Goal: Task Accomplishment & Management: Use online tool/utility

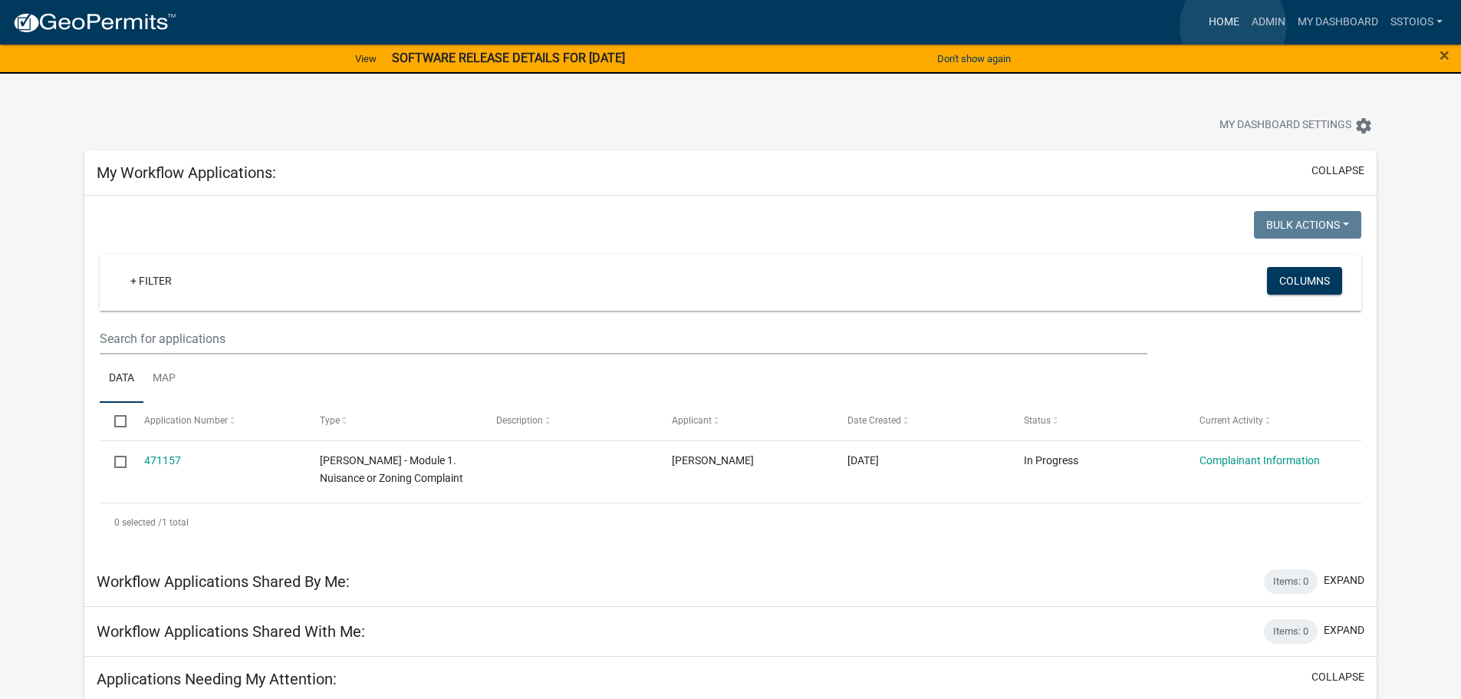
click at [1233, 28] on link "Home" at bounding box center [1224, 22] width 43 height 29
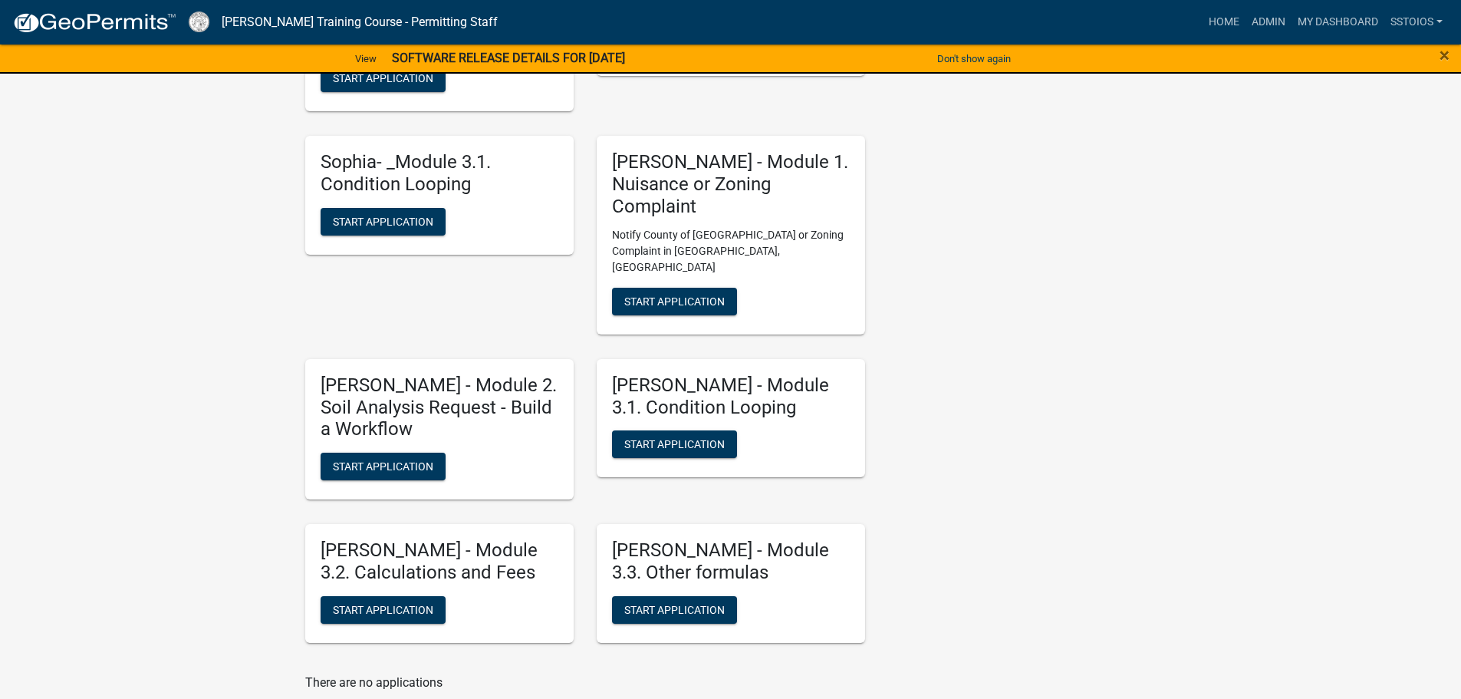
scroll to position [599, 0]
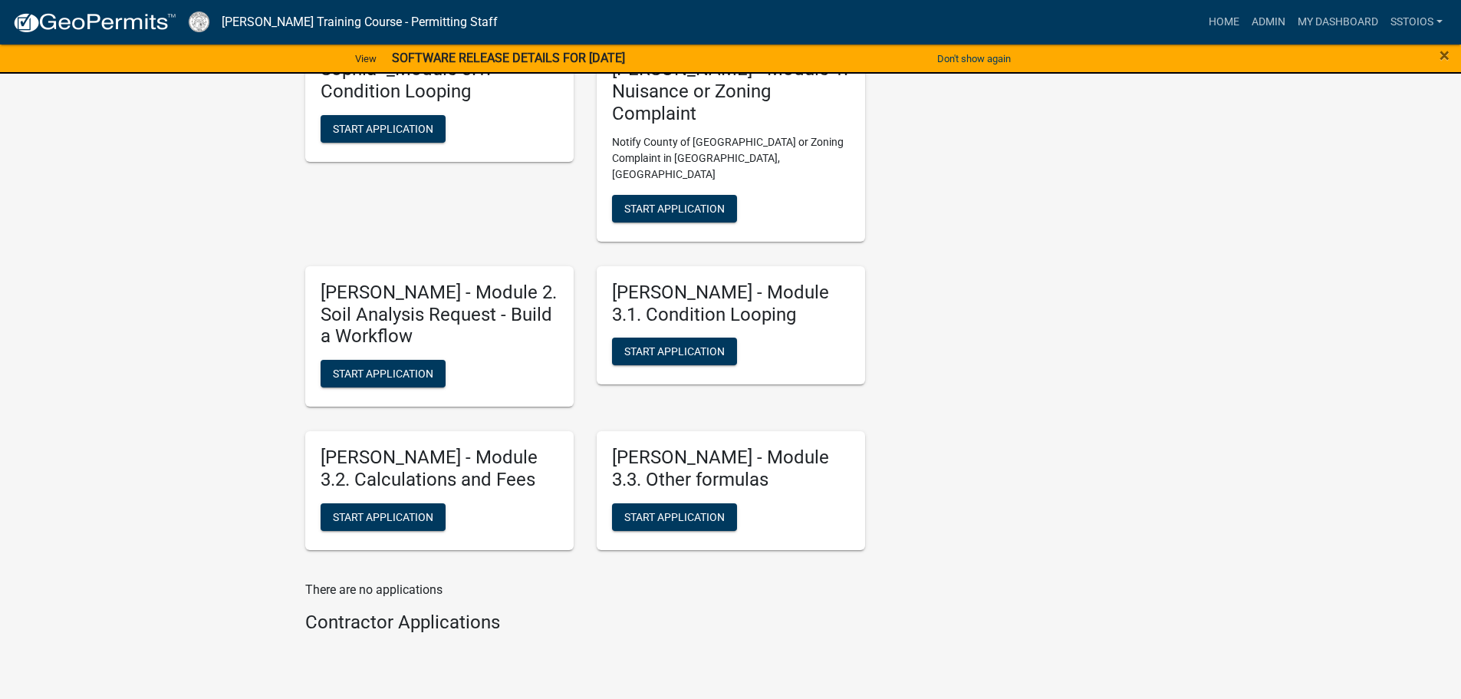
click at [391, 446] on h5 "[PERSON_NAME] - Module 3.2. Calculations and Fees" at bounding box center [440, 468] width 238 height 44
click at [1334, 21] on link "My Dashboard" at bounding box center [1338, 22] width 93 height 29
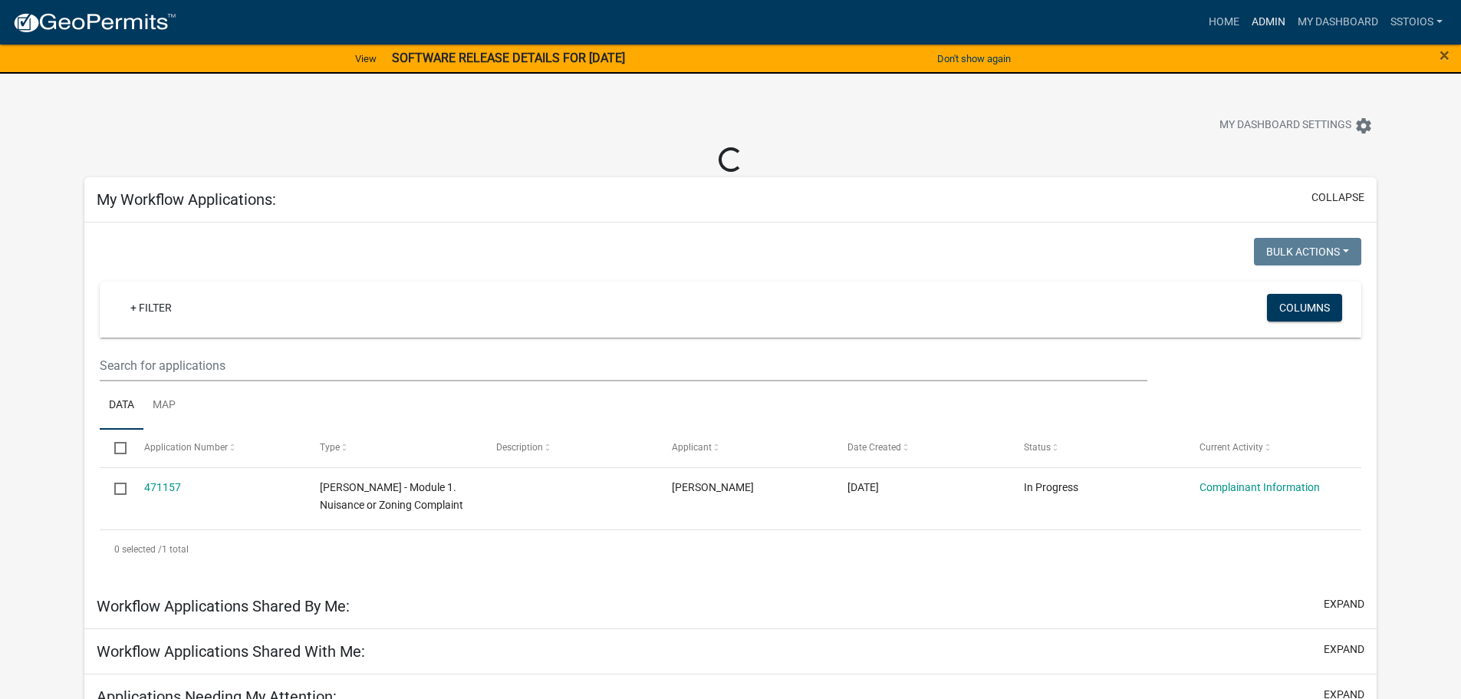
click at [1258, 25] on link "Admin" at bounding box center [1269, 22] width 46 height 29
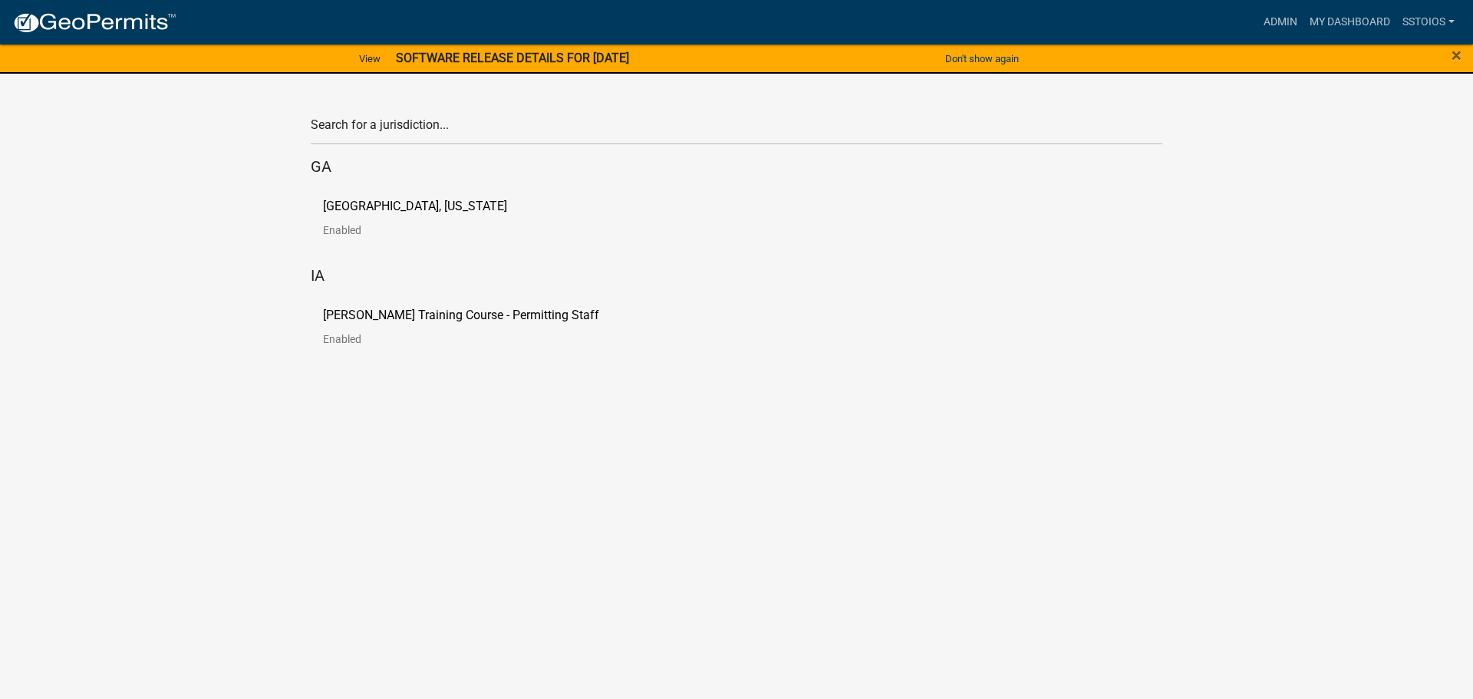
click at [417, 300] on div "[PERSON_NAME] Training Course - Permitting Staff Enabled" at bounding box center [736, 333] width 851 height 72
click at [420, 320] on p "[PERSON_NAME] Training Course - Permitting Staff" at bounding box center [461, 315] width 276 height 12
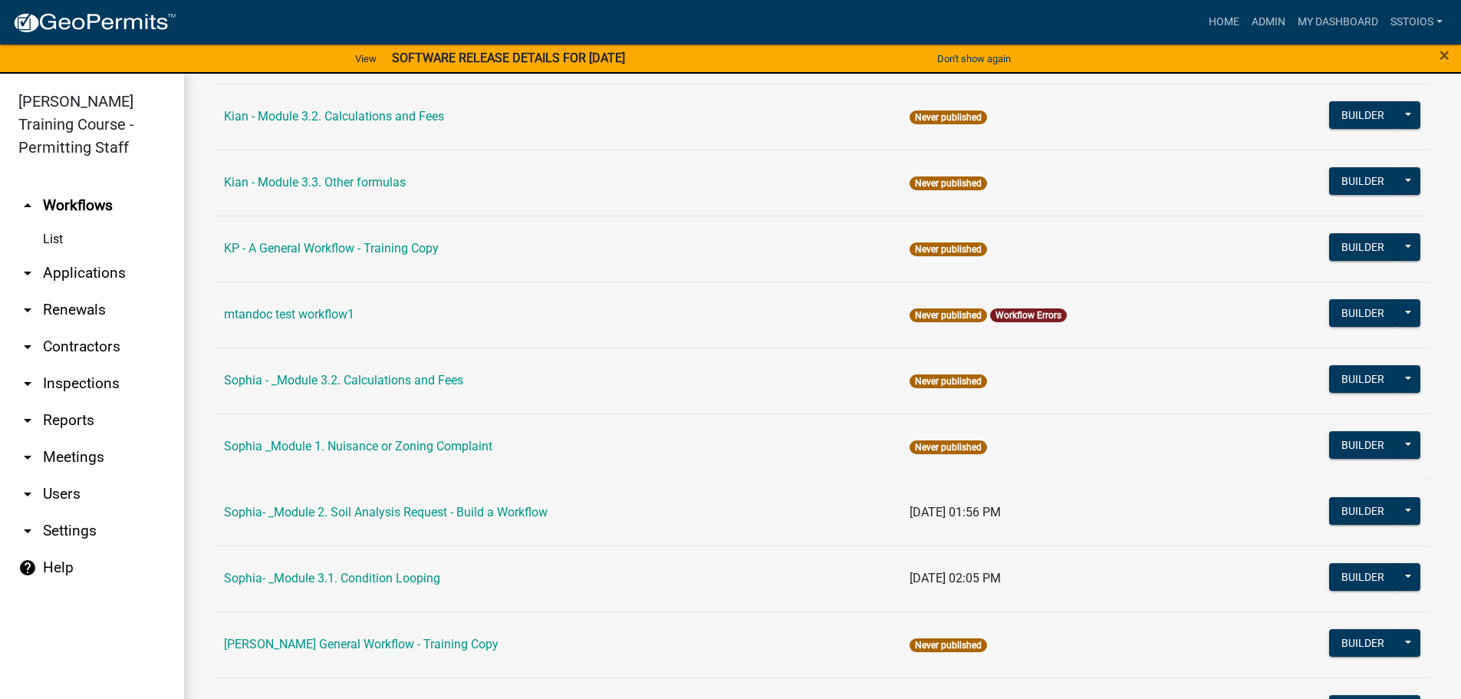
scroll to position [1841, 0]
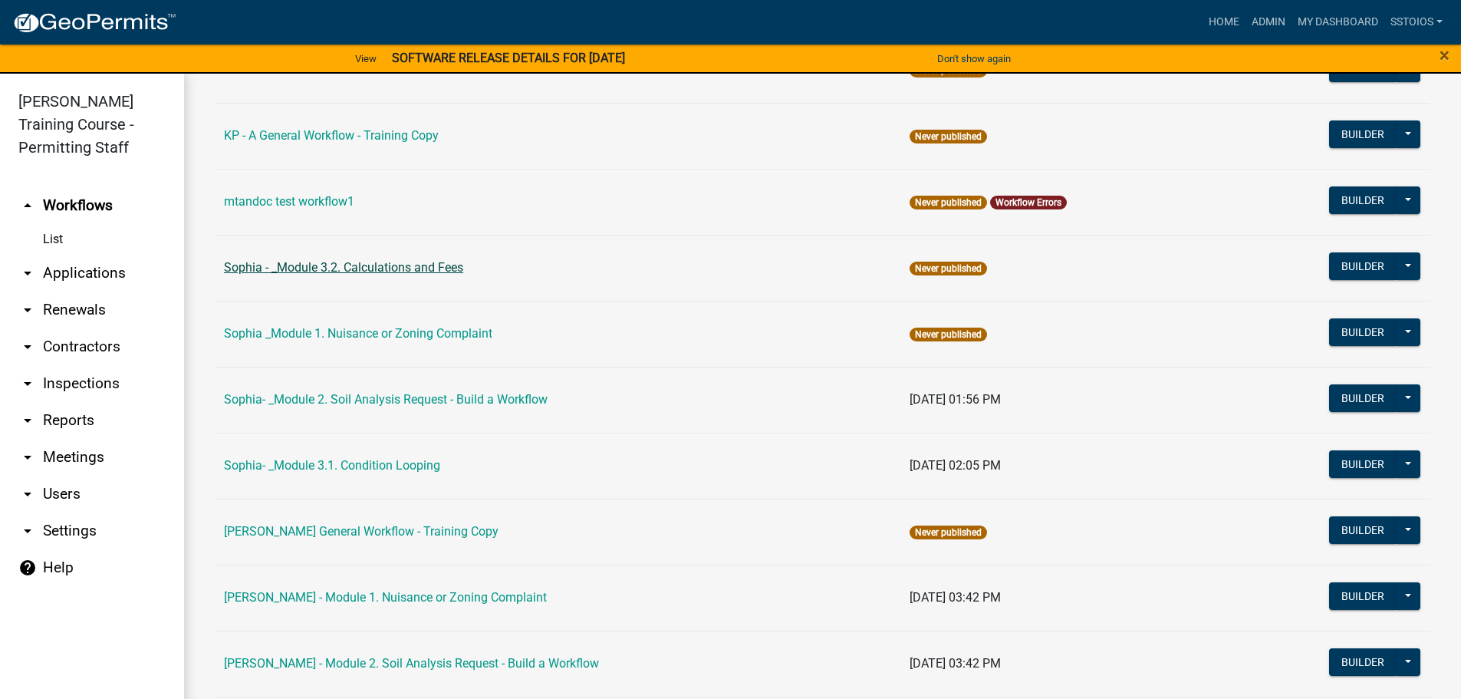
click at [399, 266] on link "Sophia - _Module 3.2. Calculations and Fees" at bounding box center [343, 267] width 239 height 15
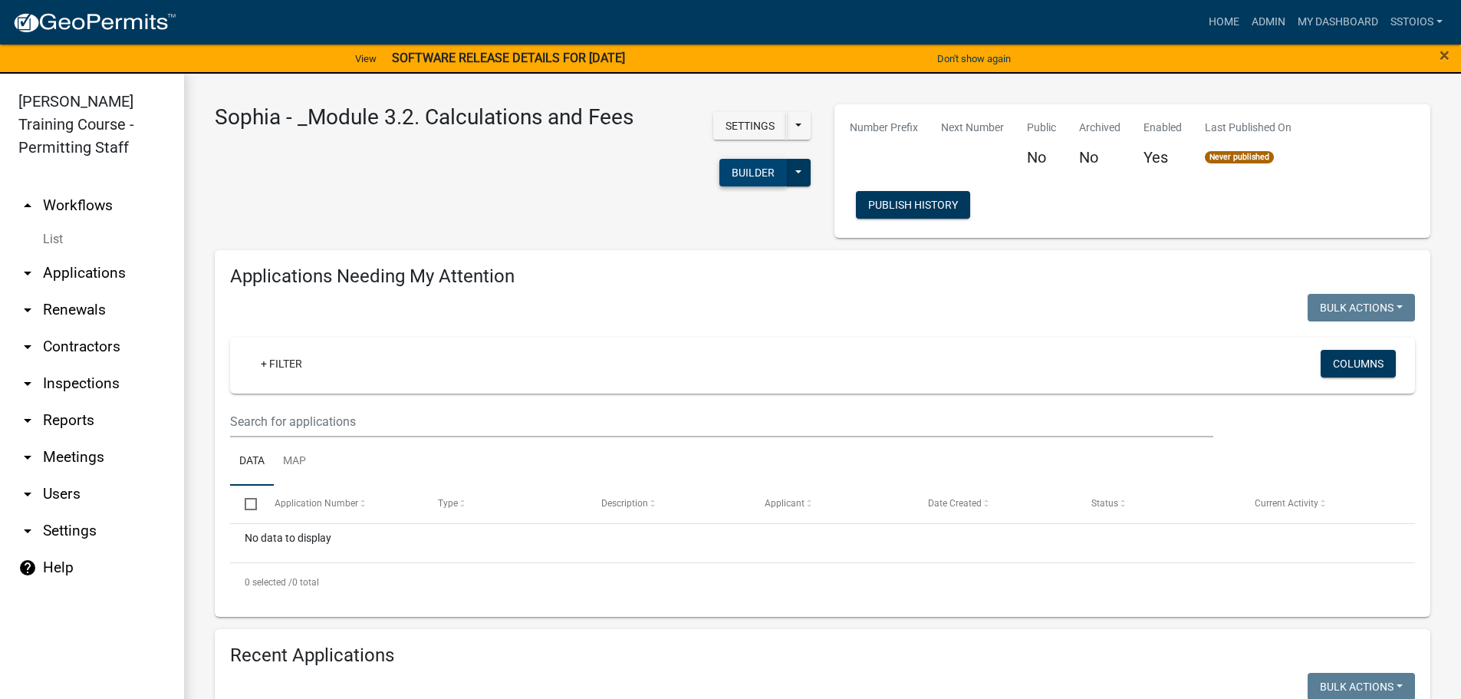
click at [735, 180] on button "Builder" at bounding box center [754, 173] width 68 height 28
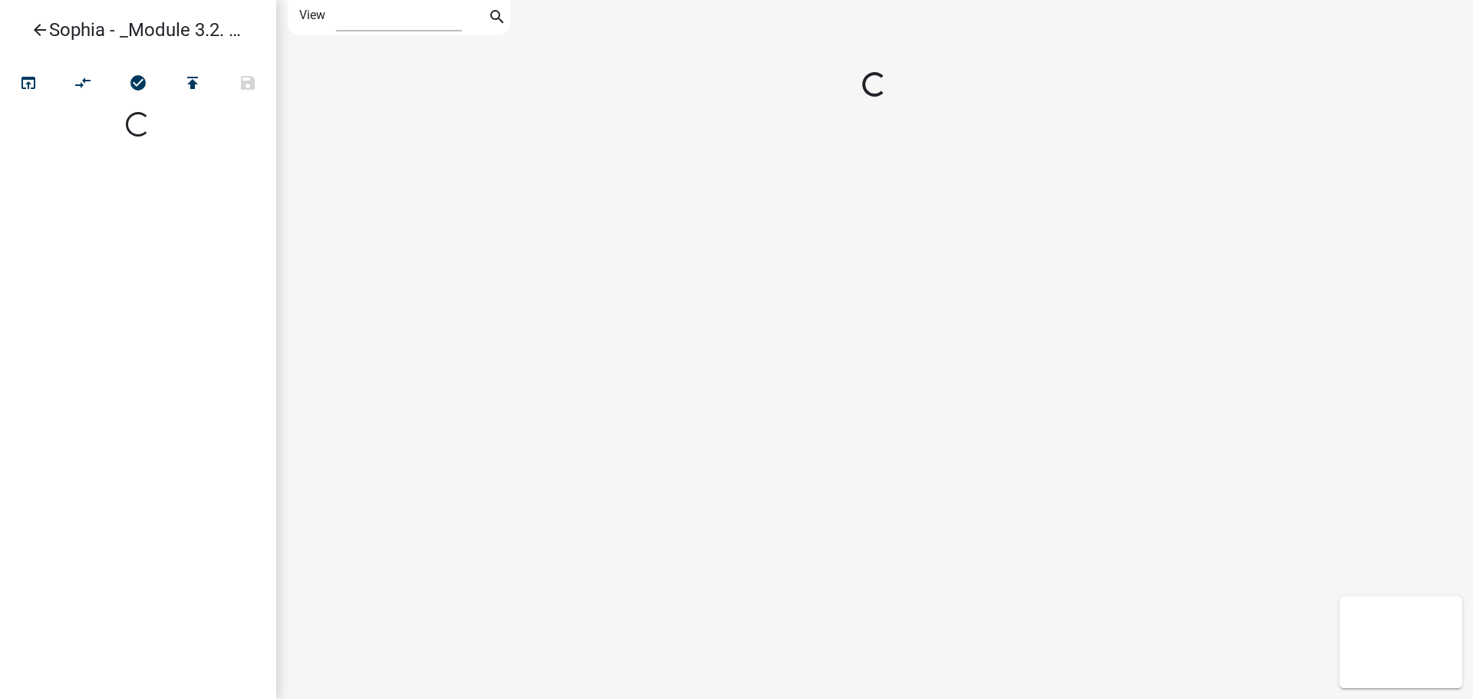
select select "1"
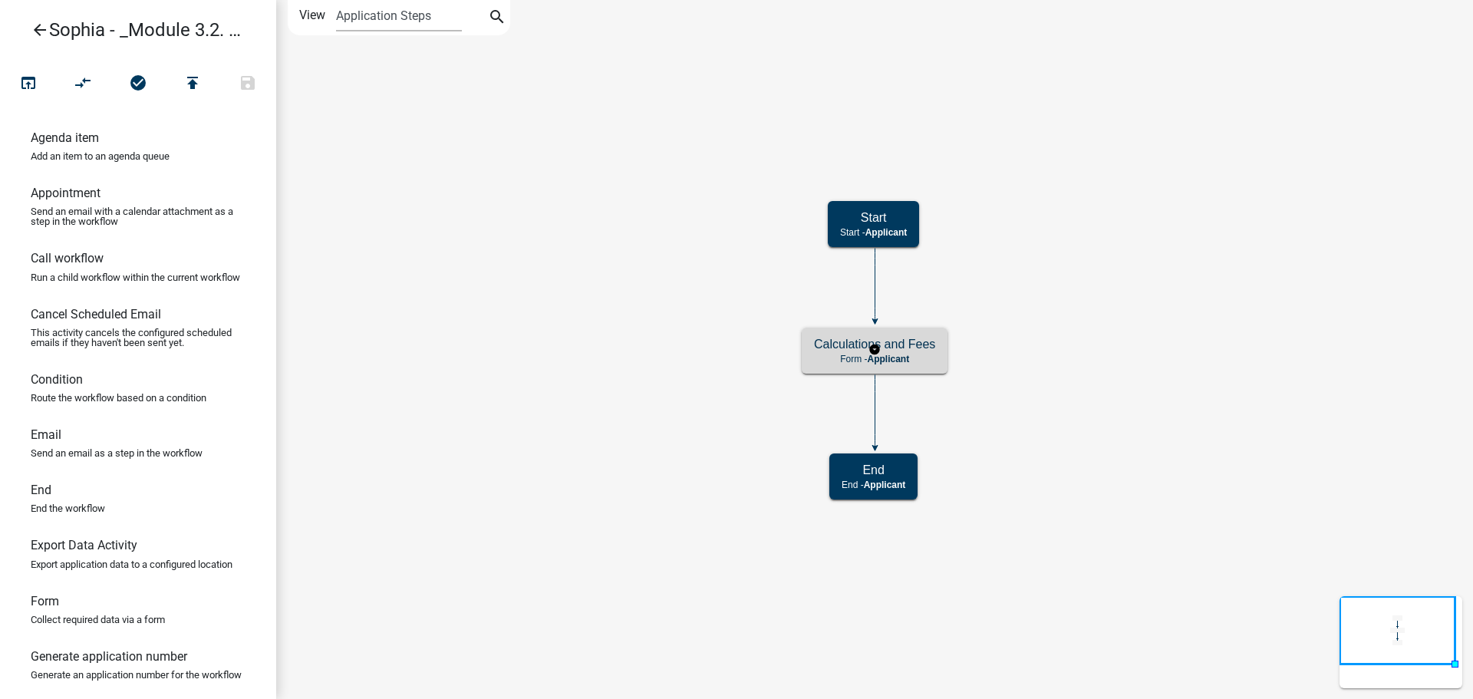
click at [858, 367] on div "Calculations and Fees Form - Applicant" at bounding box center [875, 351] width 146 height 46
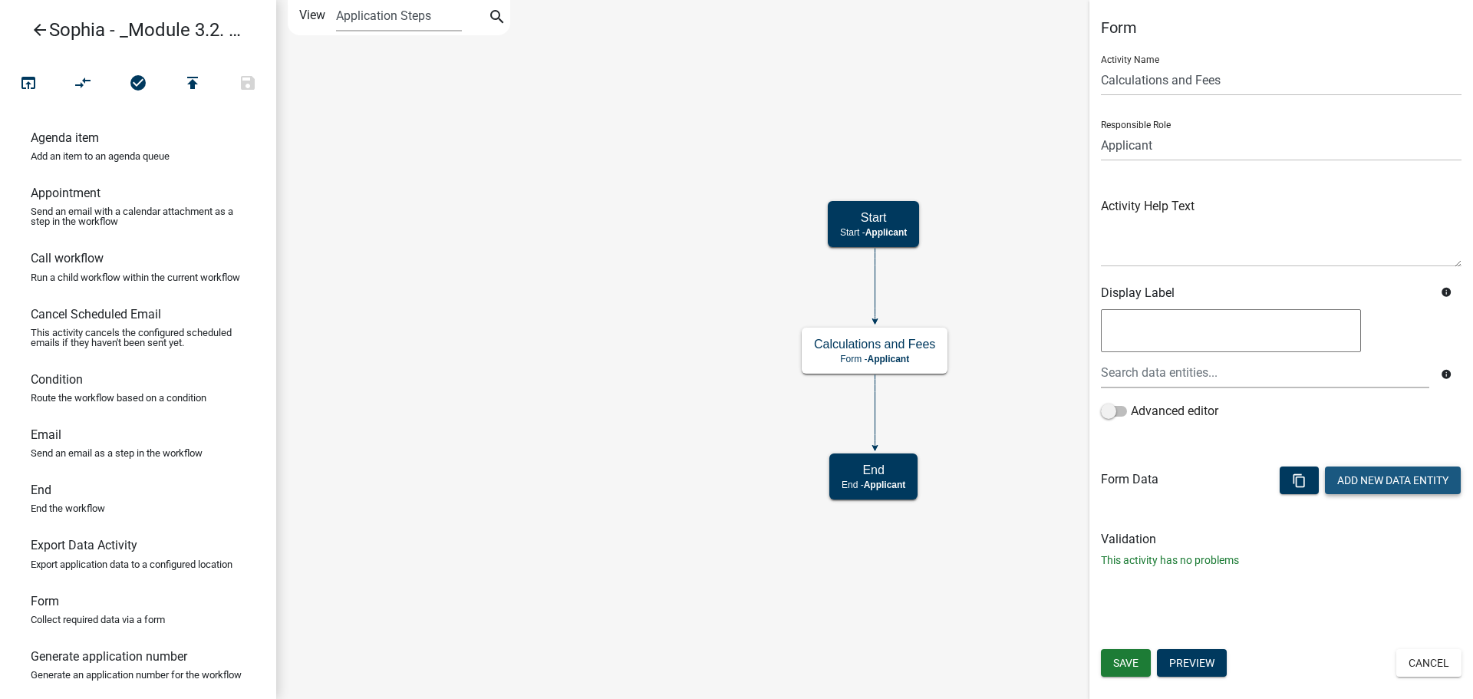
click at [1347, 474] on button "Add New Data Entity" at bounding box center [1393, 480] width 136 height 28
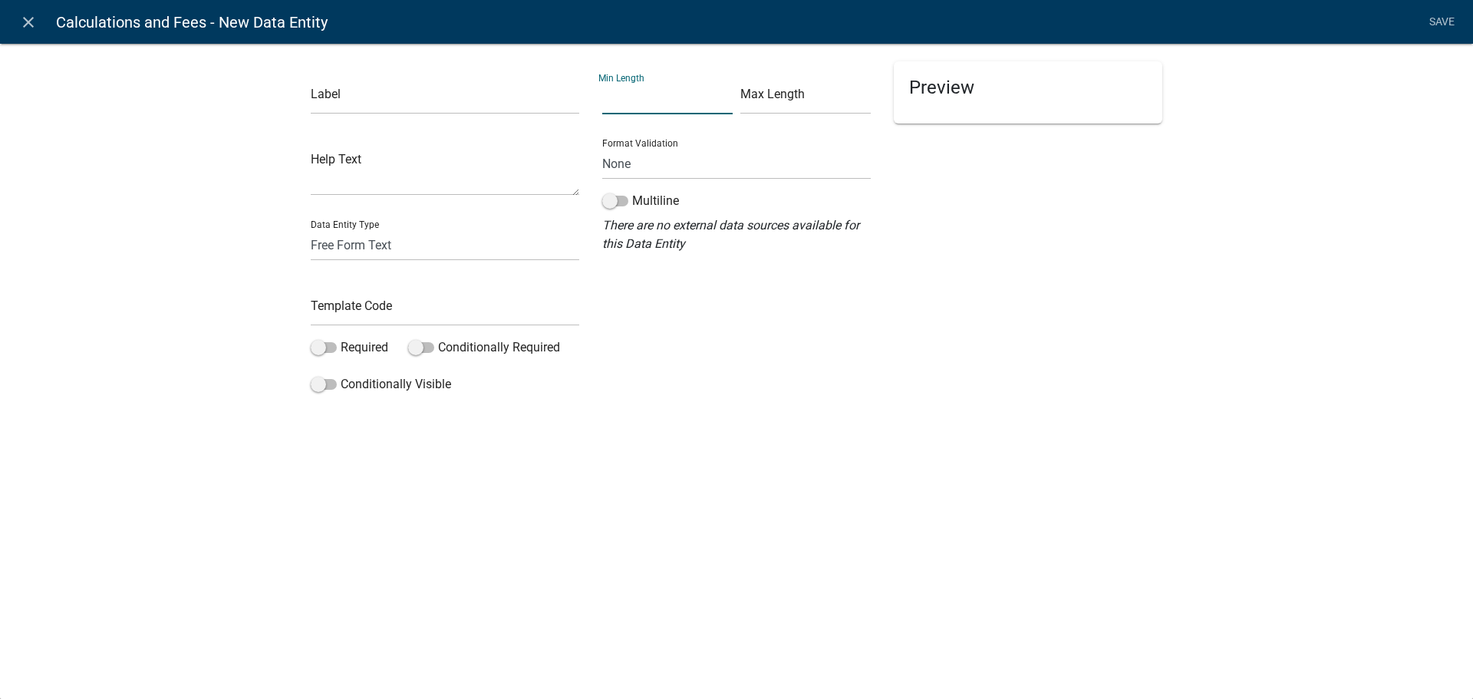
click at [669, 105] on input "text" at bounding box center [667, 98] width 130 height 31
click at [507, 241] on select "Free Form Text Document Display Entity Value Fee Numeric Data Date Map Sketch D…" at bounding box center [445, 244] width 268 height 31
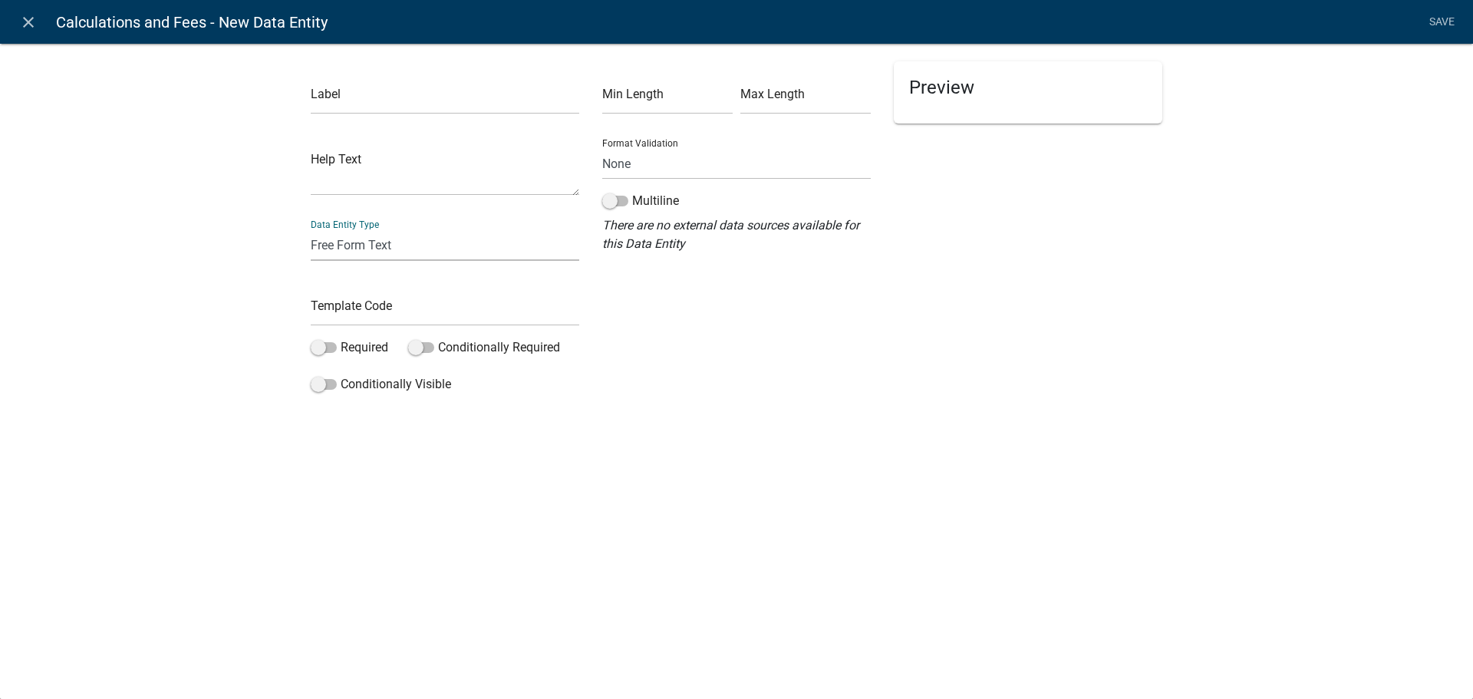
select select "fee"
click at [311, 229] on select "Free Form Text Document Display Entity Value Fee Numeric Data Date Map Sketch D…" at bounding box center [445, 244] width 268 height 31
select select "fee"
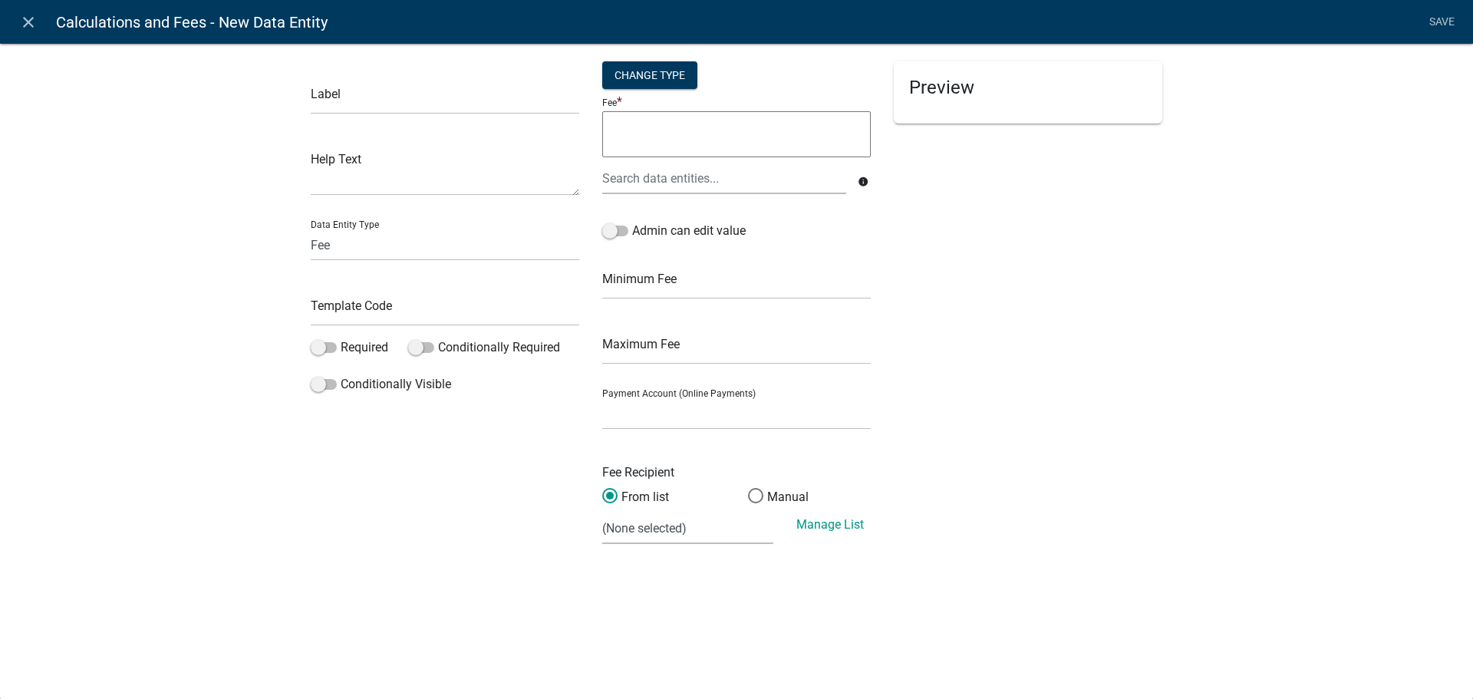
click at [415, 70] on div "Label" at bounding box center [445, 87] width 268 height 53
click at [415, 83] on input "text" at bounding box center [445, 98] width 268 height 31
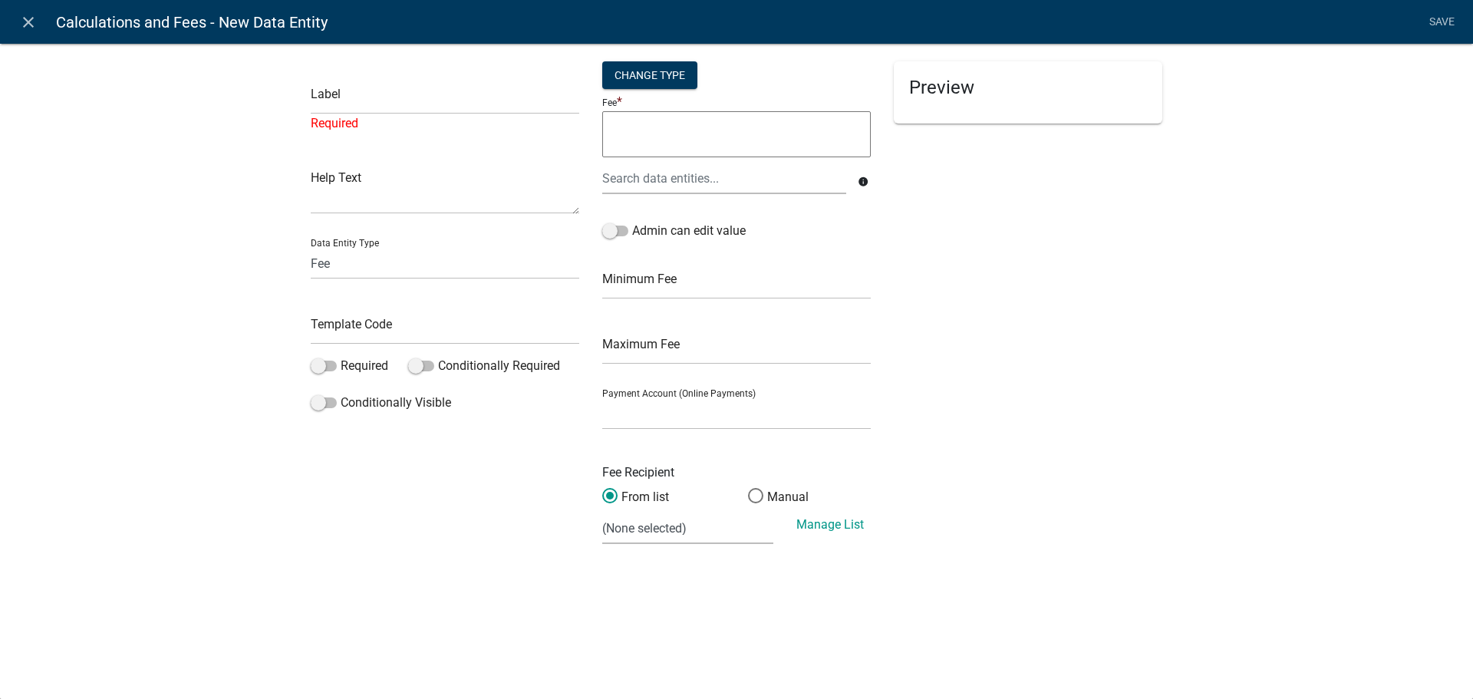
click at [351, 76] on div "Label Required" at bounding box center [445, 96] width 268 height 71
click at [351, 107] on input "text" at bounding box center [445, 98] width 268 height 31
paste input "New Septic System Installation Permit"
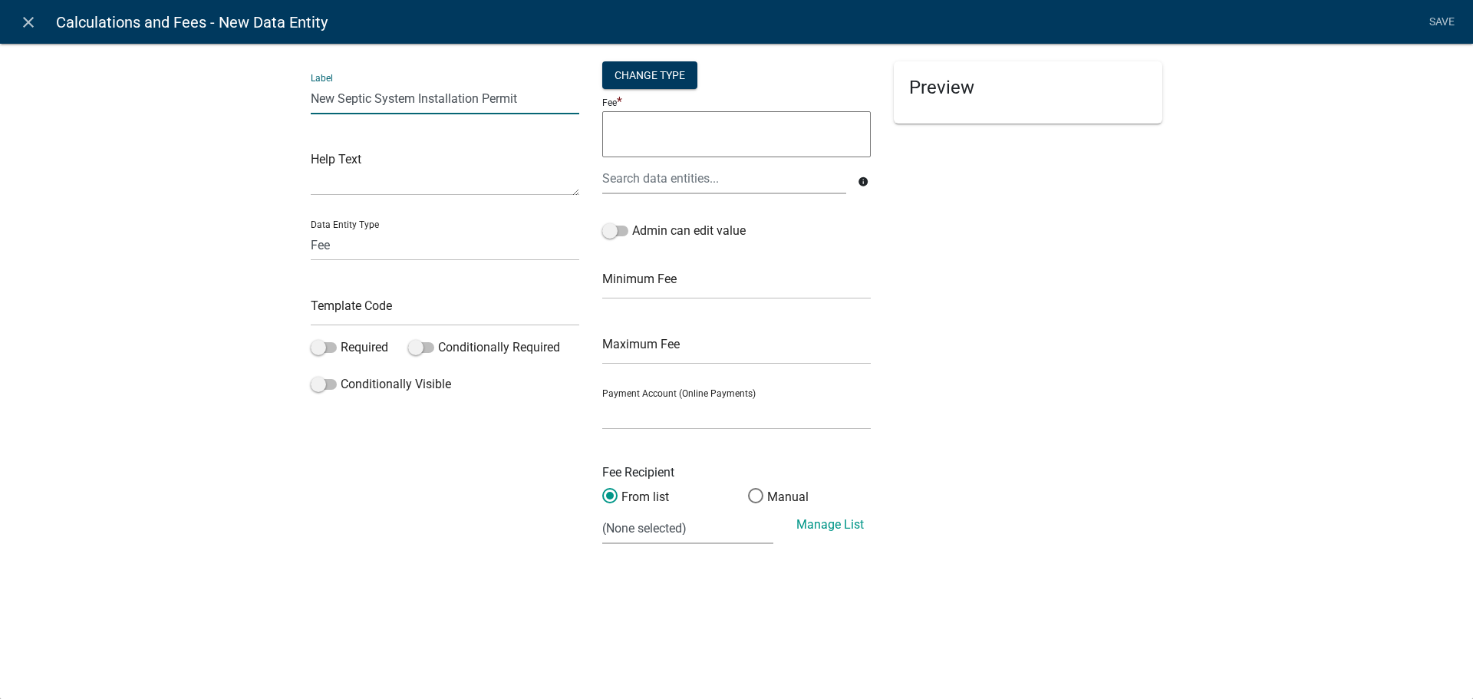
type input "New Septic System Installation Permit"
click at [664, 124] on textarea at bounding box center [736, 134] width 268 height 46
type textarea "120"
click at [1428, 20] on li "Save" at bounding box center [1441, 22] width 38 height 29
click at [1441, 18] on li "Save" at bounding box center [1441, 22] width 38 height 29
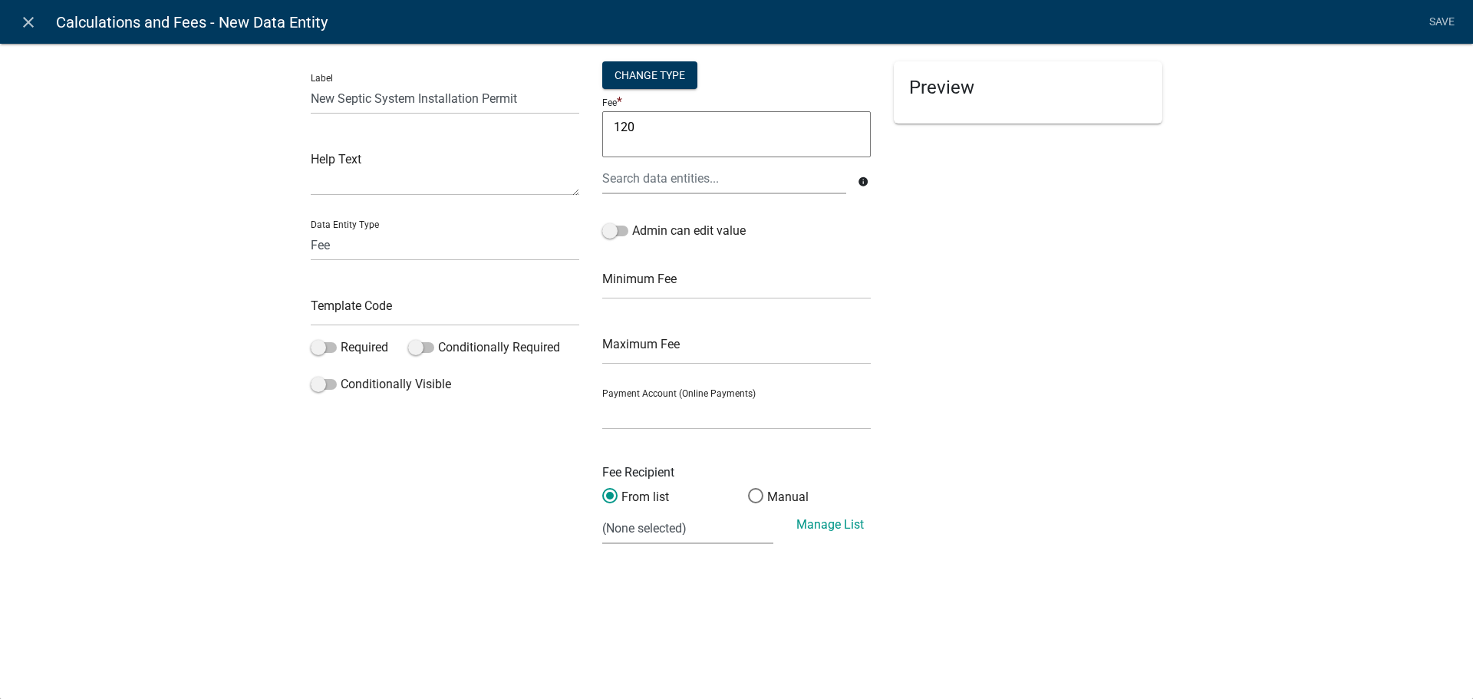
click at [1179, 242] on div "Label New Septic System Installation Permit Help Text Data Entity Type Free For…" at bounding box center [736, 303] width 1473 height 571
click at [1444, 21] on li "Save" at bounding box center [1441, 22] width 38 height 29
click at [697, 109] on div "Fee * 120 120" at bounding box center [736, 128] width 268 height 70
click at [694, 132] on textarea "120" at bounding box center [736, 134] width 268 height 46
click at [687, 185] on div at bounding box center [724, 178] width 267 height 31
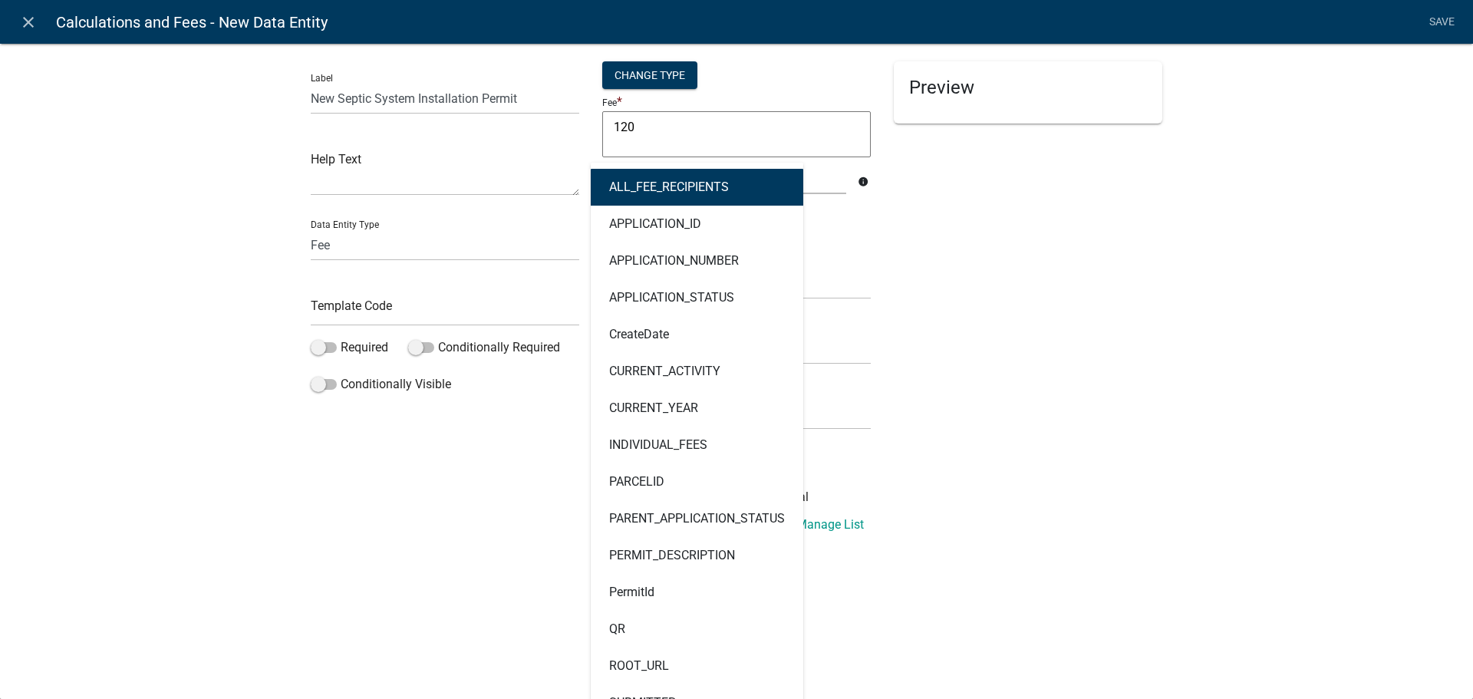
click at [930, 198] on div "Preview" at bounding box center [1027, 309] width 291 height 496
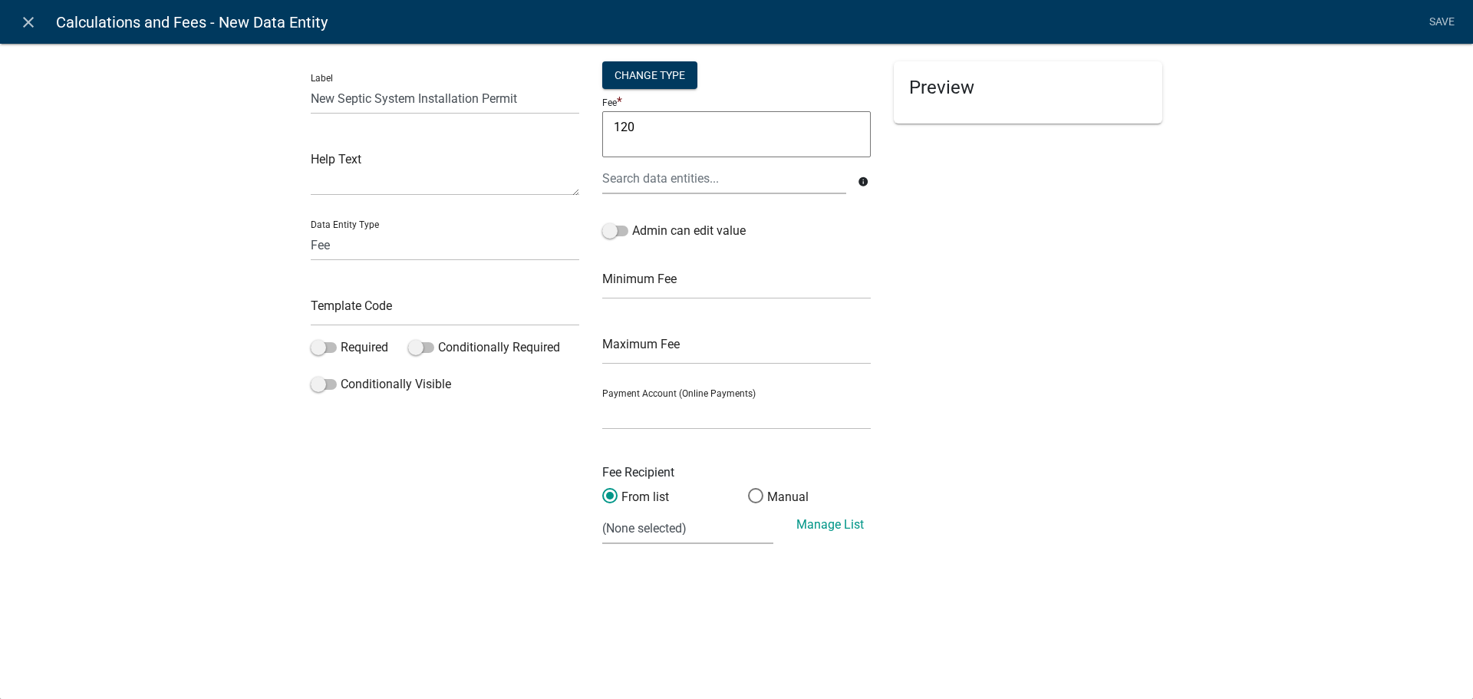
click at [1442, 15] on li "Save" at bounding box center [1441, 22] width 38 height 29
click at [1440, 18] on li "Save" at bounding box center [1441, 22] width 38 height 29
click at [799, 506] on label "Manual" at bounding box center [778, 497] width 61 height 18
click at [748, 488] on input "Manual" at bounding box center [748, 488] width 0 height 0
click at [636, 496] on label "From list" at bounding box center [635, 497] width 67 height 18
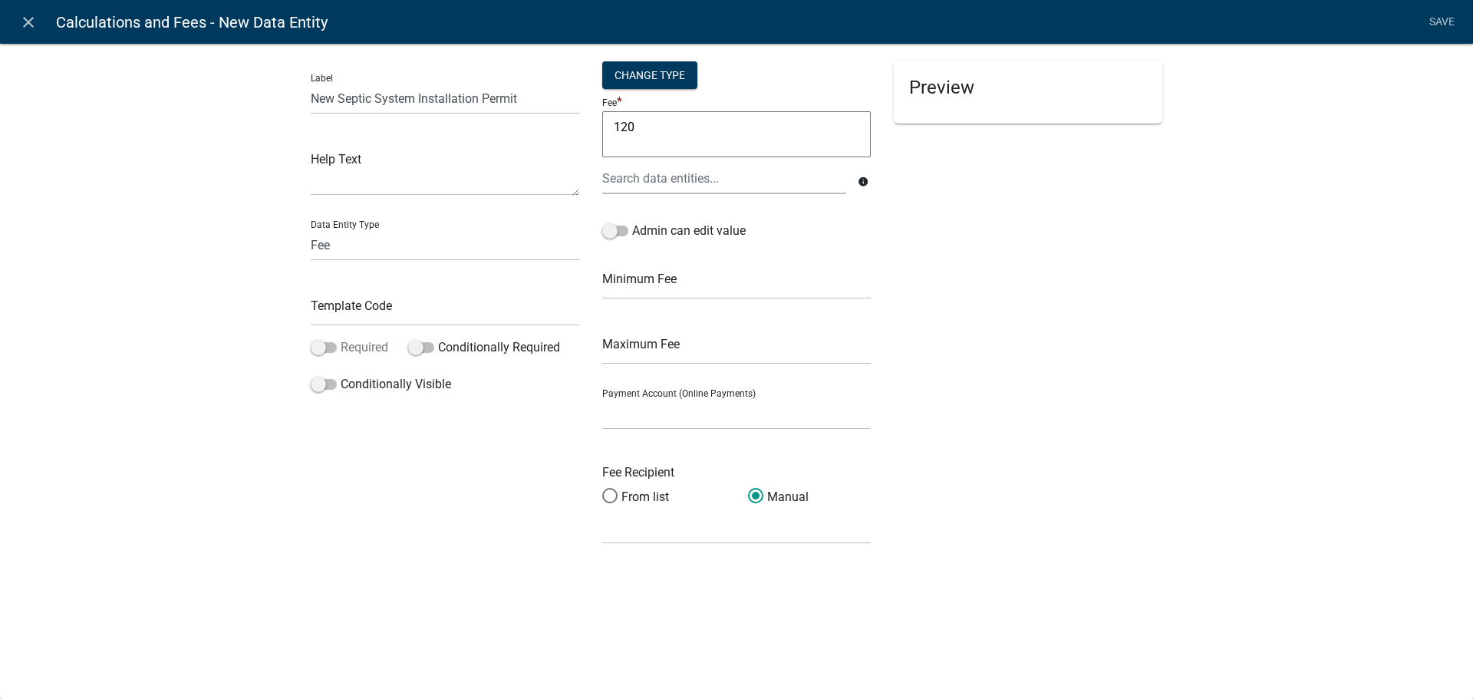
click at [366, 350] on label "Required" at bounding box center [349, 347] width 77 height 18
click at [341, 338] on input "Required" at bounding box center [341, 338] width 0 height 0
click at [366, 350] on label "Required" at bounding box center [349, 347] width 77 height 18
click at [341, 338] on input "Required" at bounding box center [341, 338] width 0 height 0
click at [372, 170] on textarea at bounding box center [445, 172] width 268 height 48
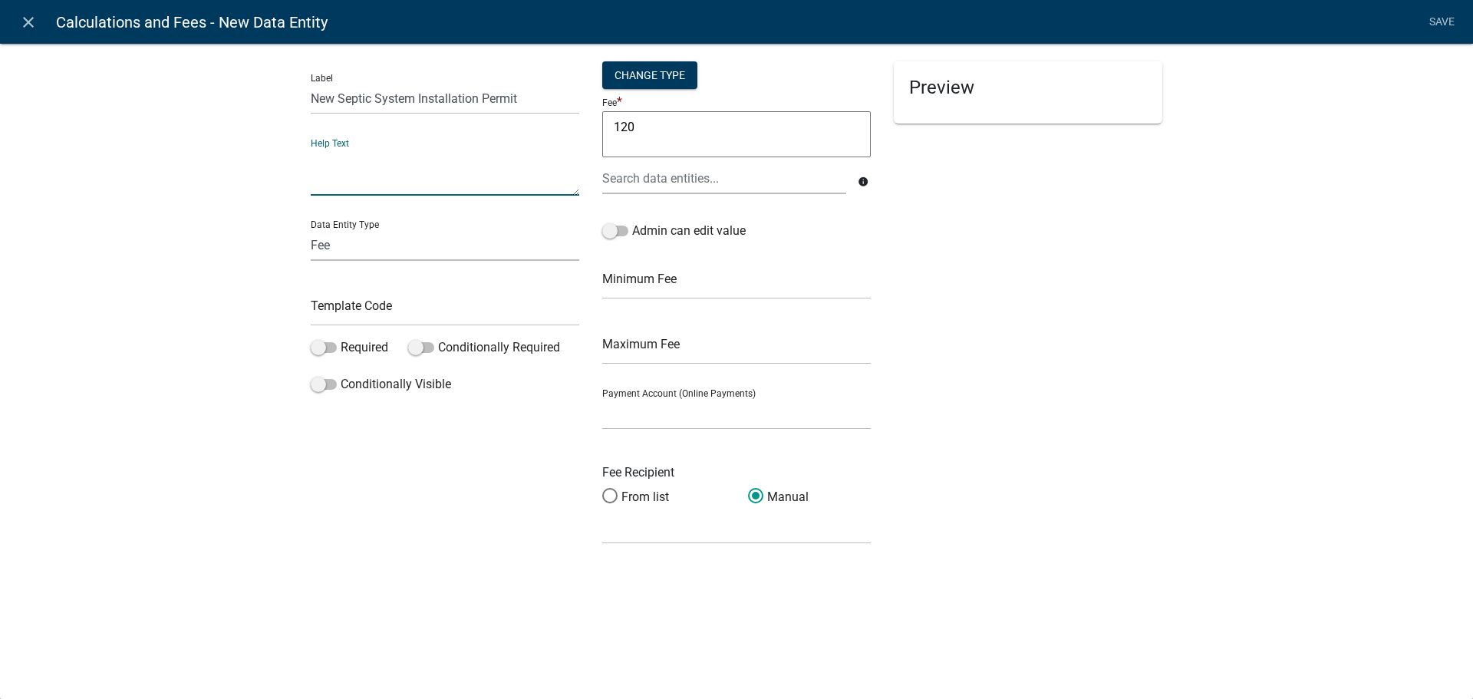
click at [390, 247] on select "Free Form Text Document Display Entity Value Fee Numeric Data Date Map Sketch D…" at bounding box center [445, 244] width 268 height 31
click at [311, 229] on select "Free Form Text Document Display Entity Value Fee Numeric Data Date Map Sketch D…" at bounding box center [445, 244] width 268 height 31
click at [351, 315] on input "text" at bounding box center [445, 310] width 268 height 31
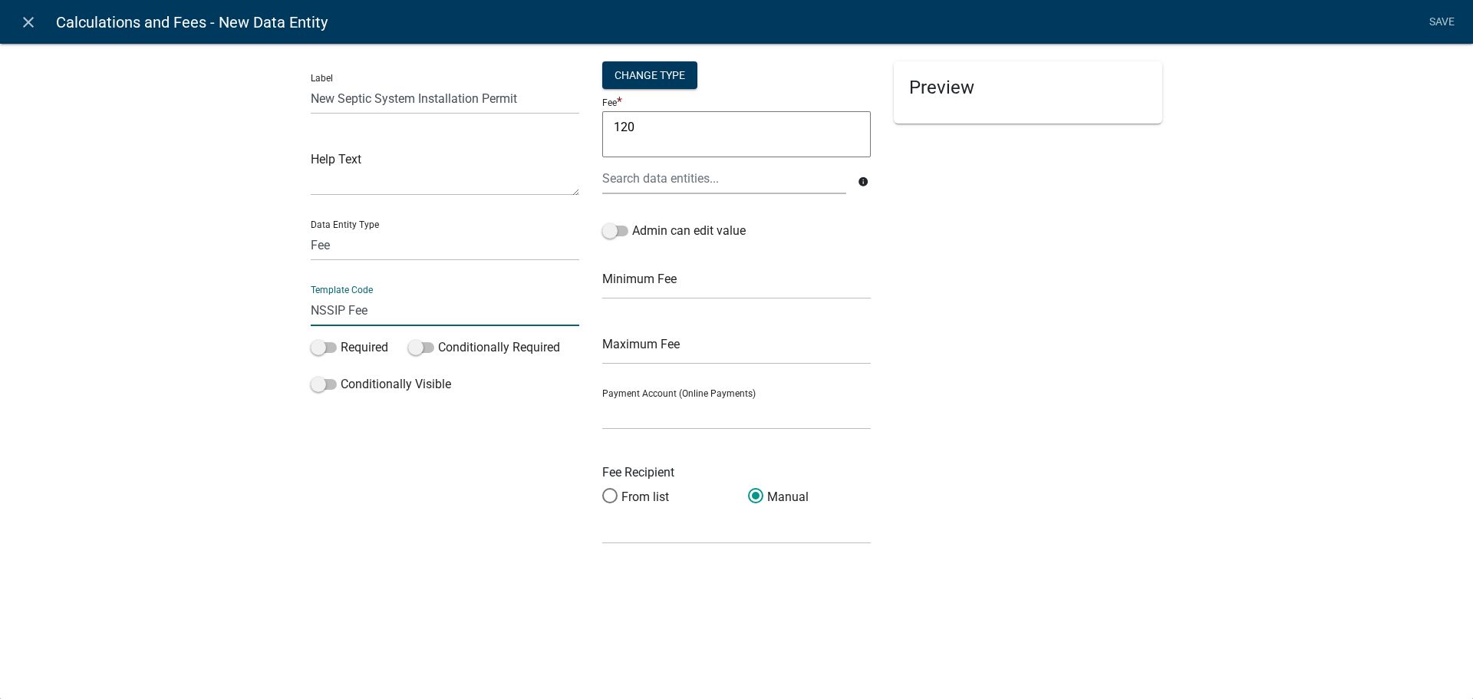
type input "NSSIP Fee"
click at [1097, 312] on div "Preview" at bounding box center [1027, 309] width 291 height 496
click at [1434, 21] on link "Save" at bounding box center [1441, 22] width 38 height 29
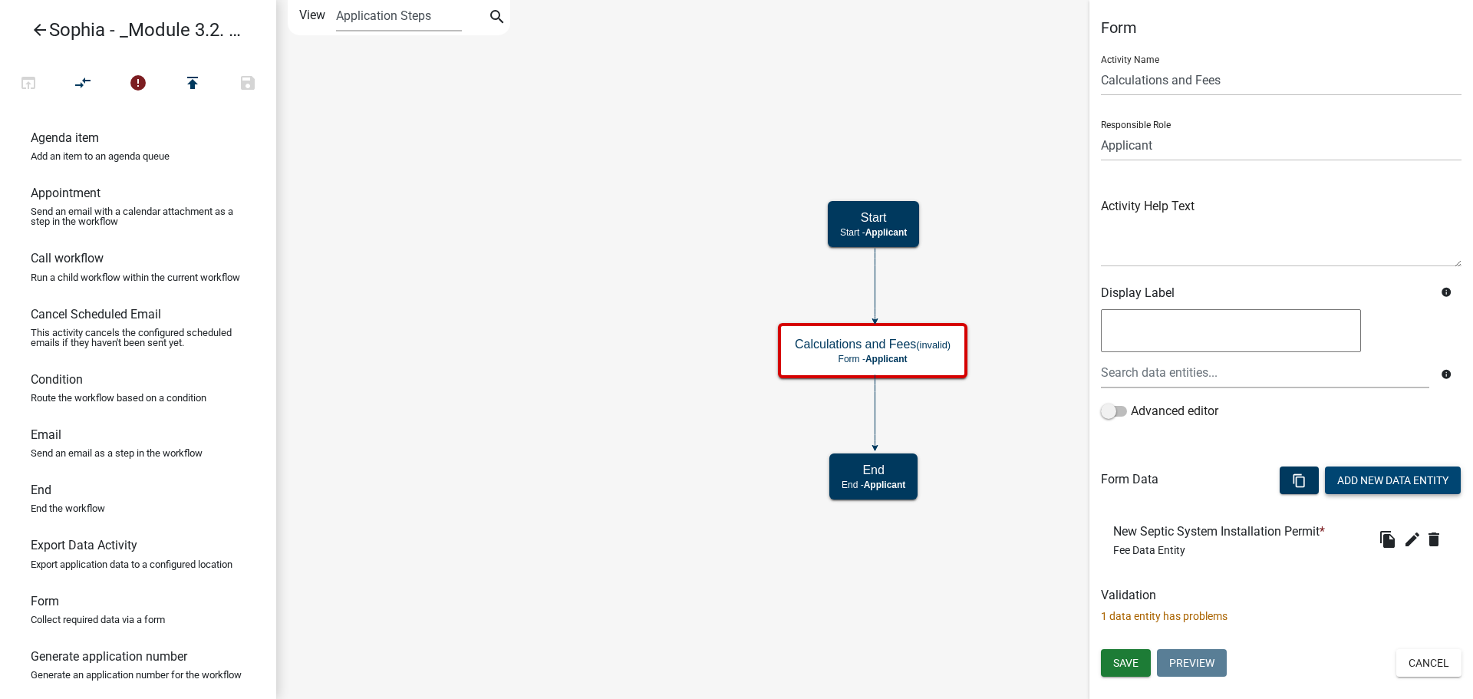
click at [1379, 496] on wm-activity-details-modal "Add New Data Entity" at bounding box center [1393, 481] width 136 height 31
click at [1404, 544] on icon "edit" at bounding box center [1412, 539] width 18 height 18
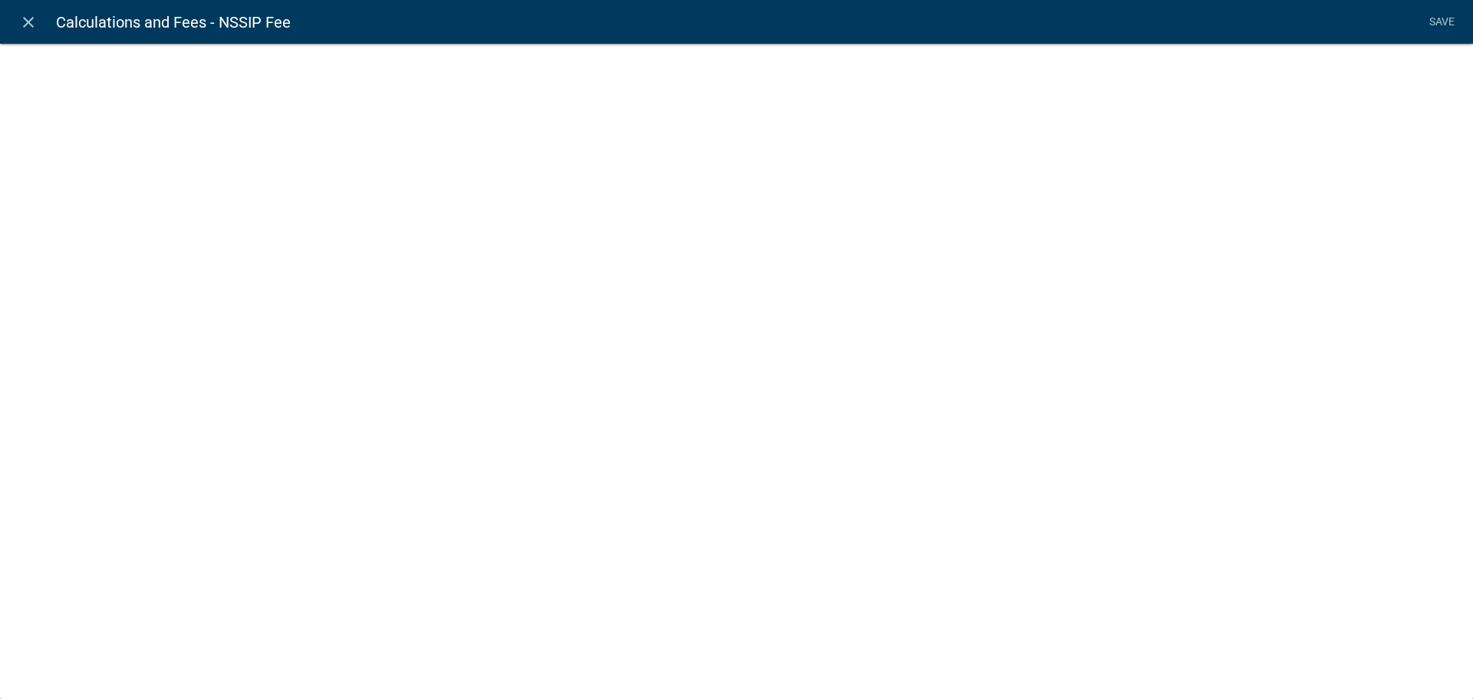
select select "fee"
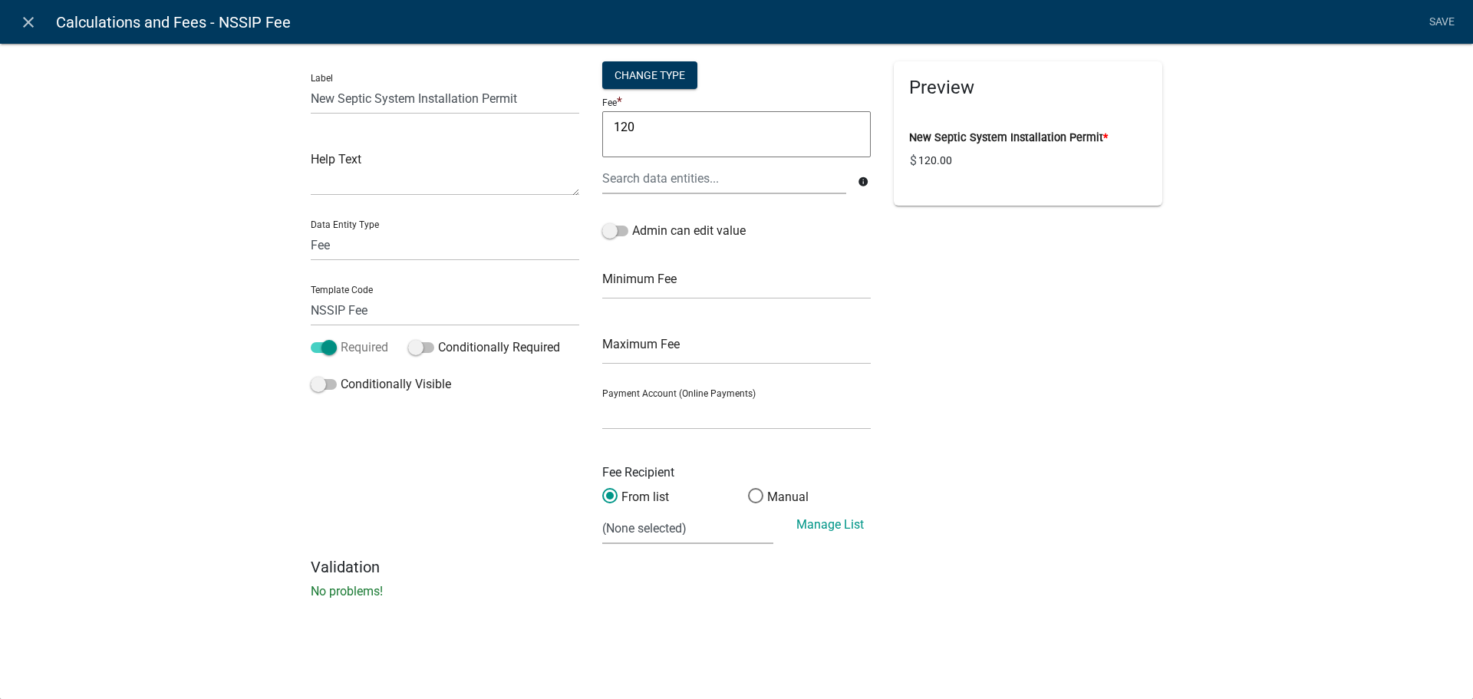
click at [332, 353] on span at bounding box center [324, 347] width 26 height 11
click at [341, 338] on input "Required" at bounding box center [341, 338] width 0 height 0
click at [1442, 21] on link "Save" at bounding box center [1441, 22] width 38 height 29
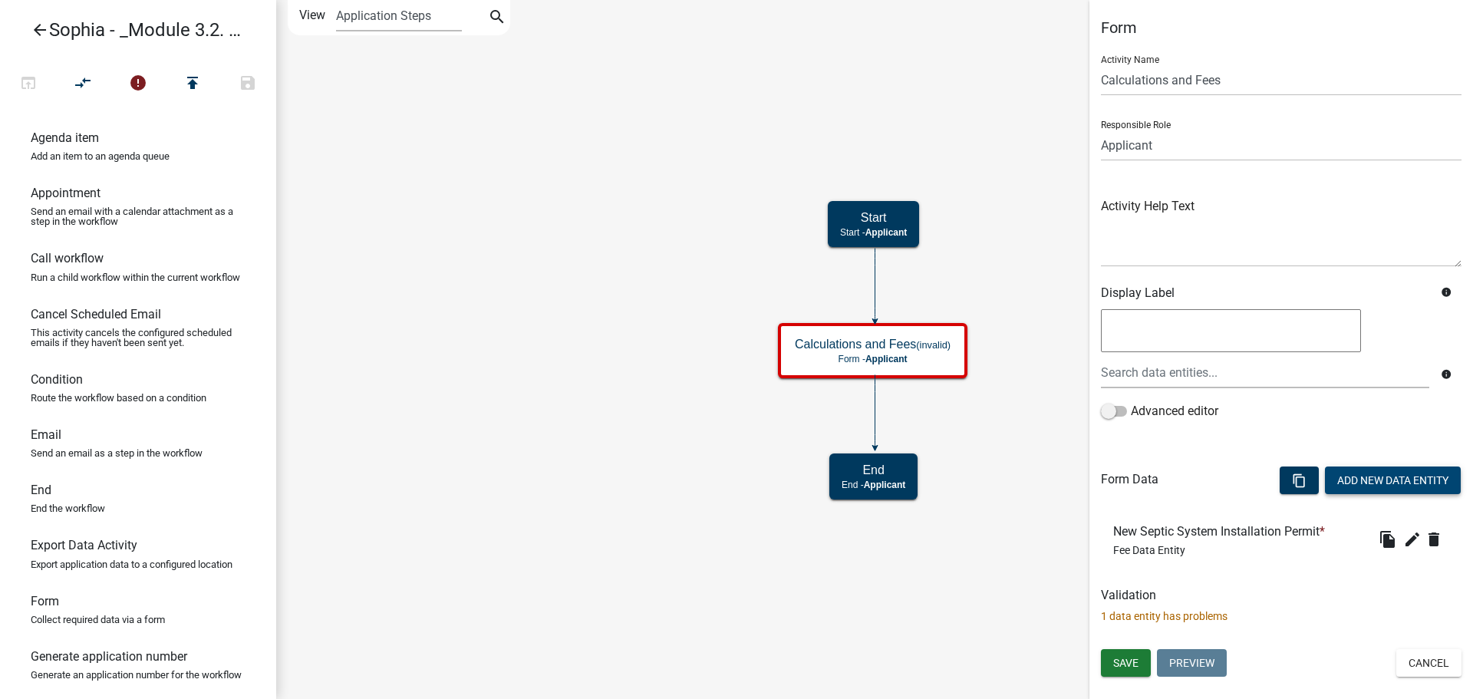
click at [1377, 490] on button "Add New Data Entity" at bounding box center [1393, 480] width 136 height 28
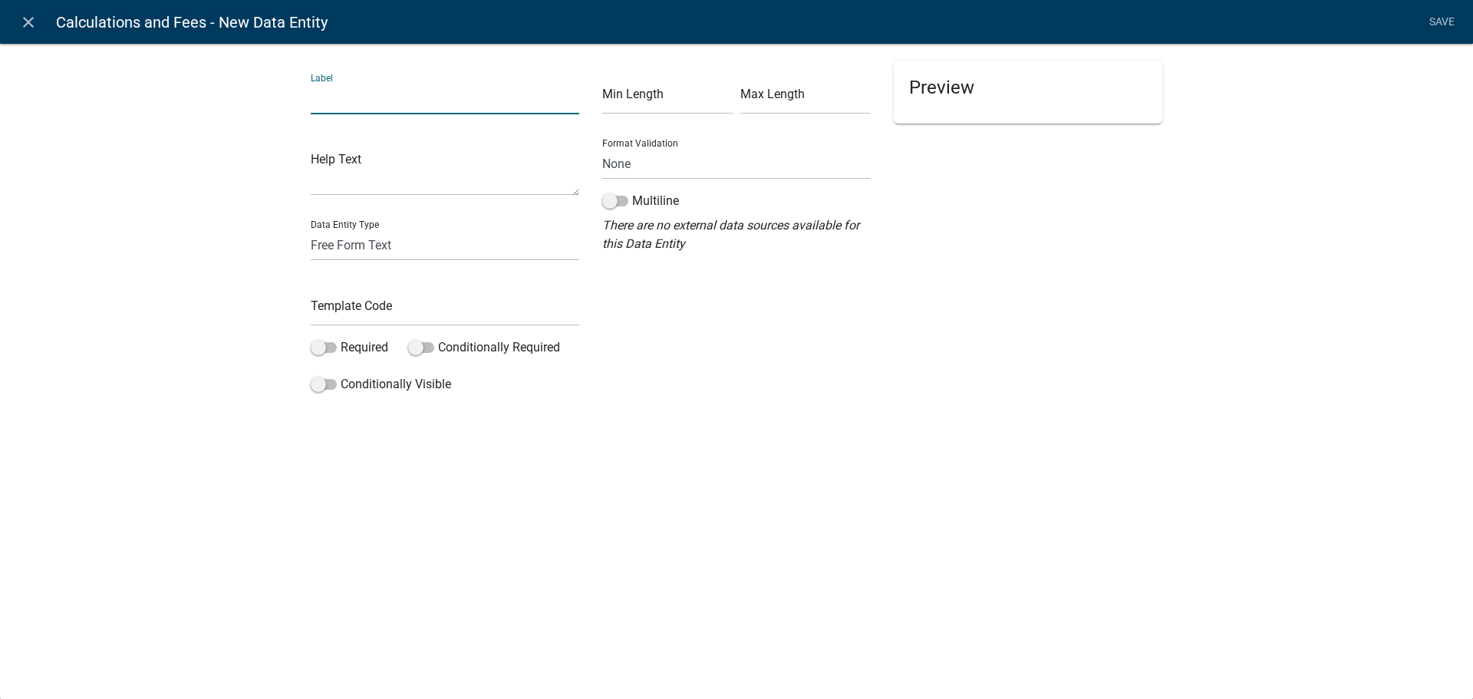
click at [456, 100] on input "text" at bounding box center [445, 98] width 268 height 31
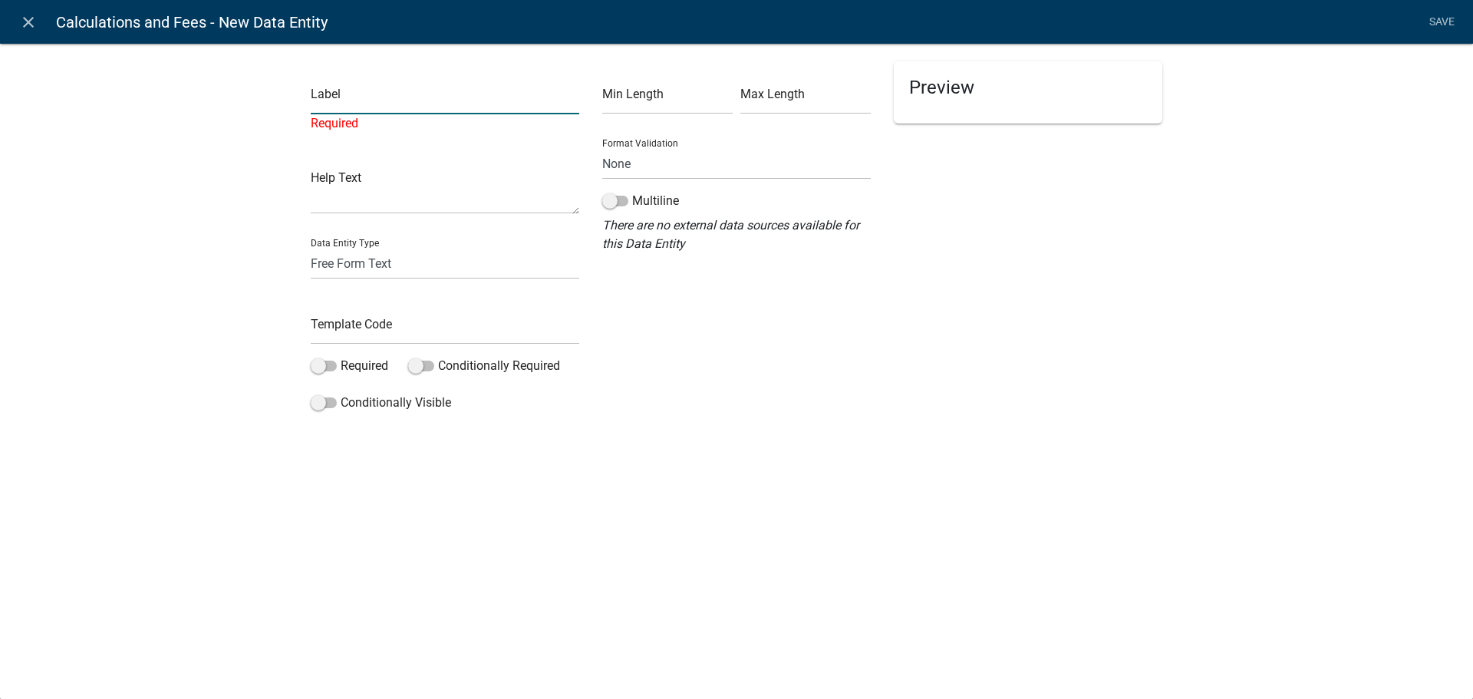
click at [361, 105] on input "text" at bounding box center [445, 98] width 268 height 31
paste input "New Septic System Soil Analysis"
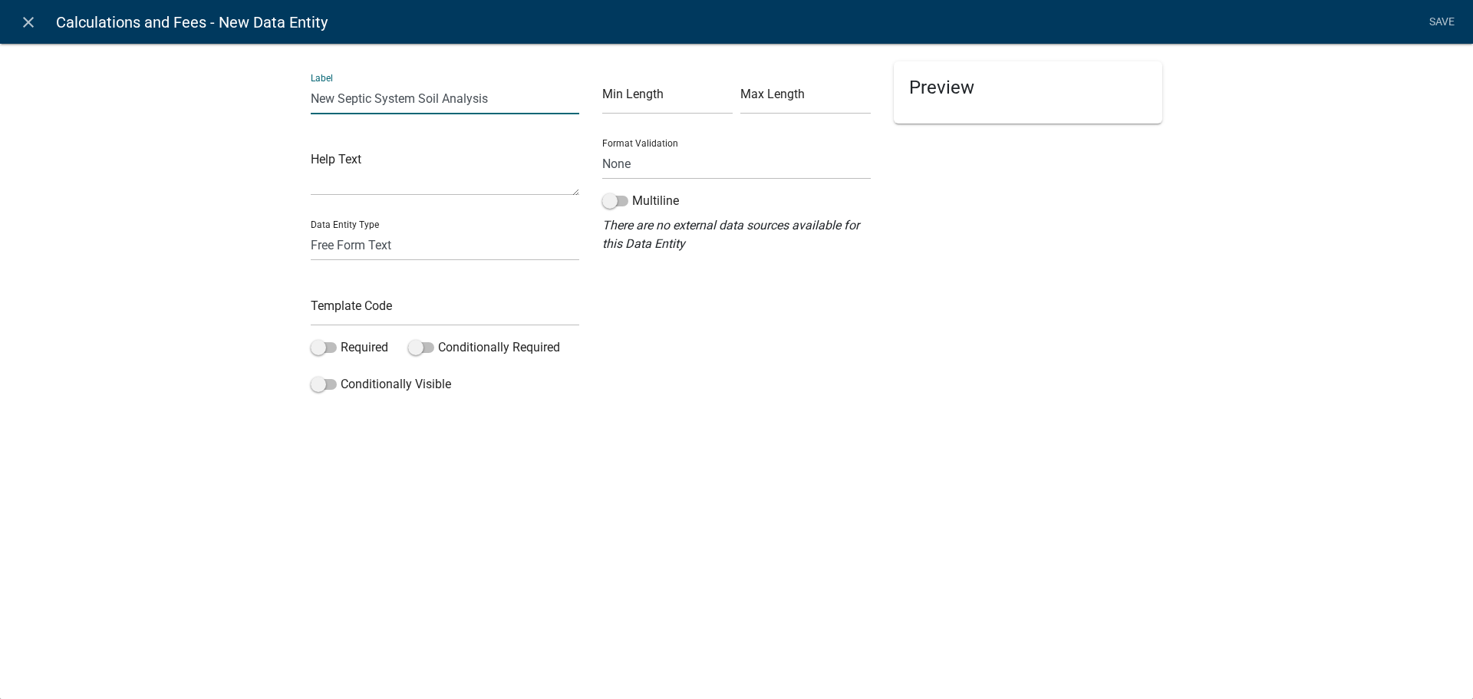
type input "New Septic System Soil Analysis"
click at [400, 176] on textarea at bounding box center [445, 172] width 268 height 48
click at [394, 250] on select "Free Form Text Document Display Entity Value Fee Numeric Data Date Map Sketch D…" at bounding box center [445, 244] width 268 height 31
select select "fee"
click at [311, 229] on select "Free Form Text Document Display Entity Value Fee Numeric Data Date Map Sketch D…" at bounding box center [445, 244] width 268 height 31
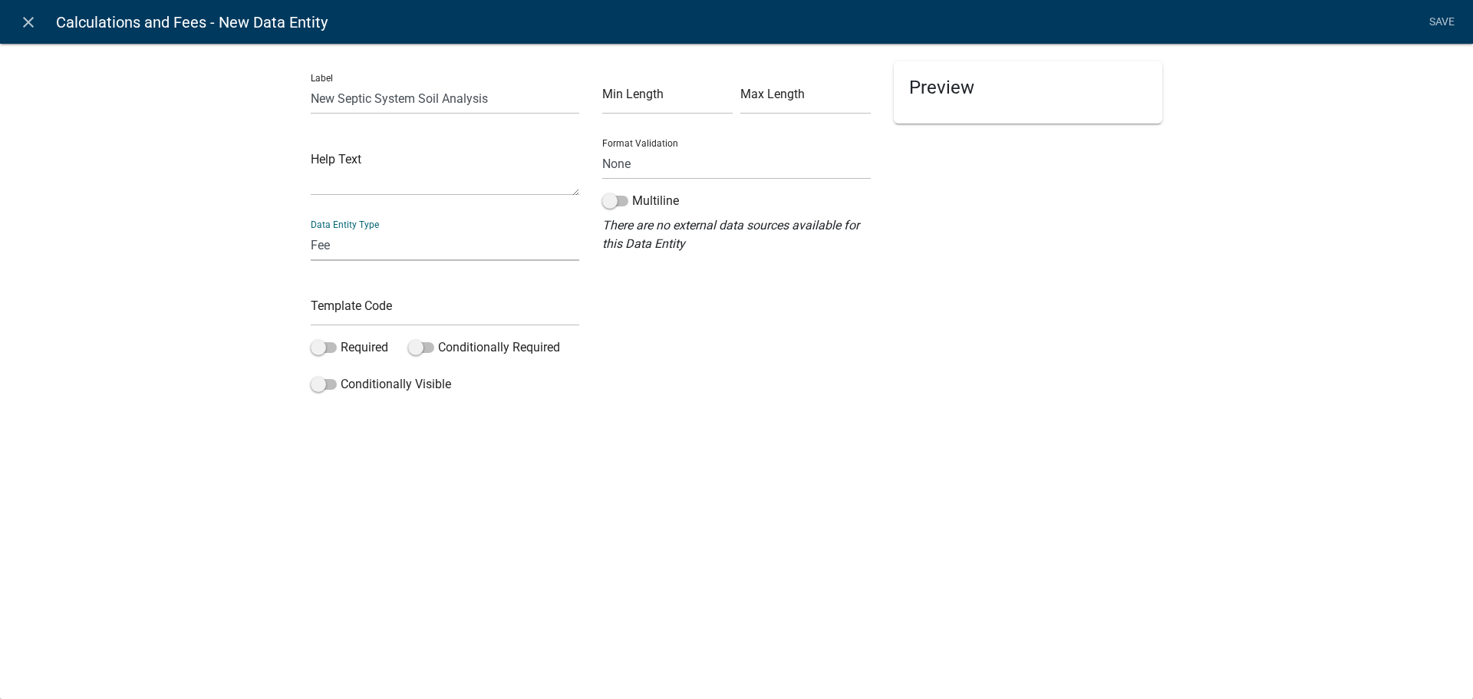
select select "fee"
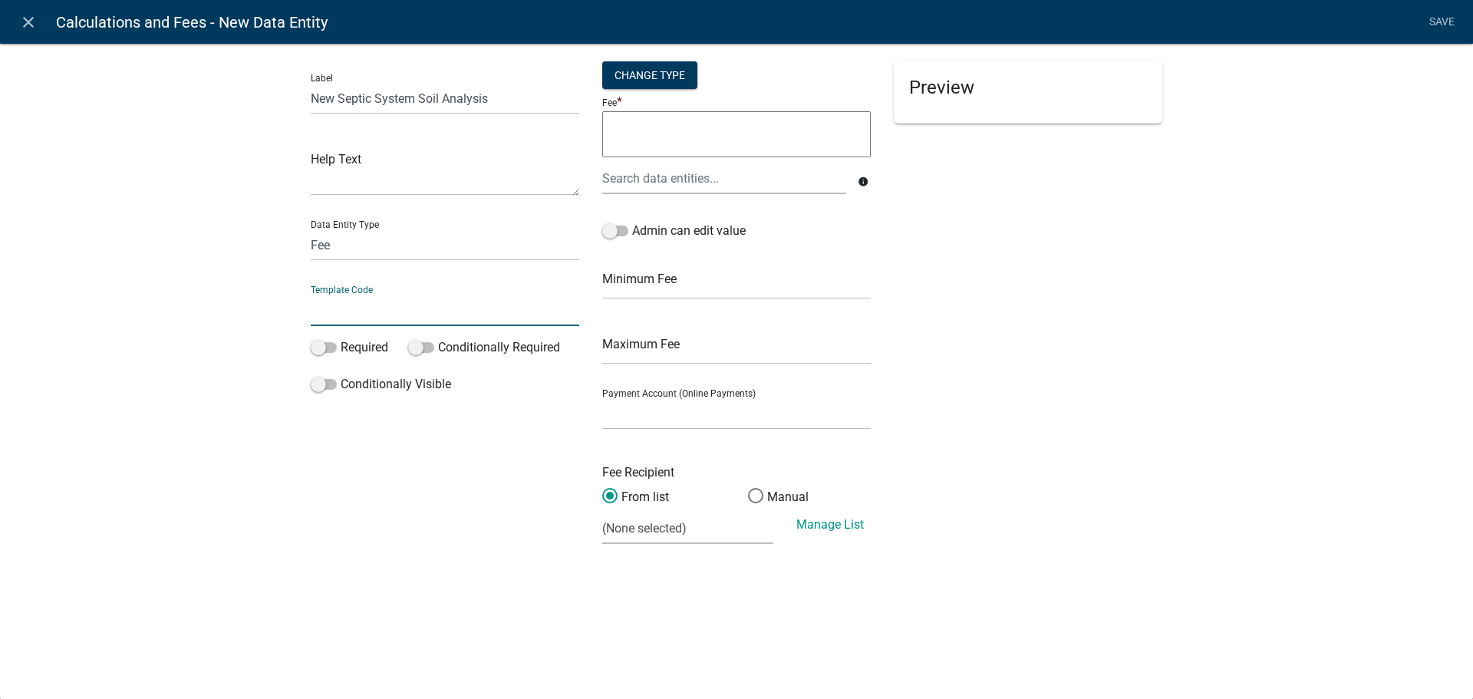
click at [356, 305] on input "text" at bounding box center [445, 310] width 268 height 31
type input "NSSSA"
drag, startPoint x: 233, startPoint y: 289, endPoint x: 242, endPoint y: 289, distance: 8.4
click at [232, 289] on div "Label New Septic System Soil Analysis Help Text Data Entity Type Free Form Text…" at bounding box center [736, 303] width 1473 height 571
click at [712, 138] on textarea at bounding box center [736, 134] width 268 height 46
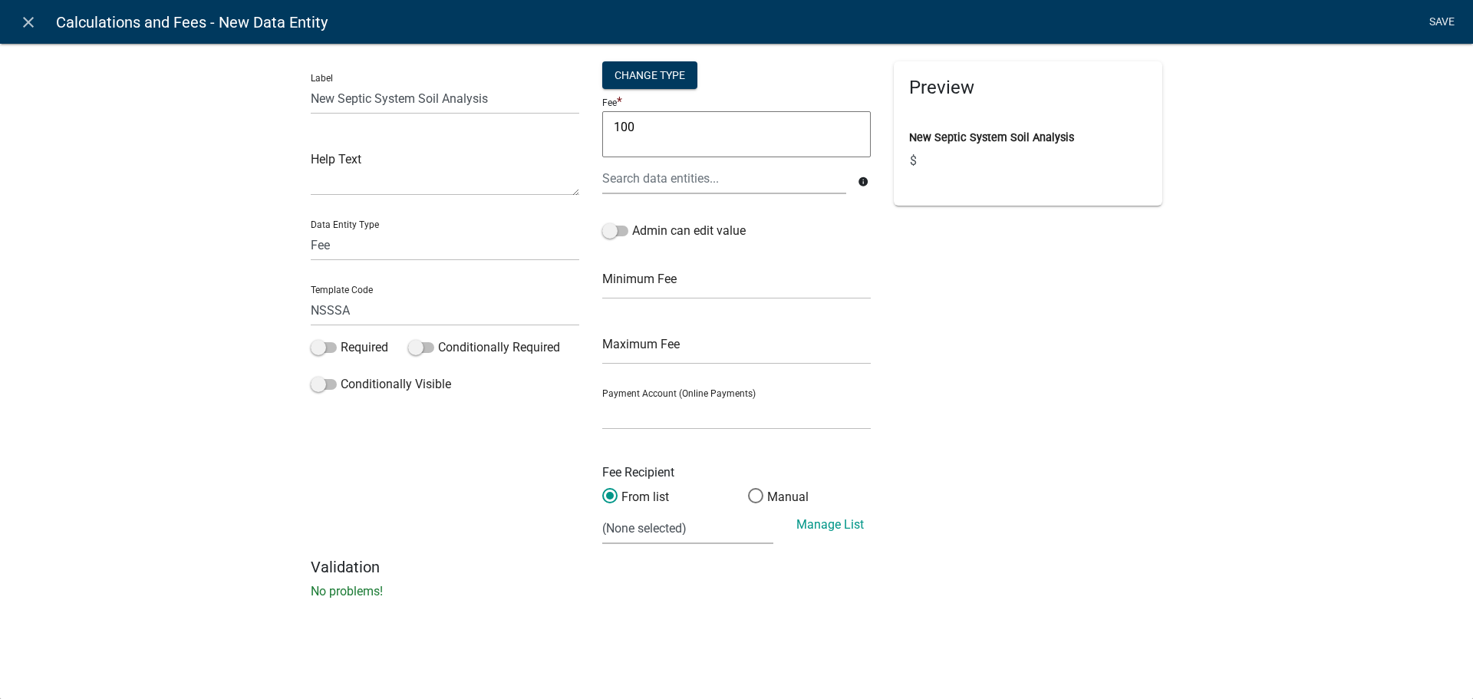
type textarea "100"
click at [1445, 20] on link "Save" at bounding box center [1441, 22] width 38 height 29
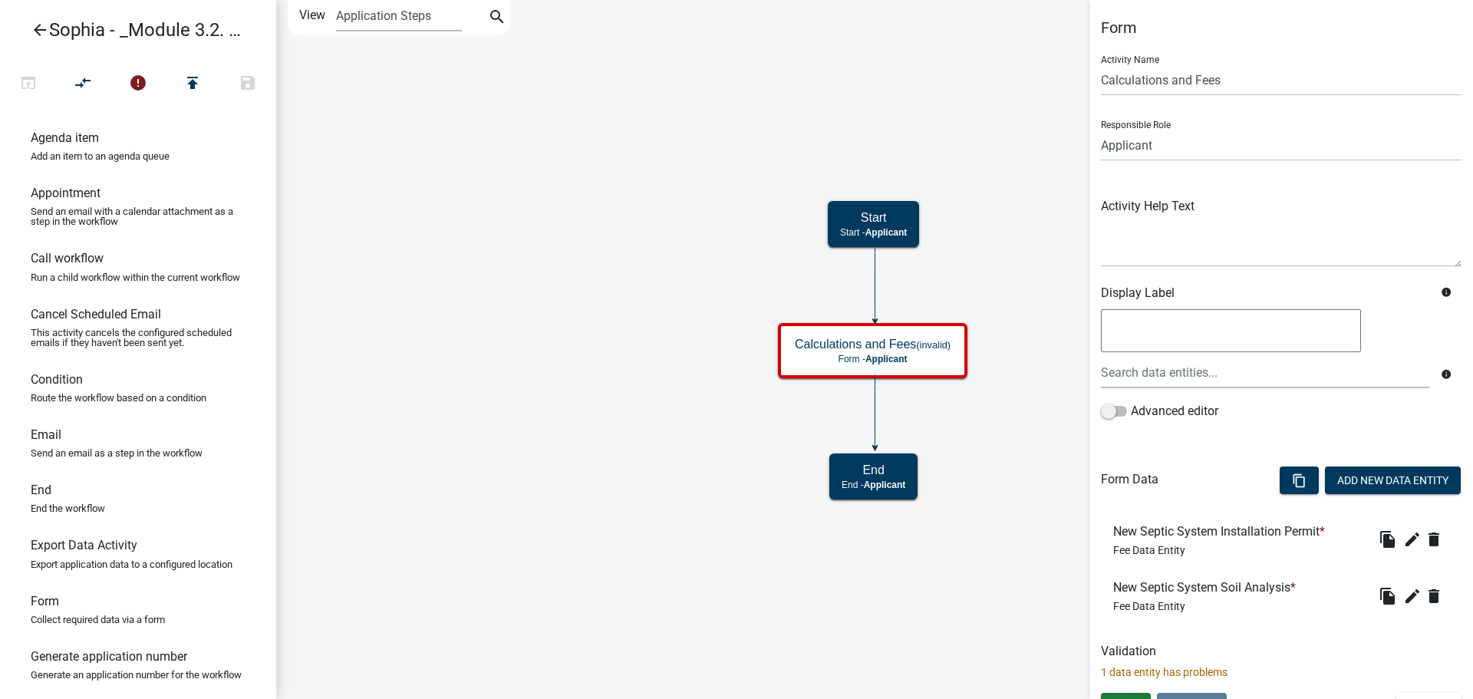
scroll to position [25, 0]
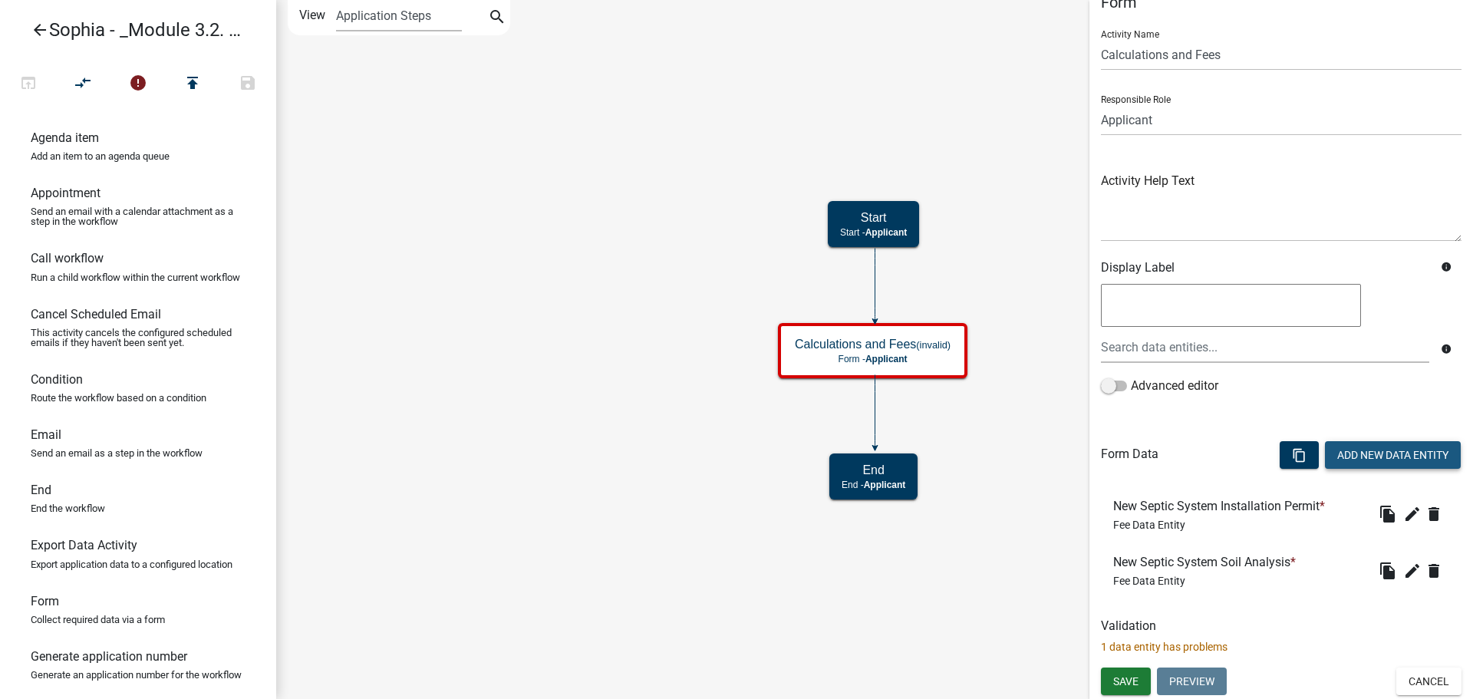
click at [1343, 462] on button "Add New Data Entity" at bounding box center [1393, 455] width 136 height 28
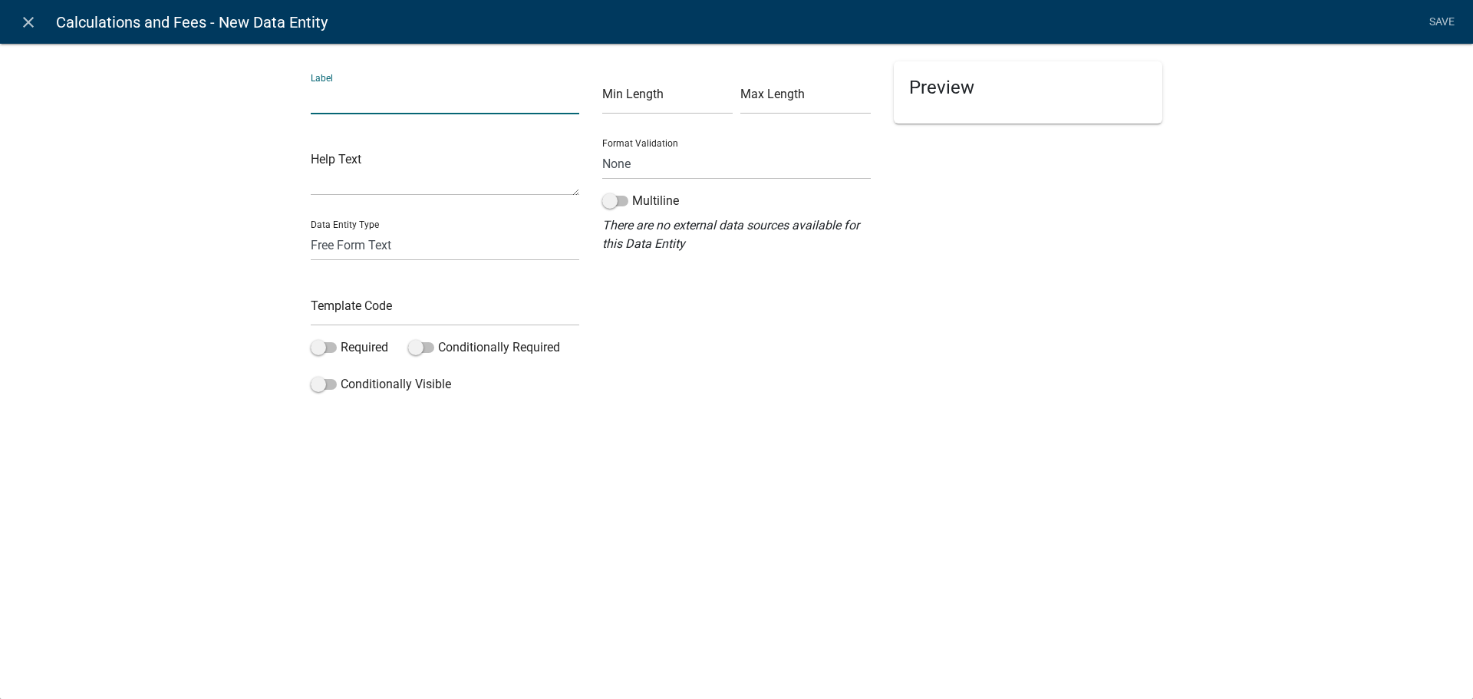
click at [400, 97] on input "text" at bounding box center [445, 98] width 268 height 31
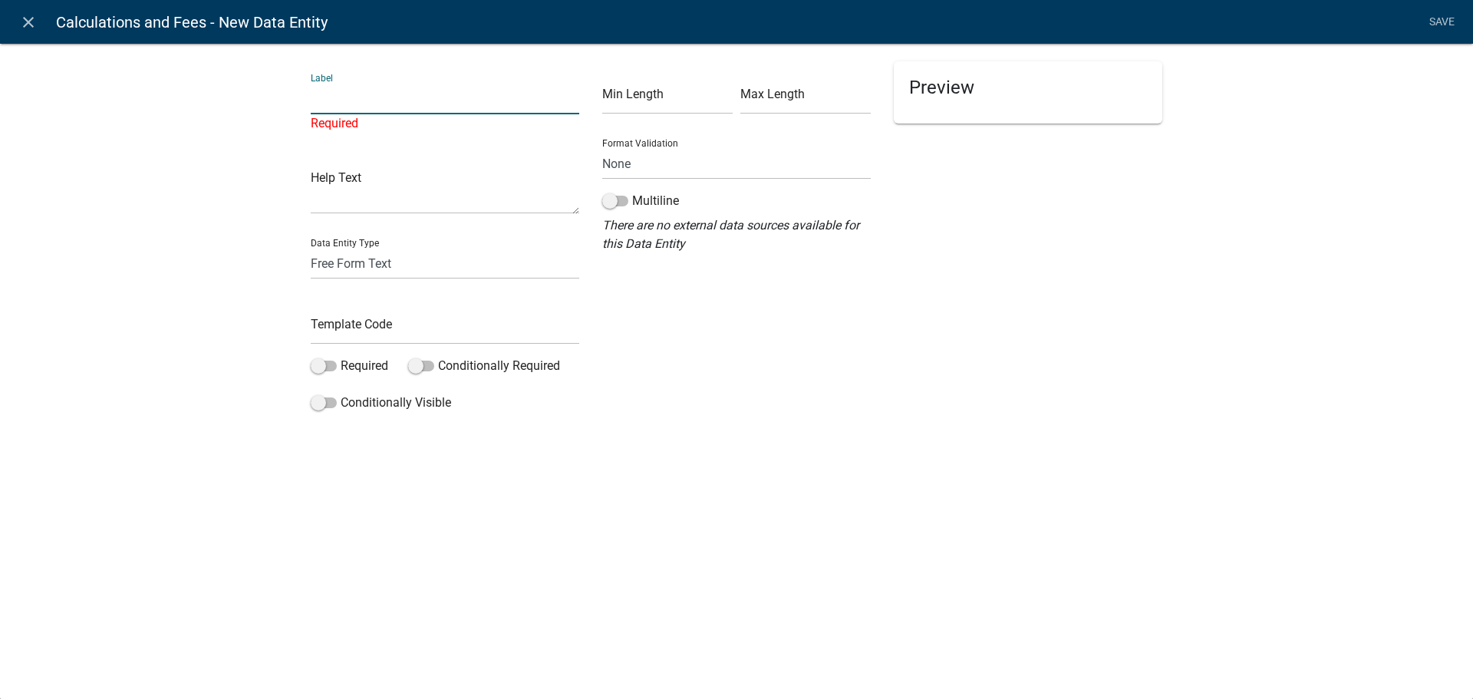
click at [339, 98] on input "text" at bounding box center [445, 98] width 268 height 31
paste input "Distribution Box Replacement"
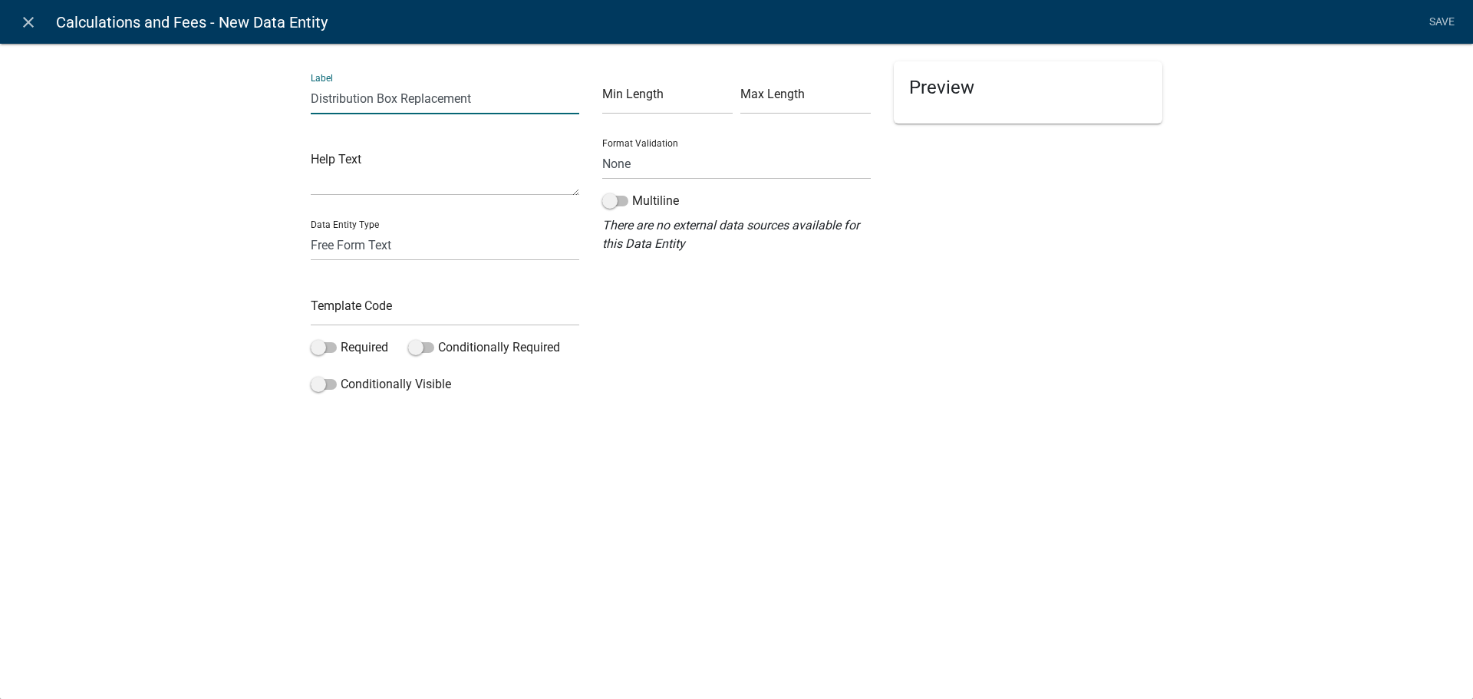
type input "Distribution Box Replacement"
click at [374, 309] on input "text" at bounding box center [445, 310] width 268 height 31
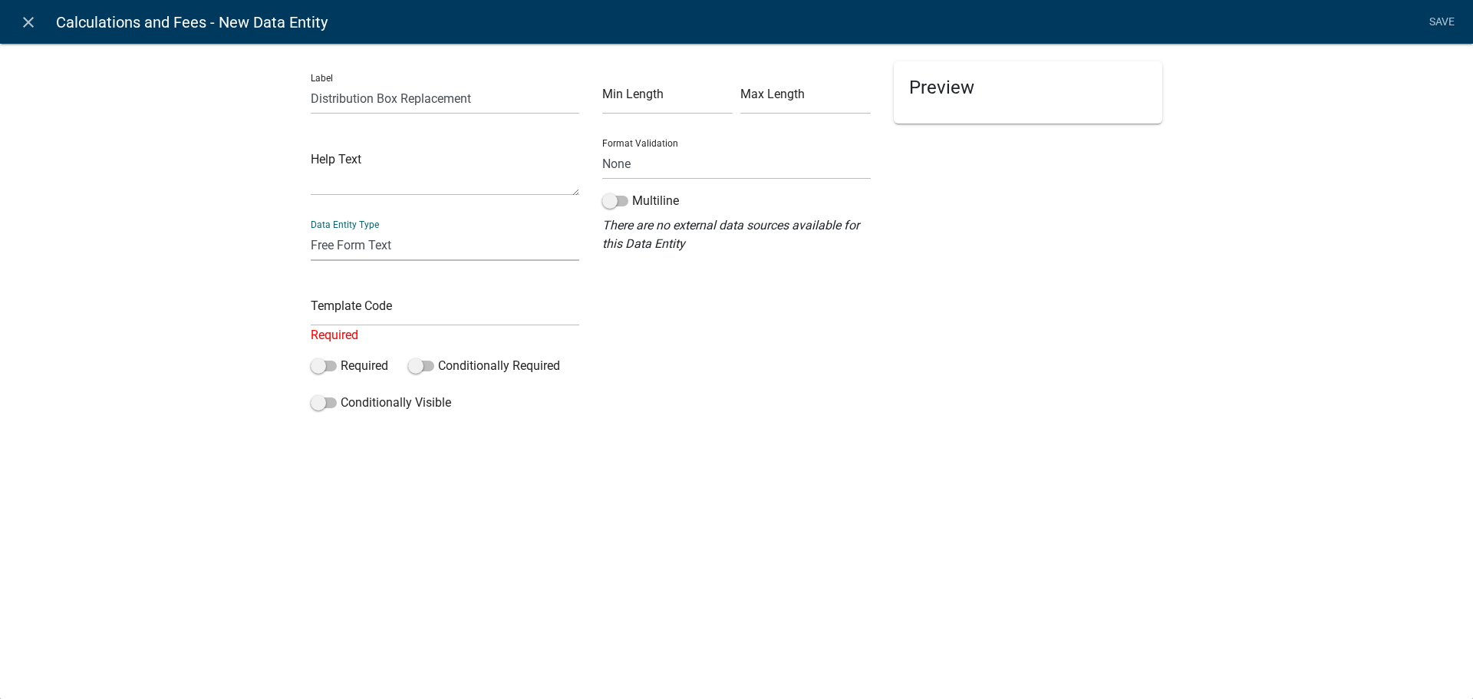
click at [351, 248] on select "Free Form Text Document Display Entity Value Fee Numeric Data Date Map Sketch D…" at bounding box center [445, 244] width 268 height 31
select select "fee"
click at [311, 229] on select "Free Form Text Document Display Entity Value Fee Numeric Data Date Map Sketch D…" at bounding box center [445, 244] width 268 height 31
select select "fee"
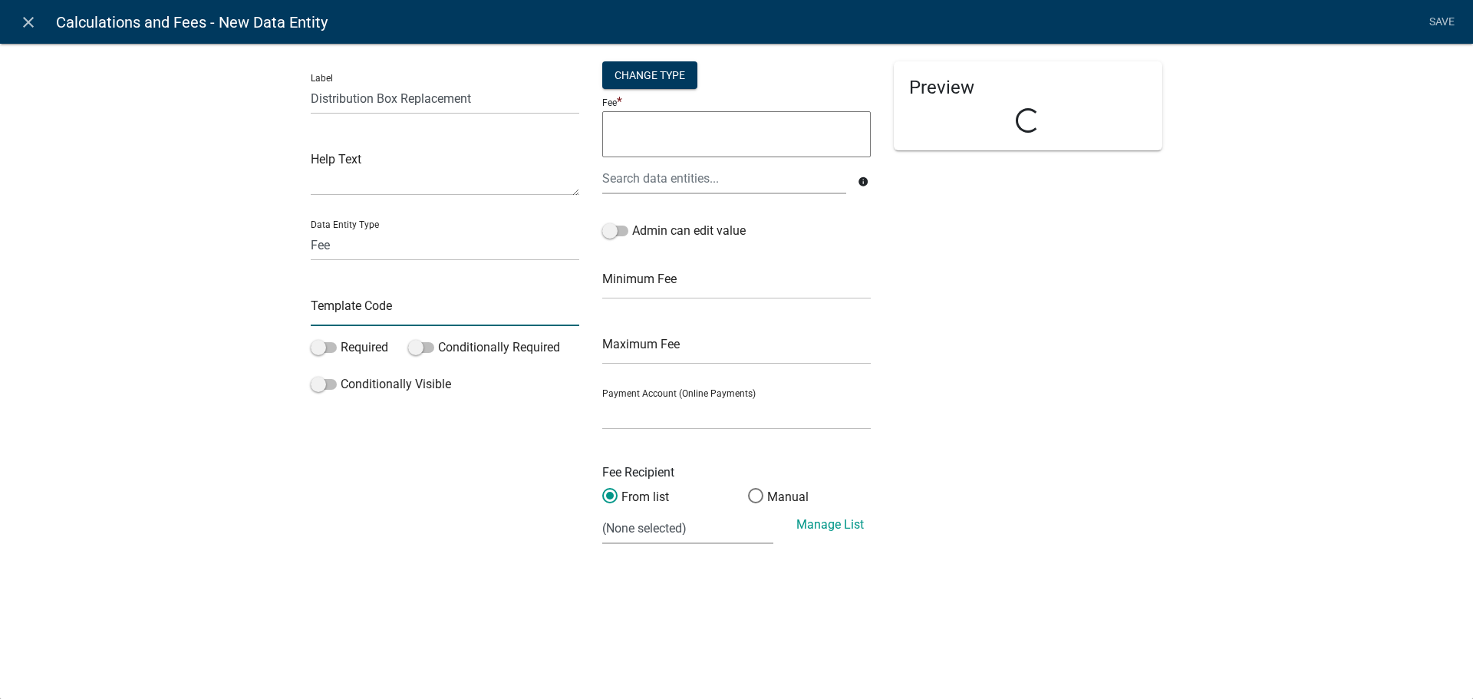
click at [351, 305] on input "text" at bounding box center [445, 310] width 268 height 31
type input "DBR"
click at [678, 137] on textarea at bounding box center [736, 134] width 268 height 46
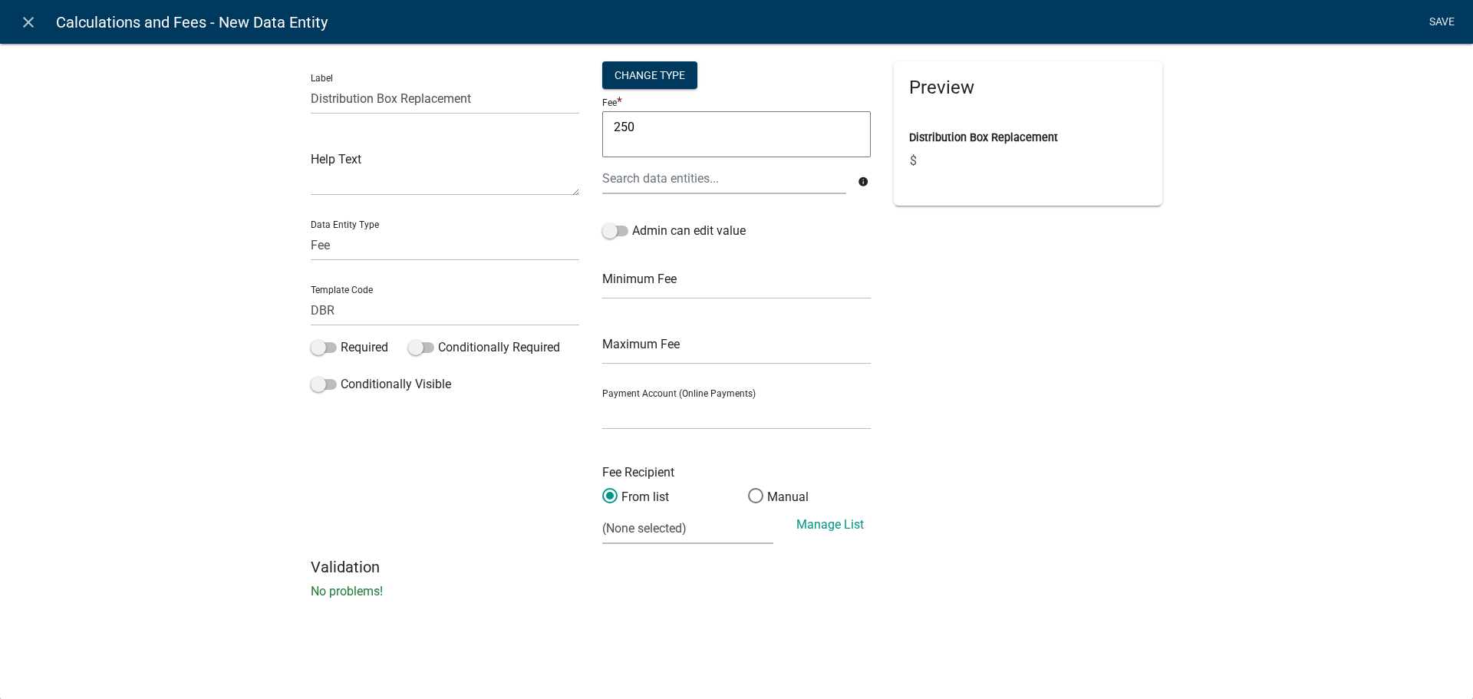
type textarea "250"
click at [1422, 25] on link "Save" at bounding box center [1441, 22] width 38 height 29
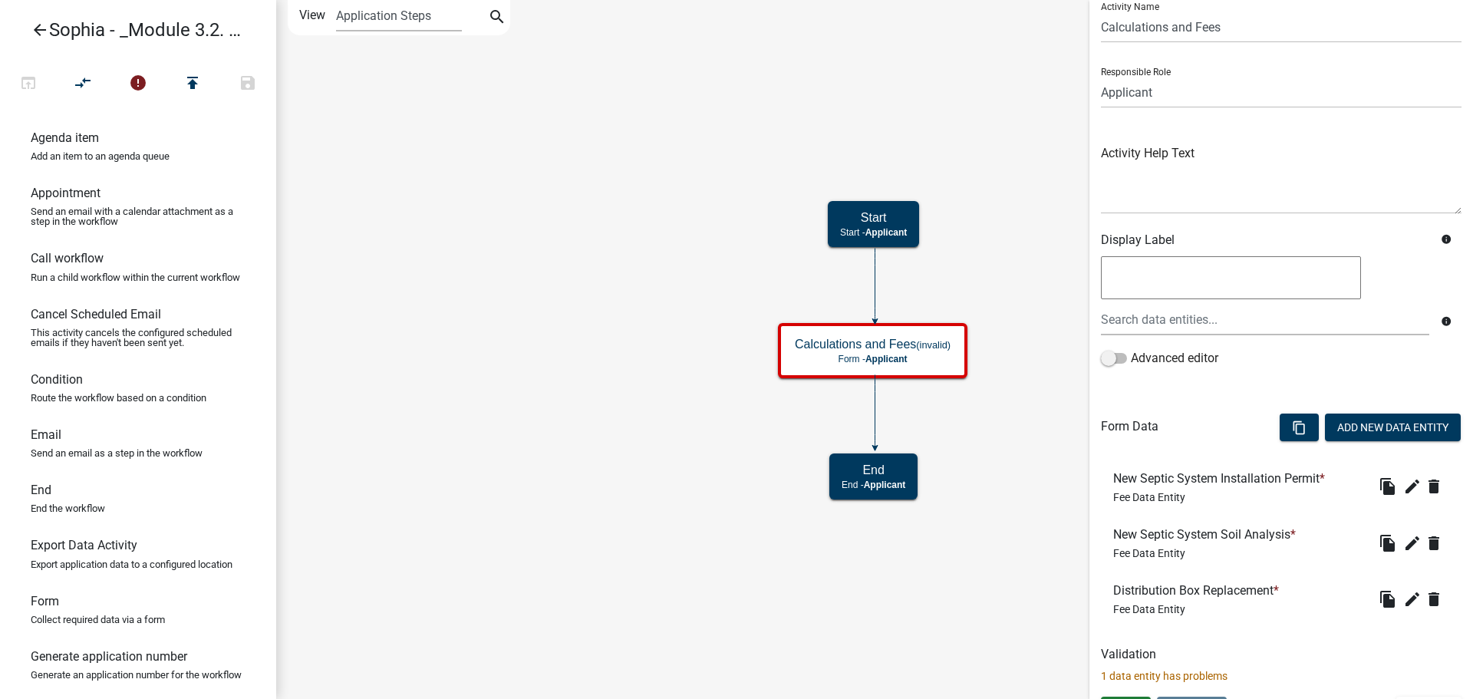
scroll to position [82, 0]
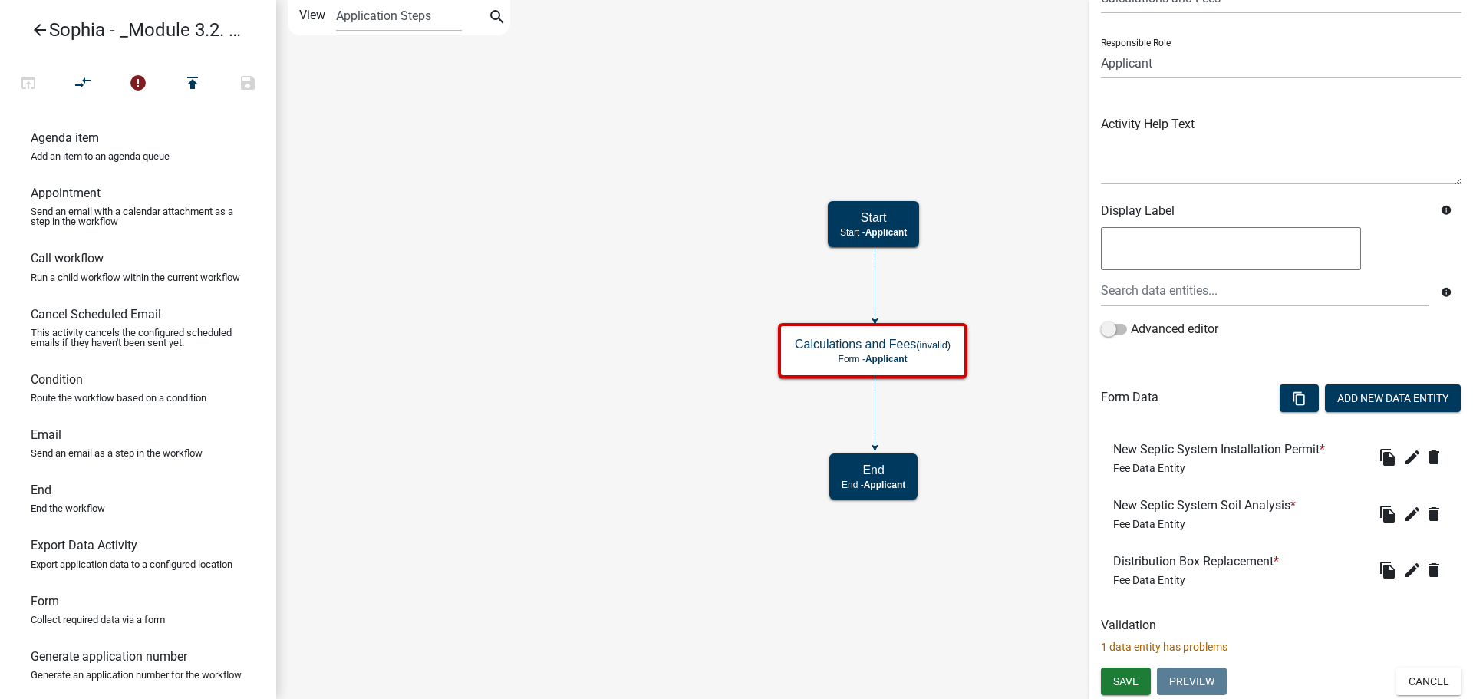
click at [1145, 650] on p "1 data entity has problems" at bounding box center [1281, 647] width 361 height 16
click at [1364, 400] on button "Add New Data Entity" at bounding box center [1393, 398] width 136 height 28
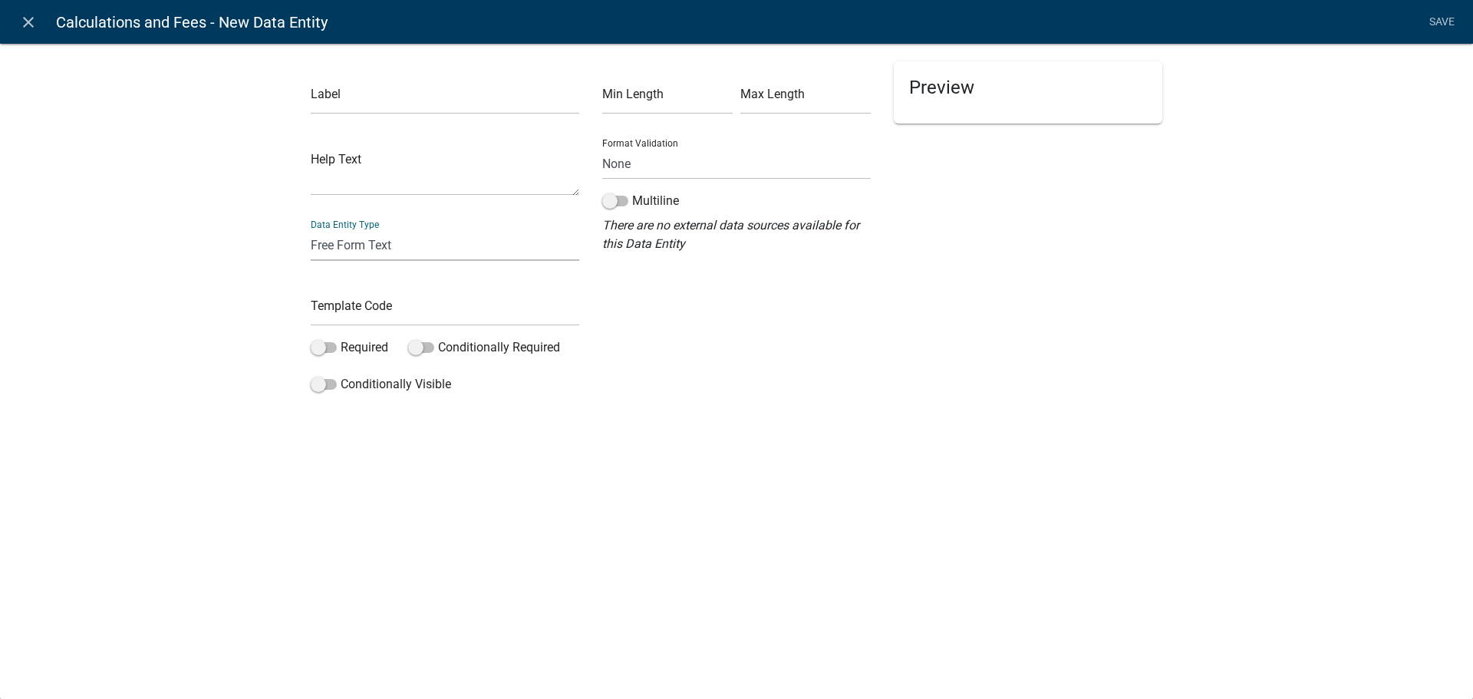
click at [386, 250] on select "Free Form Text Document Display Entity Value Fee Numeric Data Date Map Sketch D…" at bounding box center [445, 244] width 268 height 31
select select "fee"
click at [311, 229] on select "Free Form Text Document Display Entity Value Fee Numeric Data Date Map Sketch D…" at bounding box center [445, 244] width 268 height 31
select select "fee"
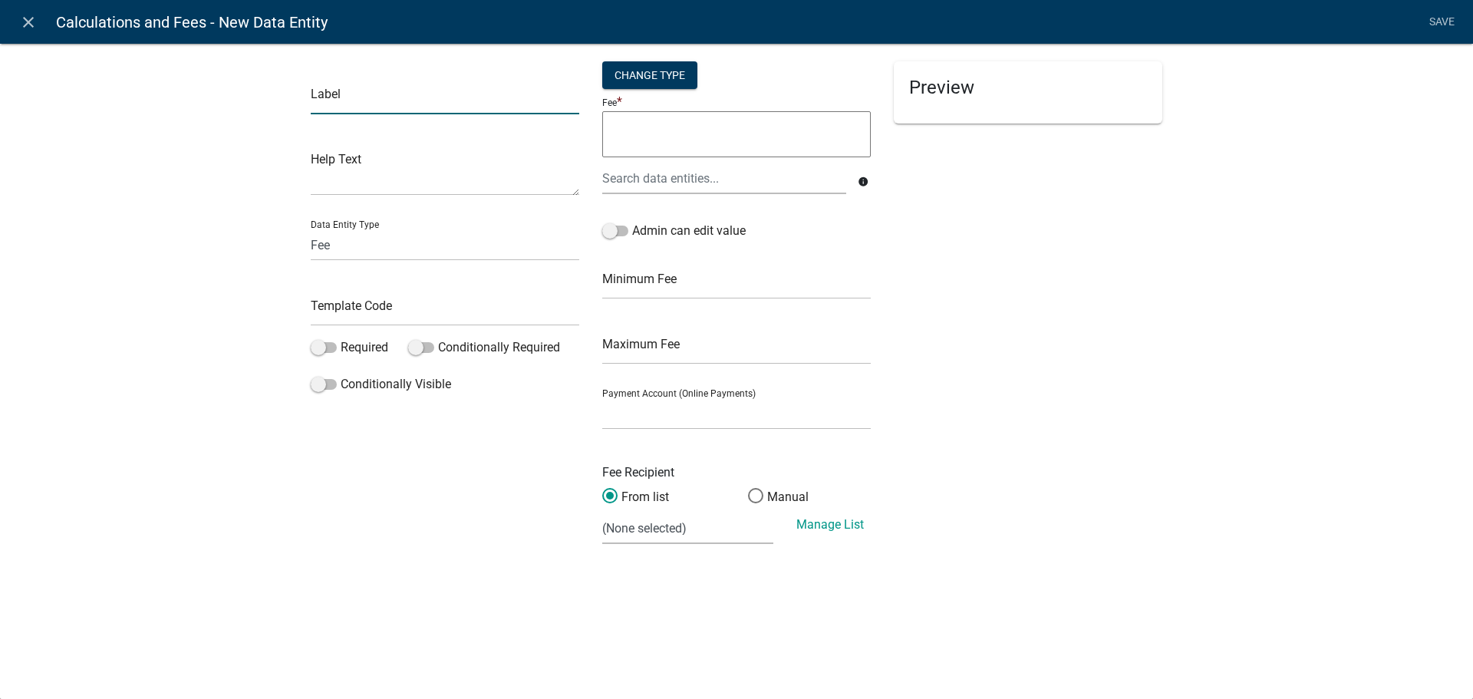
click at [443, 108] on input "text" at bounding box center [445, 98] width 268 height 31
paste input "Septic Tank Replacement"
type input "Septic Tank Replacement"
click at [341, 297] on input "text" at bounding box center [445, 310] width 268 height 31
type input "STR"
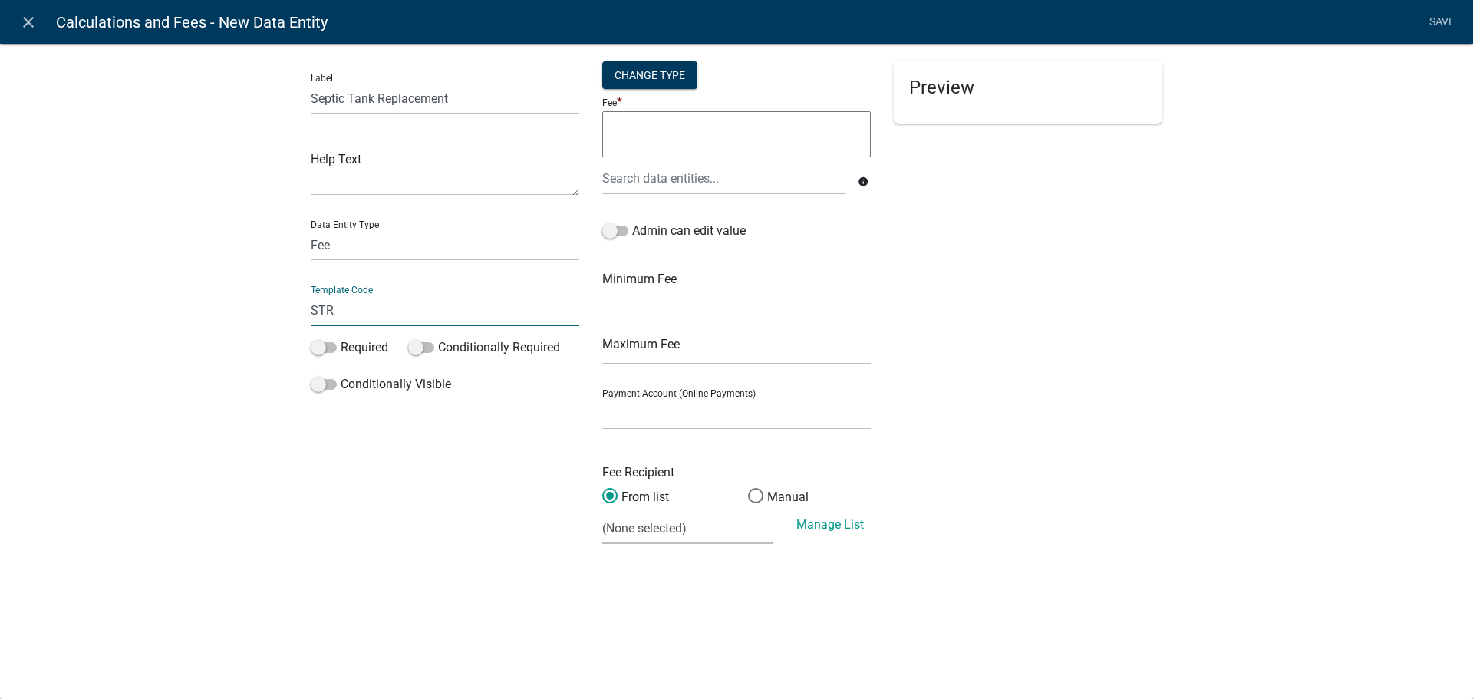
click at [680, 136] on textarea at bounding box center [736, 134] width 268 height 46
type textarea "300"
click at [1432, 20] on link "Save" at bounding box center [1441, 22] width 38 height 29
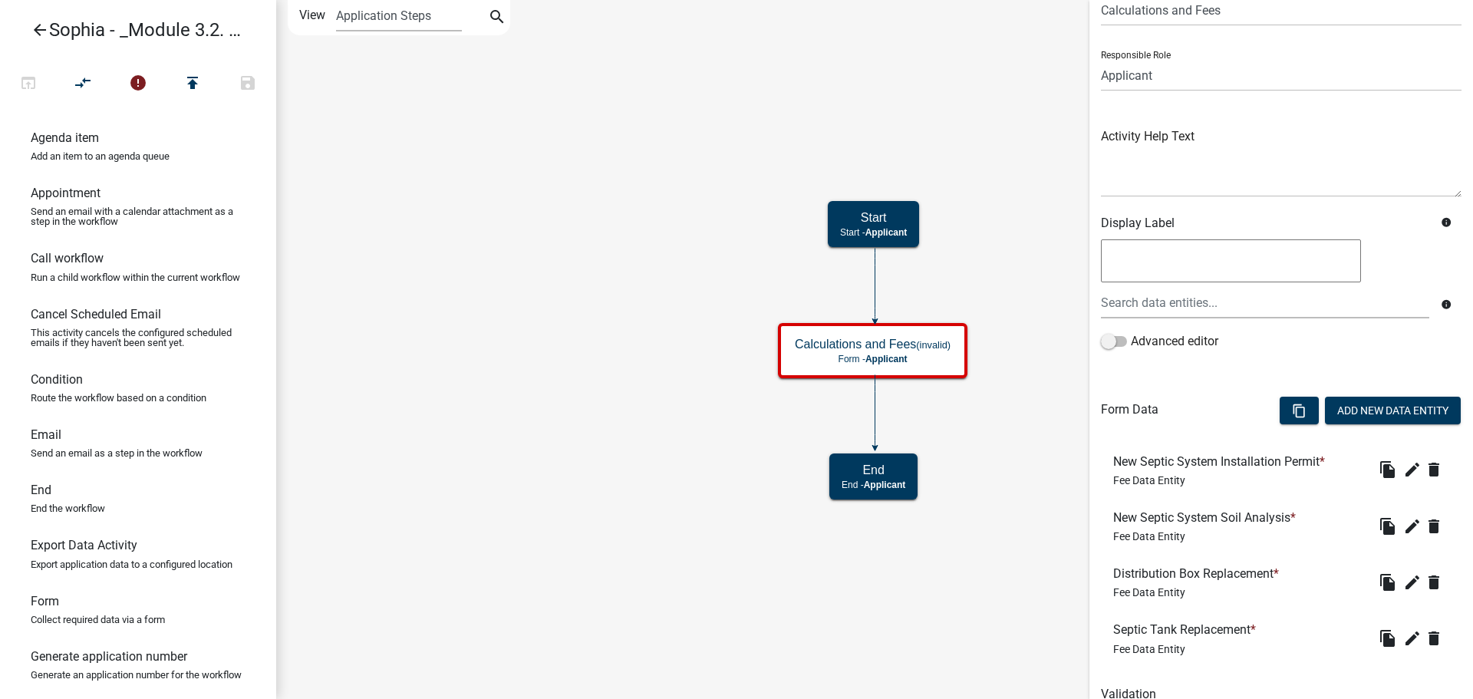
scroll to position [138, 0]
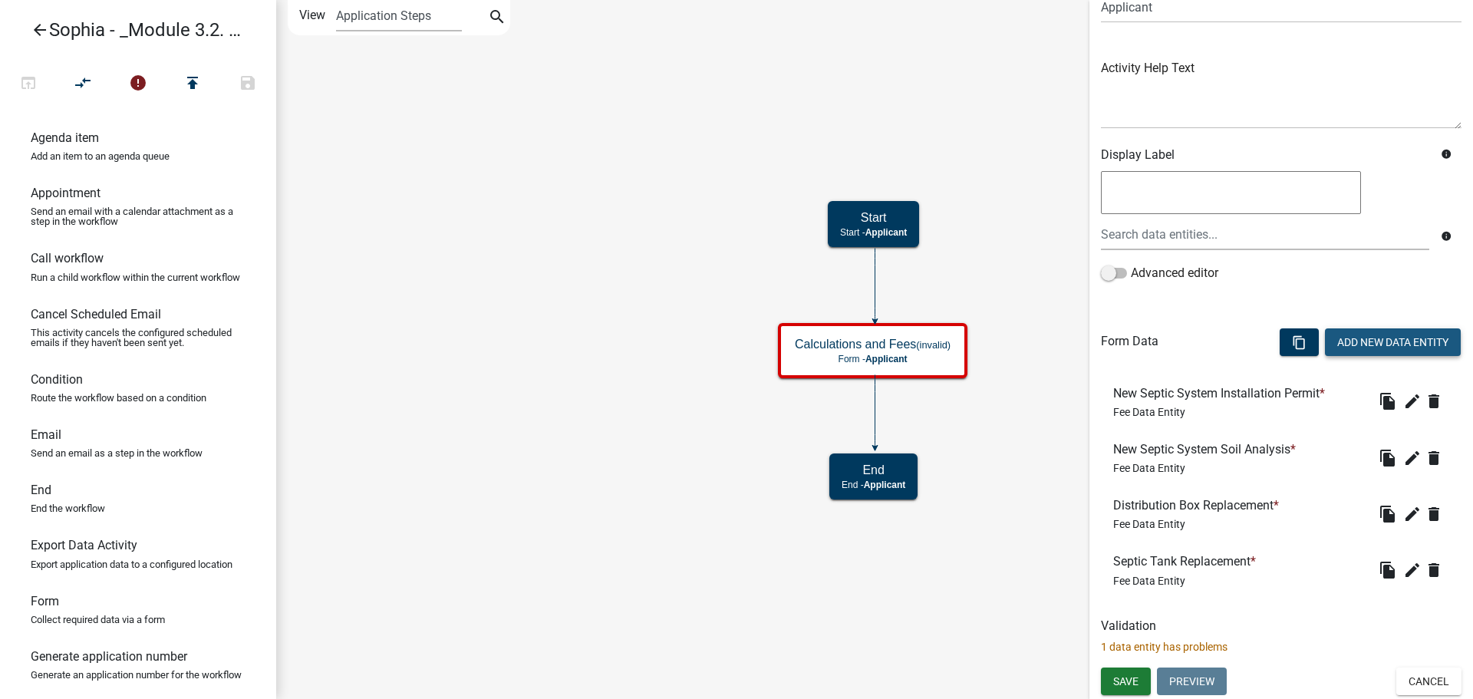
click at [1371, 351] on button "Add New Data Entity" at bounding box center [1393, 342] width 136 height 28
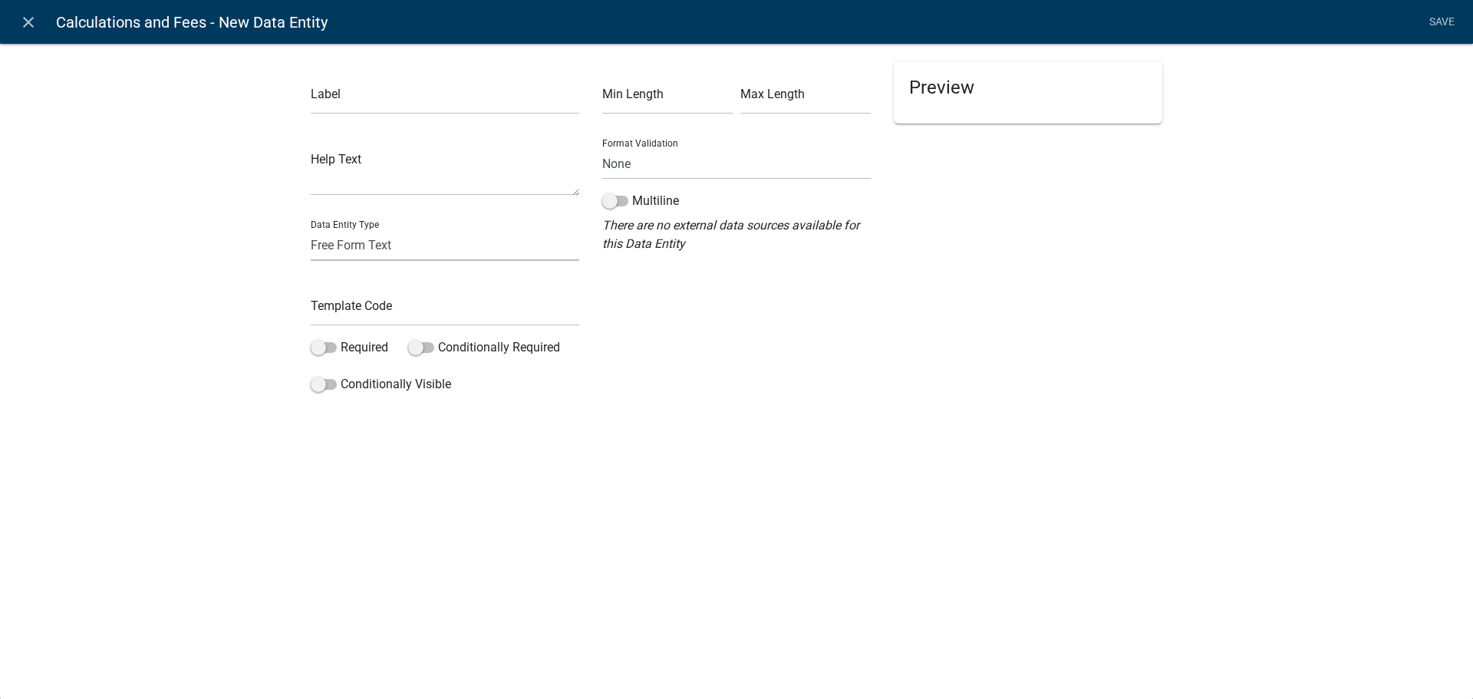
click at [350, 235] on select "Free Form Text Document Display Entity Value Fee Numeric Data Date Map Sketch D…" at bounding box center [445, 244] width 268 height 31
select select "fee"
click at [311, 229] on select "Free Form Text Document Display Entity Value Fee Numeric Data Date Map Sketch D…" at bounding box center [445, 244] width 268 height 31
select select "fee"
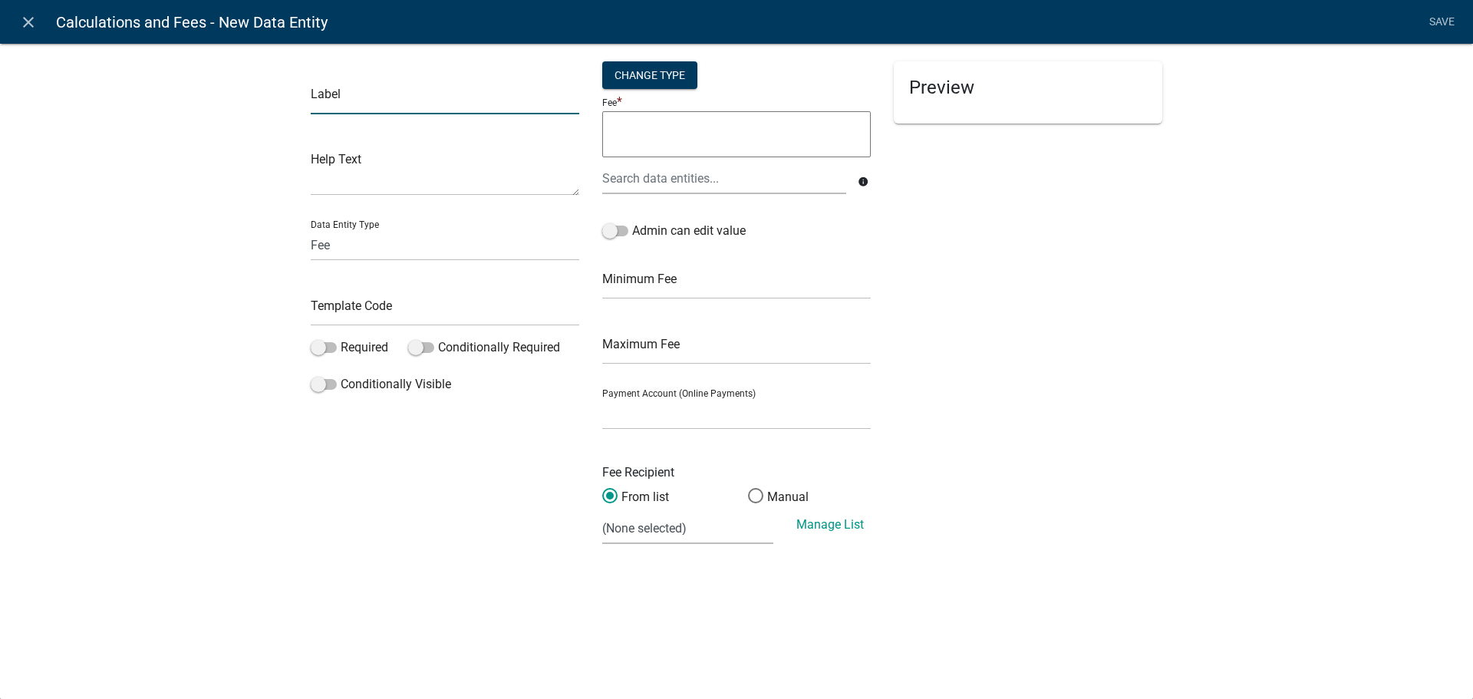
click at [350, 106] on input "text" at bounding box center [445, 98] width 268 height 31
paste input "New Connection for Existing Septic System"
type input "New Connection for Existing Septic System"
click at [355, 311] on input "text" at bounding box center [445, 310] width 268 height 31
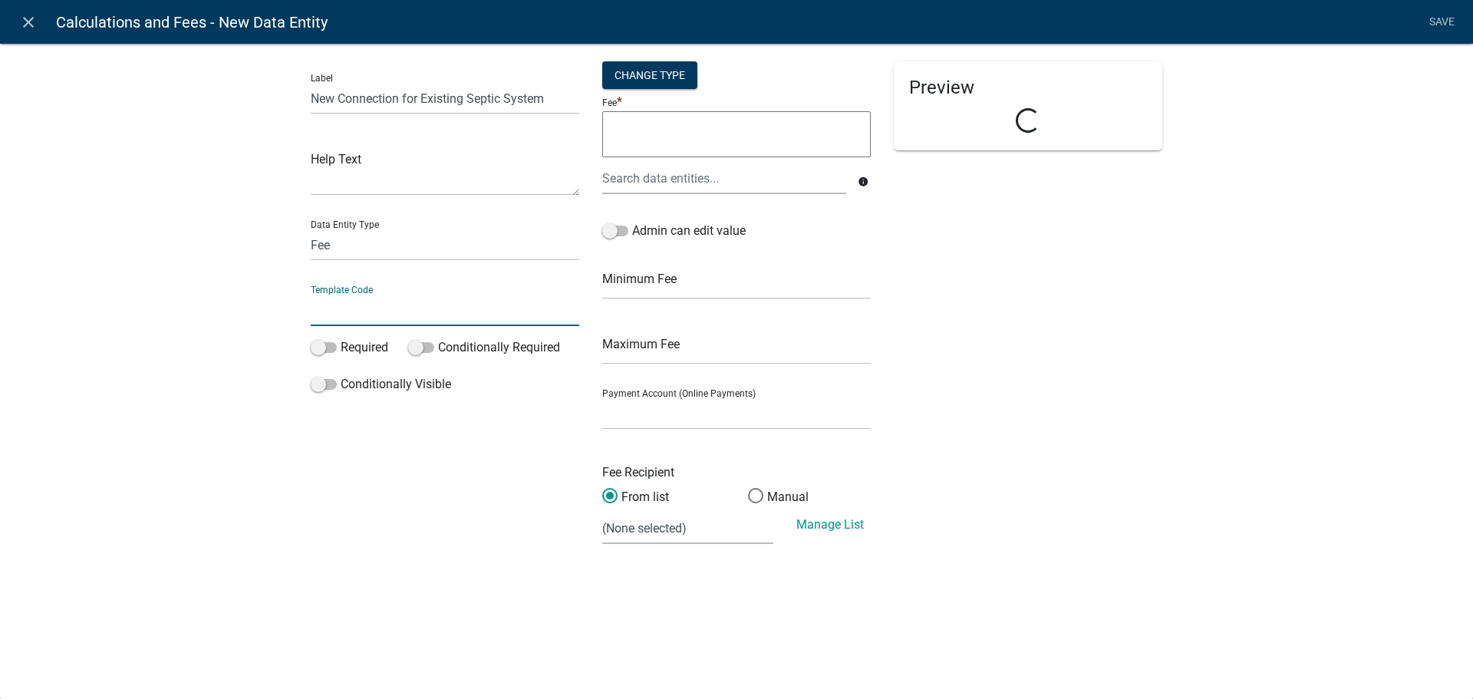
click at [355, 311] on input "text" at bounding box center [445, 310] width 268 height 31
type input "NCESS"
click at [730, 134] on textarea at bounding box center [736, 134] width 268 height 46
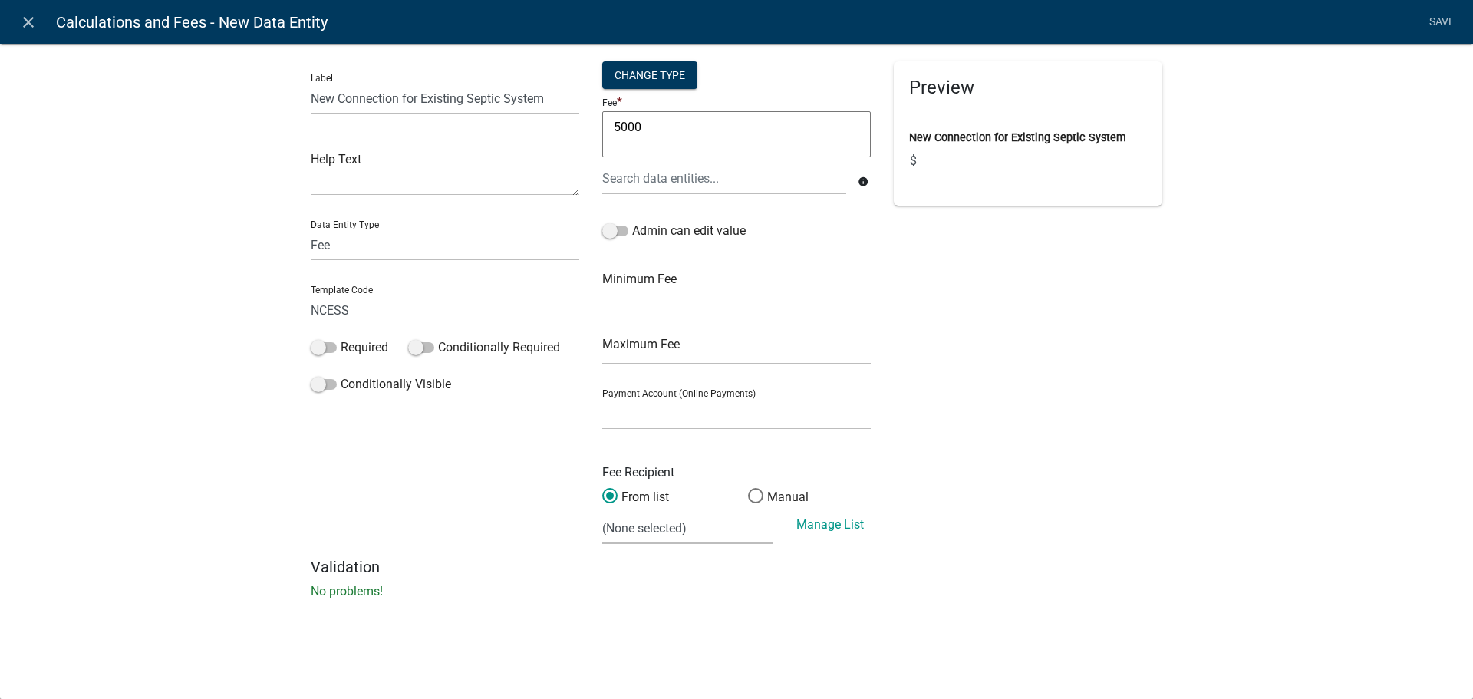
click at [730, 134] on textarea "5000" at bounding box center [736, 134] width 268 height 46
type textarea "500"
click at [1451, 21] on link "Save" at bounding box center [1441, 22] width 38 height 29
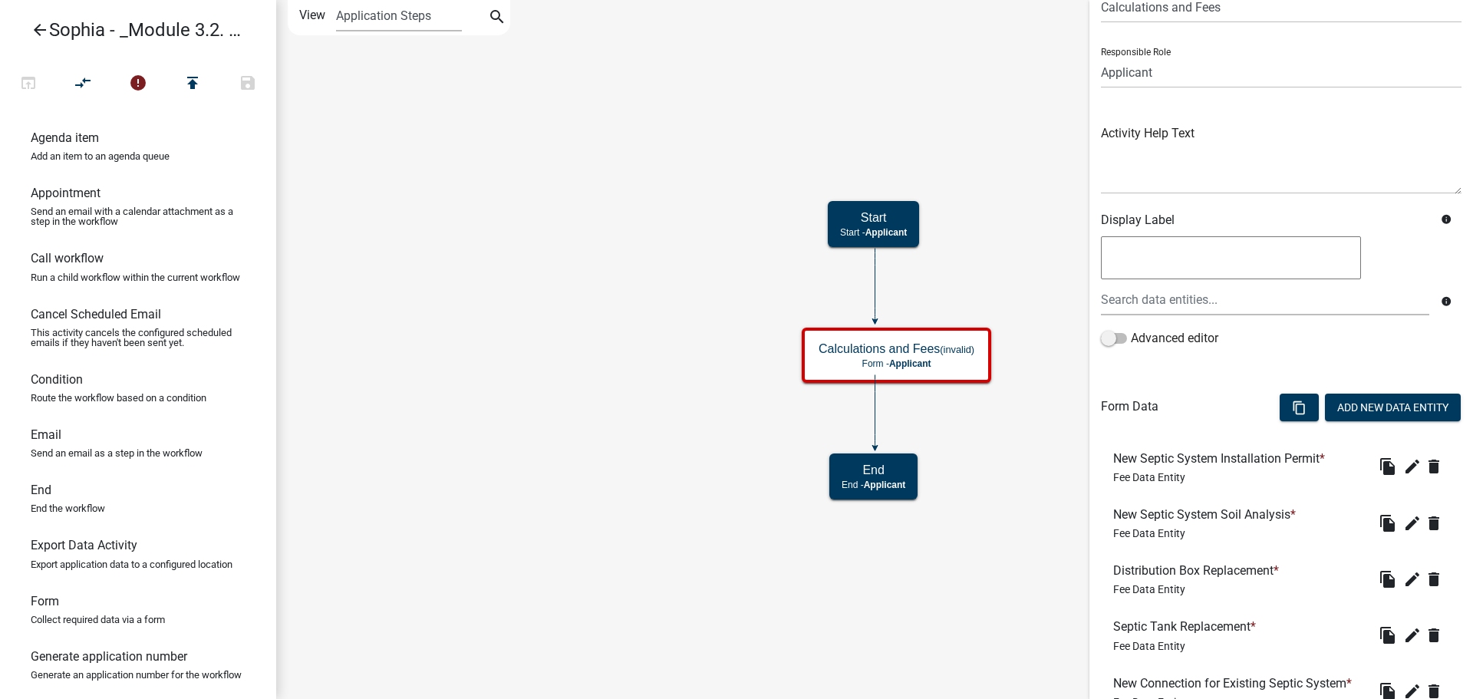
scroll to position [194, 0]
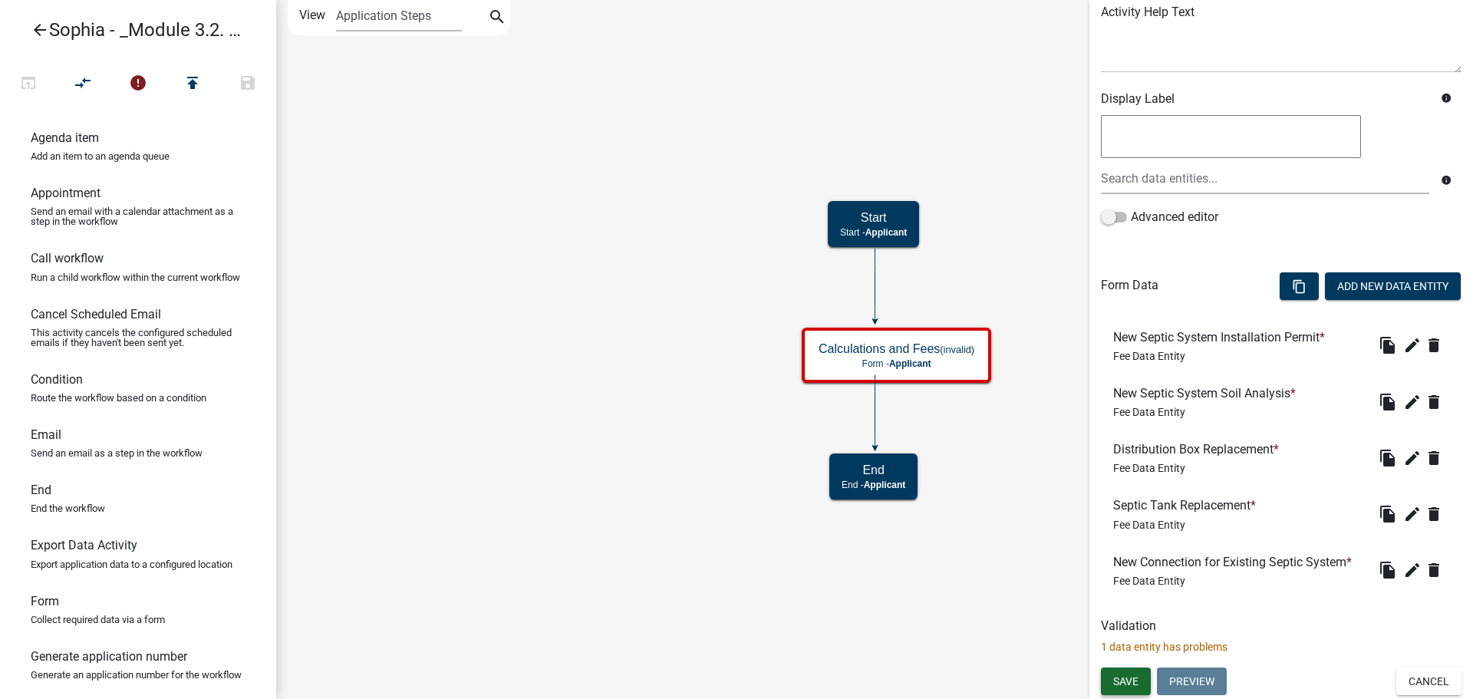
click at [1128, 685] on span "Save" at bounding box center [1125, 680] width 25 height 12
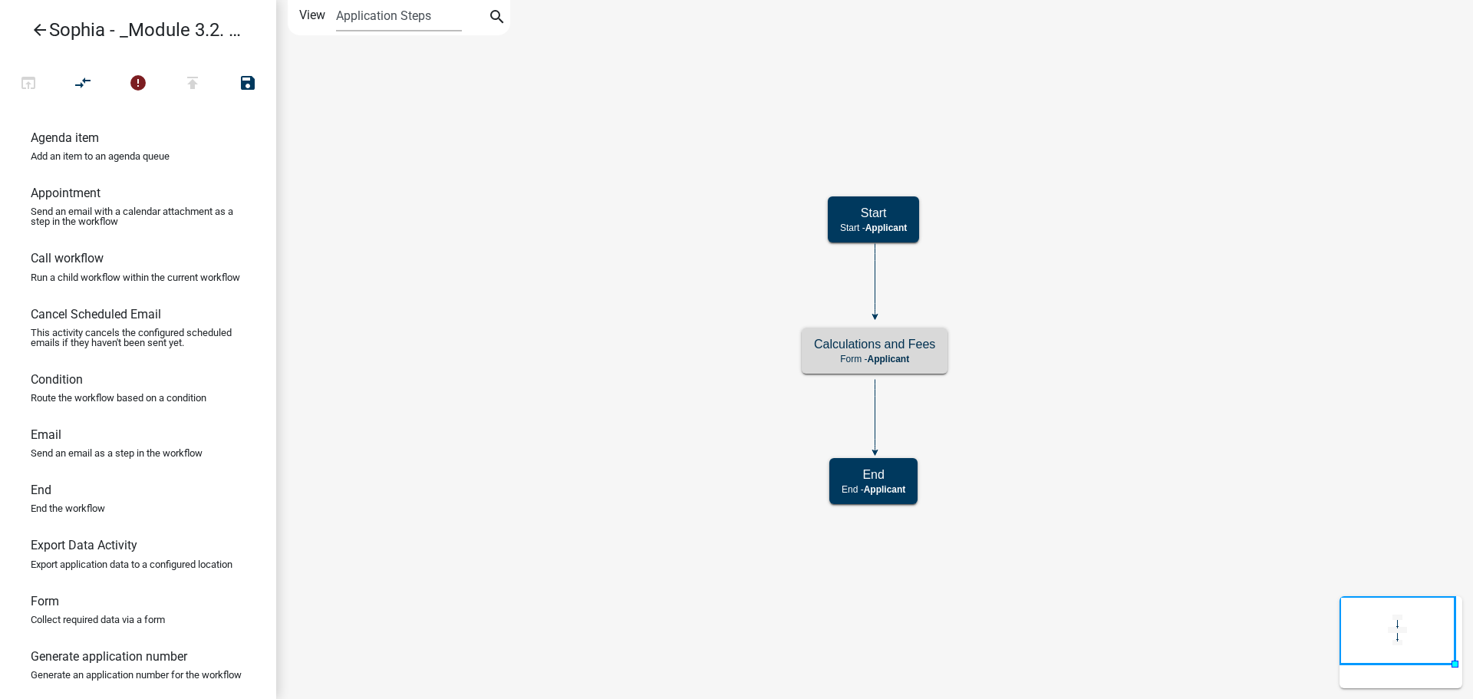
scroll to position [0, 0]
click at [849, 351] on h5 "Calculations and Fees" at bounding box center [874, 344] width 121 height 15
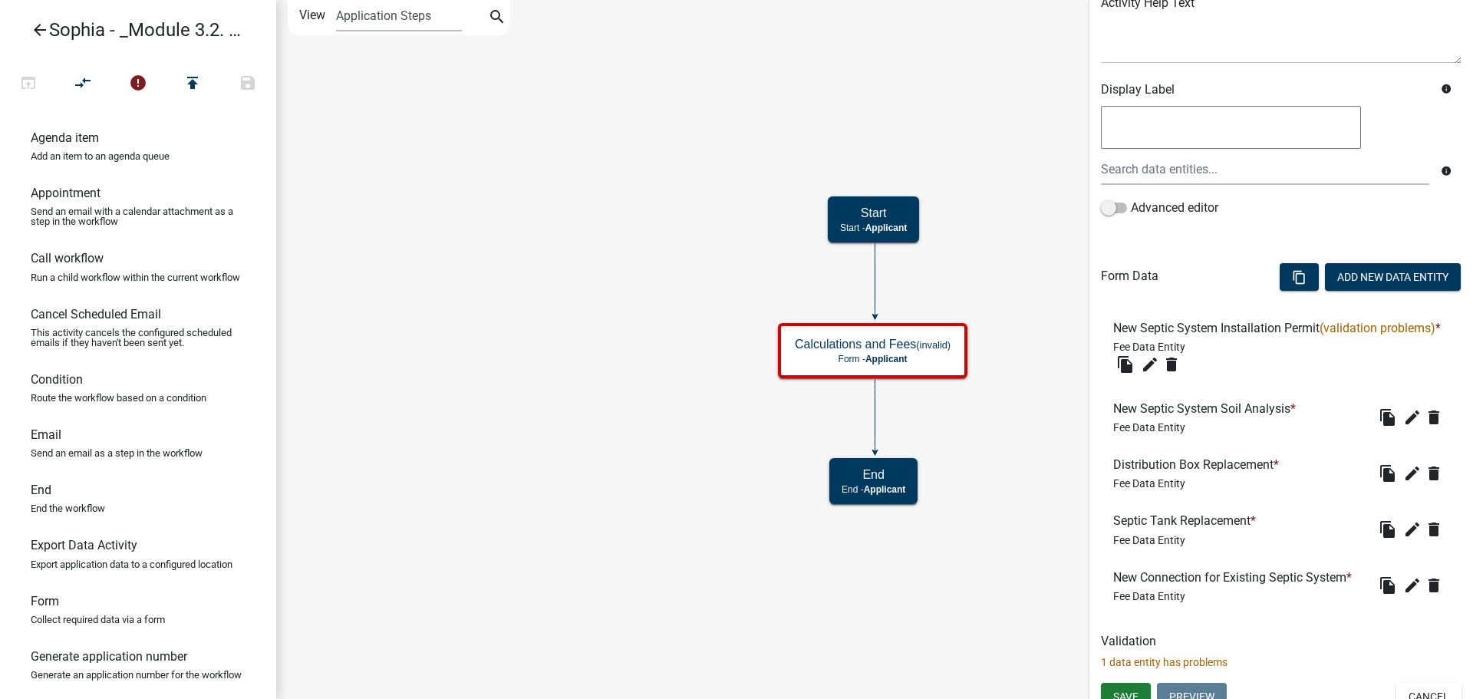
scroll to position [230, 0]
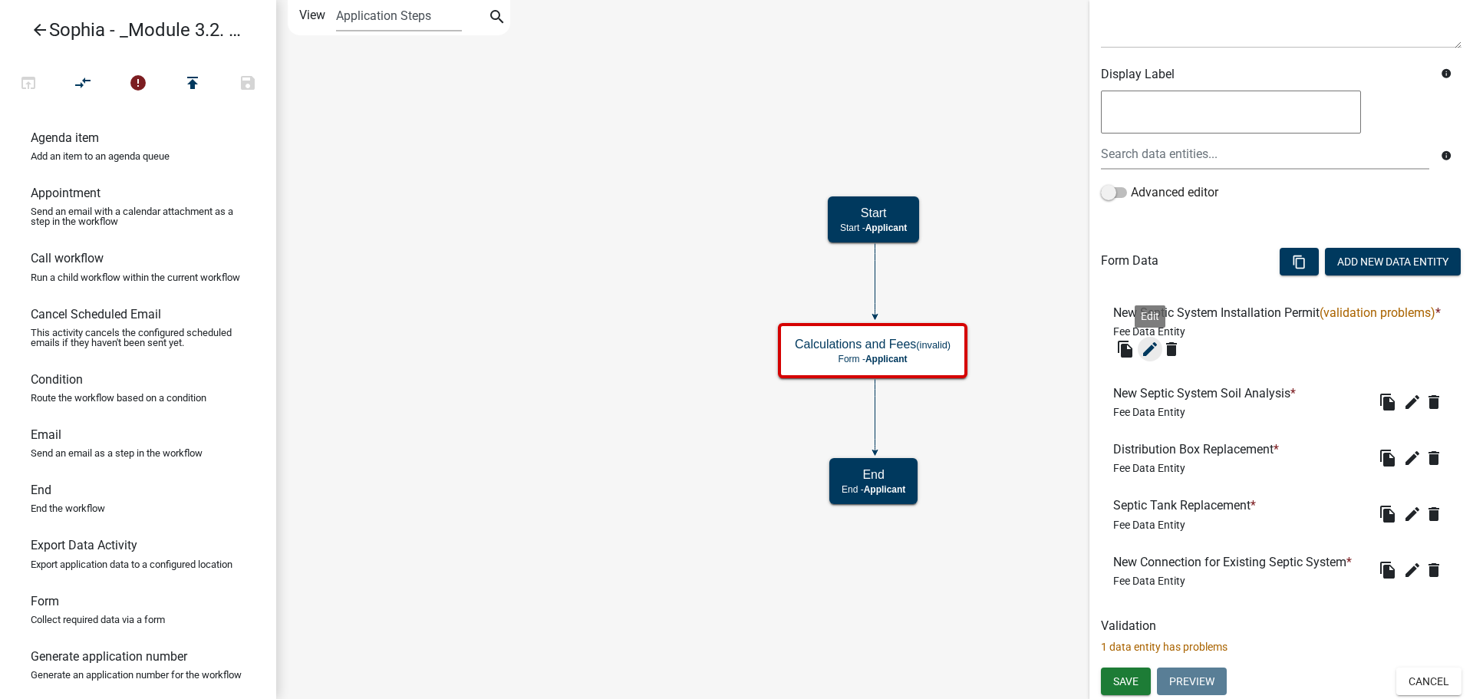
click at [1154, 356] on icon "edit" at bounding box center [1150, 349] width 18 height 18
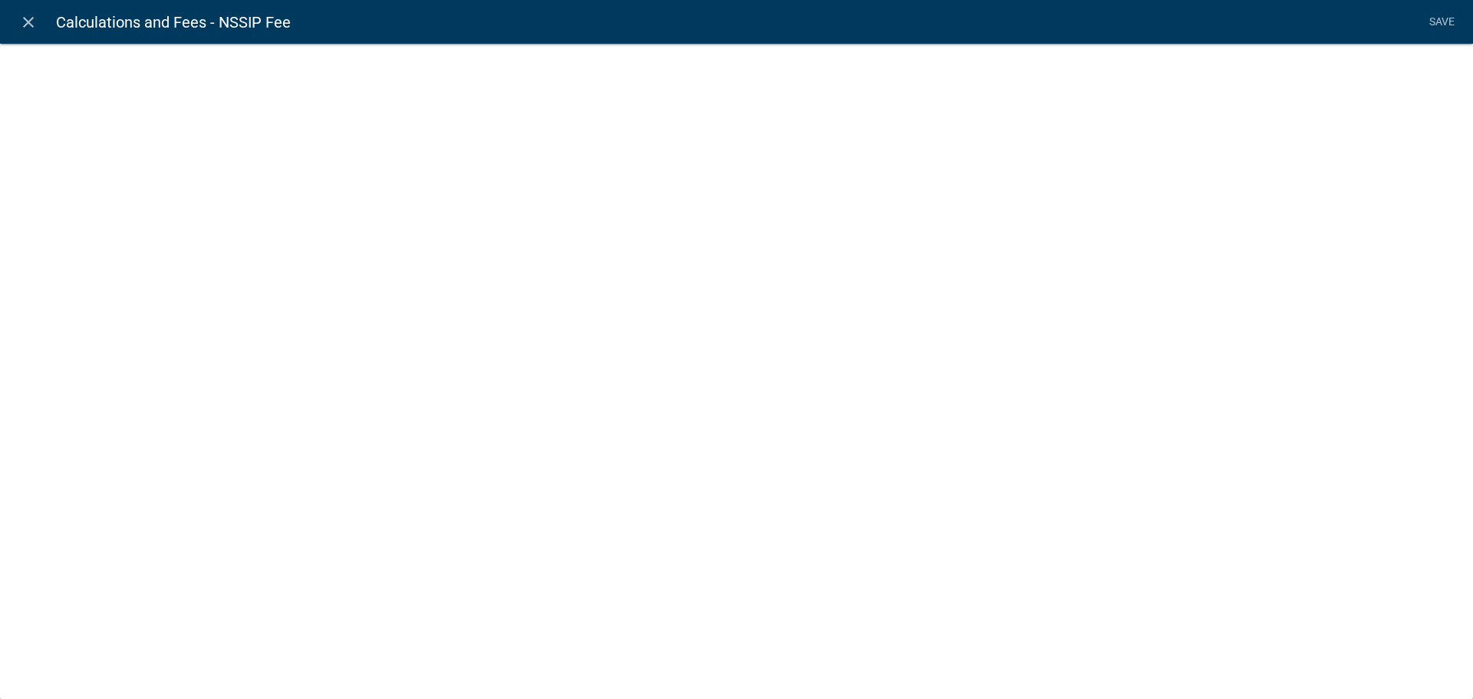
select select "fee"
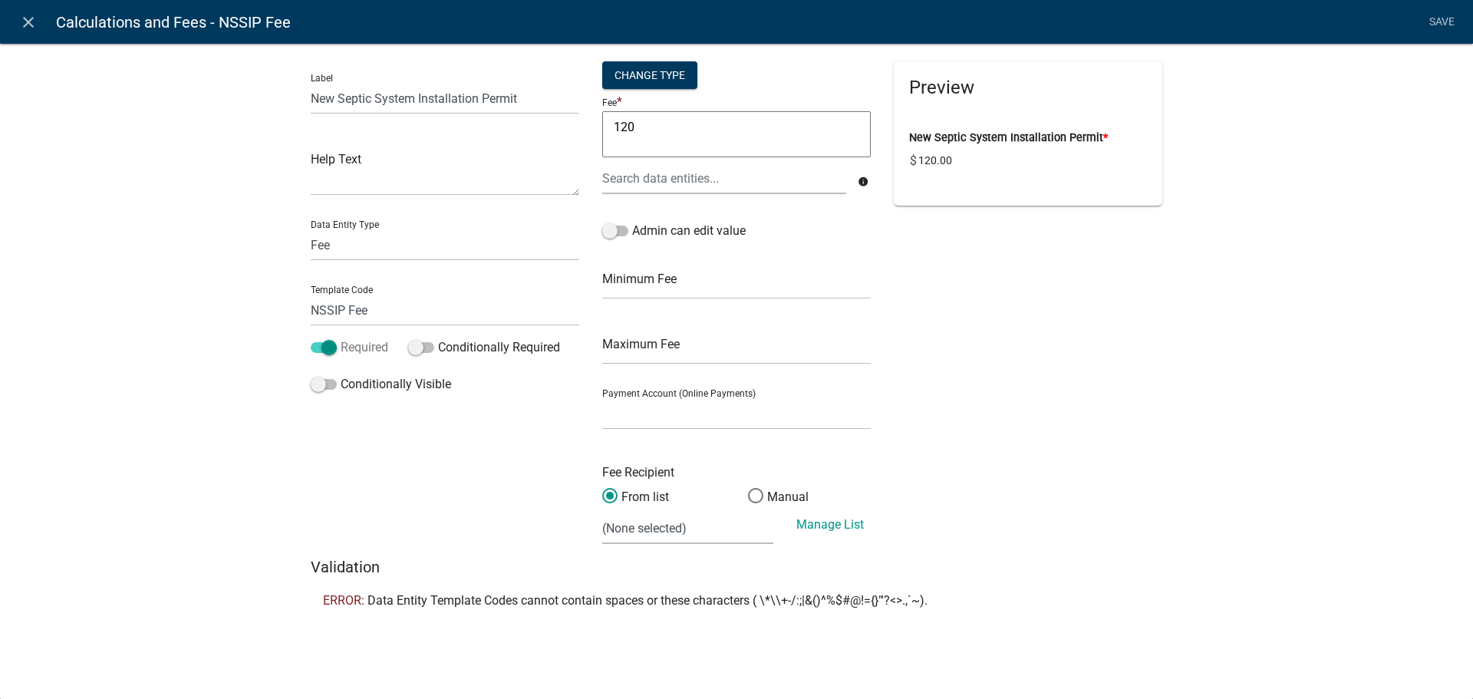
click at [331, 350] on span at bounding box center [324, 347] width 26 height 11
click at [341, 338] on input "Required" at bounding box center [341, 338] width 0 height 0
click at [377, 313] on input "NSSIP Fee" at bounding box center [445, 310] width 268 height 31
type input "NSSIP"
click at [1448, 24] on li "Save" at bounding box center [1441, 22] width 38 height 29
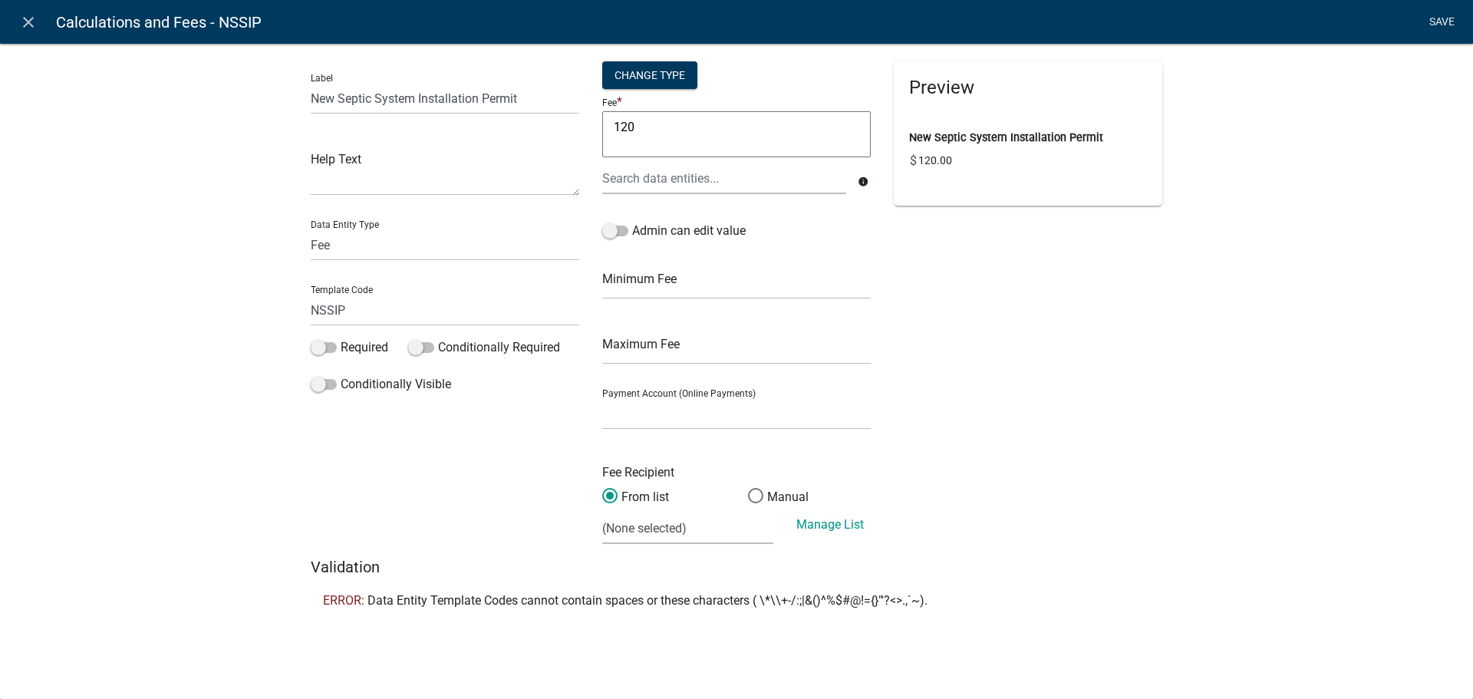
click at [1438, 25] on link "Save" at bounding box center [1441, 22] width 38 height 29
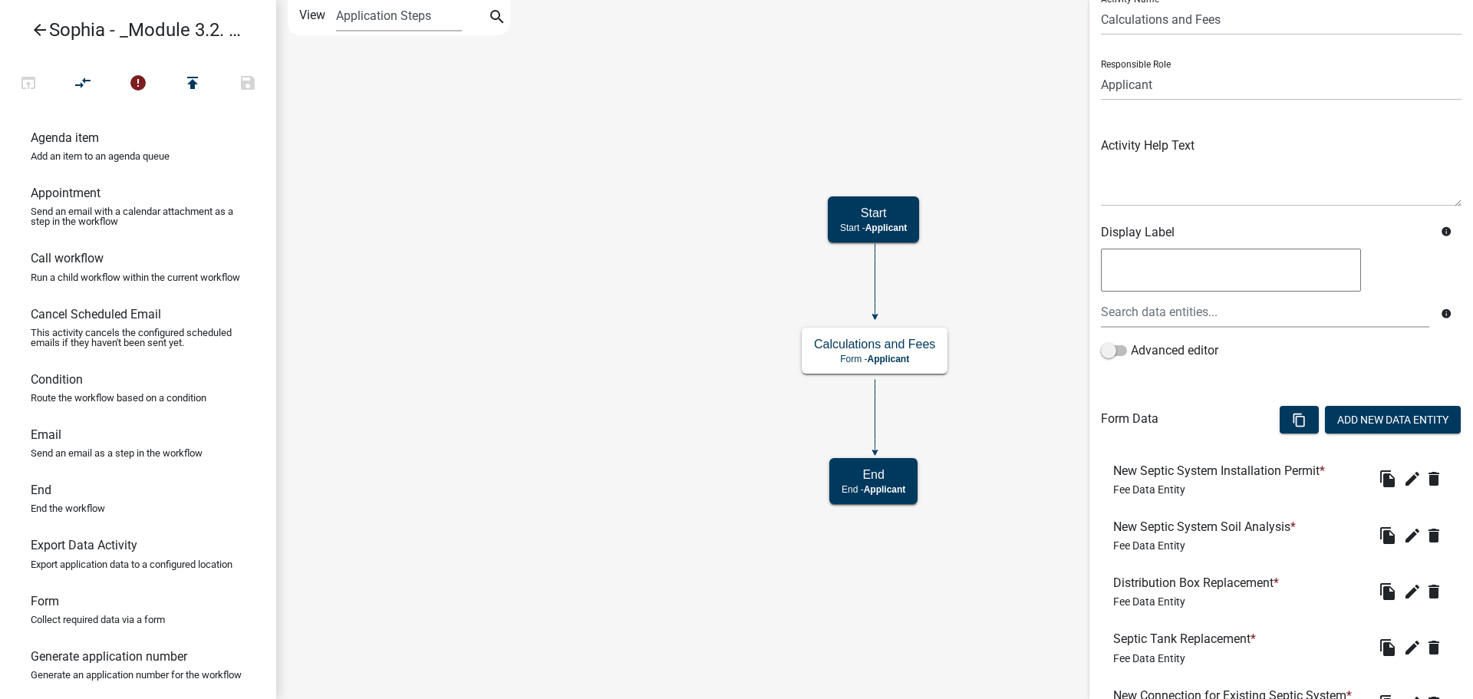
scroll to position [194, 0]
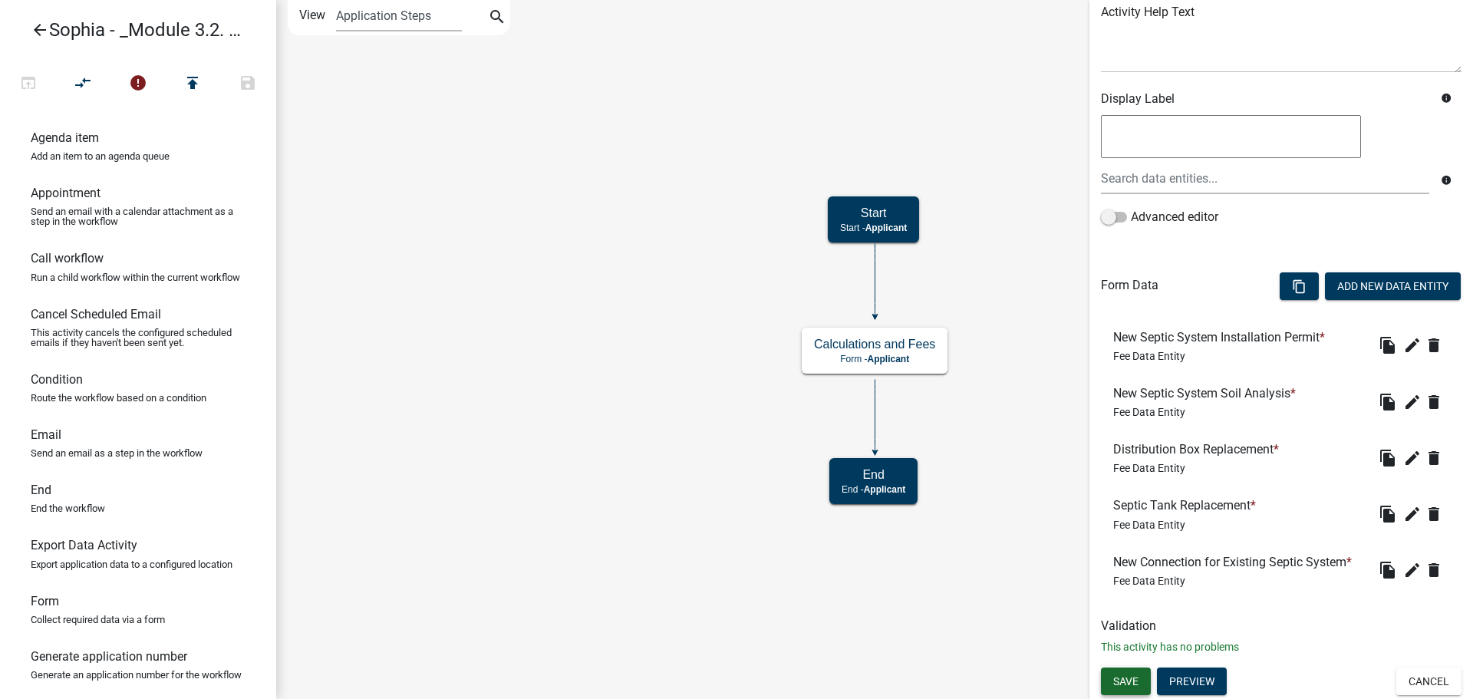
click at [1115, 687] on span "Save" at bounding box center [1125, 680] width 25 height 12
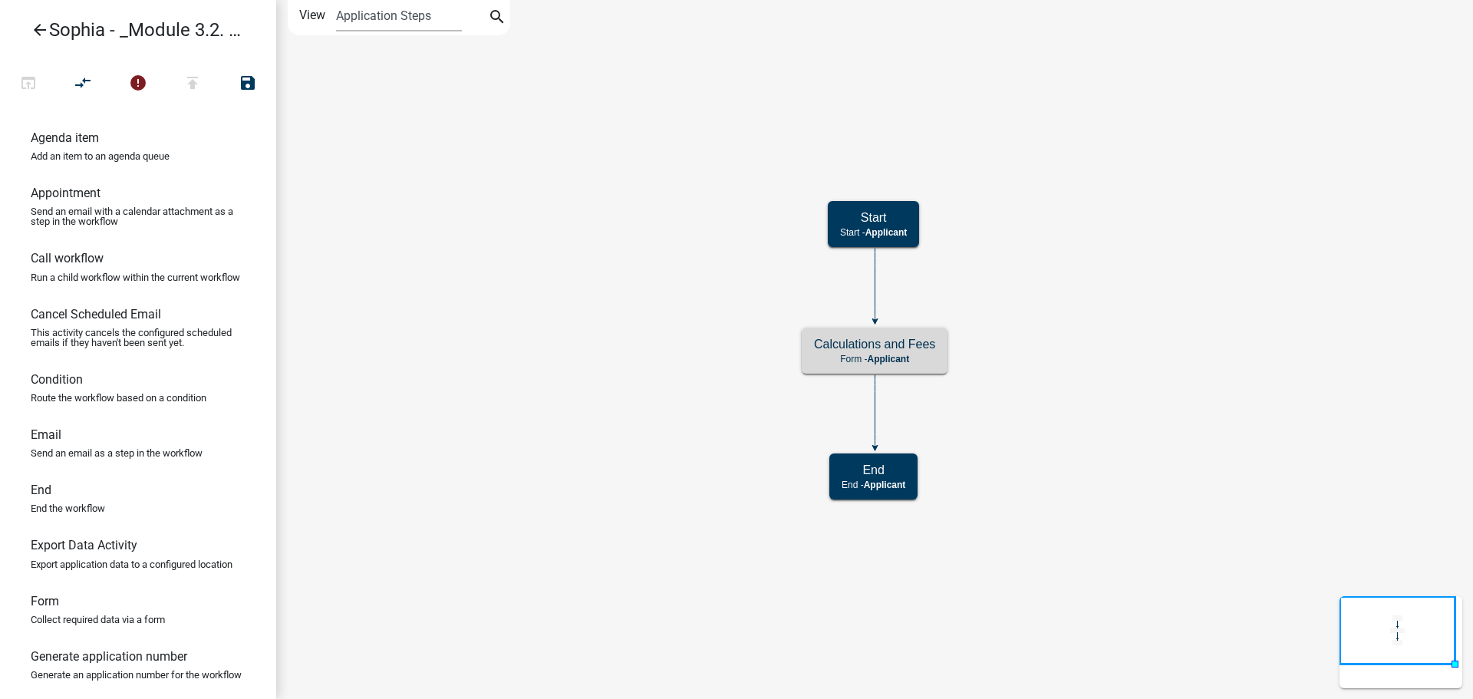
scroll to position [0, 0]
click at [832, 351] on h5 "Calculations and Fees" at bounding box center [874, 344] width 121 height 15
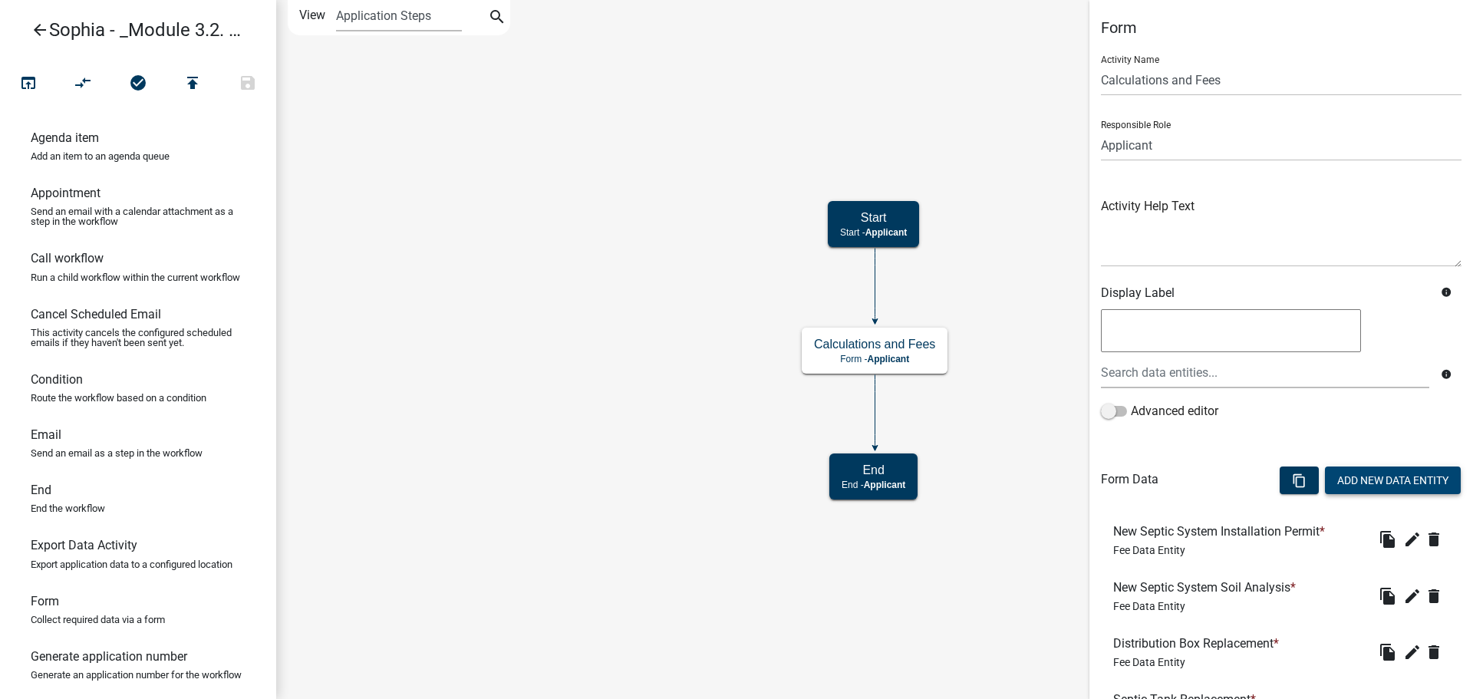
click at [1409, 485] on button "Add New Data Entity" at bounding box center [1393, 480] width 136 height 28
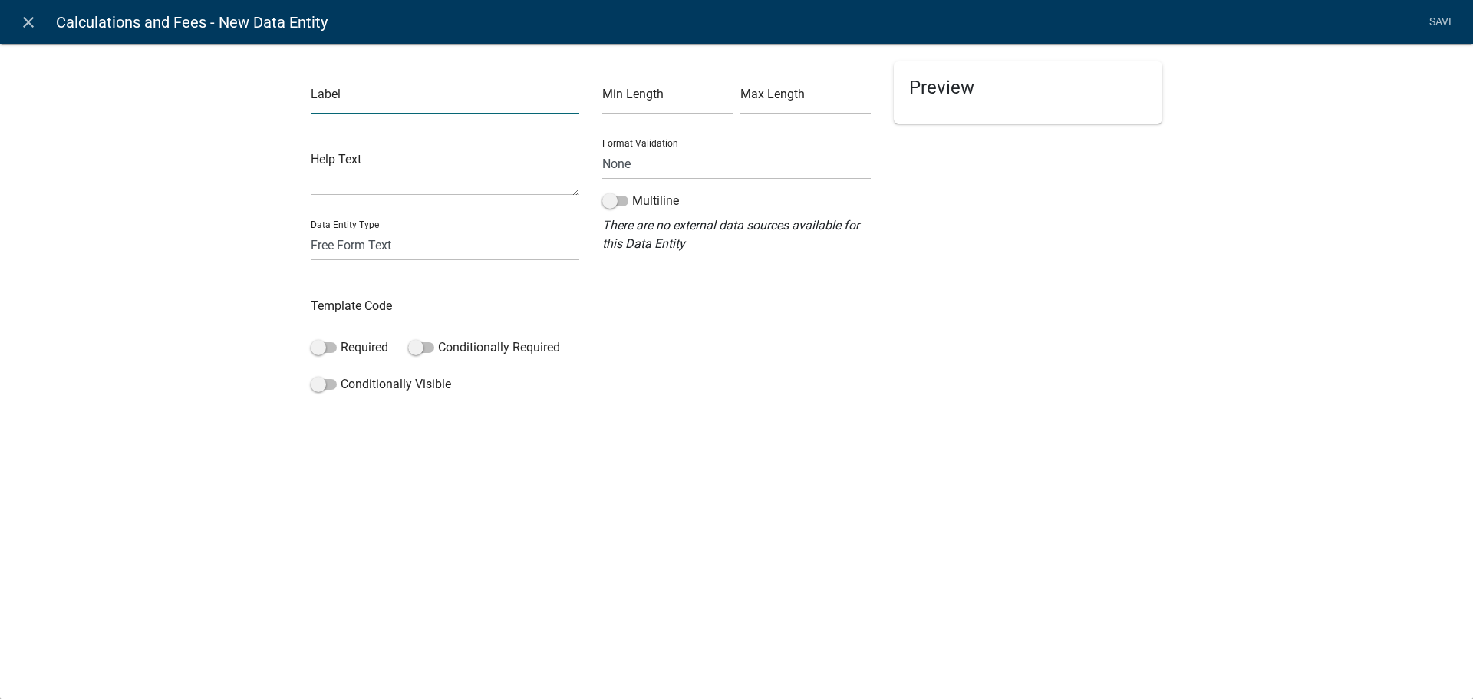
click at [451, 105] on input "text" at bounding box center [445, 98] width 268 height 31
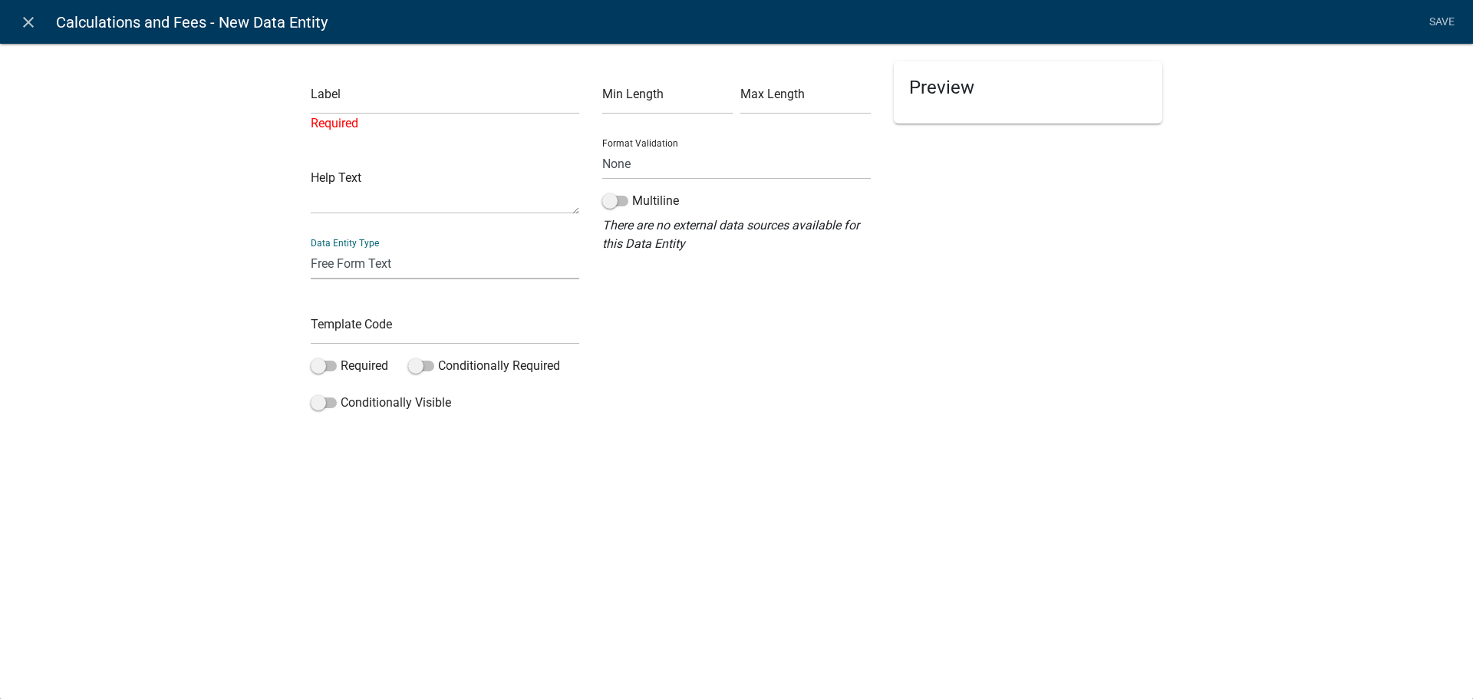
click at [348, 233] on div "Data Entity Type Free Form Text Document Display Entity Value Fee Numeric Data …" at bounding box center [445, 252] width 268 height 53
select select "fee"
click at [311, 248] on select "Free Form Text Document Display Entity Value Fee Numeric Data Date Map Sketch D…" at bounding box center [445, 263] width 268 height 31
select select "fee"
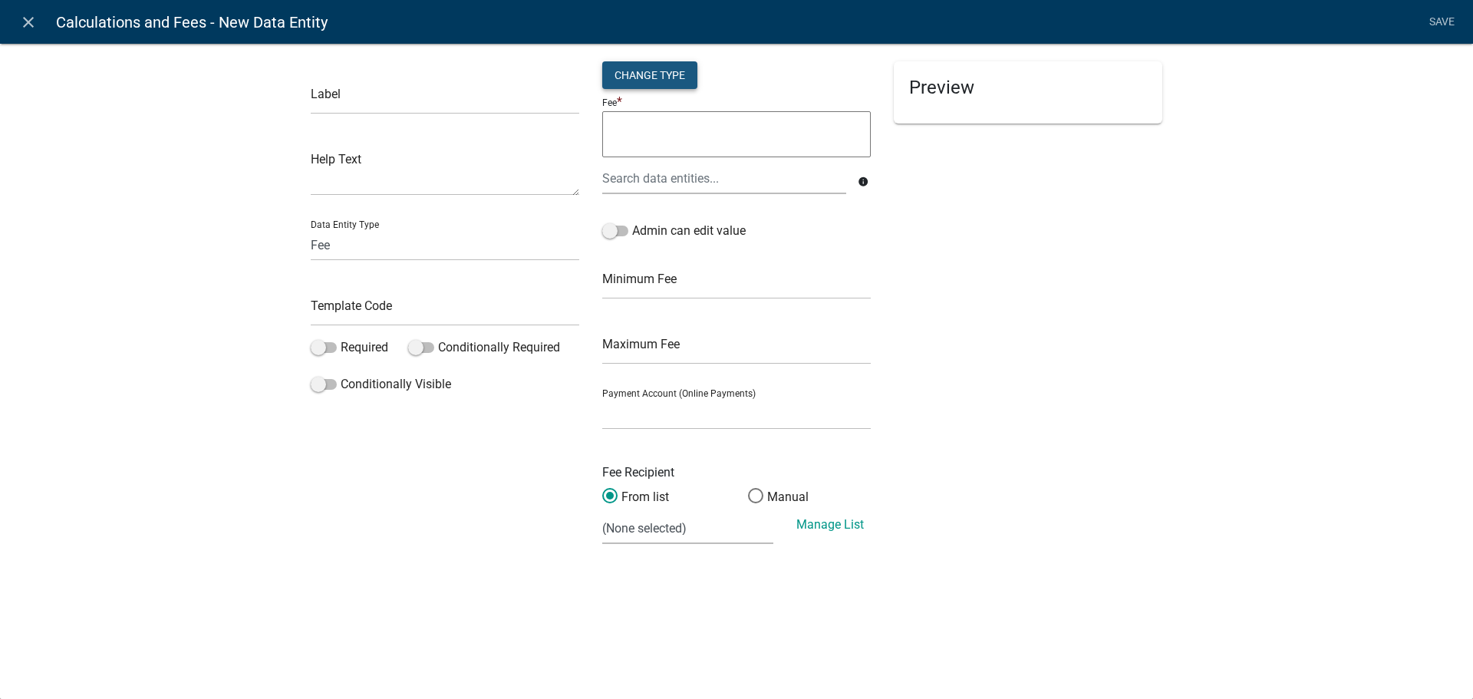
click at [662, 81] on div "Change Type" at bounding box center [649, 75] width 95 height 28
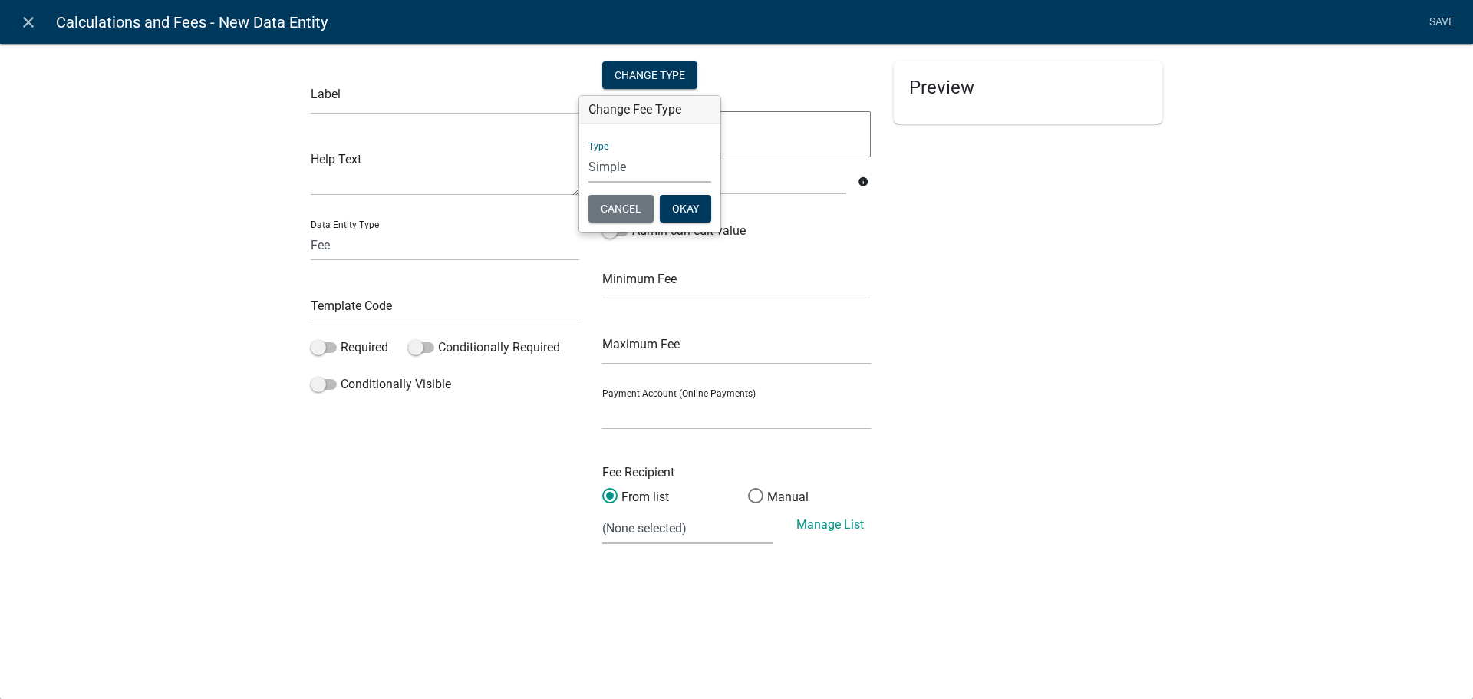
click at [649, 167] on select "Simple List Advanced" at bounding box center [649, 166] width 123 height 31
select select "1"
click at [588, 183] on select "Simple List Advanced" at bounding box center [649, 166] width 123 height 31
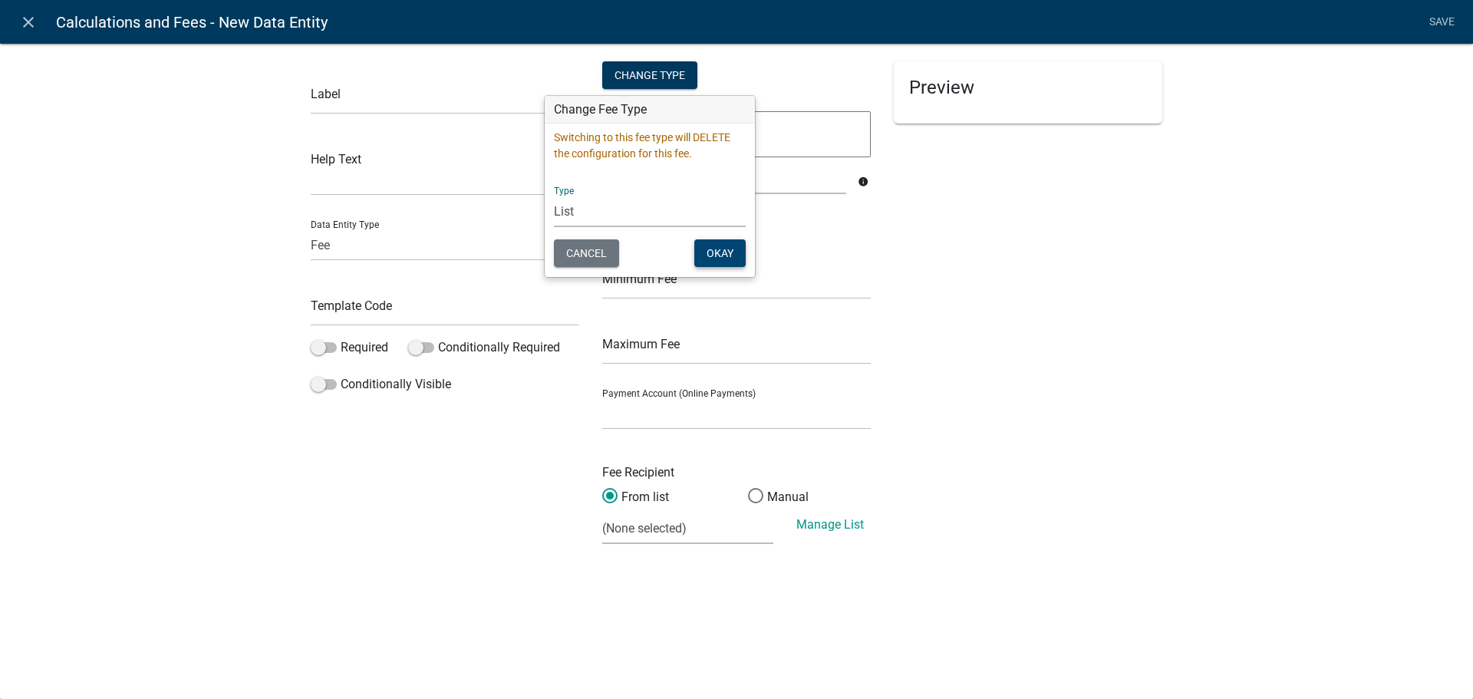
click at [716, 252] on button "Okay" at bounding box center [719, 253] width 51 height 28
select select
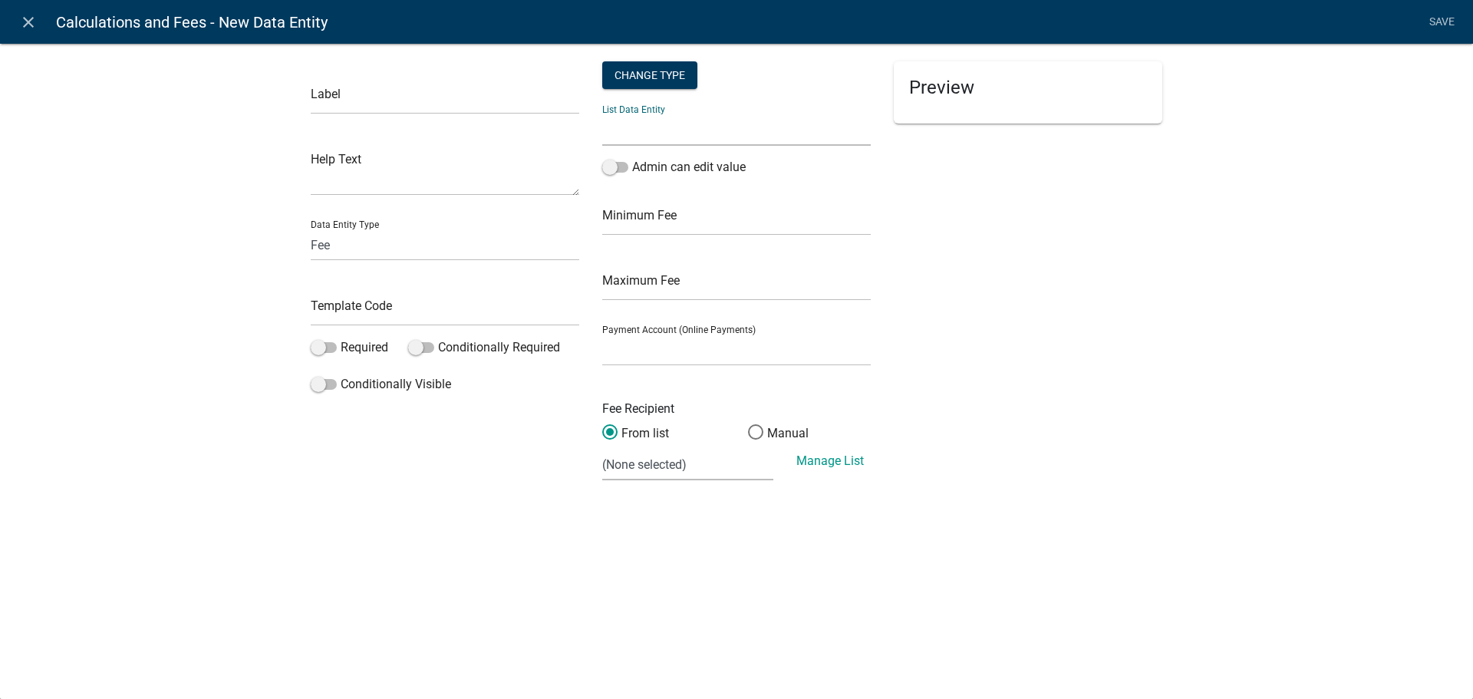
click at [647, 128] on select "APPLICATION_STATUS CURRENT_ACTIVITY PARENT_APPLICATION_STATUS WORKFLOW_NAME" at bounding box center [736, 129] width 268 height 31
click at [1013, 267] on div "Preview" at bounding box center [1027, 277] width 291 height 433
click at [660, 66] on div "Change Type" at bounding box center [649, 75] width 95 height 28
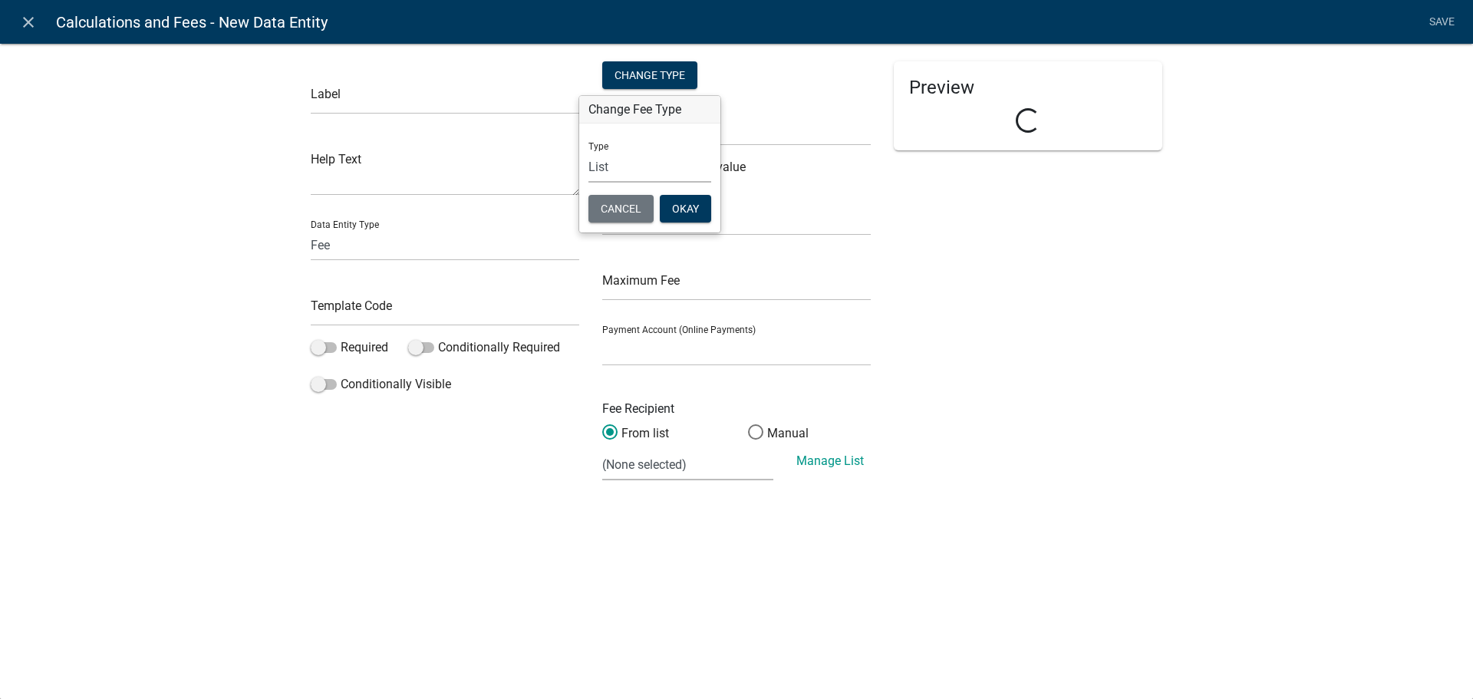
click at [654, 174] on select "Simple List Advanced" at bounding box center [649, 166] width 123 height 31
select select "2"
click at [588, 151] on select "Simple List Advanced" at bounding box center [649, 166] width 123 height 31
click at [681, 214] on button "Okay" at bounding box center [685, 209] width 51 height 28
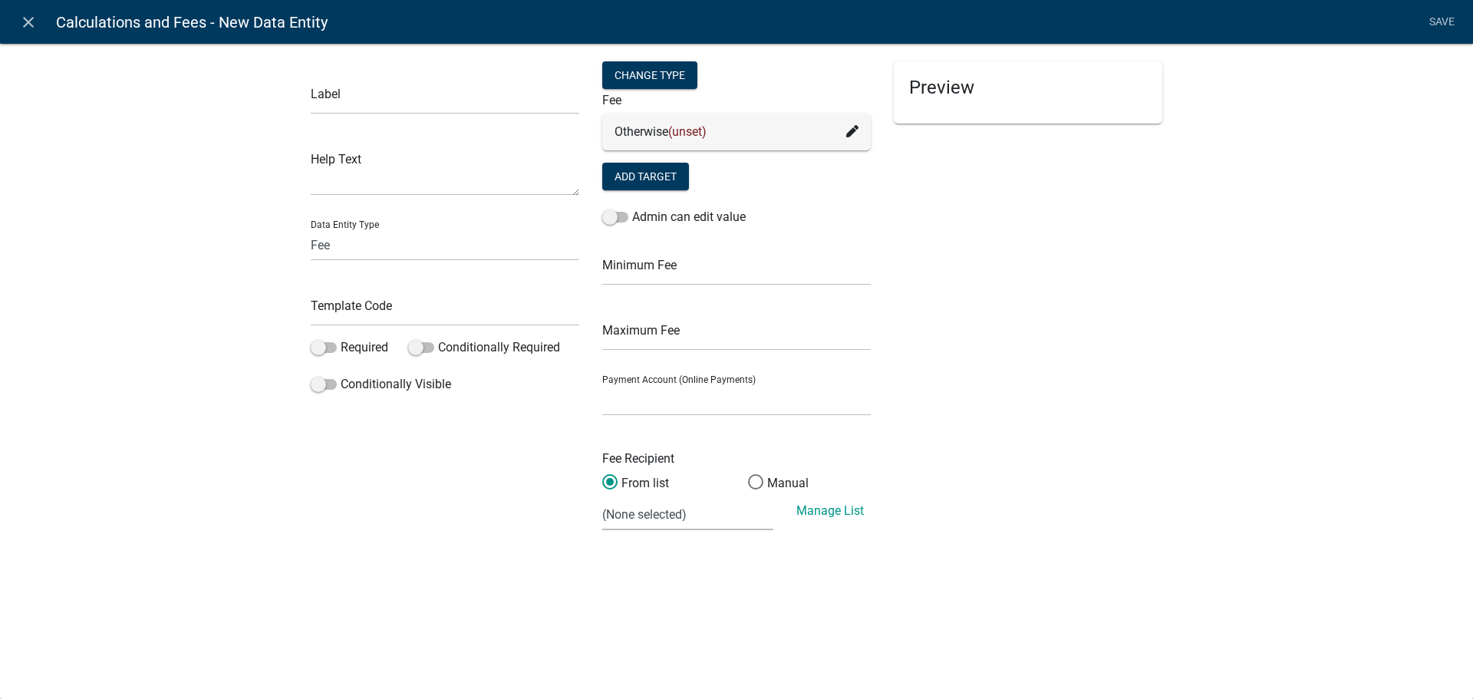
click at [843, 125] on div "Otherwise (unset)" at bounding box center [736, 132] width 244 height 18
click at [853, 136] on icon at bounding box center [852, 131] width 12 height 12
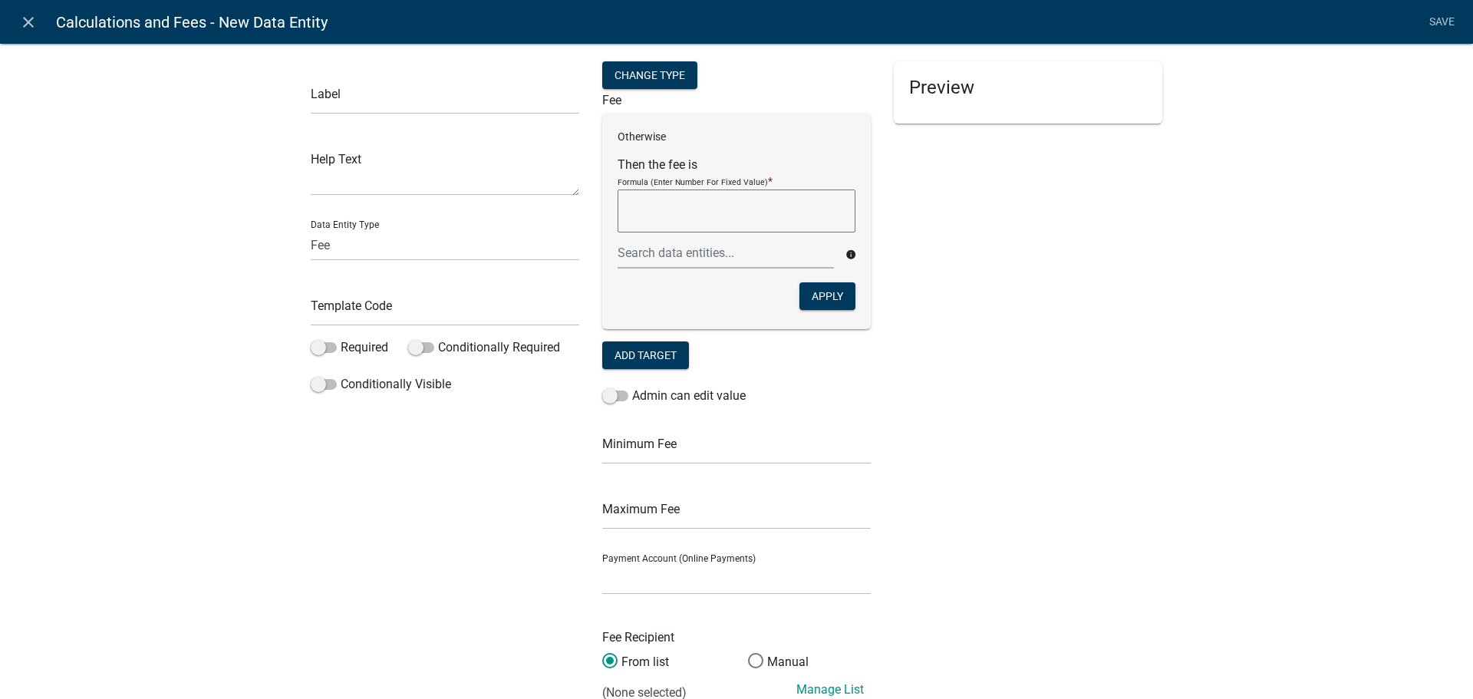
click at [720, 226] on textarea at bounding box center [737, 210] width 238 height 43
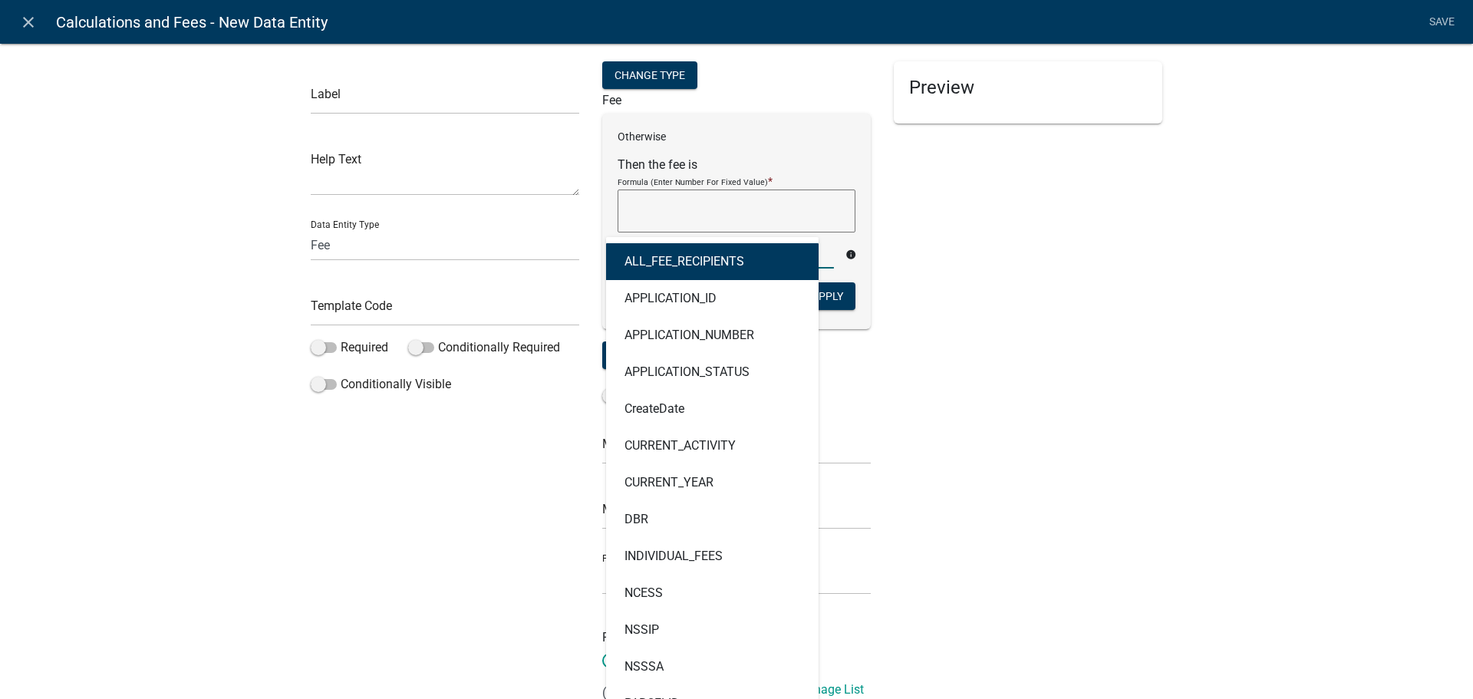
click at [653, 256] on div "ALL_FEE_RECIPIENTS APPLICATION_ID APPLICATION_NUMBER APPLICATION_STATUS CreateD…" at bounding box center [725, 252] width 239 height 31
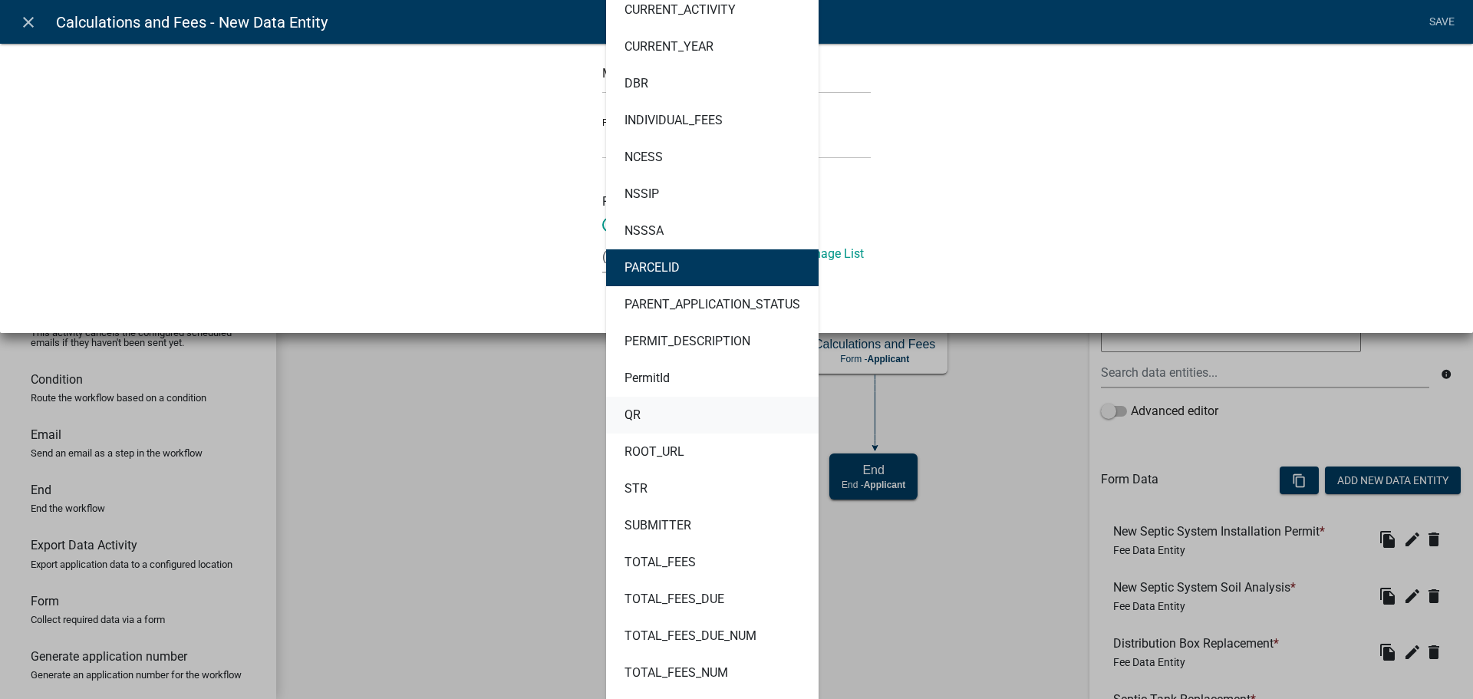
scroll to position [460, 0]
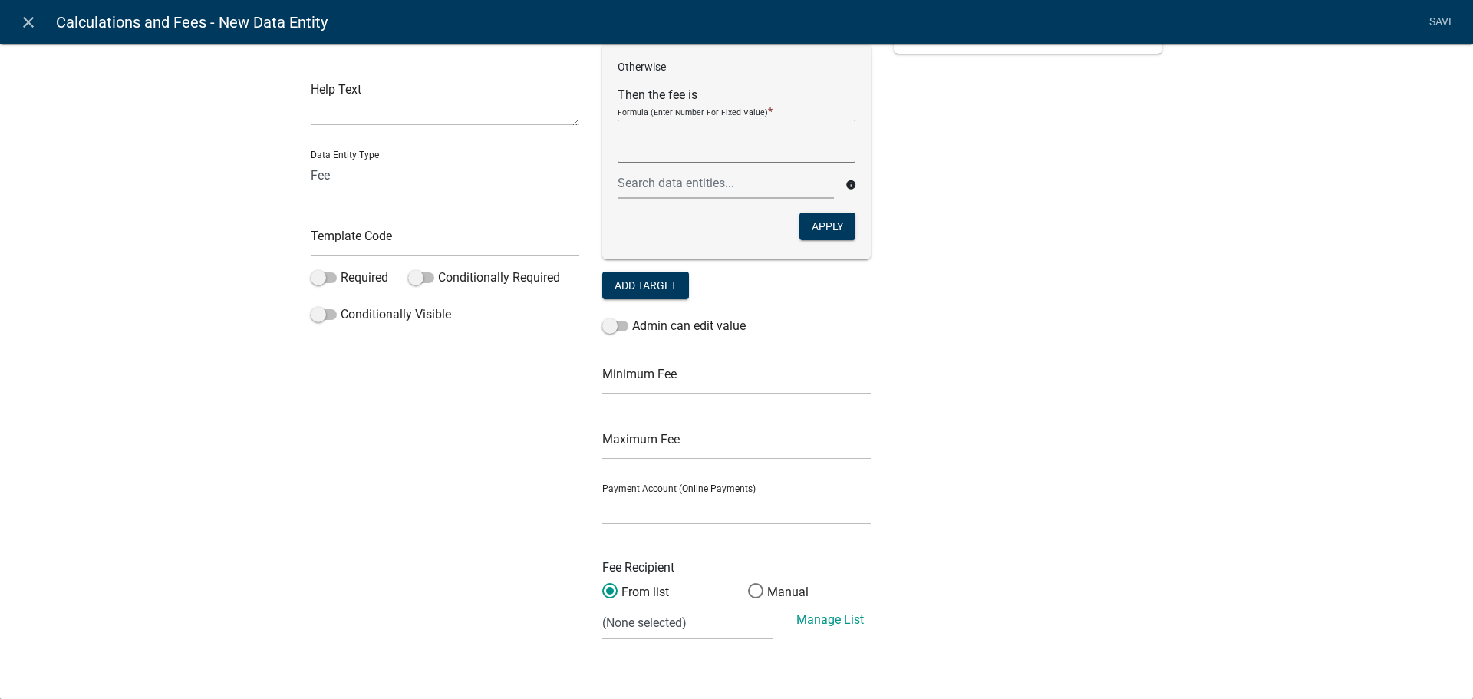
scroll to position [70, 0]
click at [691, 120] on textarea at bounding box center [737, 141] width 238 height 43
click at [690, 139] on textarea at bounding box center [737, 141] width 238 height 43
type textarea "50+(((Valuation-1000)/1000)*6)"
click at [818, 219] on button "Apply" at bounding box center [827, 226] width 56 height 28
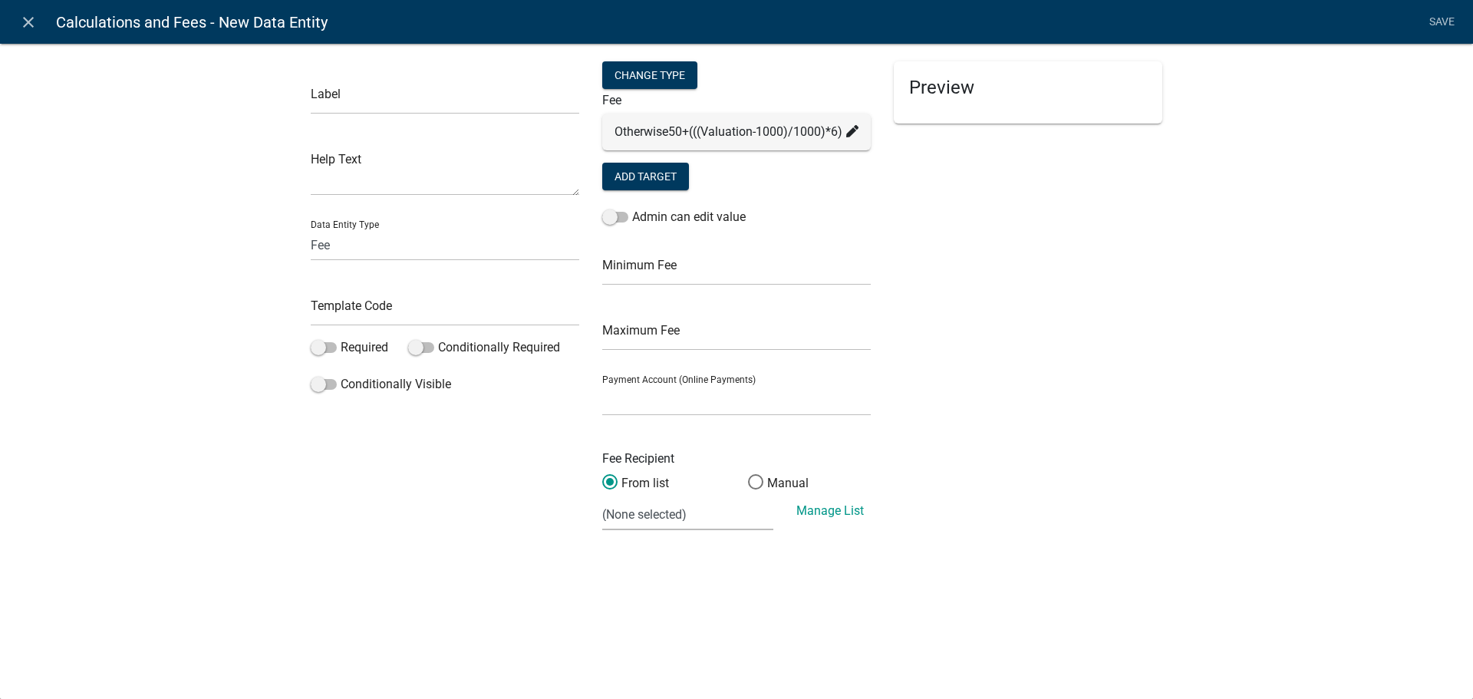
scroll to position [0, 0]
click at [650, 179] on button "Add Target" at bounding box center [645, 177] width 87 height 28
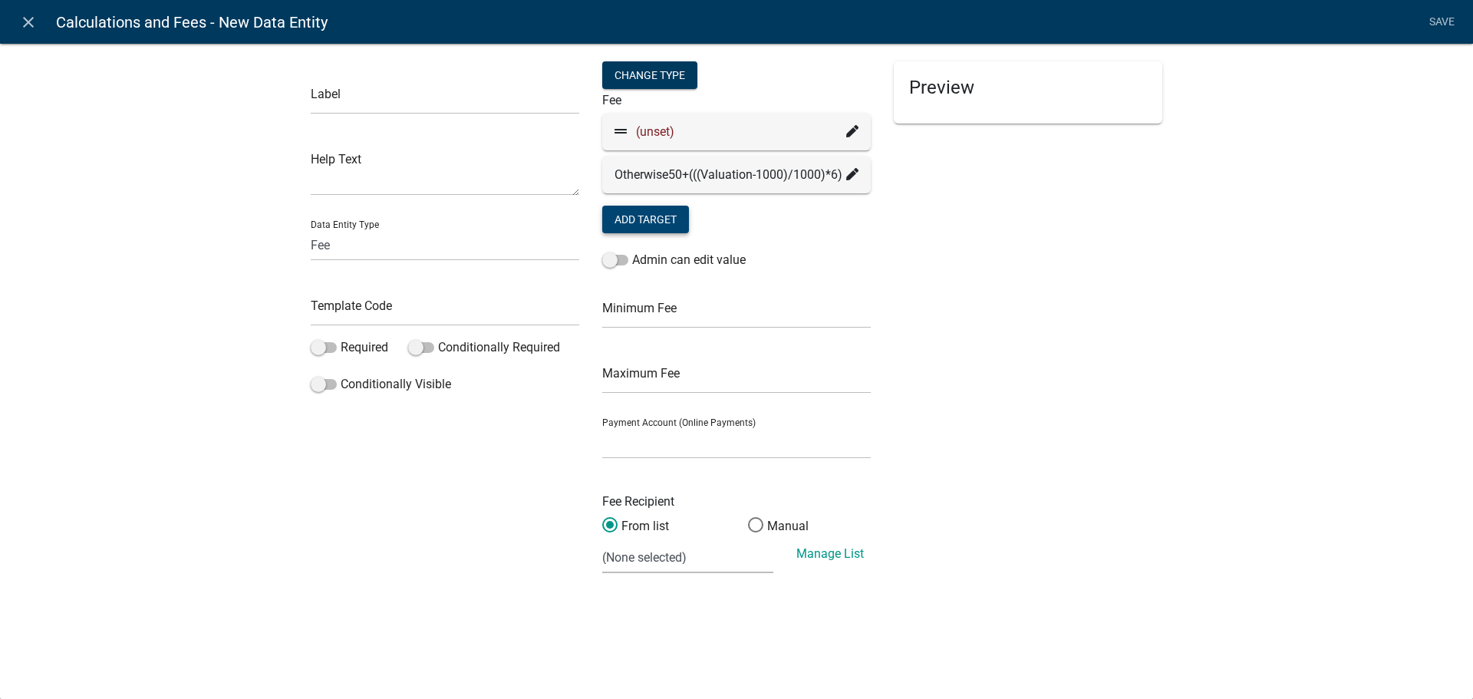
click at [852, 132] on icon at bounding box center [852, 131] width 12 height 12
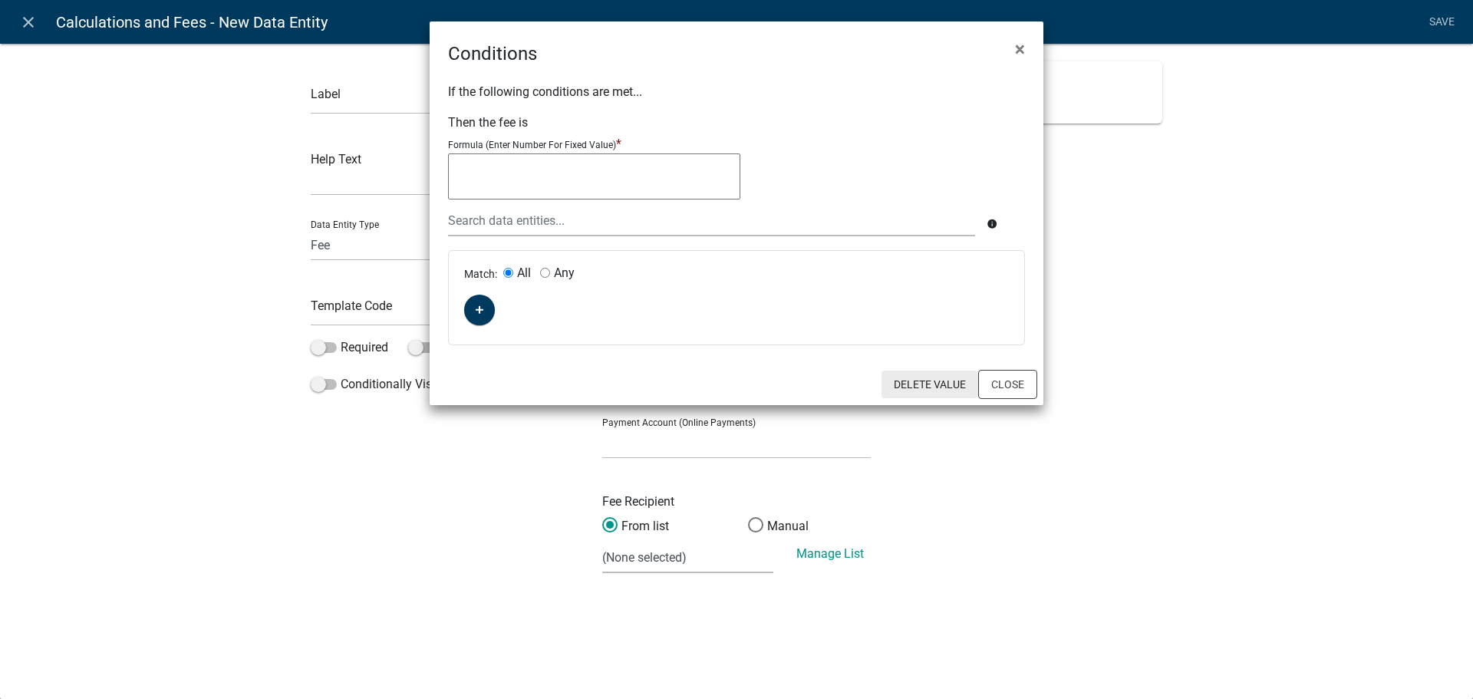
click at [941, 391] on button "Delete Value" at bounding box center [929, 385] width 97 height 28
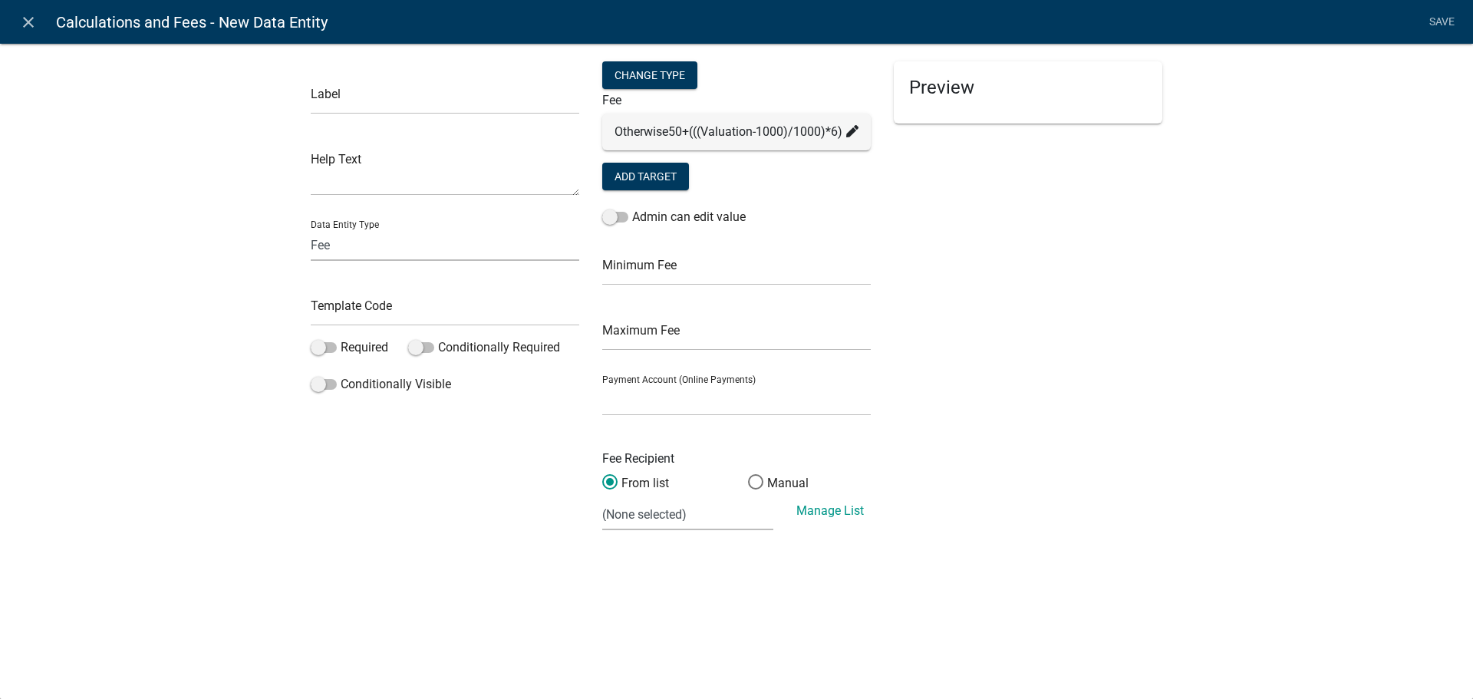
click at [361, 248] on select "Free Form Text Document Display Entity Value Fee Numeric Data Date Map Sketch D…" at bounding box center [445, 244] width 268 height 31
select select "calculated-value"
click at [311, 229] on select "Free Form Text Document Display Entity Value Fee Numeric Data Date Map Sketch D…" at bounding box center [445, 244] width 268 height 31
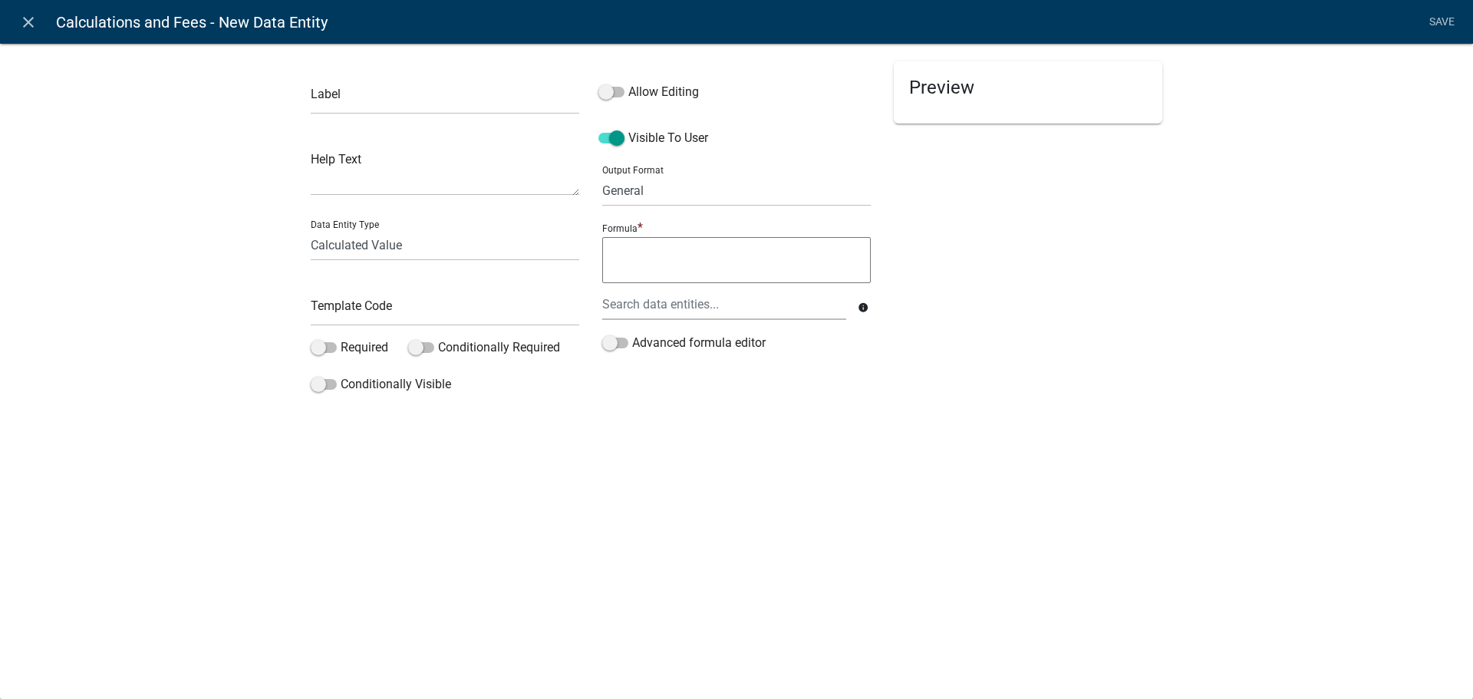
click at [736, 255] on textarea at bounding box center [736, 260] width 268 height 46
click at [667, 174] on div "Output Format General Text Number Decimal Date Date & Time" at bounding box center [736, 179] width 268 height 53
click at [664, 194] on select "General Text Number Decimal Date Date & Time" at bounding box center [736, 190] width 268 height 31
click at [530, 222] on div "Data Entity Type Free Form Text Document Display Entity Value Fee Numeric Data …" at bounding box center [445, 234] width 268 height 53
click at [361, 238] on select "Free Form Text Document Display Entity Value Fee Numeric Data Date Map Sketch D…" at bounding box center [445, 244] width 268 height 31
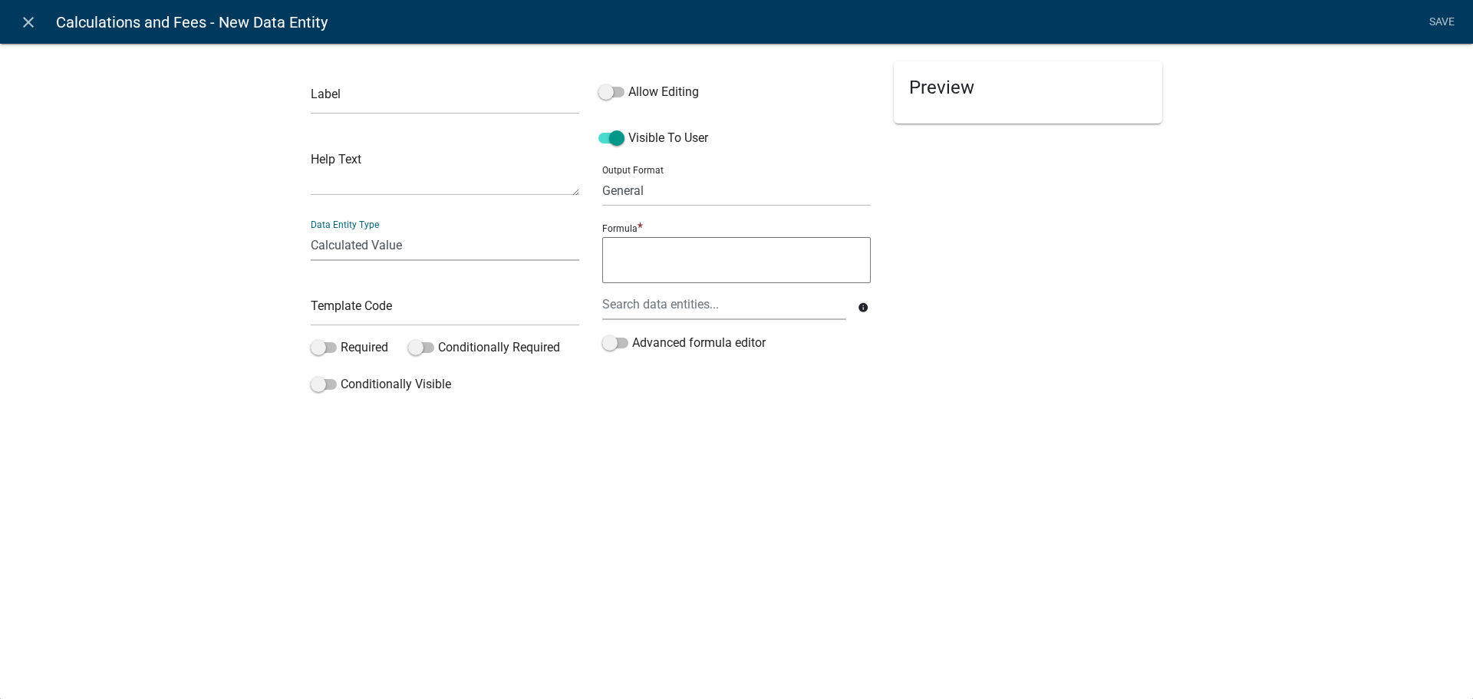
select select "fee"
click at [311, 229] on select "Free Form Text Document Display Entity Value Fee Numeric Data Date Map Sketch D…" at bounding box center [445, 244] width 268 height 31
select select "fee"
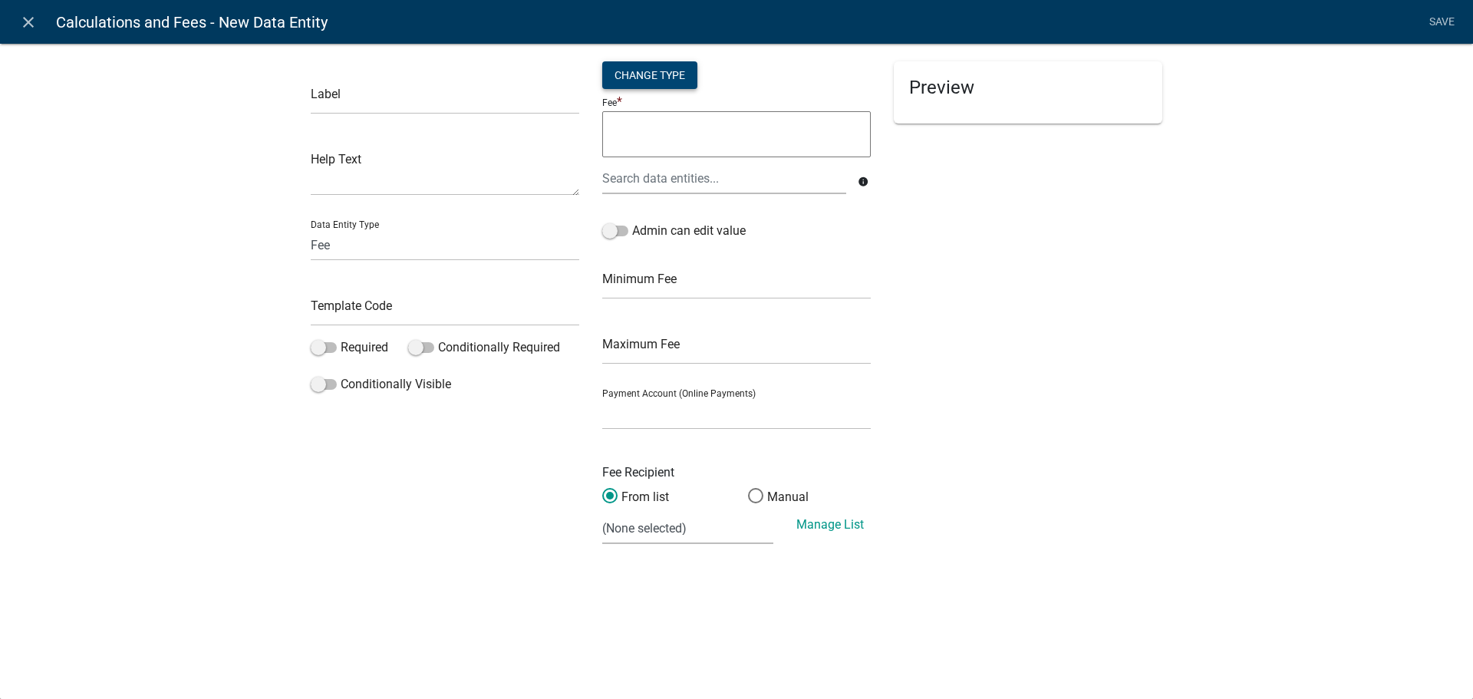
click at [673, 68] on div "Change Type" at bounding box center [649, 75] width 95 height 28
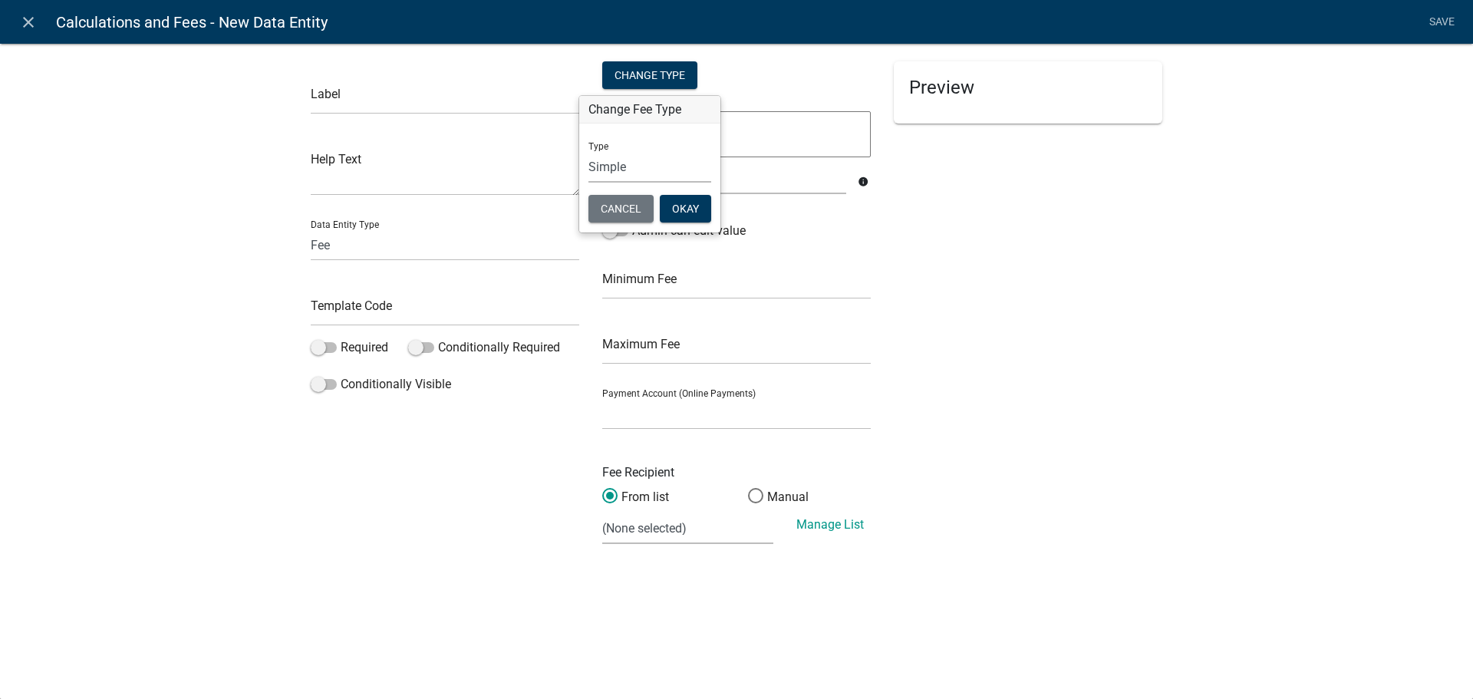
click at [643, 174] on select "Simple List Advanced" at bounding box center [649, 166] width 123 height 31
select select "2"
click at [588, 183] on select "Simple List Advanced" at bounding box center [649, 166] width 123 height 31
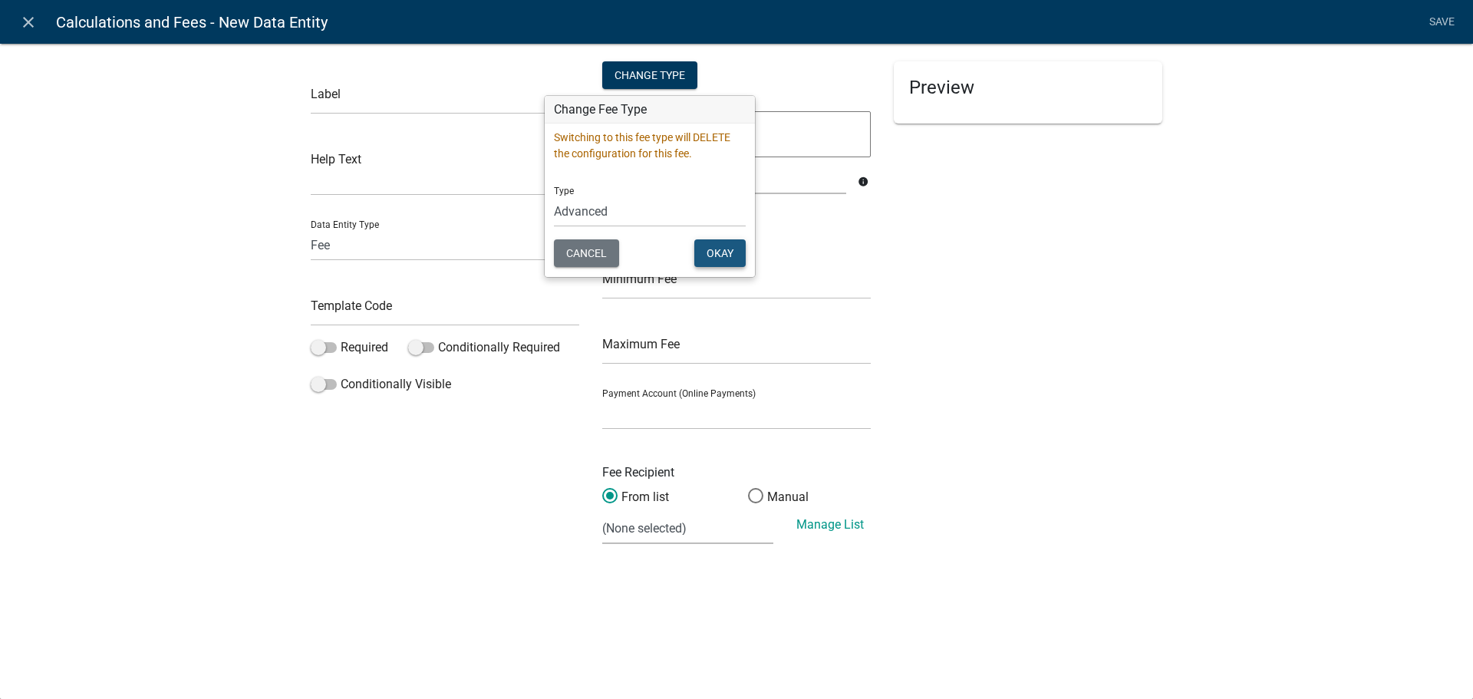
click at [702, 244] on button "Okay" at bounding box center [719, 253] width 51 height 28
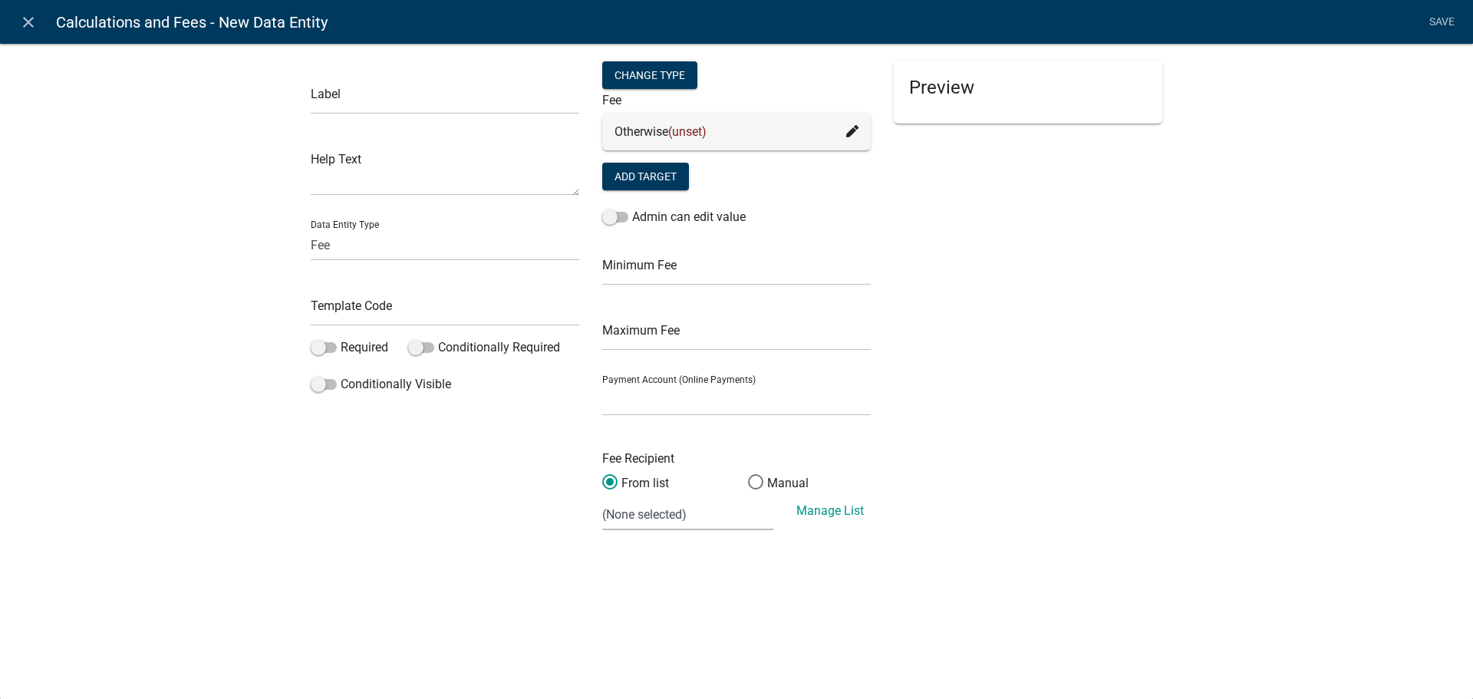
click at [844, 138] on div "Otherwise (unset)" at bounding box center [736, 132] width 244 height 18
click at [644, 185] on button "Add Target" at bounding box center [645, 177] width 87 height 28
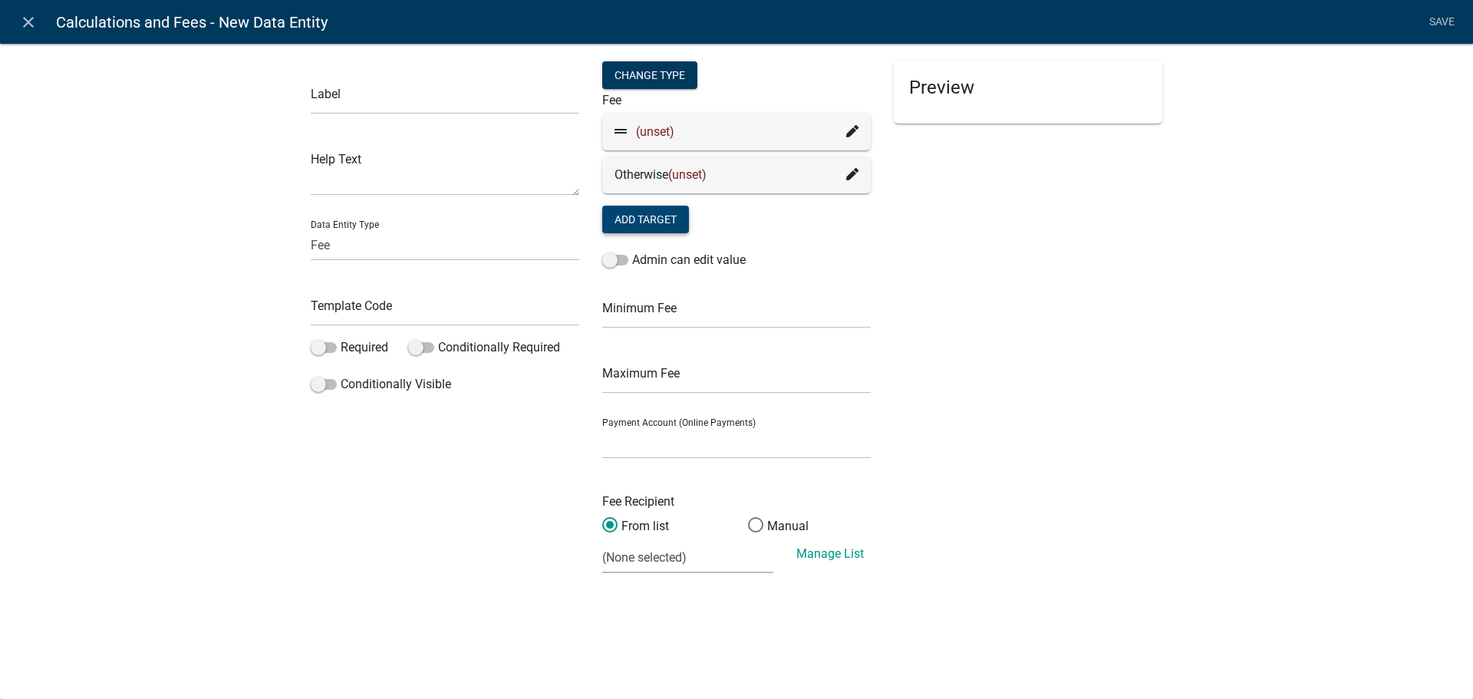
click at [852, 131] on icon at bounding box center [852, 131] width 12 height 12
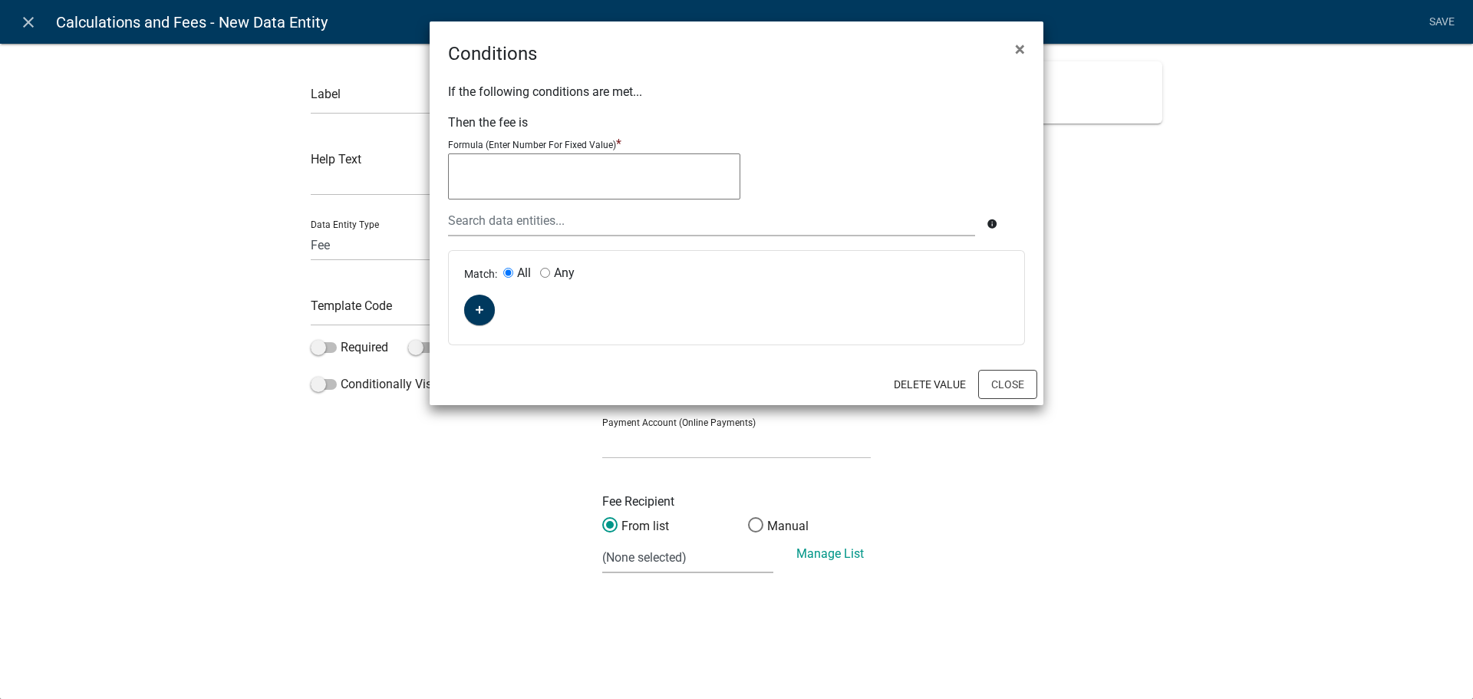
click at [563, 173] on textarea at bounding box center [594, 176] width 292 height 46
click at [548, 272] on input "Any" at bounding box center [545, 273] width 10 height 10
radio input "true"
click at [504, 273] on input "All" at bounding box center [508, 273] width 10 height 10
radio input "true"
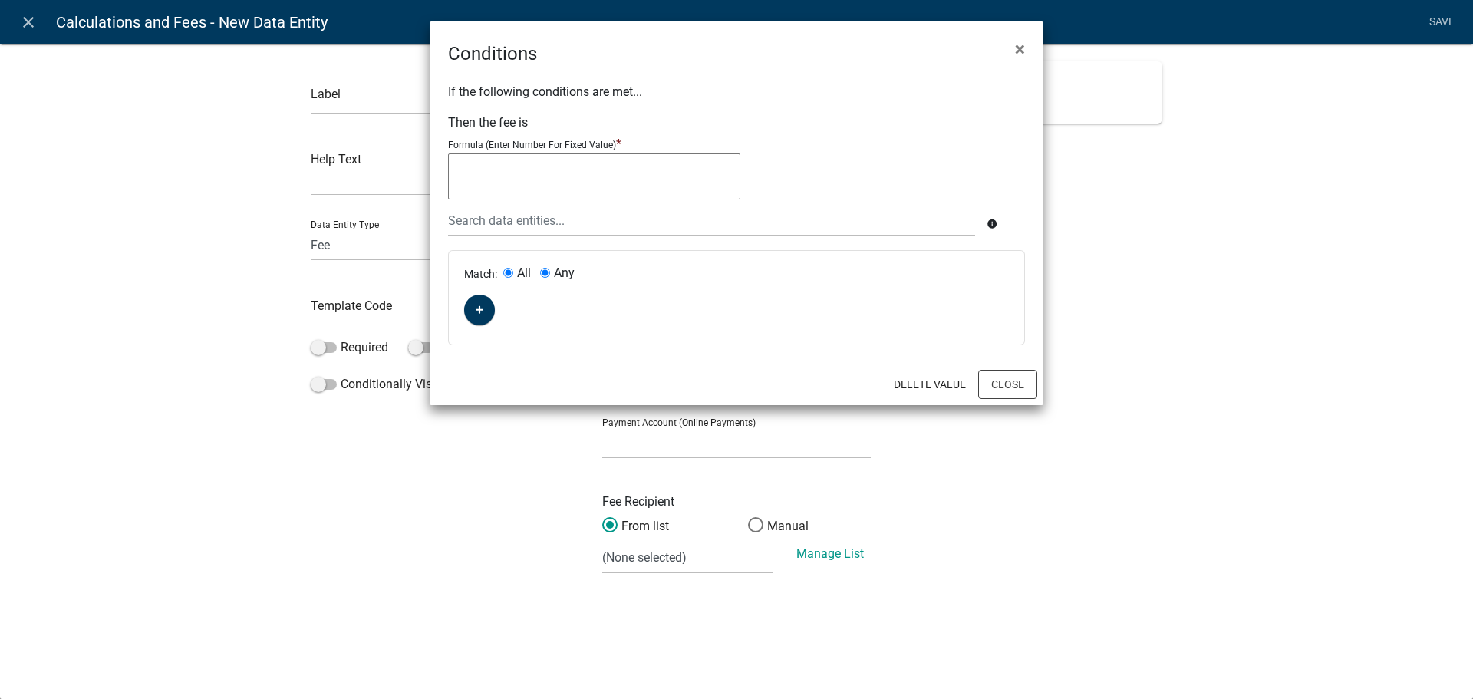
radio input "false"
click at [506, 181] on textarea at bounding box center [594, 176] width 292 height 46
click at [614, 173] on textarea "50+(((Valuation-1000)/1000*6)" at bounding box center [594, 176] width 292 height 46
type textarea "50+(((Valuation-1000)/1000)*6)"
click at [473, 314] on button "button" at bounding box center [479, 310] width 31 height 31
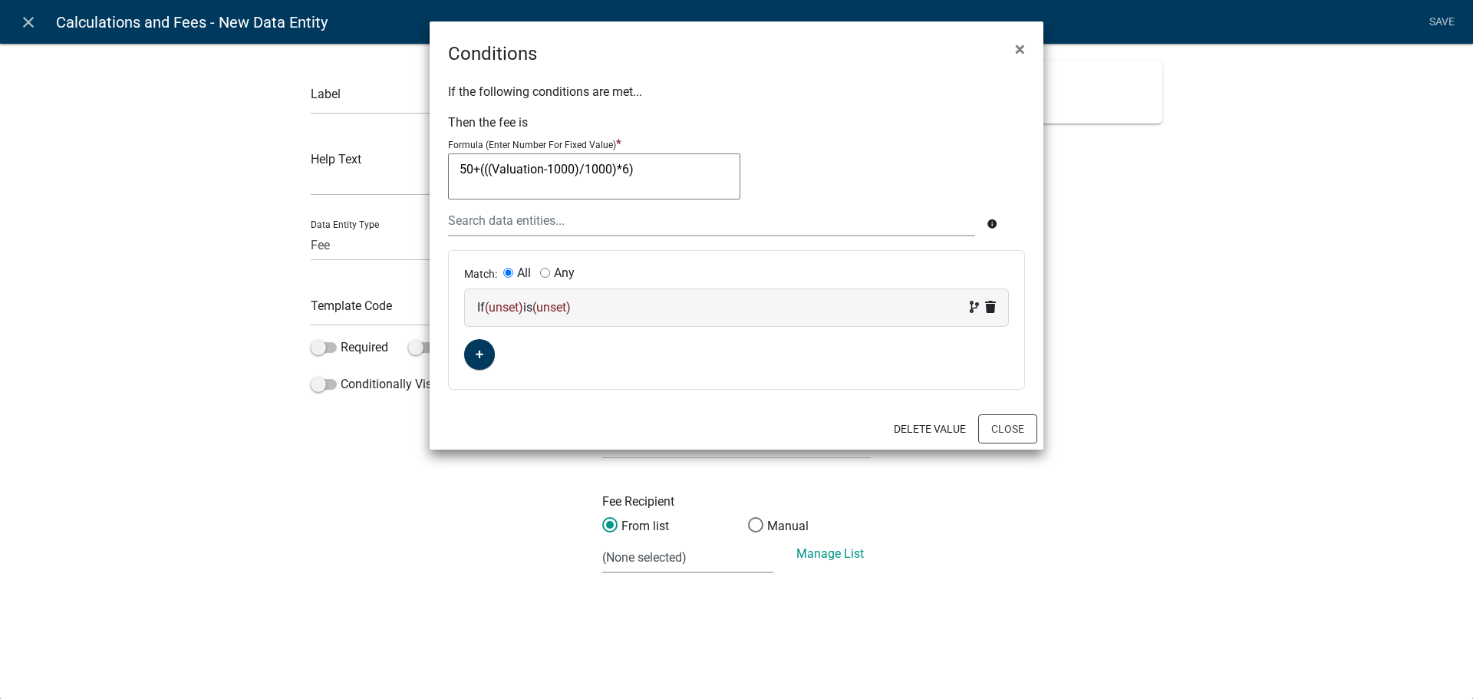
click at [546, 316] on div "If (unset) is (unset)" at bounding box center [736, 307] width 519 height 18
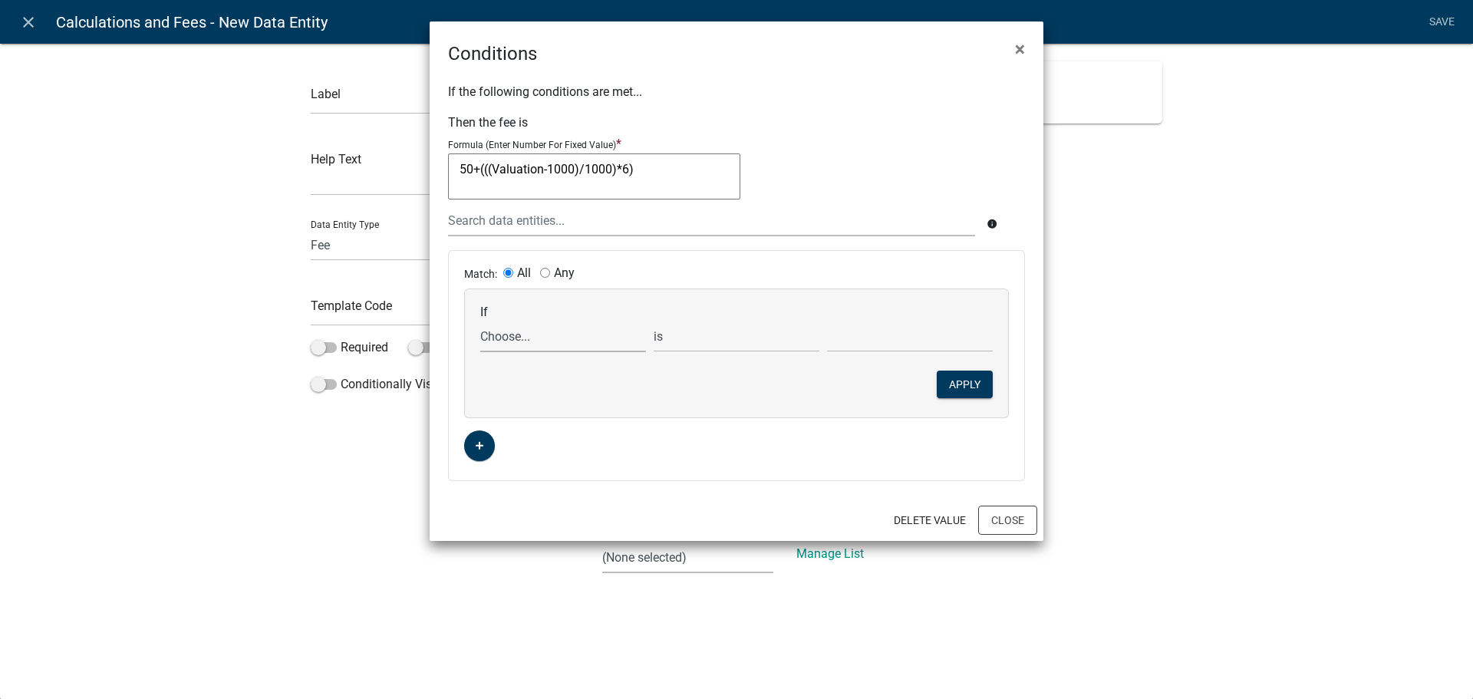
click at [503, 342] on select "Choose... ALL_FEE_RECIPIENTS APPLICATION_ID APPLICATION_NUMBER APPLICATION_STAT…" at bounding box center [563, 336] width 166 height 31
click at [148, 348] on ngb-modal-window "Conditions × If the following conditions are met... Then the fee is Formula (En…" at bounding box center [736, 349] width 1473 height 699
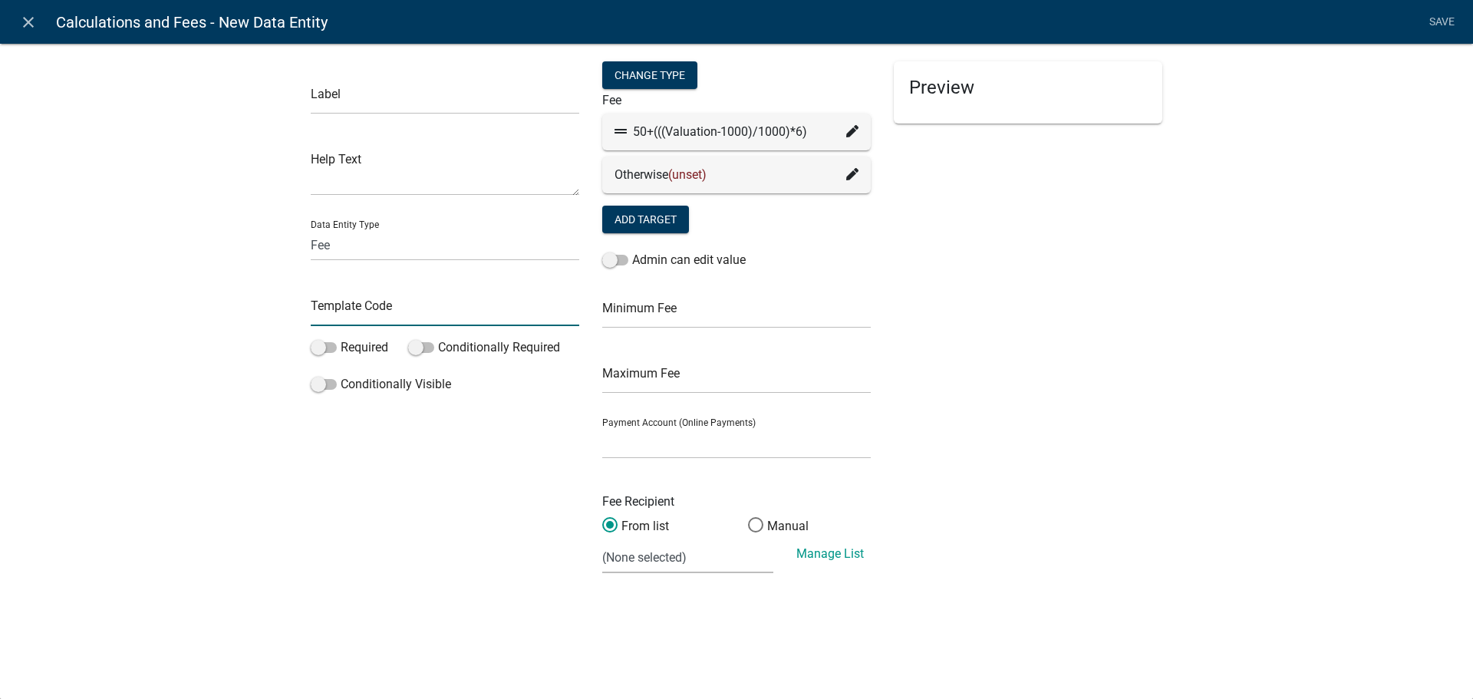
click at [409, 318] on input "text" at bounding box center [445, 310] width 268 height 31
type input "d"
type input "DemoNested"
click at [405, 425] on div "Label Help Text Data Entity Type Free Form Text Document Display Entity Value F…" at bounding box center [444, 323] width 291 height 525
click at [644, 71] on div "Change Type" at bounding box center [649, 75] width 95 height 28
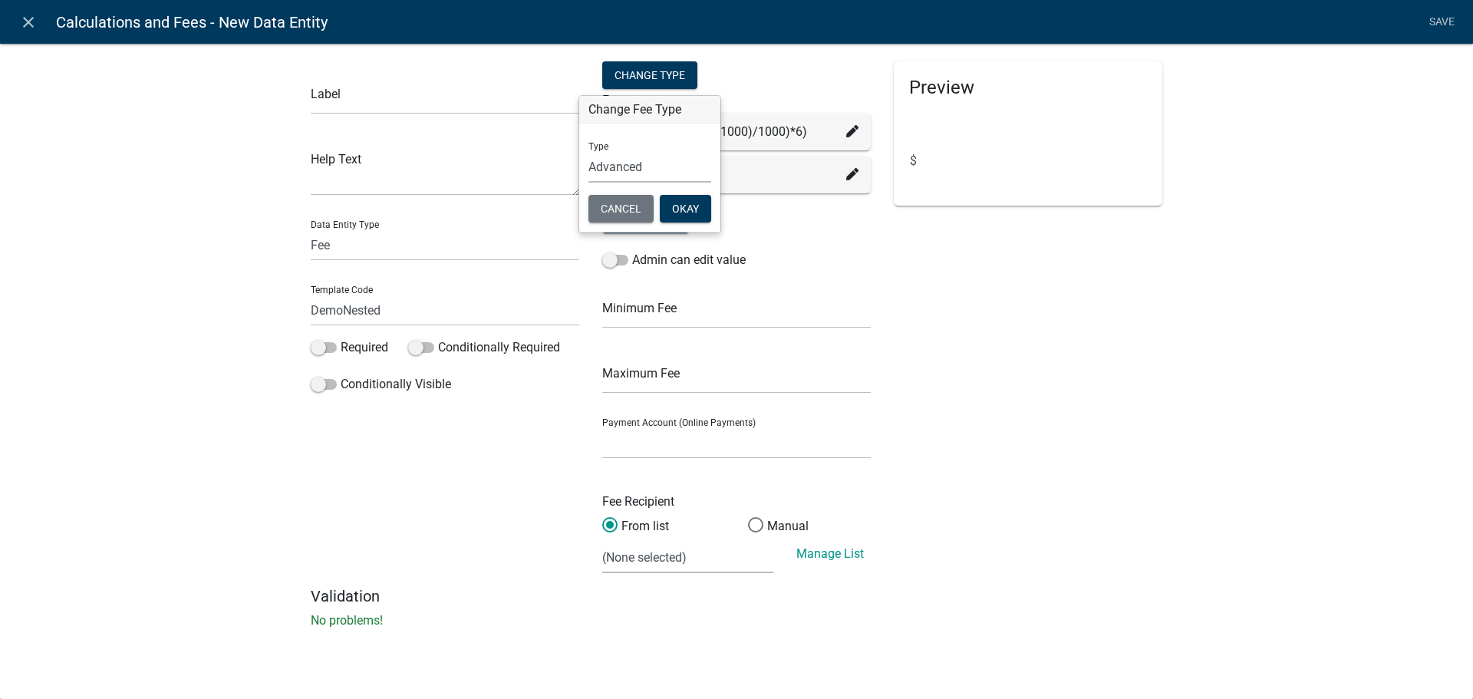
click at [650, 164] on select "Simple List Advanced" at bounding box center [649, 166] width 123 height 31
select select "1"
click at [588, 183] on select "Simple List Advanced" at bounding box center [649, 166] width 123 height 31
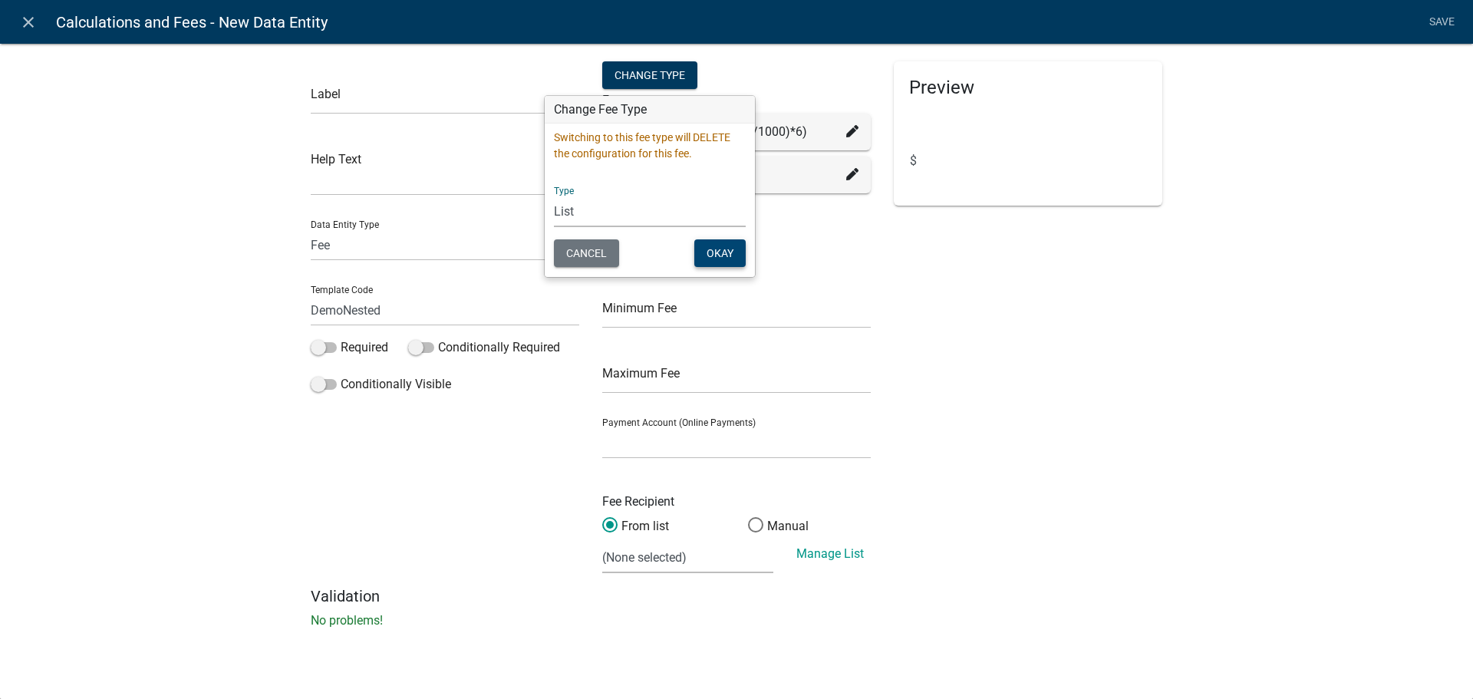
click at [706, 252] on button "Okay" at bounding box center [719, 253] width 51 height 28
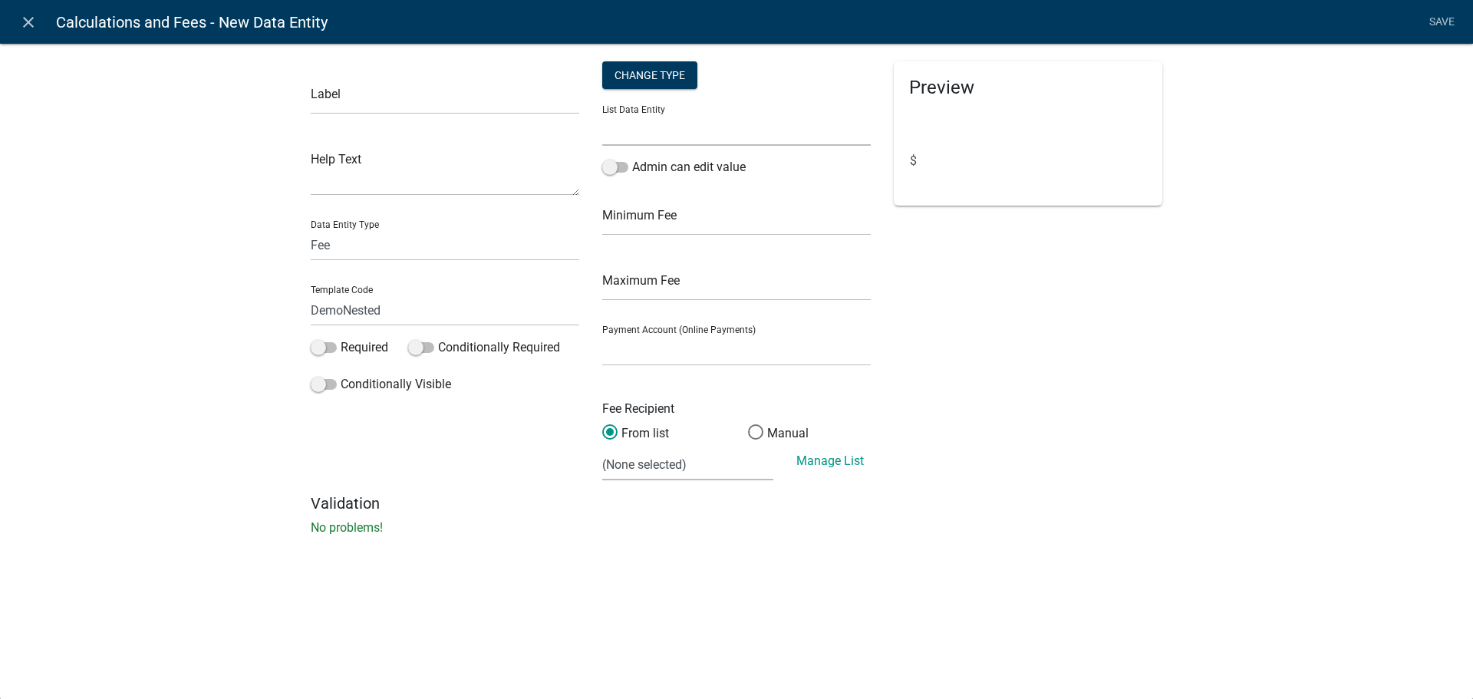
click at [660, 137] on select "APPLICATION_STATUS CURRENT_ACTIVITY PARENT_APPLICATION_STATUS WORKFLOW_NAME" at bounding box center [736, 129] width 268 height 31
click at [657, 135] on select "APPLICATION_STATUS CURRENT_ACTIVITY PARENT_APPLICATION_STATUS WORKFLOW_NAME" at bounding box center [736, 129] width 268 height 31
click at [602, 114] on select "APPLICATION_STATUS CURRENT_ACTIVITY PARENT_APPLICATION_STATUS WORKFLOW_NAME" at bounding box center [736, 129] width 268 height 31
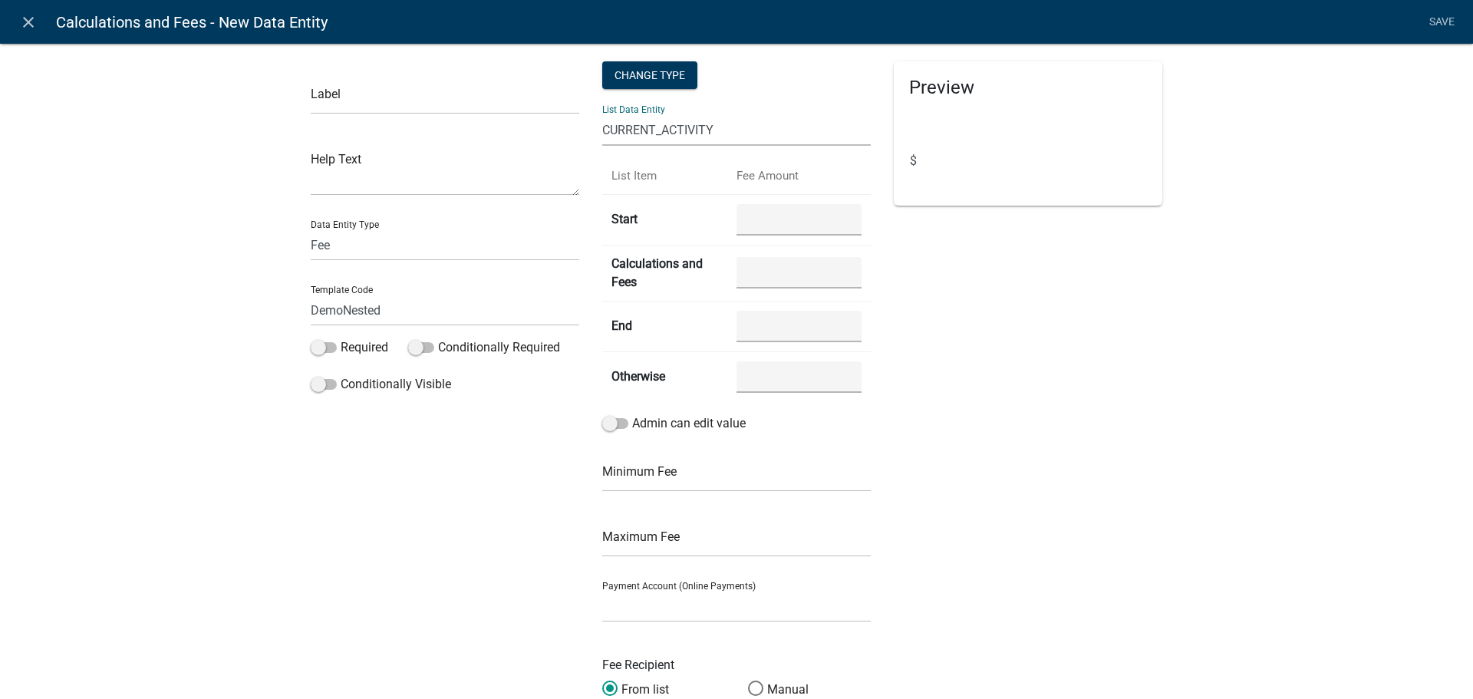
click at [624, 130] on select "APPLICATION_STATUS CURRENT_ACTIVITY PARENT_APPLICATION_STATUS WORKFLOW_NAME" at bounding box center [736, 129] width 268 height 31
click at [602, 114] on select "APPLICATION_STATUS CURRENT_ACTIVITY PARENT_APPLICATION_STATUS WORKFLOW_NAME" at bounding box center [736, 129] width 268 height 31
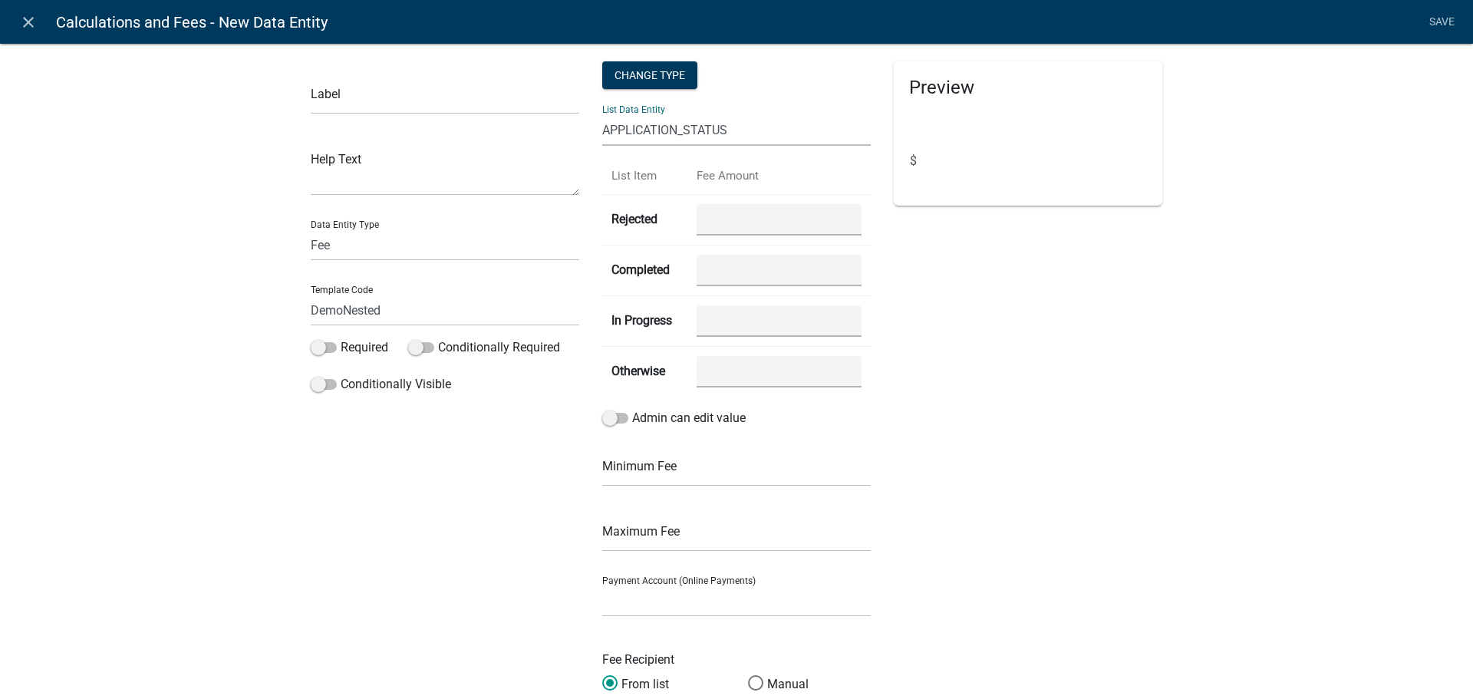
click at [632, 136] on select "APPLICATION_STATUS CURRENT_ACTIVITY PARENT_APPLICATION_STATUS WORKFLOW_NAME" at bounding box center [736, 129] width 268 height 31
click at [602, 114] on select "APPLICATION_STATUS CURRENT_ACTIVITY PARENT_APPLICATION_STATUS WORKFLOW_NAME" at bounding box center [736, 129] width 268 height 31
click at [621, 126] on select "APPLICATION_STATUS CURRENT_ACTIVITY PARENT_APPLICATION_STATUS WORKFLOW_NAME" at bounding box center [736, 129] width 268 height 31
select select "WORKFLOW_NAME"
click at [602, 114] on select "APPLICATION_STATUS CURRENT_ACTIVITY PARENT_APPLICATION_STATUS WORKFLOW_NAME" at bounding box center [736, 129] width 268 height 31
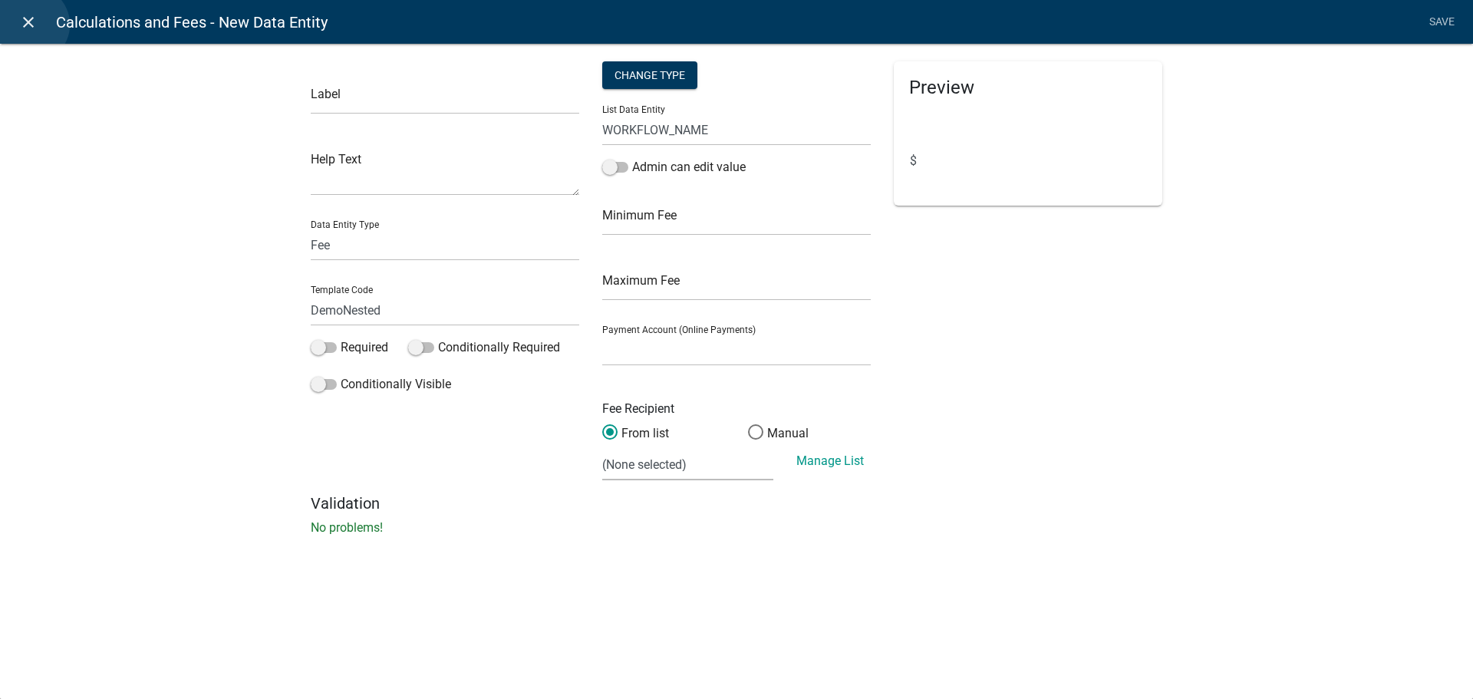
click at [31, 25] on icon "close" at bounding box center [28, 22] width 18 height 18
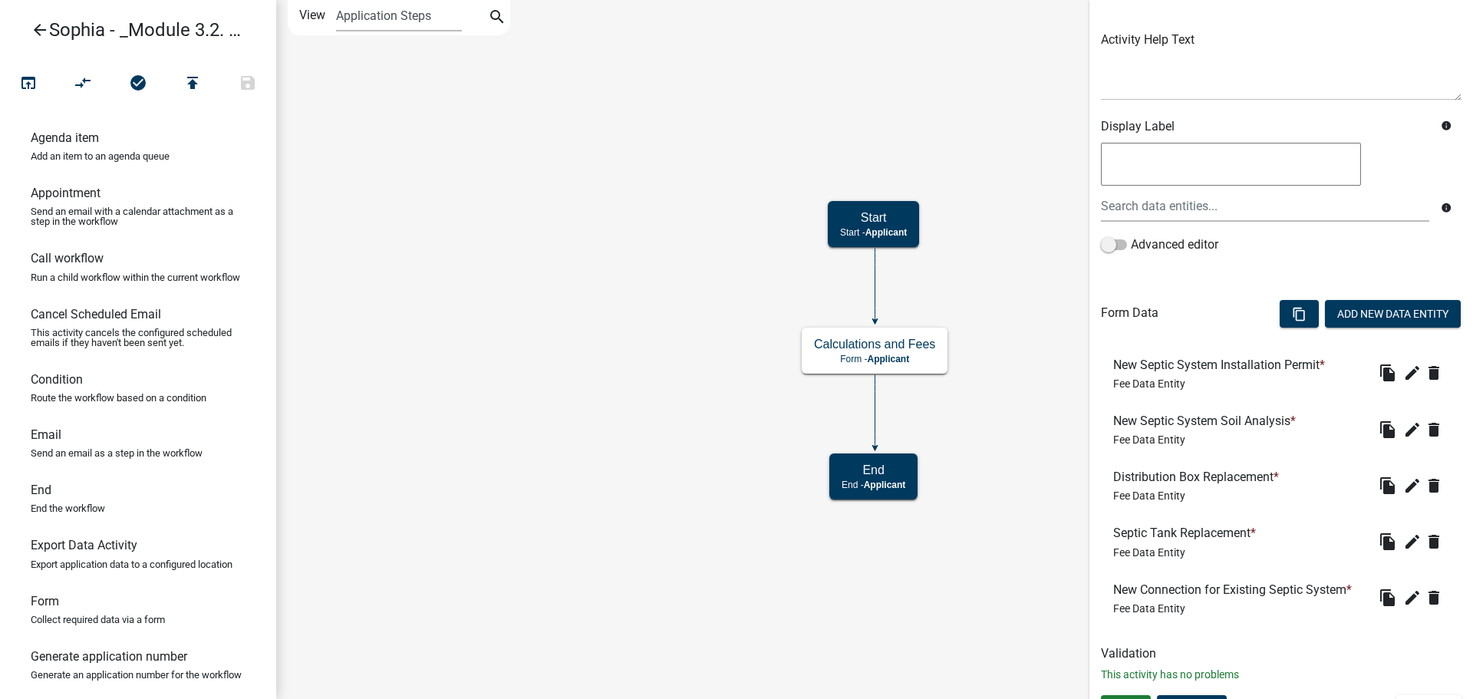
scroll to position [194, 0]
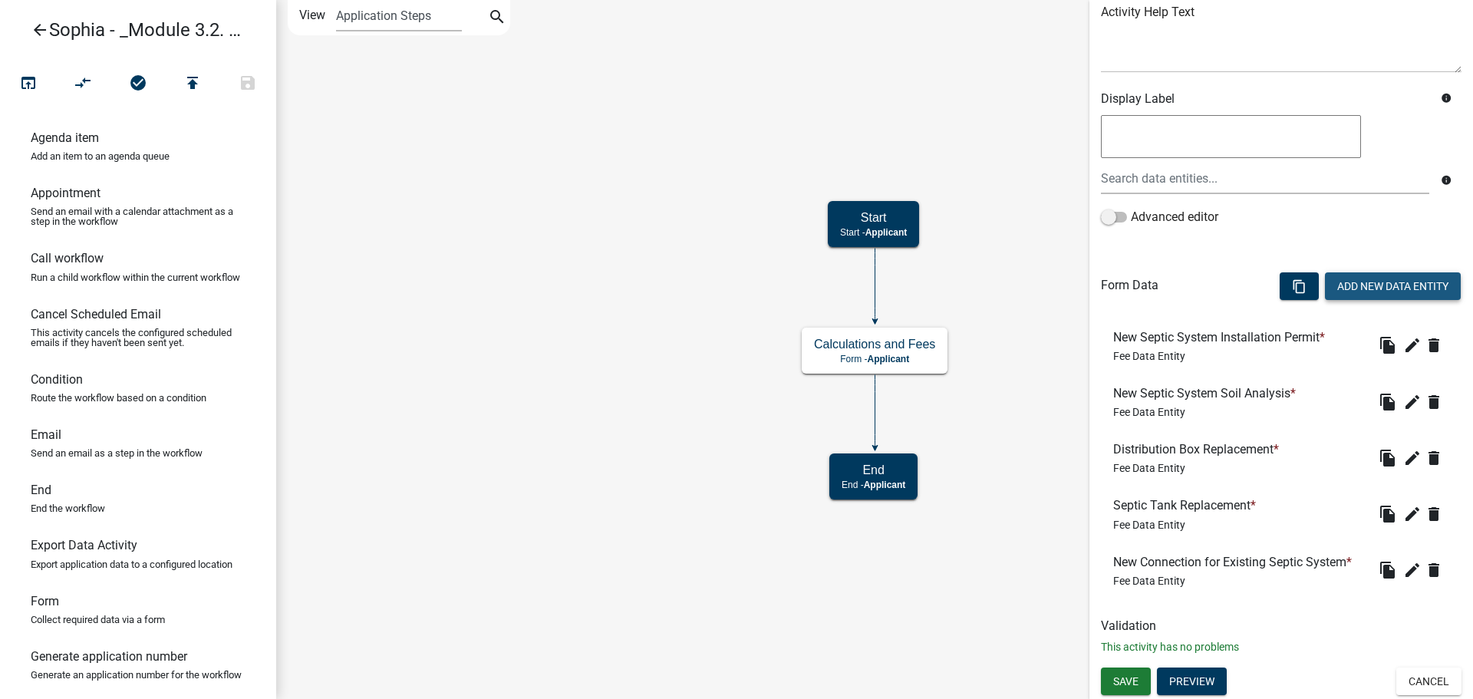
click at [1360, 292] on button "Add New Data Entity" at bounding box center [1393, 286] width 136 height 28
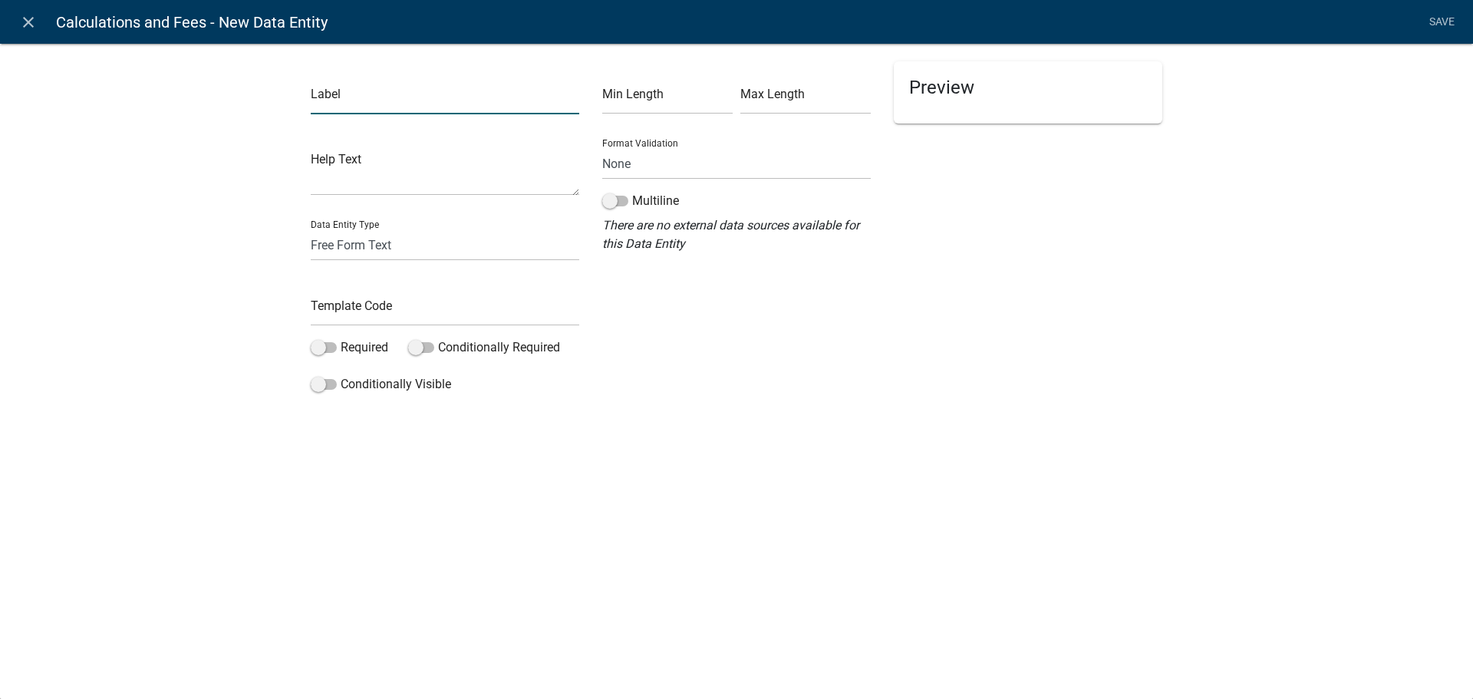
click at [420, 91] on input "text" at bounding box center [445, 98] width 268 height 31
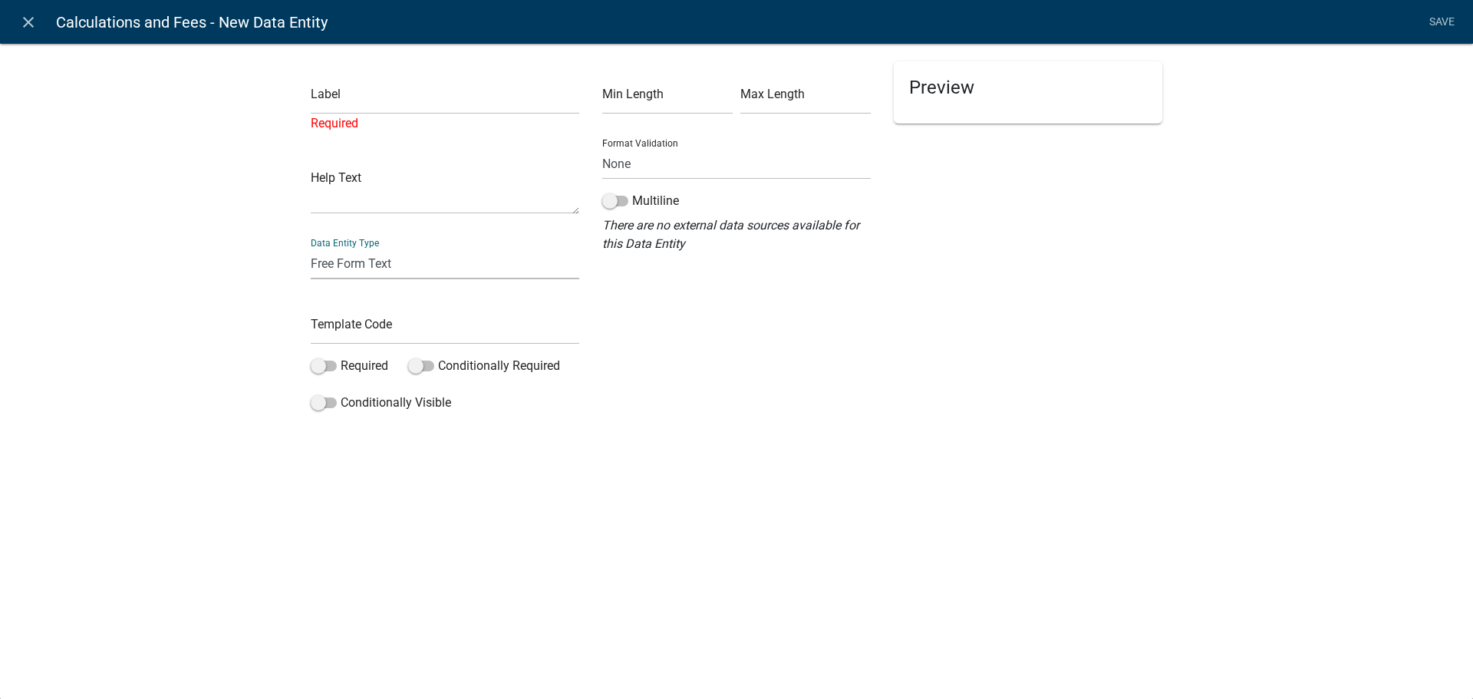
click at [364, 239] on div "Data Entity Type Free Form Text Document Display Entity Value Fee Numeric Data …" at bounding box center [445, 252] width 268 height 53
click at [374, 104] on input "text" at bounding box center [445, 98] width 268 height 31
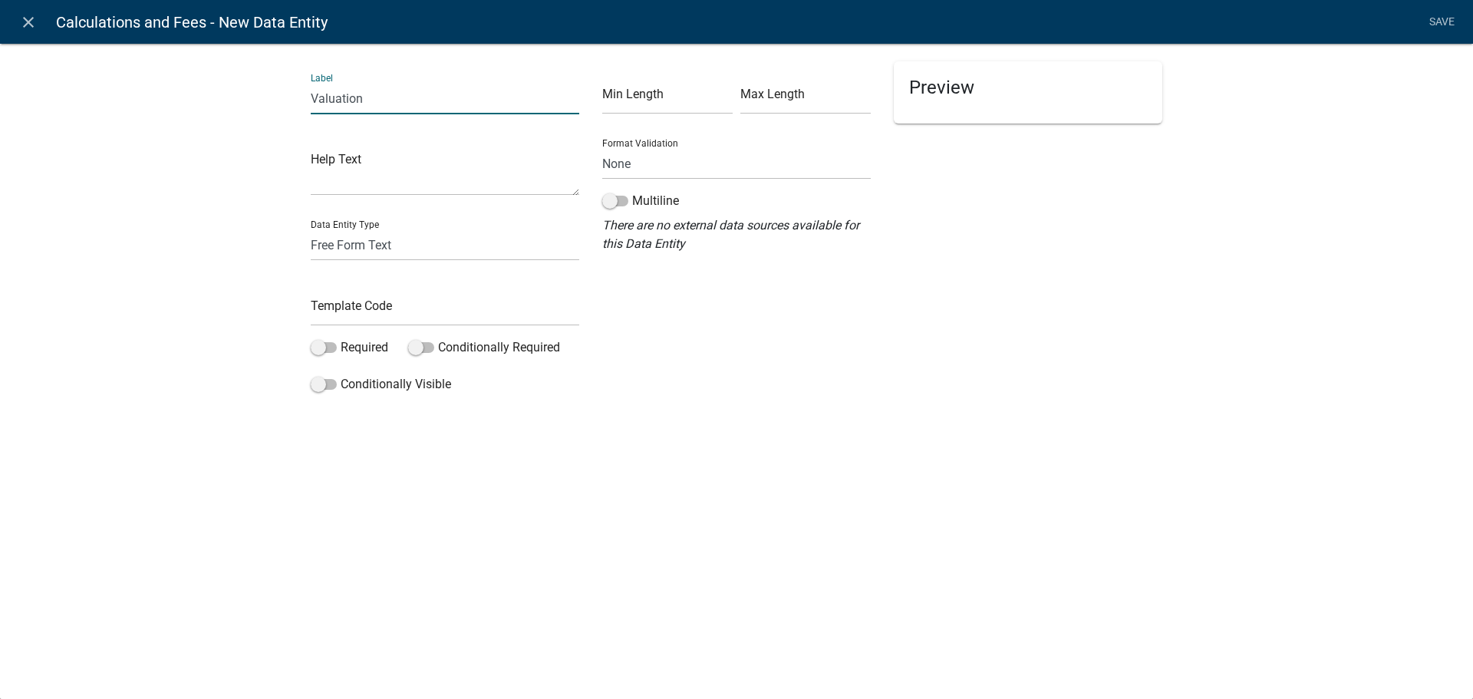
type input "Valuation"
click at [388, 328] on div "Label Valuation Help Text Data Entity Type Free Form Text Document Display Enti…" at bounding box center [444, 230] width 291 height 338
click at [384, 312] on input "text" at bounding box center [445, 310] width 268 height 31
type input "Valuation"
click at [736, 112] on div "Max Length" at bounding box center [805, 87] width 138 height 53
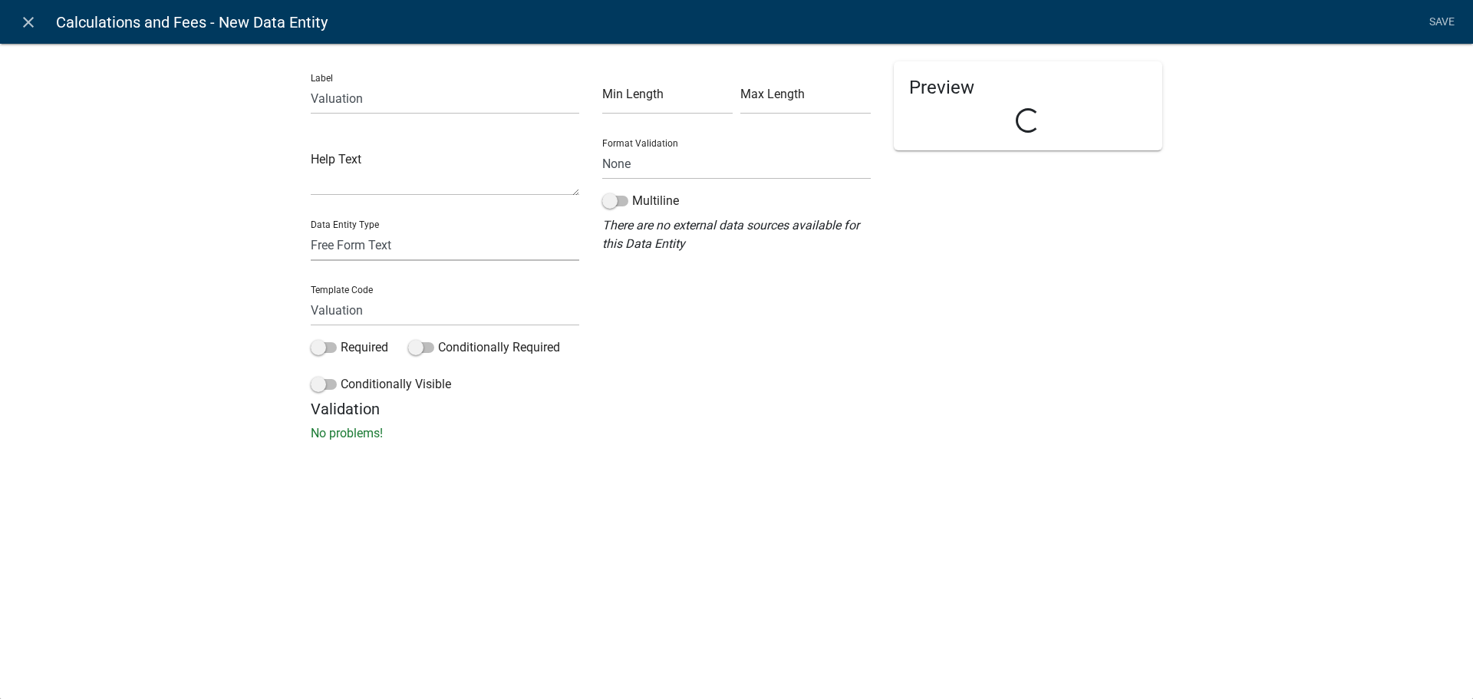
click at [370, 233] on select "Free Form Text Document Display Entity Value Fee Numeric Data Date Map Sketch D…" at bounding box center [445, 244] width 268 height 31
select select "fee"
click at [311, 229] on select "Free Form Text Document Display Entity Value Fee Numeric Data Date Map Sketch D…" at bounding box center [445, 244] width 268 height 31
select select "fee"
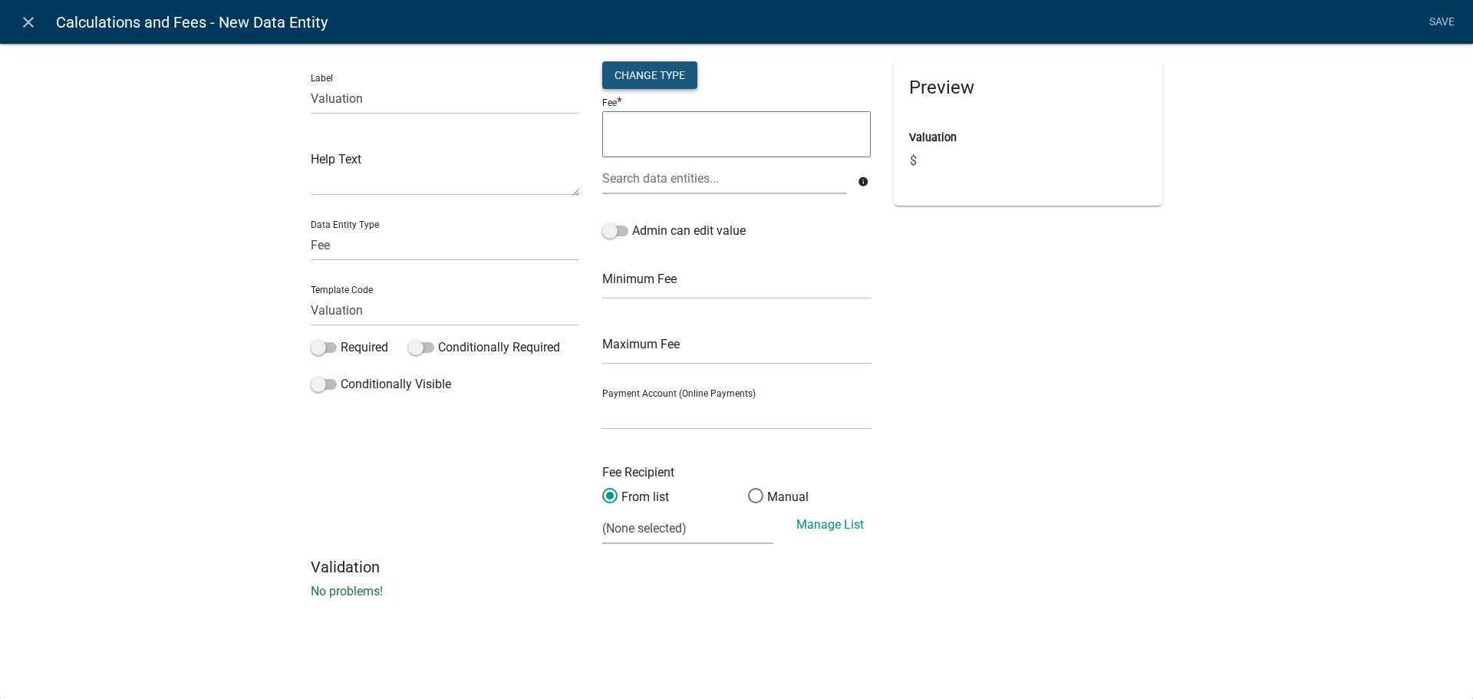
click at [652, 82] on div "Change Type" at bounding box center [649, 75] width 95 height 28
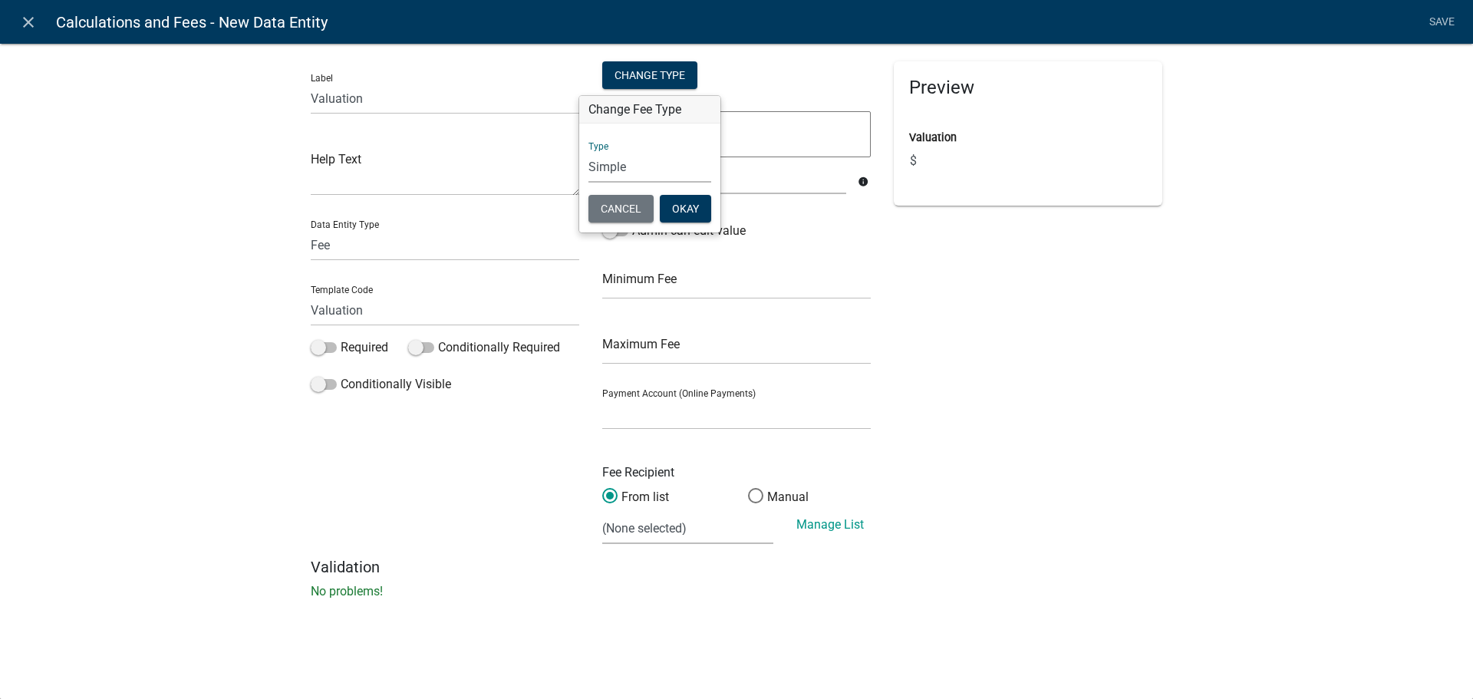
click at [648, 166] on select "Simple List Advanced" at bounding box center [649, 166] width 123 height 31
select select "2"
click at [588, 183] on select "Simple List Advanced" at bounding box center [649, 166] width 123 height 31
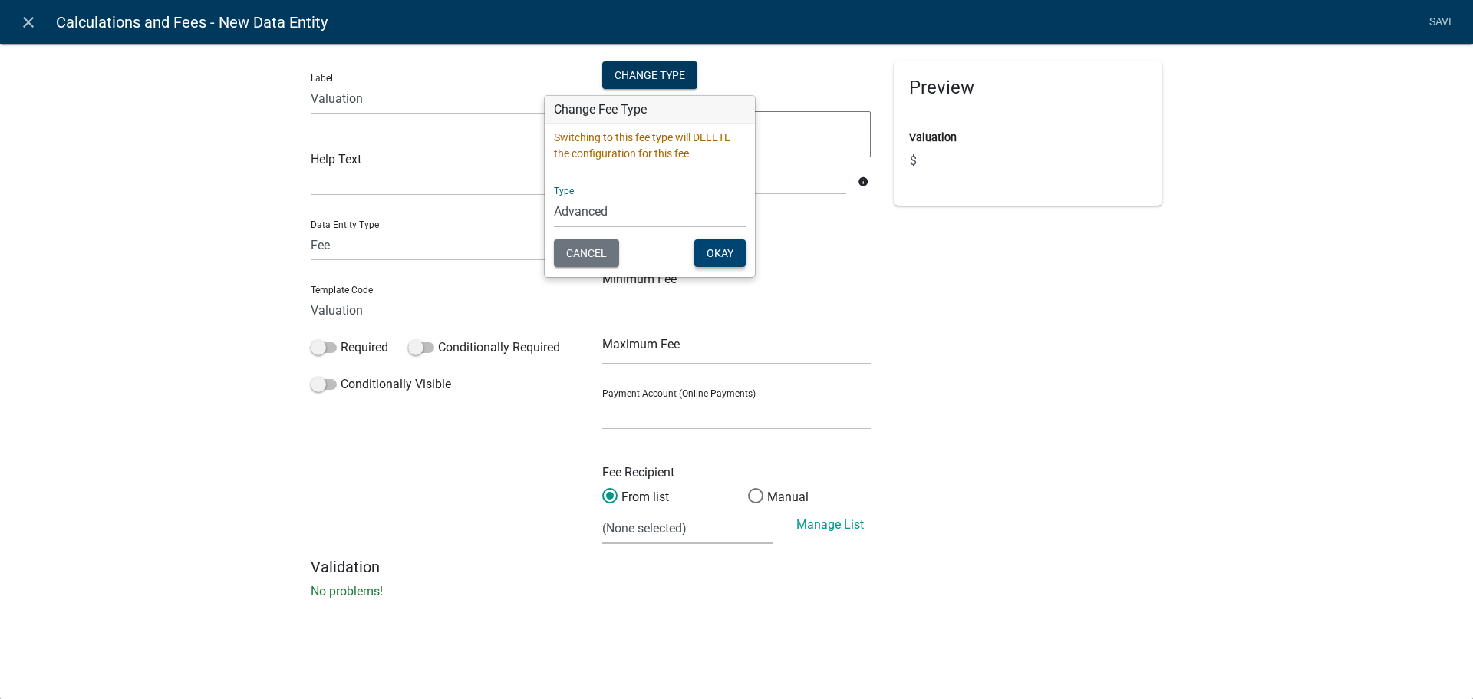
click at [706, 260] on button "Okay" at bounding box center [719, 253] width 51 height 28
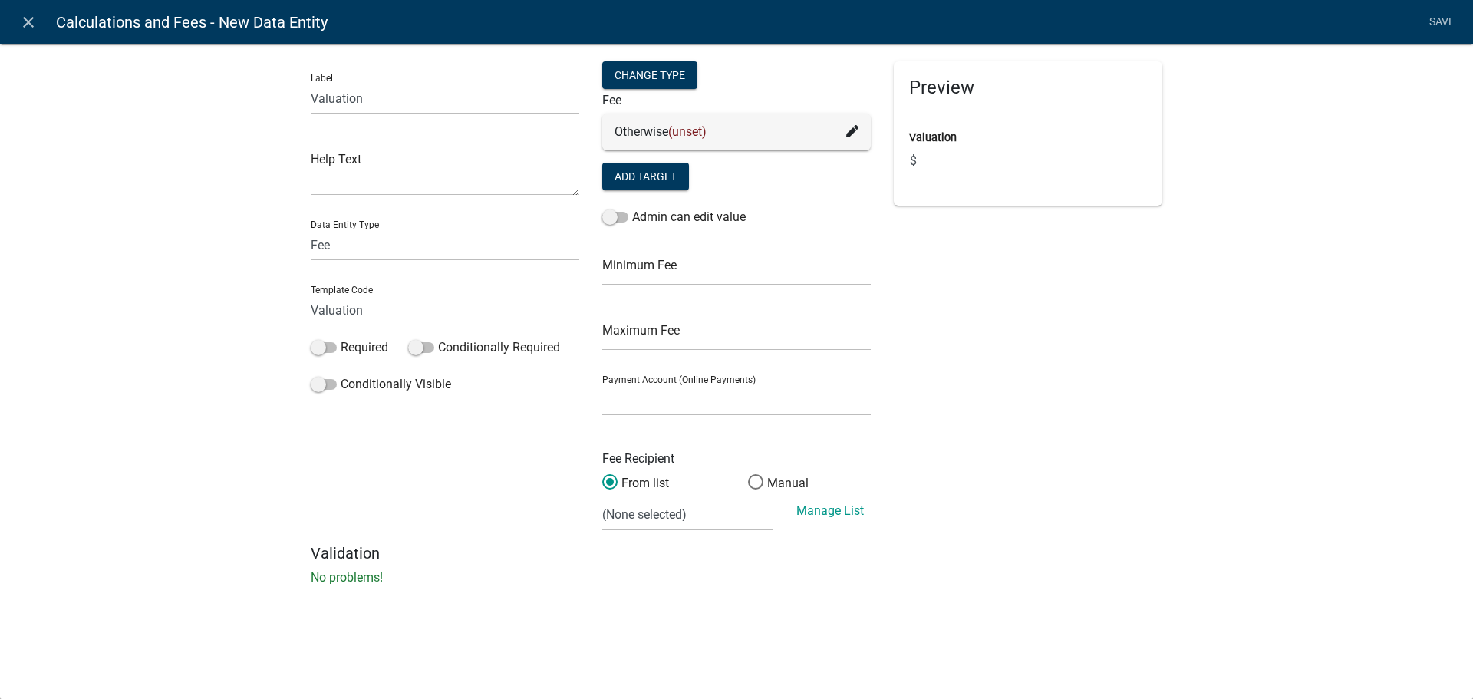
click at [665, 140] on div "Otherwise (unset)" at bounding box center [736, 132] width 244 height 18
click at [655, 182] on button "Add Target" at bounding box center [645, 177] width 87 height 28
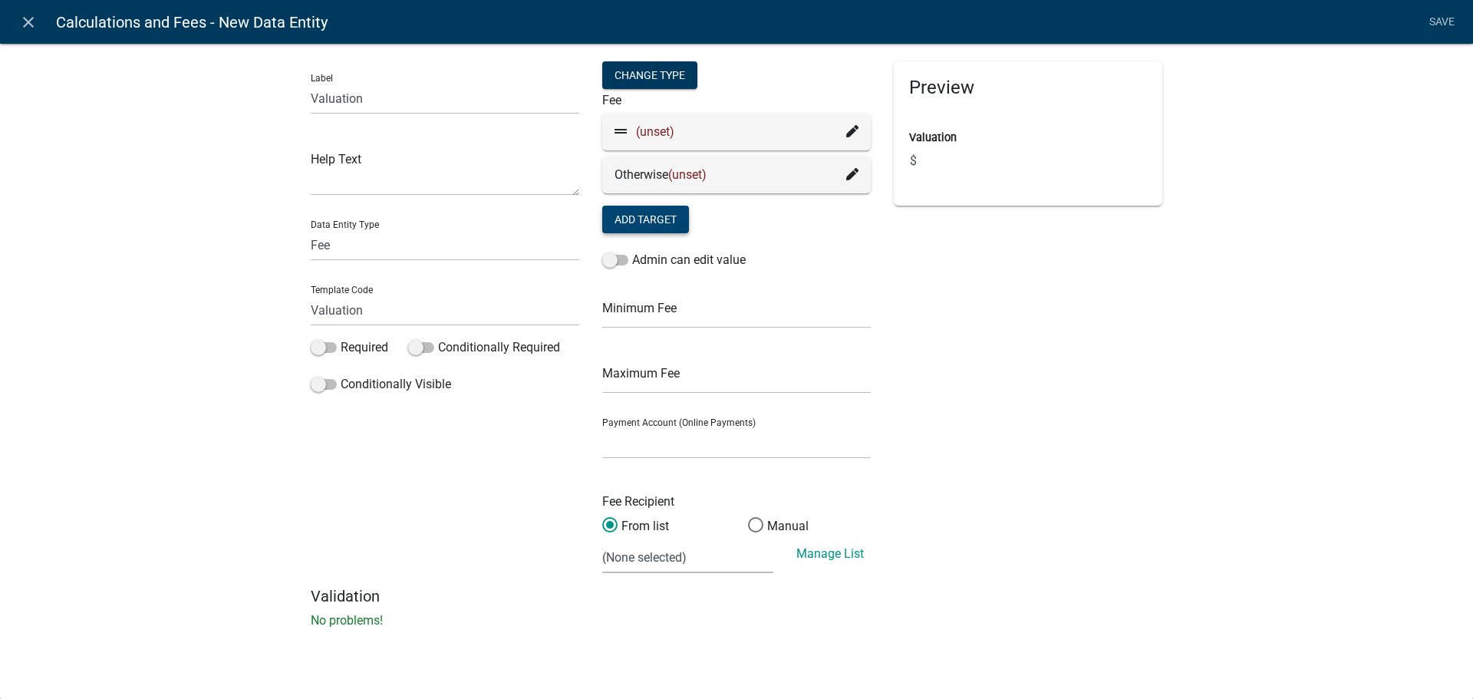
click at [657, 131] on span "(unset)" at bounding box center [655, 131] width 38 height 15
click at [858, 133] on div "(unset)" at bounding box center [736, 132] width 268 height 37
click at [851, 130] on icon at bounding box center [852, 131] width 12 height 12
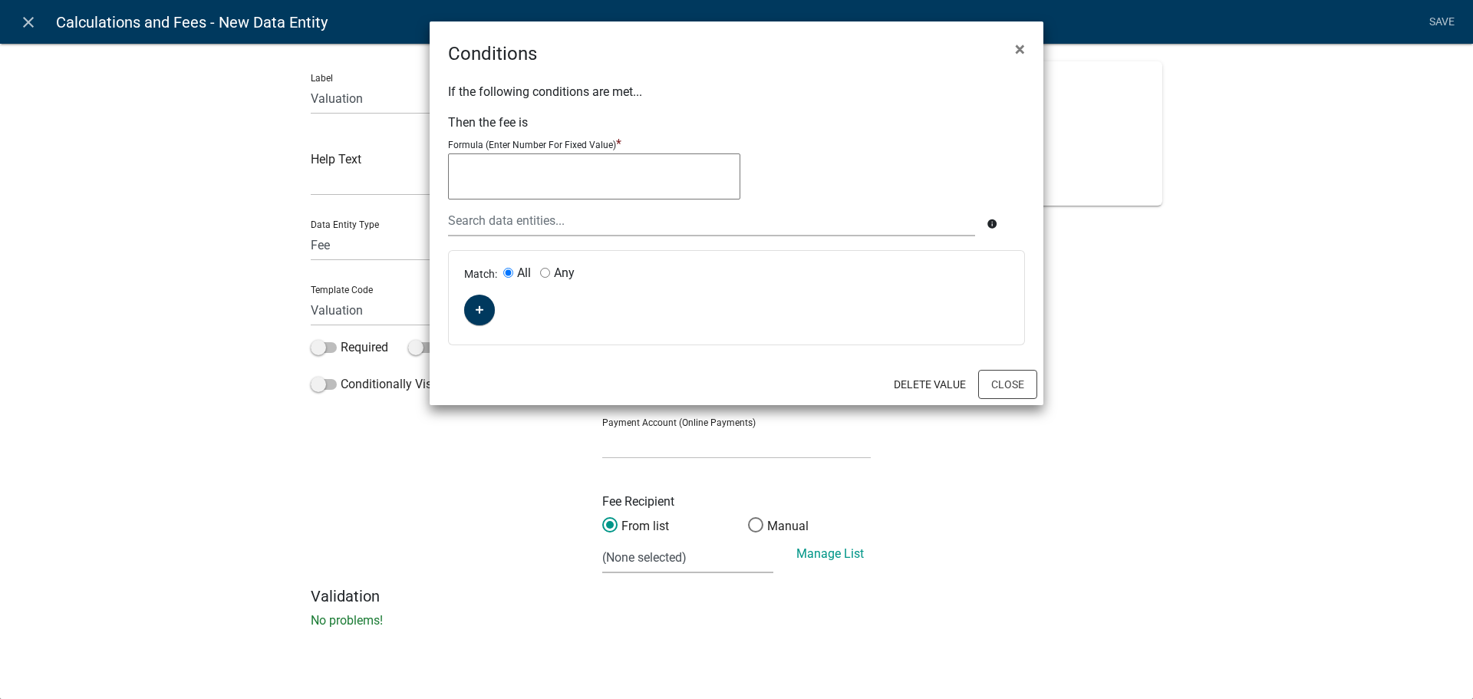
click at [594, 189] on textarea at bounding box center [594, 176] width 292 height 46
type textarea "50+(((Valuation-1000)/1000)*6)"
click at [459, 318] on div "Match: All Any" at bounding box center [736, 298] width 575 height 94
click at [473, 312] on button "button" at bounding box center [479, 310] width 31 height 31
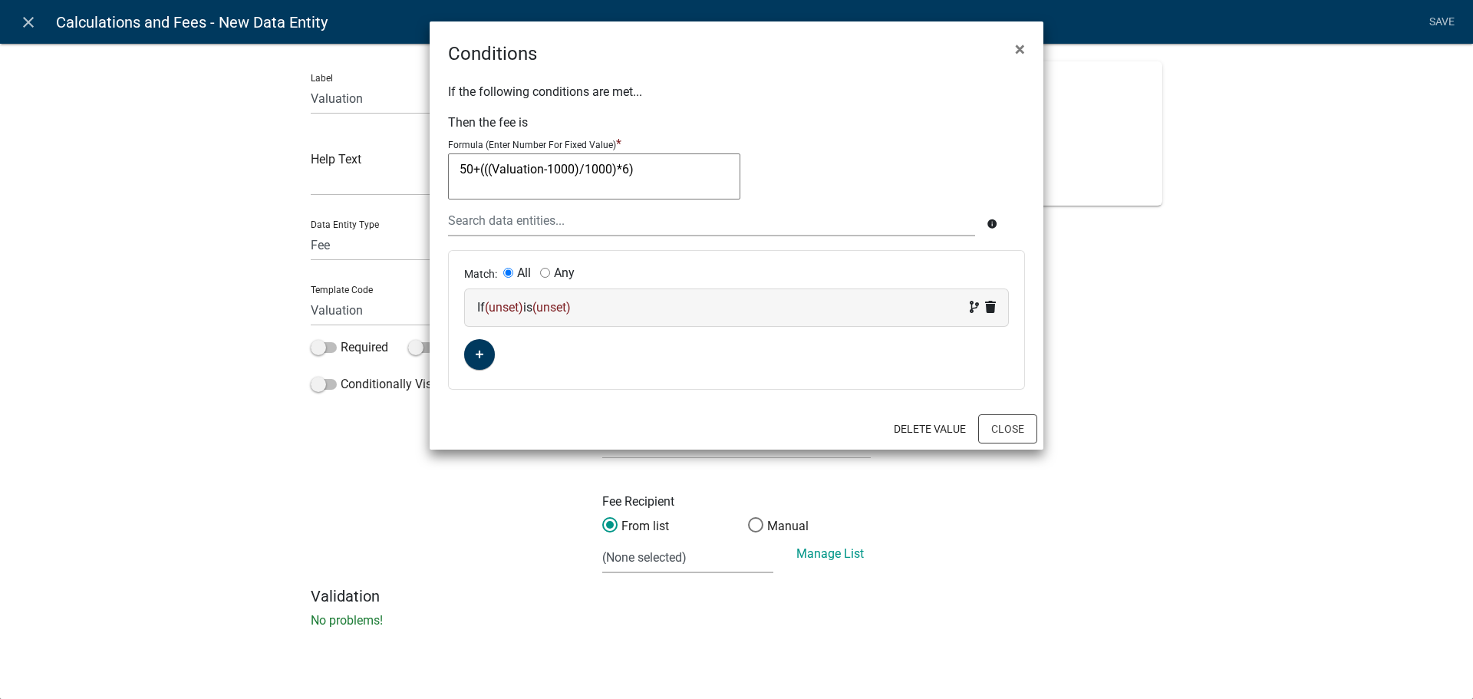
click at [511, 298] on div "If (unset) is (unset)" at bounding box center [736, 307] width 543 height 37
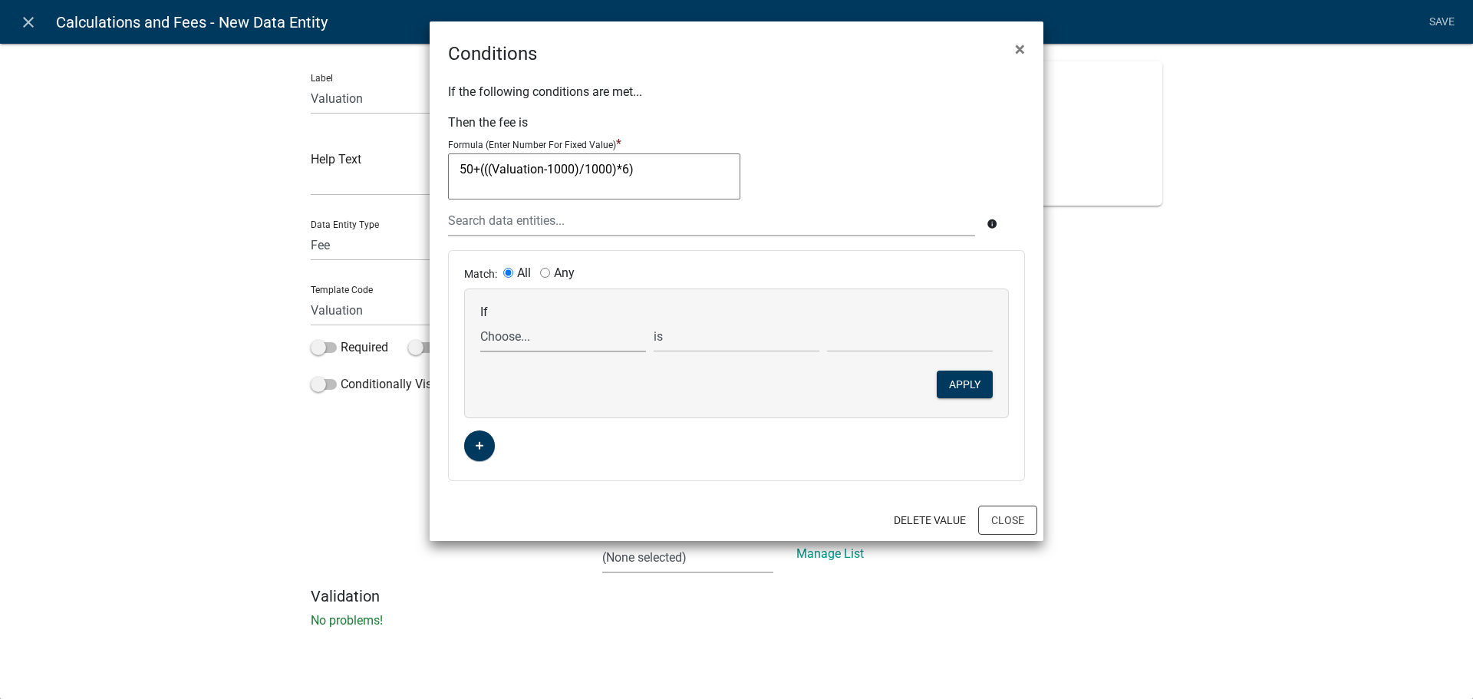
click at [516, 338] on select "Choose... ALL_FEE_RECIPIENTS APPLICATION_ID APPLICATION_NUMBER APPLICATION_STAT…" at bounding box center [563, 336] width 166 height 31
click at [729, 330] on select "is is not is greater than is less than exists does not exist contains does not …" at bounding box center [737, 336] width 166 height 31
select select "2: >"
click at [654, 321] on select "is is not is greater than is less than exists does not exist contains does not …" at bounding box center [737, 336] width 166 height 31
click at [835, 337] on input "text" at bounding box center [910, 336] width 166 height 31
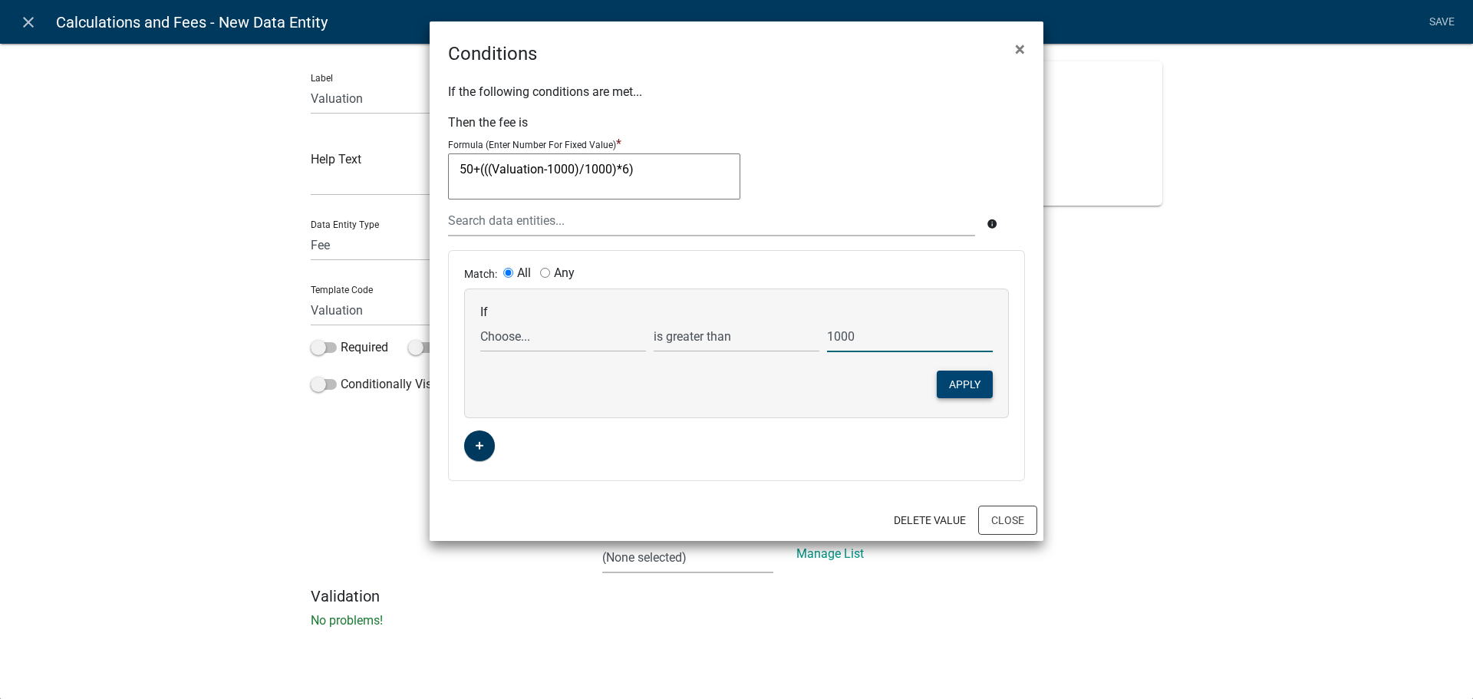
type input "1000"
click at [959, 384] on button "Apply" at bounding box center [965, 385] width 56 height 28
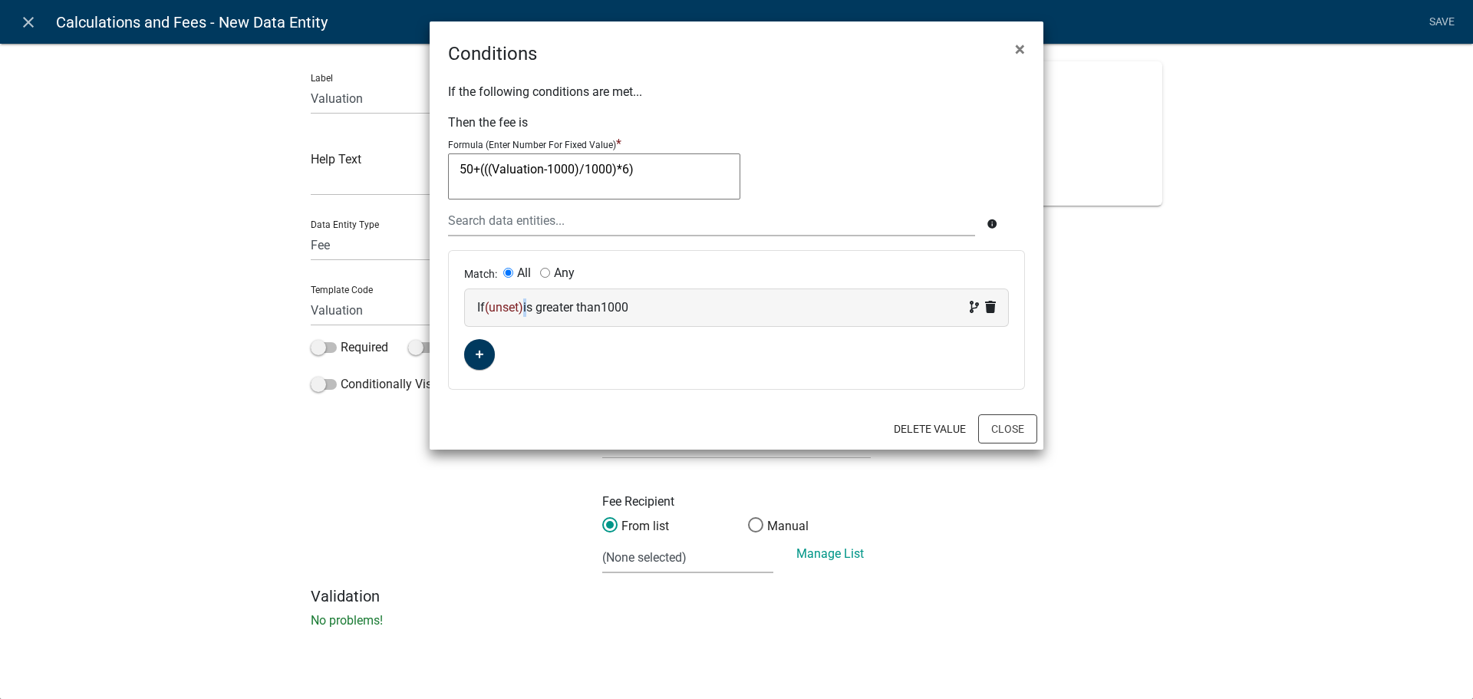
click at [528, 311] on div "If (unset) is greater than 1000" at bounding box center [736, 307] width 519 height 18
select select "2: >"
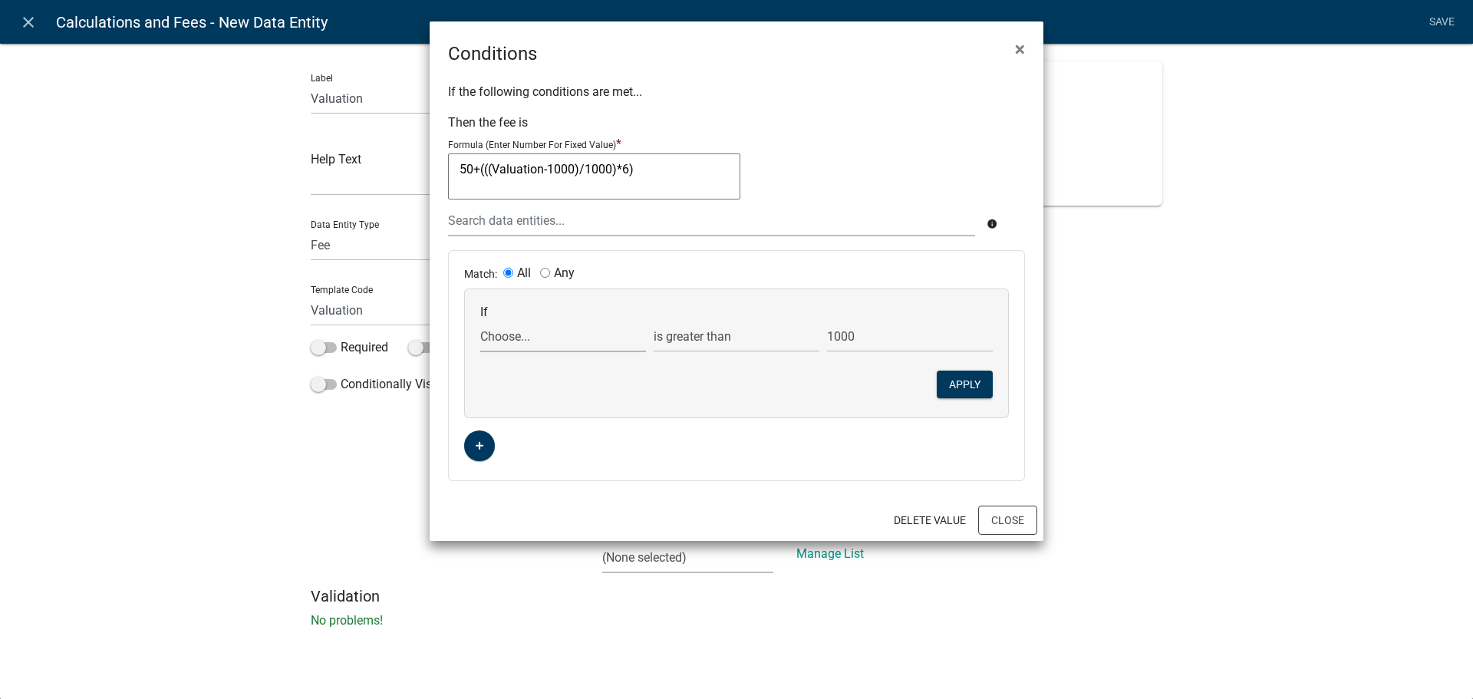
click at [518, 339] on select "Choose... ALL_FEE_RECIPIENTS APPLICATION_ID APPLICATION_NUMBER APPLICATION_STAT…" at bounding box center [563, 336] width 166 height 31
click at [1026, 46] on button "×" at bounding box center [1020, 49] width 35 height 43
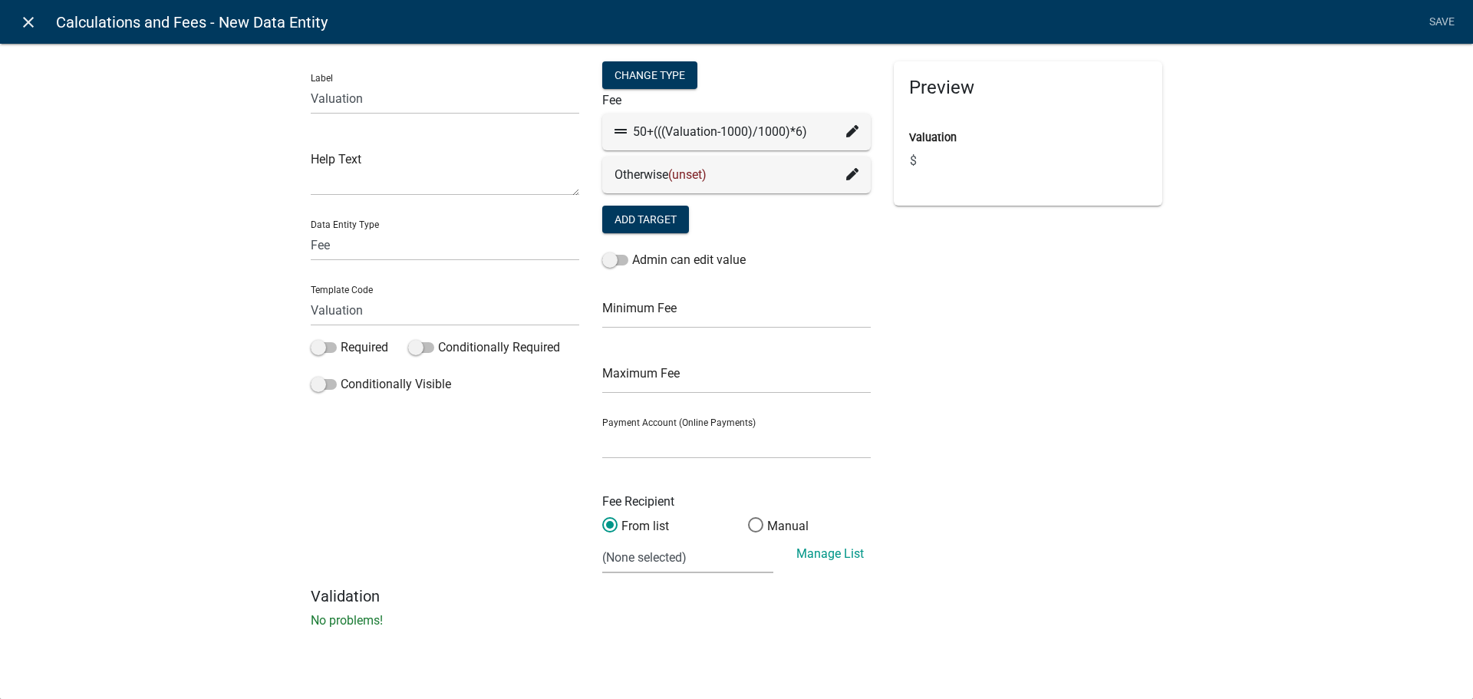
click at [34, 20] on icon "close" at bounding box center [28, 22] width 18 height 18
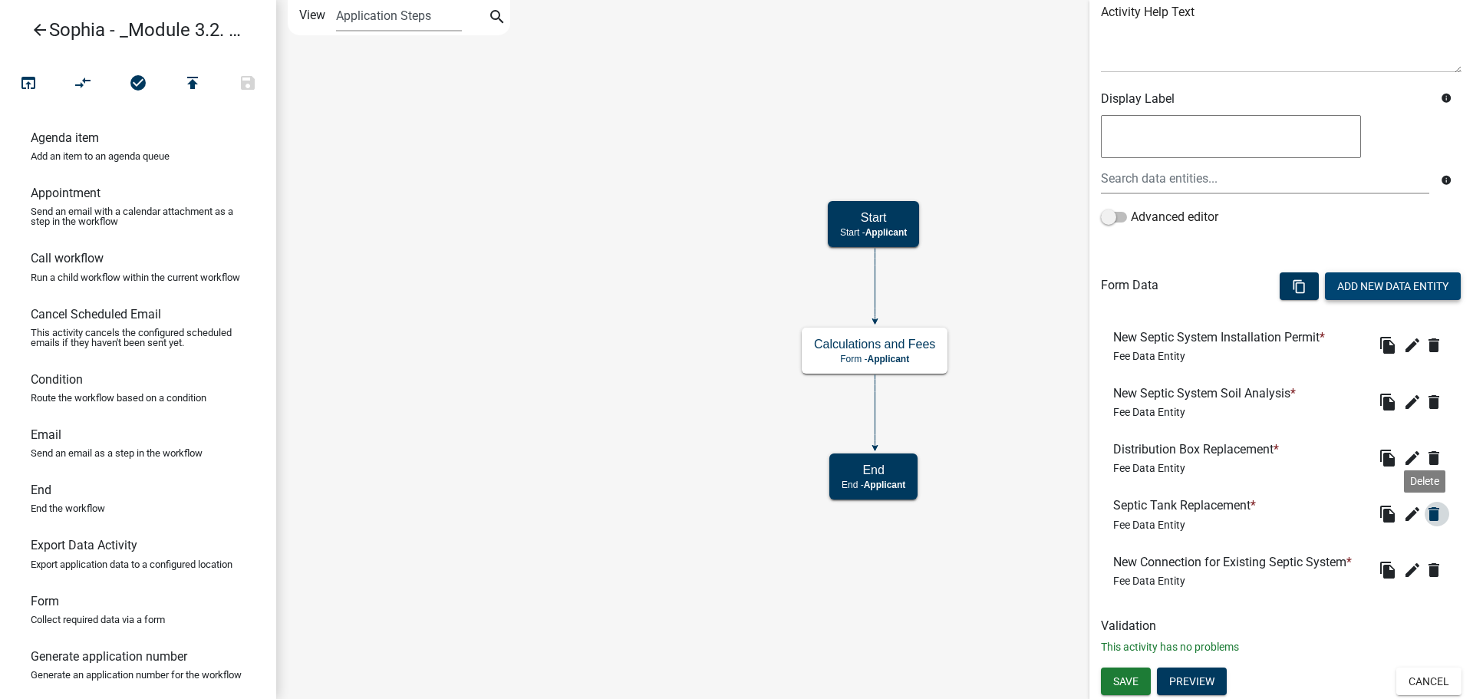
click at [1424, 515] on icon "delete" at bounding box center [1433, 514] width 18 height 18
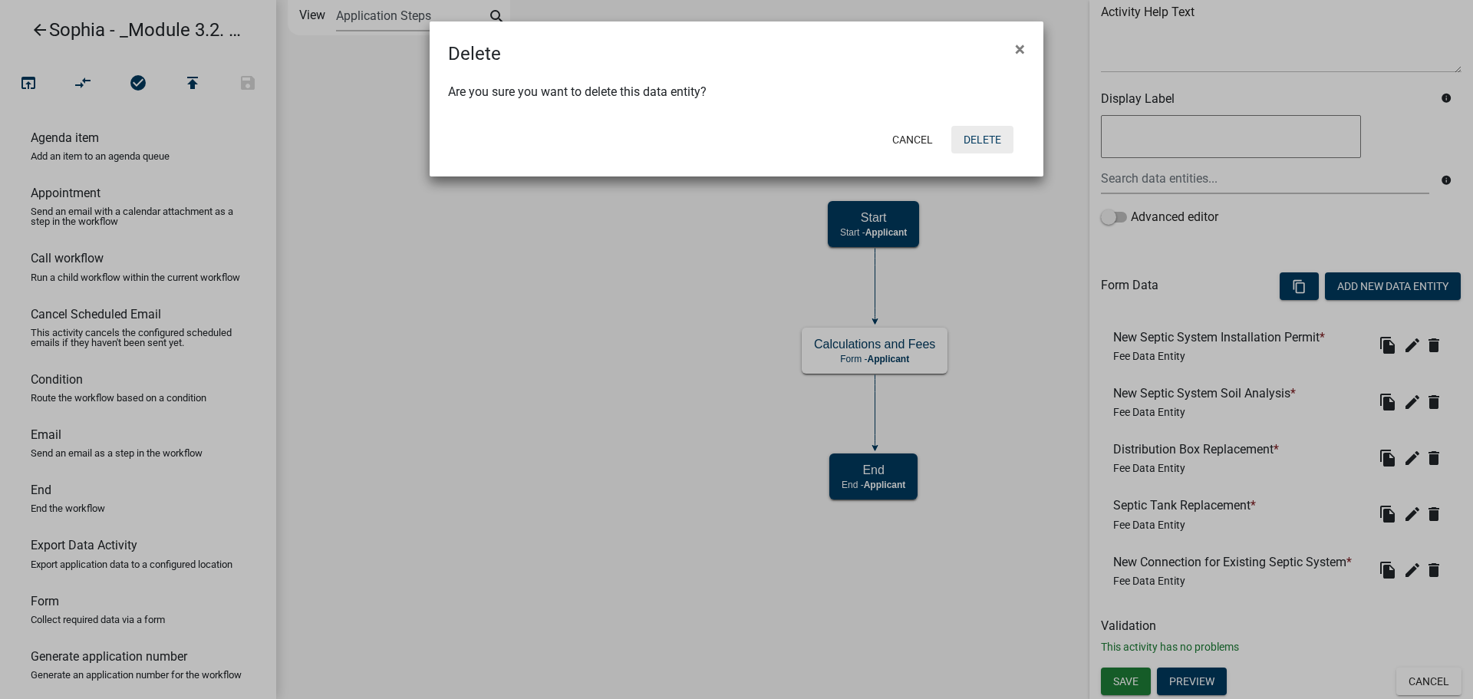
drag, startPoint x: 957, startPoint y: 127, endPoint x: 969, endPoint y: 142, distance: 19.2
click at [969, 142] on button "Delete" at bounding box center [982, 140] width 62 height 28
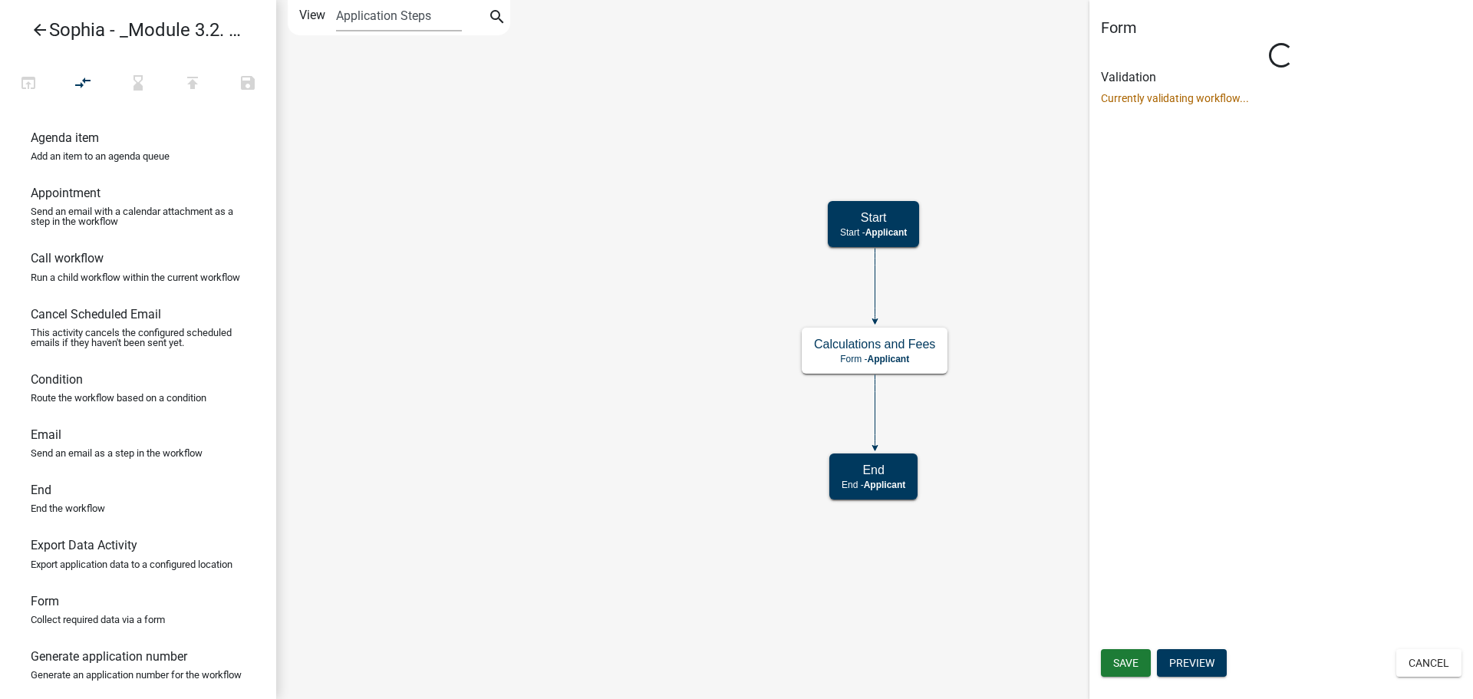
scroll to position [0, 0]
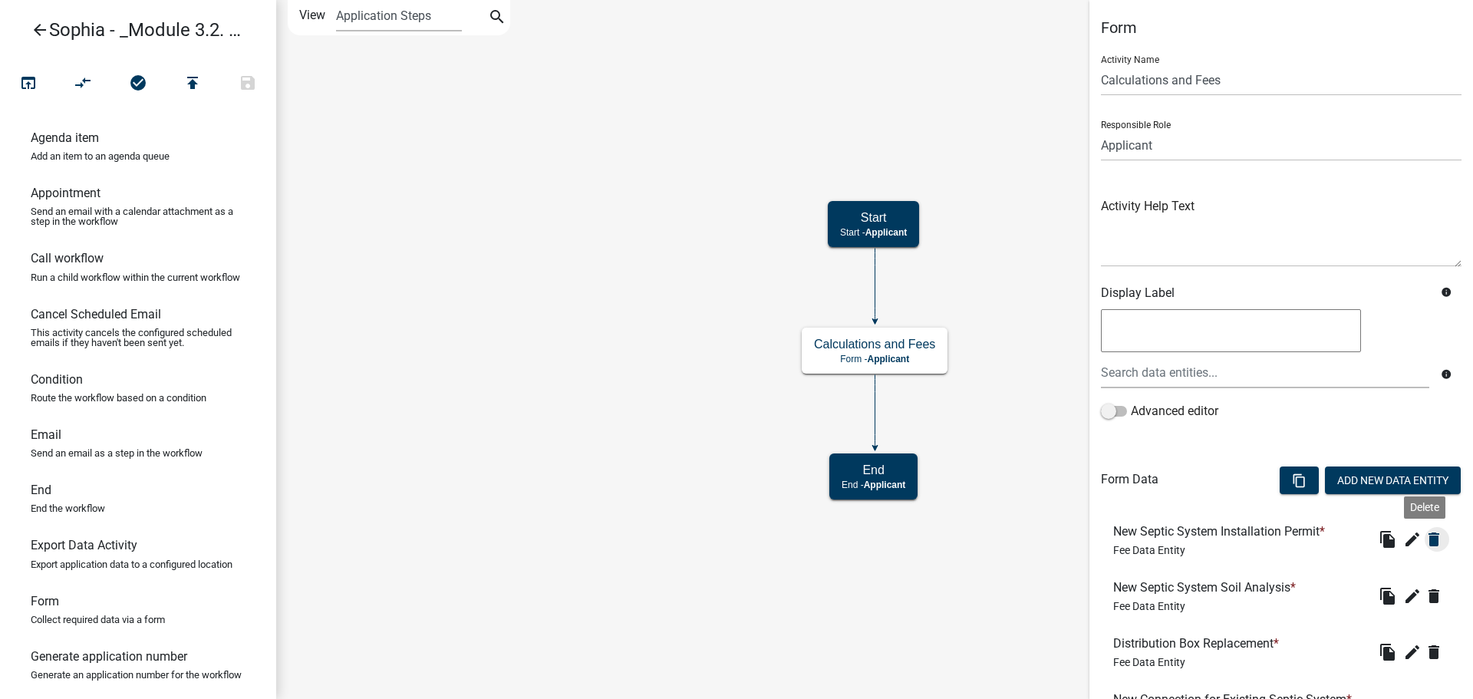
click at [1424, 543] on icon "delete" at bounding box center [1433, 539] width 18 height 18
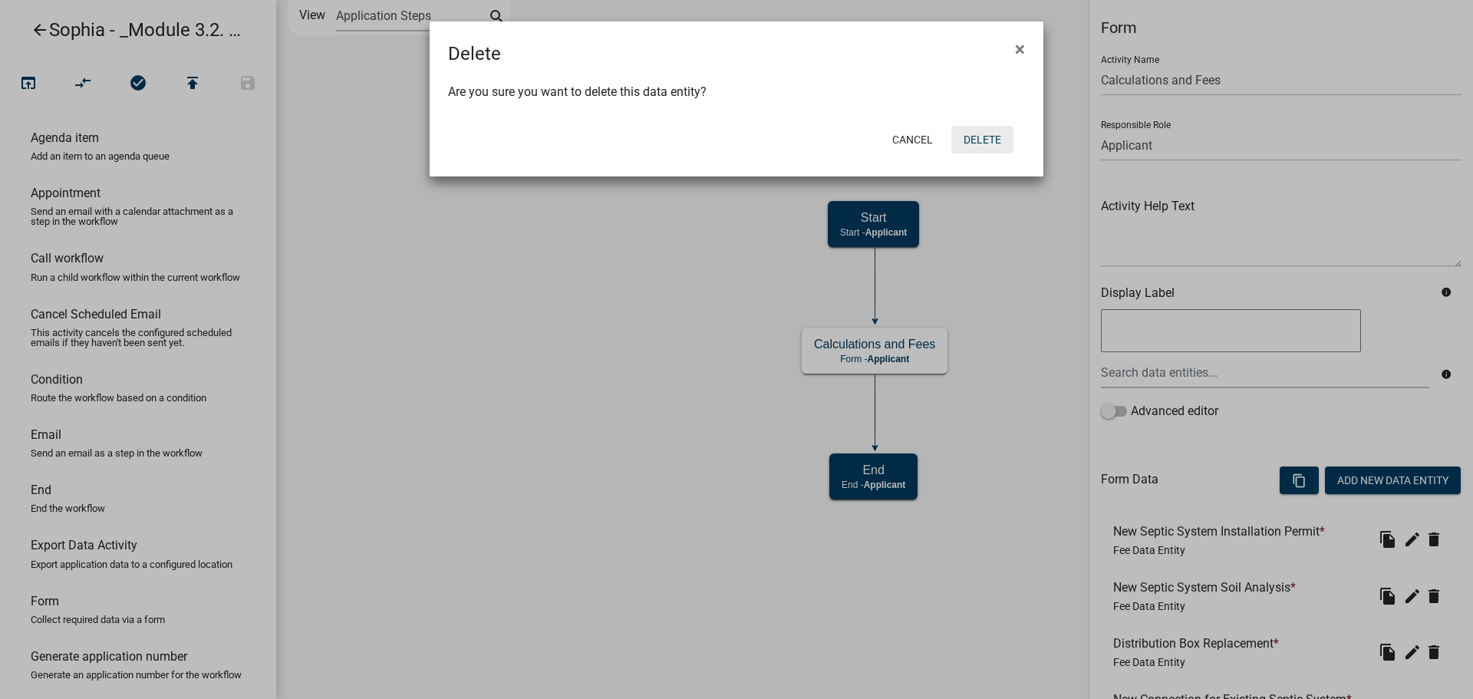
drag, startPoint x: 989, startPoint y: 156, endPoint x: 989, endPoint y: 147, distance: 8.4
click at [989, 148] on div "Cancel Delete" at bounding box center [836, 140] width 378 height 40
click at [989, 147] on button "Delete" at bounding box center [982, 140] width 62 height 28
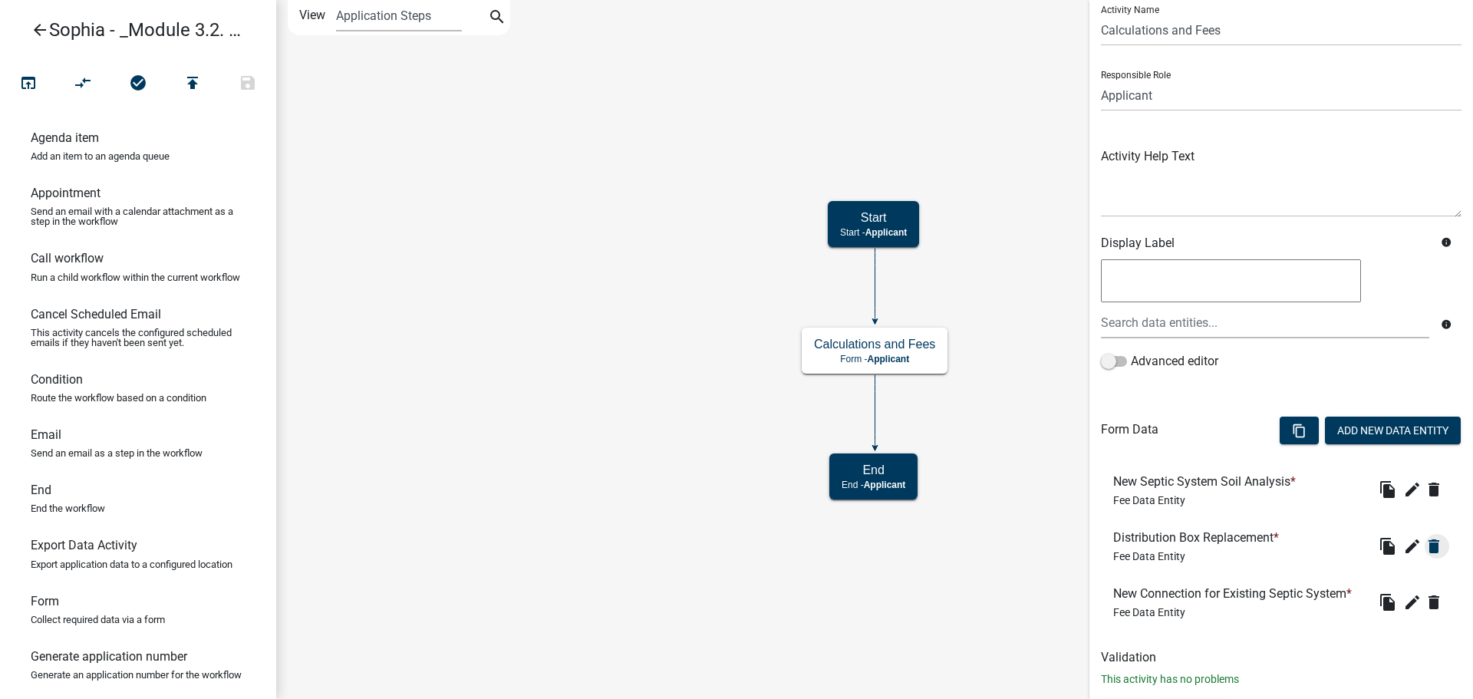
scroll to position [77, 0]
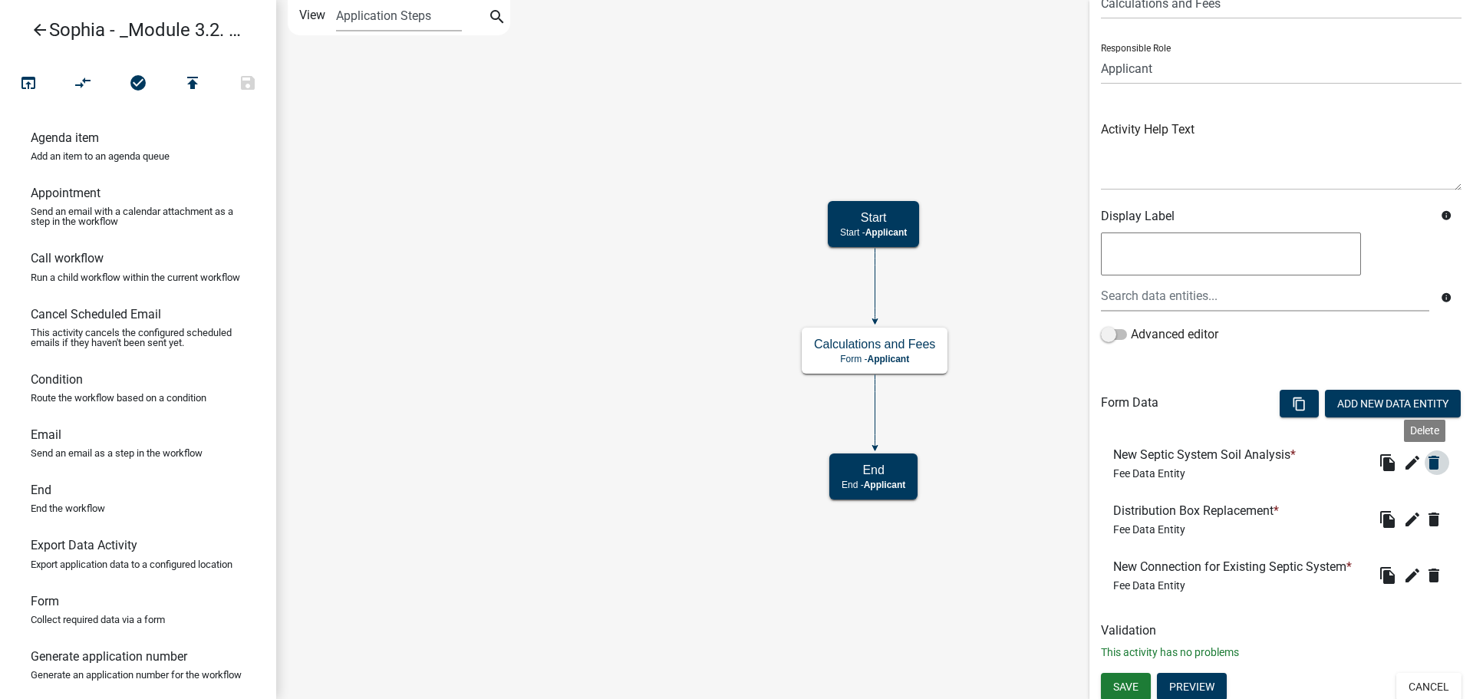
click at [1428, 459] on icon "delete" at bounding box center [1433, 462] width 18 height 18
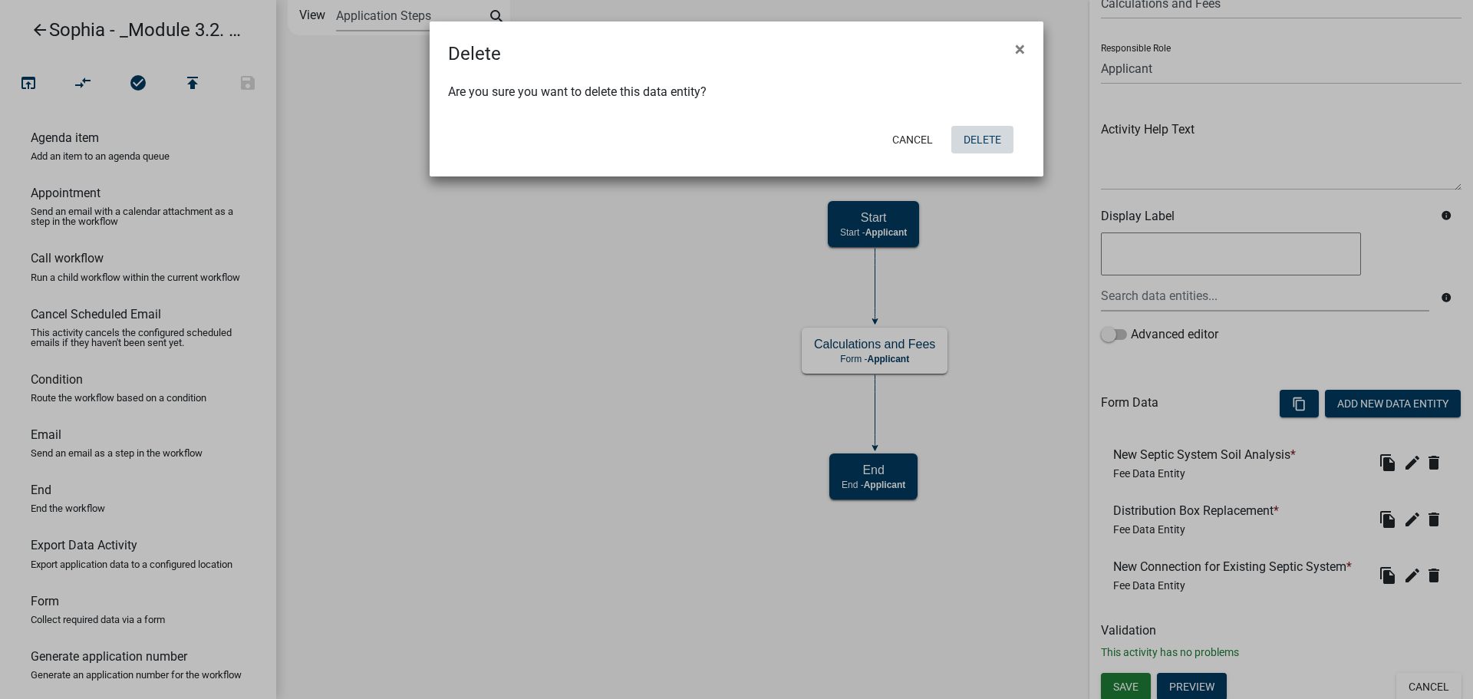
click at [987, 145] on button "Delete" at bounding box center [982, 140] width 62 height 28
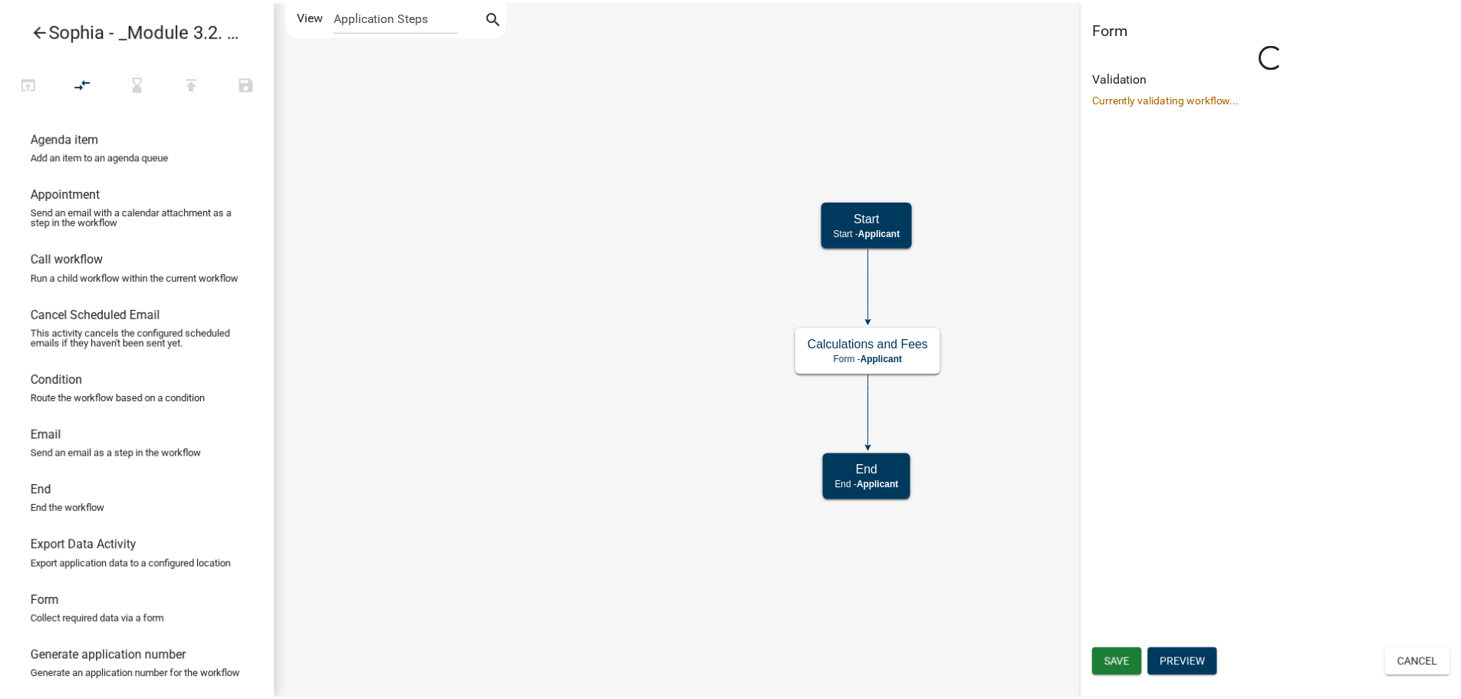
scroll to position [0, 0]
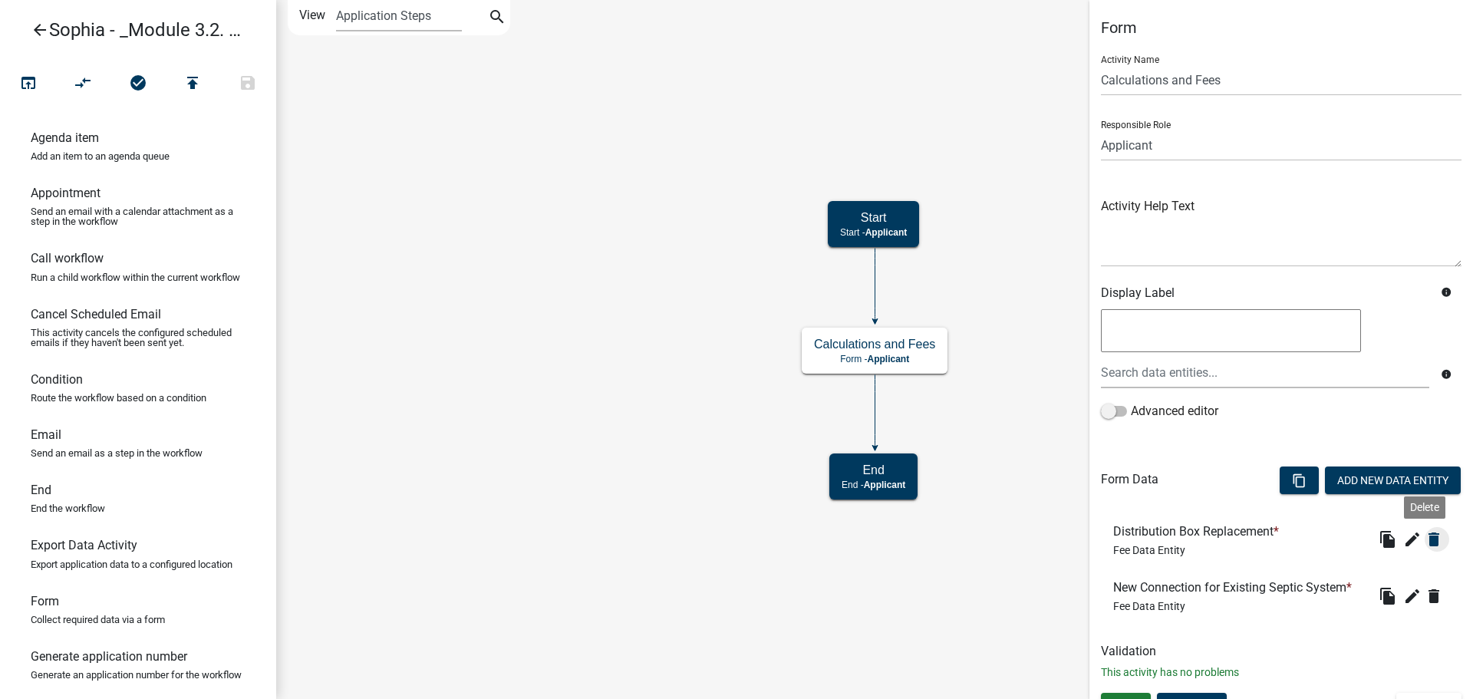
click at [1424, 549] on button "delete" at bounding box center [1436, 539] width 25 height 25
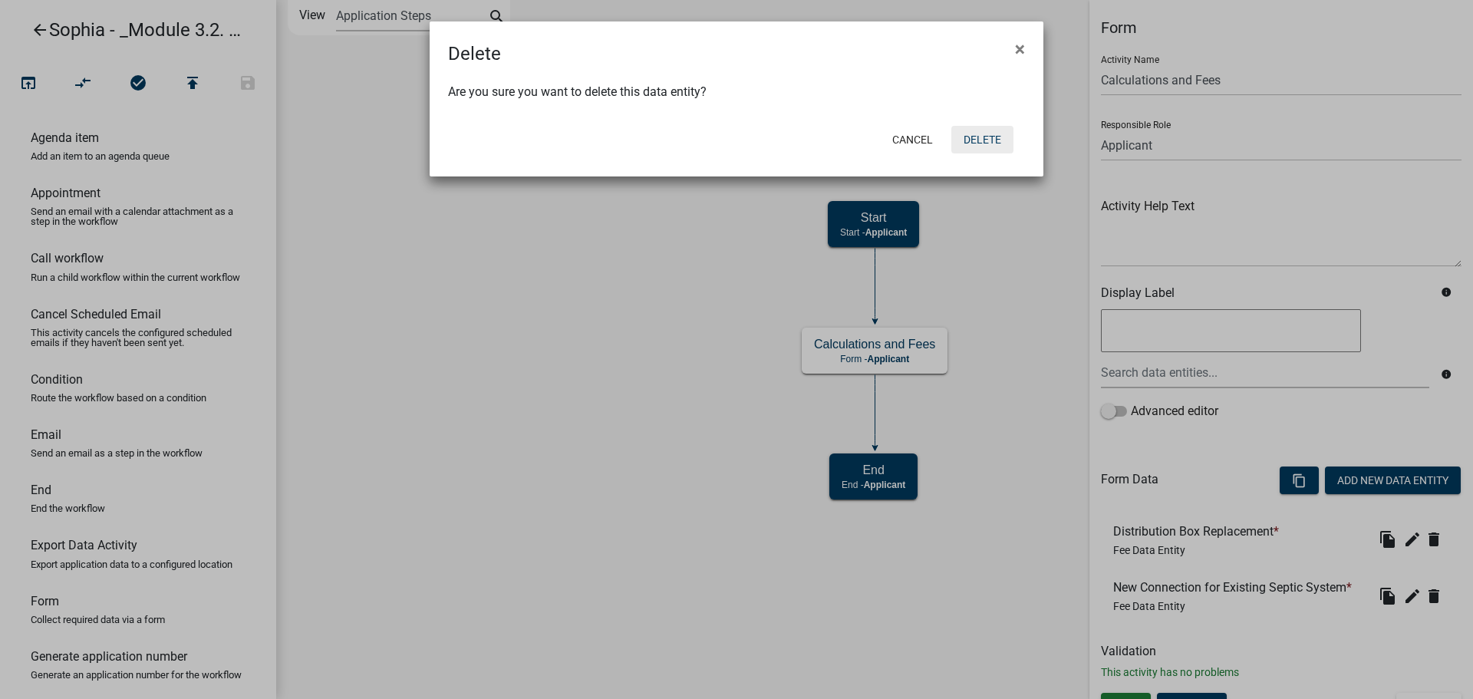
click at [995, 145] on button "Delete" at bounding box center [982, 140] width 62 height 28
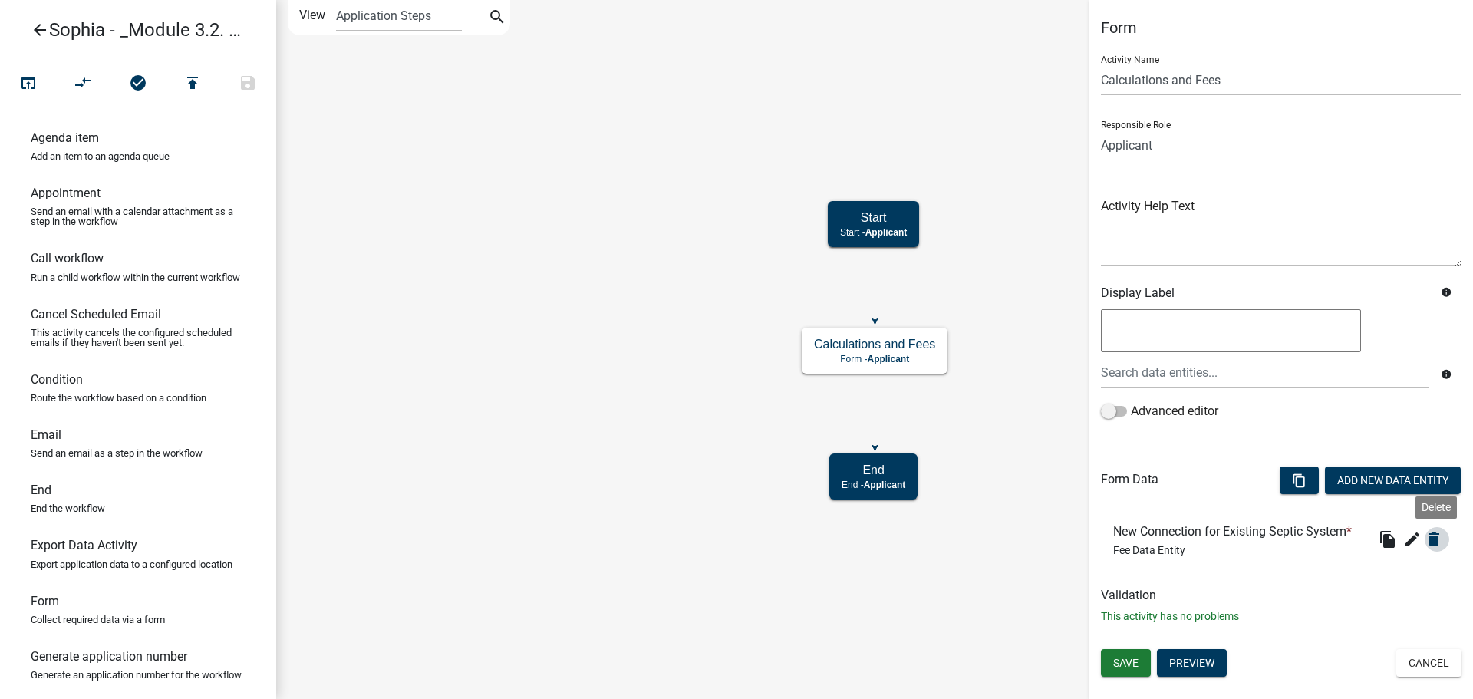
click at [1432, 535] on icon "delete" at bounding box center [1433, 539] width 18 height 18
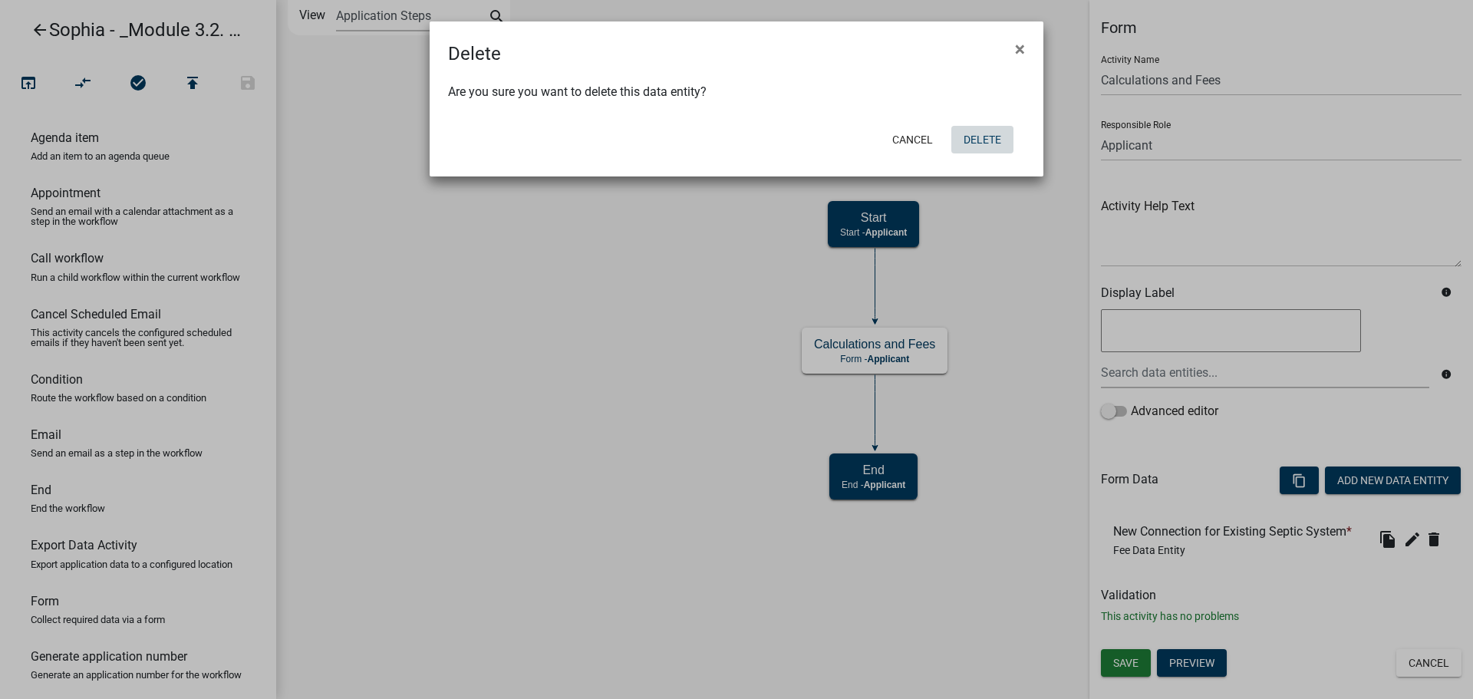
click at [964, 143] on button "Delete" at bounding box center [982, 140] width 62 height 28
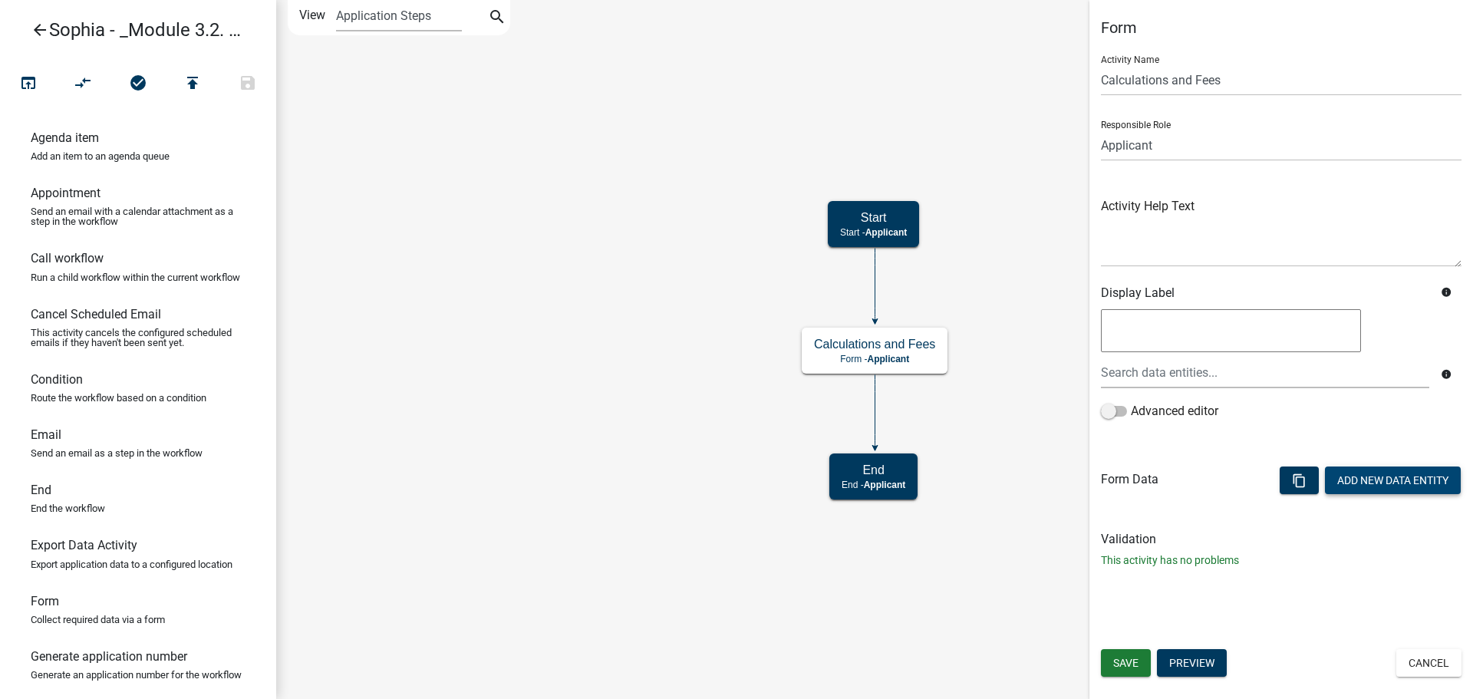
click at [1409, 470] on button "Add New Data Entity" at bounding box center [1393, 480] width 136 height 28
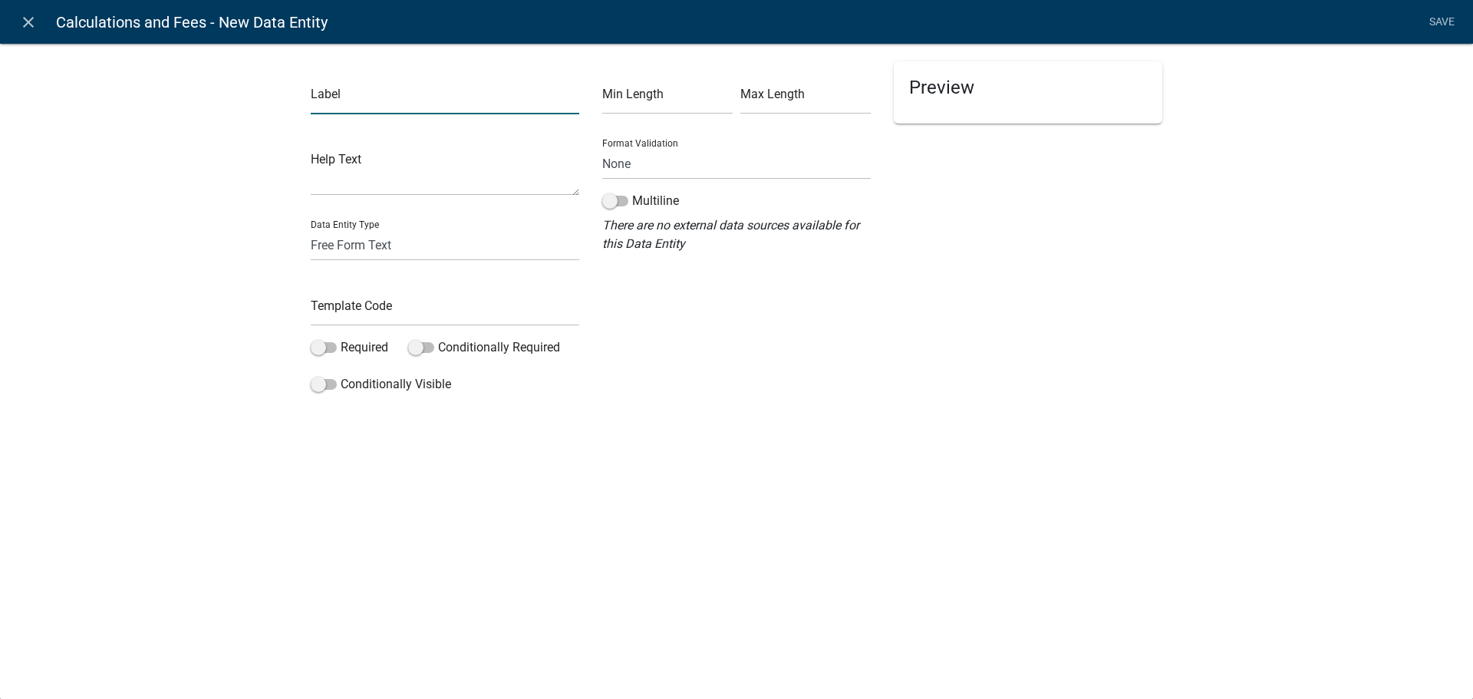
click at [409, 91] on input "text" at bounding box center [445, 98] width 268 height 31
type input "l"
type input "Fees"
click at [422, 244] on select "Free Form Text Document Display Entity Value Fee Numeric Data Date Map Sketch D…" at bounding box center [445, 244] width 268 height 31
select select "fee"
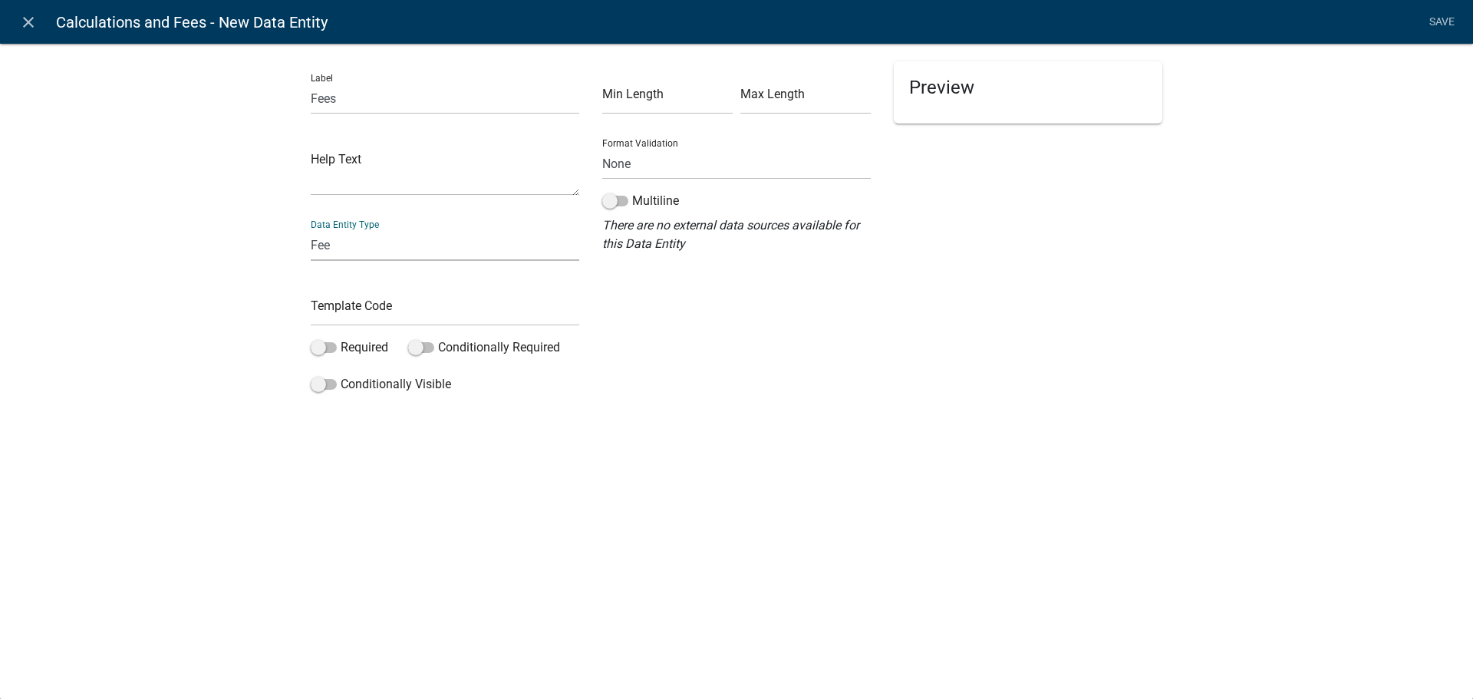
click at [311, 229] on select "Free Form Text Document Display Entity Value Fee Numeric Data Date Map Sketch D…" at bounding box center [445, 244] width 268 height 31
select select "fee"
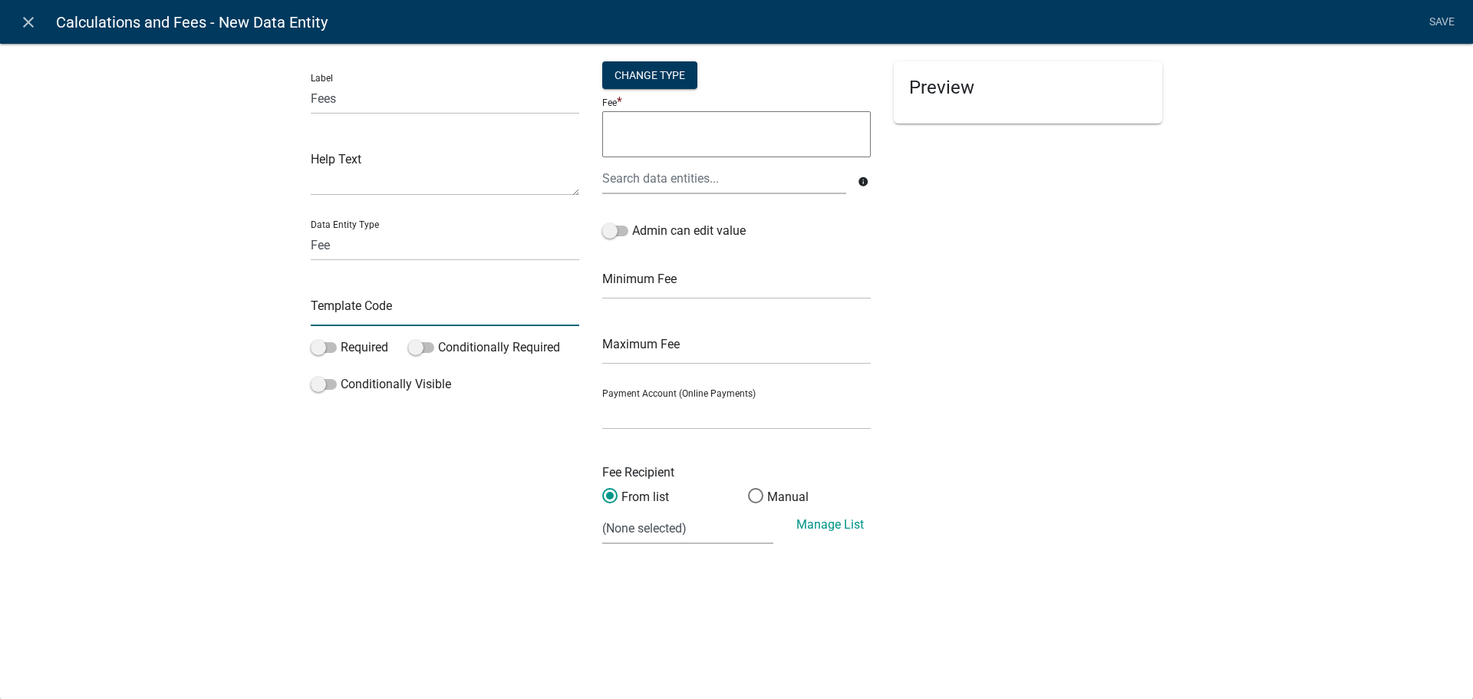
click at [364, 297] on input "text" at bounding box center [445, 310] width 268 height 31
type input "Fees"
click at [613, 89] on form "Change Type Fee * info Admin can edit value Minimum Fee Maximum Fee Payment Acc…" at bounding box center [736, 302] width 268 height 483
click at [618, 74] on div "Change Type" at bounding box center [649, 75] width 95 height 28
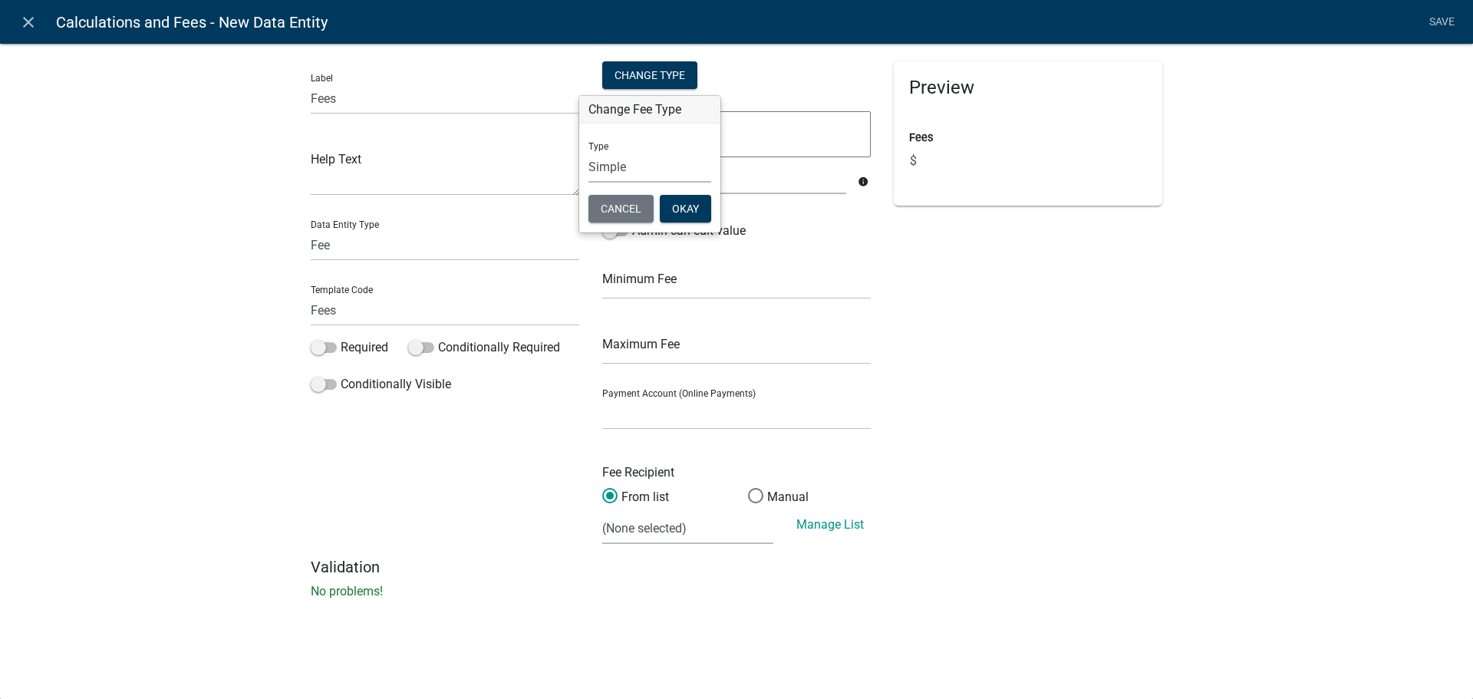
click at [604, 170] on select "Simple List Advanced" at bounding box center [649, 166] width 123 height 31
select select "1"
click at [588, 183] on select "Simple List Advanced" at bounding box center [649, 166] width 123 height 31
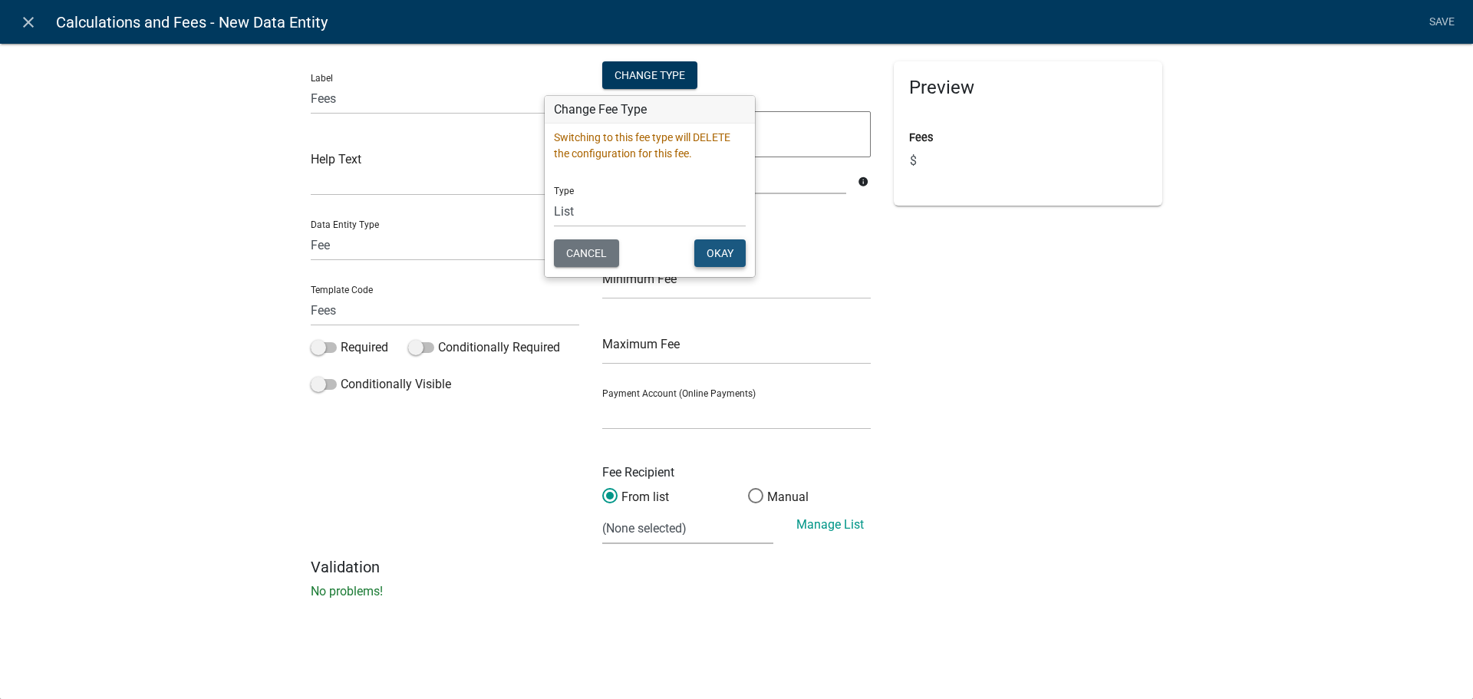
click at [724, 259] on button "Okay" at bounding box center [719, 253] width 51 height 28
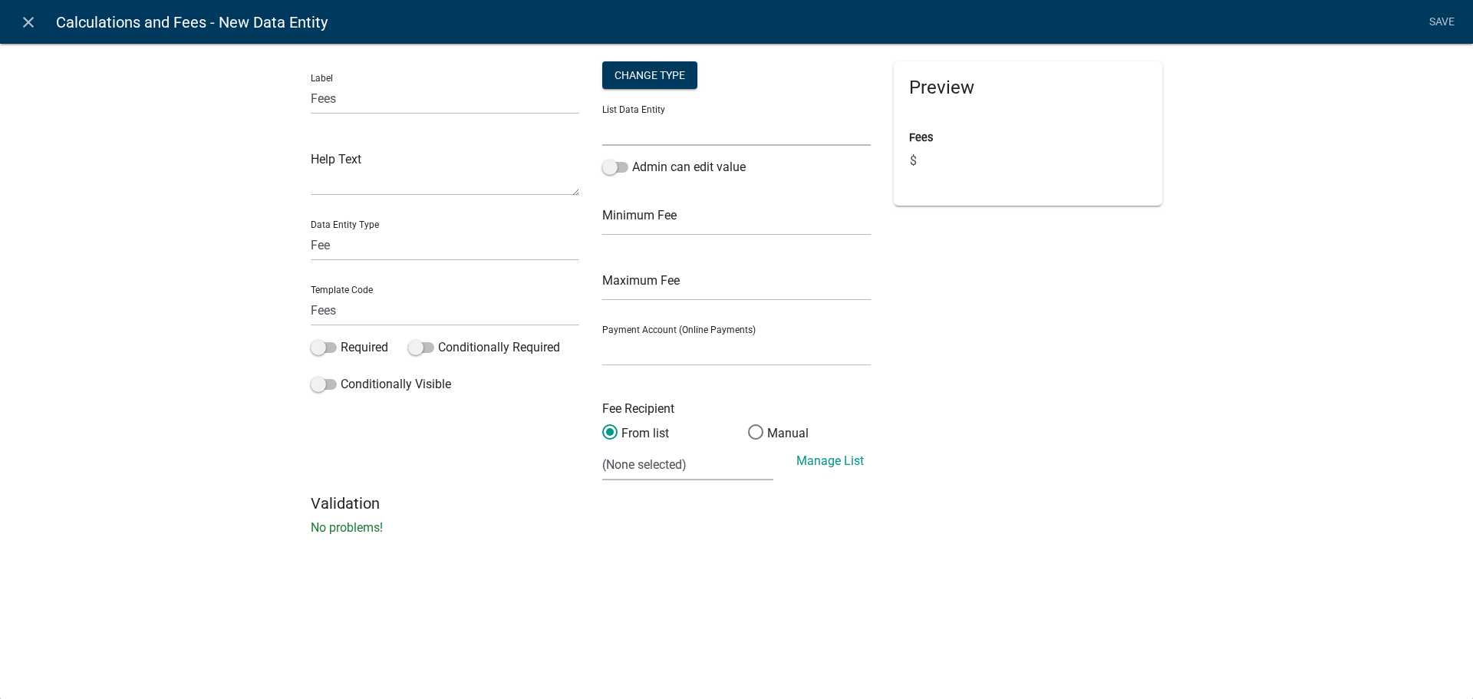
click at [644, 133] on select "APPLICATION_STATUS CURRENT_ACTIVITY PARENT_APPLICATION_STATUS WORKFLOW_NAME" at bounding box center [736, 129] width 268 height 31
click at [661, 121] on select "APPLICATION_STATUS CURRENT_ACTIVITY PARENT_APPLICATION_STATUS WORKFLOW_NAME" at bounding box center [736, 129] width 268 height 31
select select "WORKFLOW_NAME"
click at [602, 114] on select "APPLICATION_STATUS CURRENT_ACTIVITY PARENT_APPLICATION_STATUS WORKFLOW_NAME" at bounding box center [736, 129] width 268 height 31
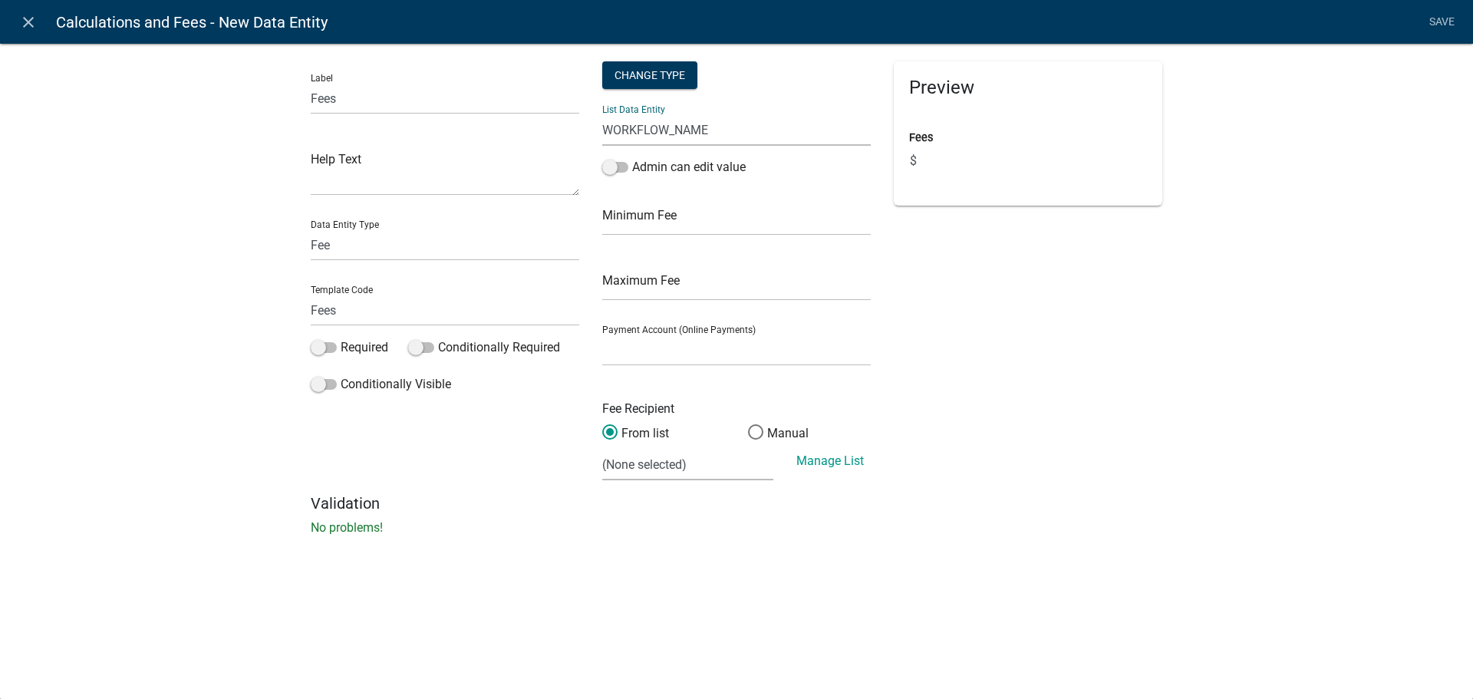
click at [658, 124] on select "APPLICATION_STATUS CURRENT_ACTIVITY PARENT_APPLICATION_STATUS WORKFLOW_NAME" at bounding box center [736, 129] width 268 height 31
click at [759, 431] on span at bounding box center [755, 432] width 32 height 33
click at [748, 424] on input "Manual" at bounding box center [748, 424] width 0 height 0
click at [644, 449] on input "text" at bounding box center [736, 464] width 268 height 31
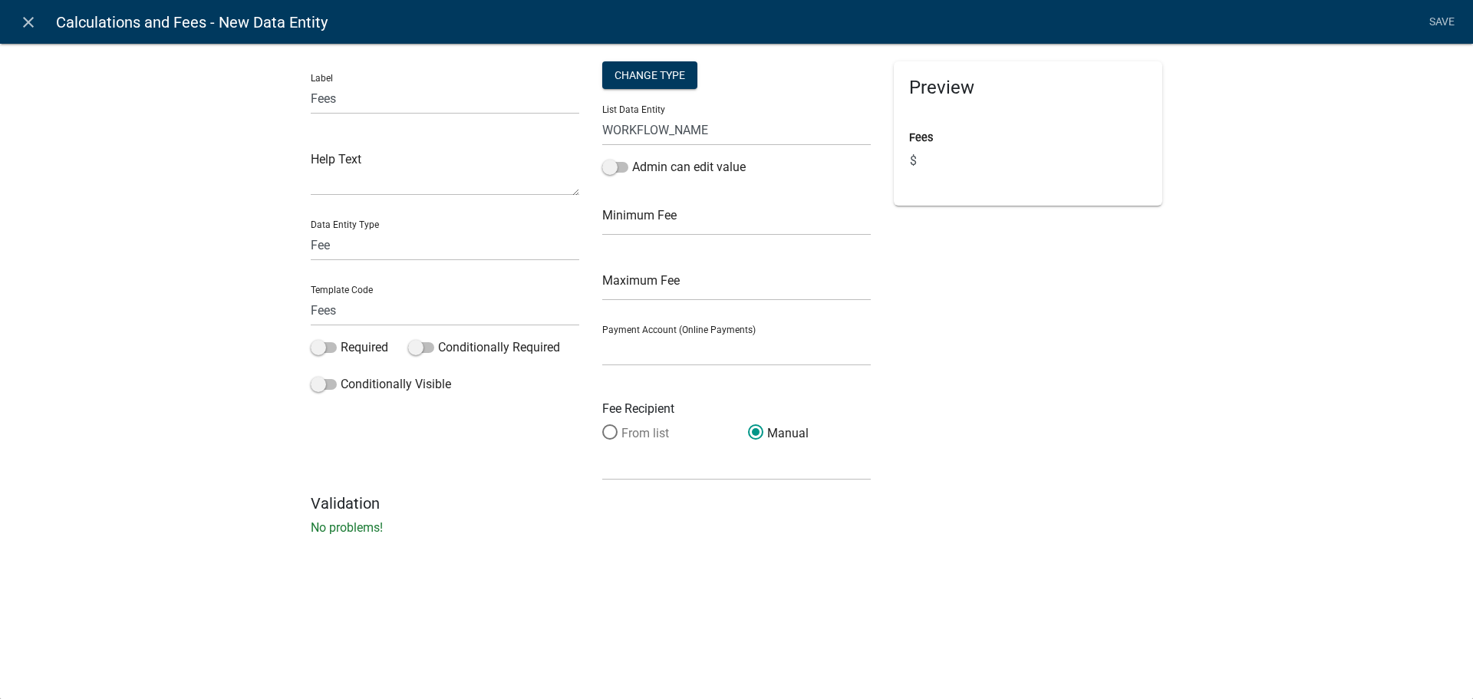
click at [647, 436] on label "From list" at bounding box center [635, 433] width 67 height 18
click at [602, 424] on input "From list" at bounding box center [602, 424] width 0 height 0
click at [379, 245] on select "Free Form Text Document Display Entity Value Fee Numeric Data Date Map Sketch D…" at bounding box center [445, 244] width 268 height 31
select select "list-data"
click at [311, 229] on select "Free Form Text Document Display Entity Value Fee Numeric Data Date Map Sketch D…" at bounding box center [445, 244] width 268 height 31
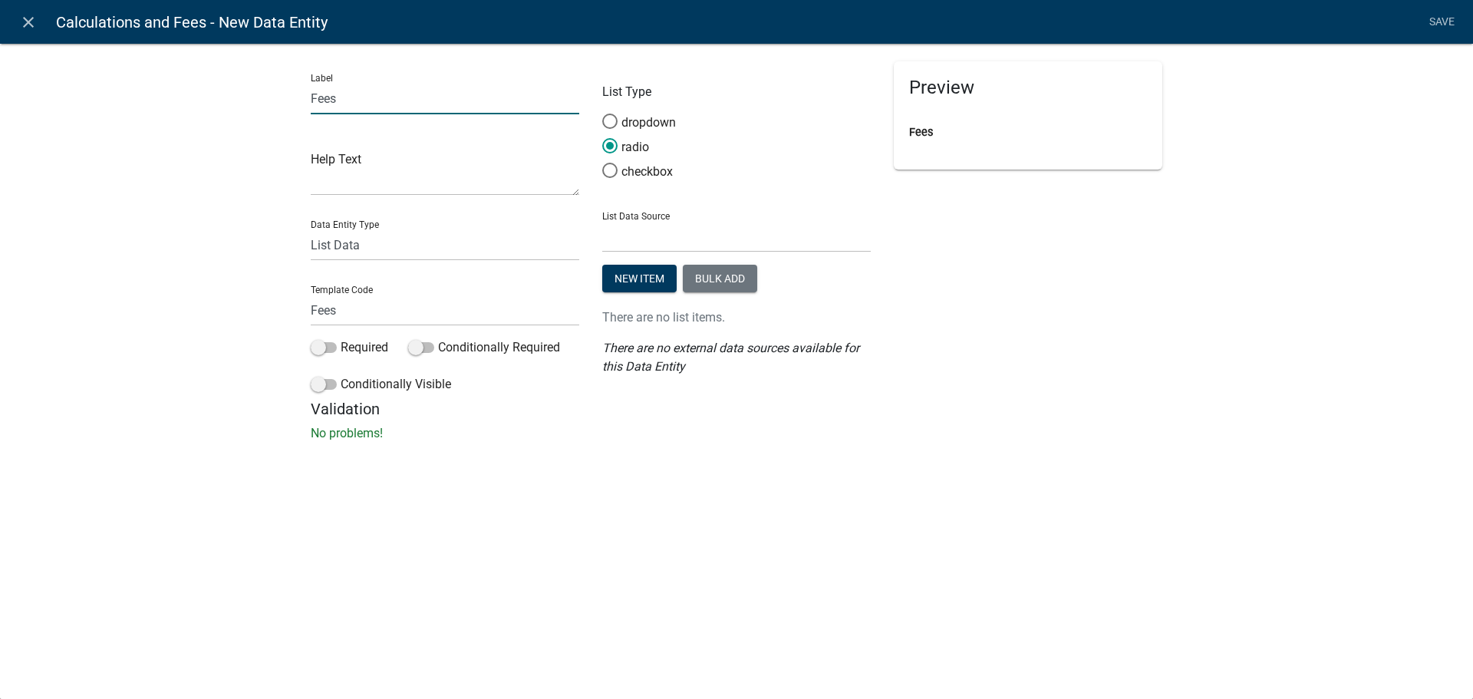
click at [341, 99] on input "Fees" at bounding box center [445, 98] width 268 height 31
click at [367, 245] on select "Free Form Text Document Display Entity Value Fee Numeric Data Date Map Sketch D…" at bounding box center [445, 244] width 268 height 31
select select "fee"
click at [311, 229] on select "Free Form Text Document Display Entity Value Fee Numeric Data Date Map Sketch D…" at bounding box center [445, 244] width 268 height 31
select select "fee"
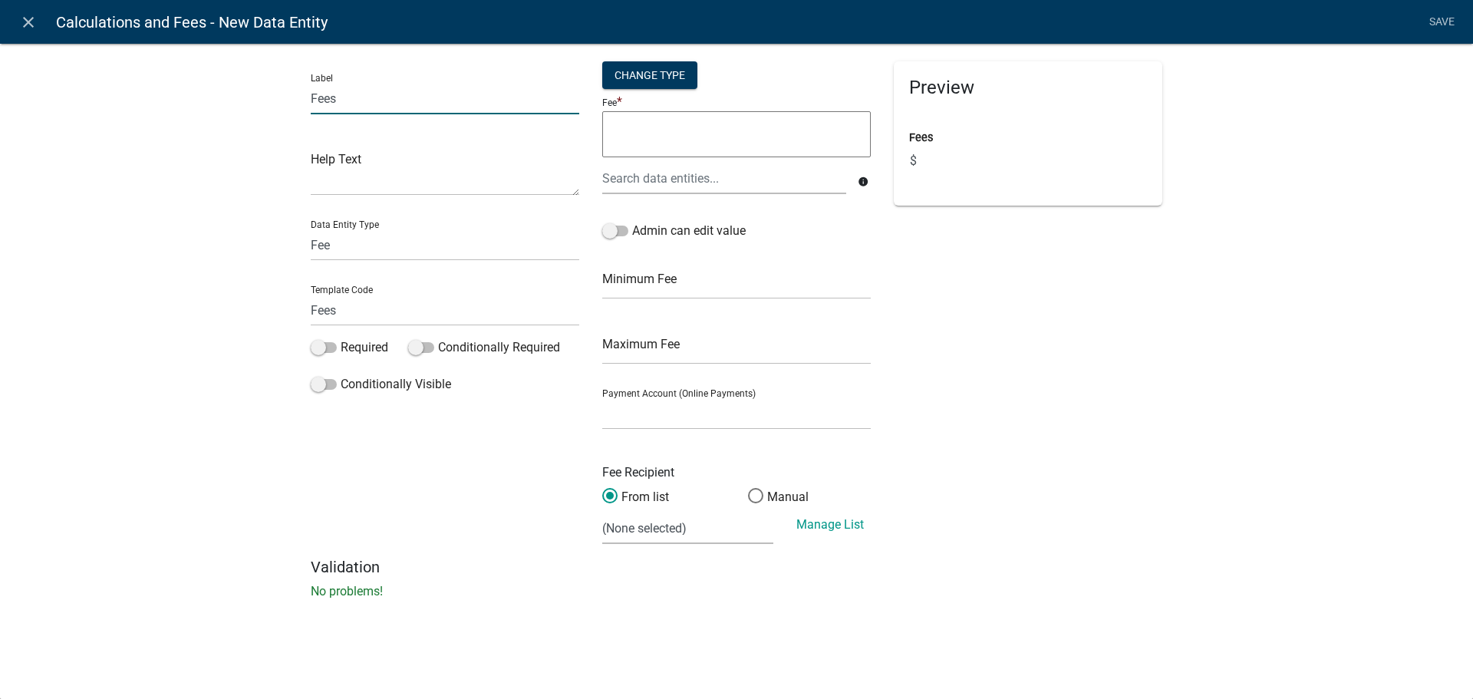
click at [357, 95] on input "Fees" at bounding box center [445, 98] width 268 height 31
drag, startPoint x: 357, startPoint y: 95, endPoint x: 170, endPoint y: 87, distance: 186.6
click at [170, 87] on div "Label Fees Help Text Data Entity Type Free Form Text Document Display Entity Va…" at bounding box center [736, 325] width 1473 height 614
type input "Demo Fee"
click at [351, 313] on input "Fees" at bounding box center [445, 310] width 268 height 31
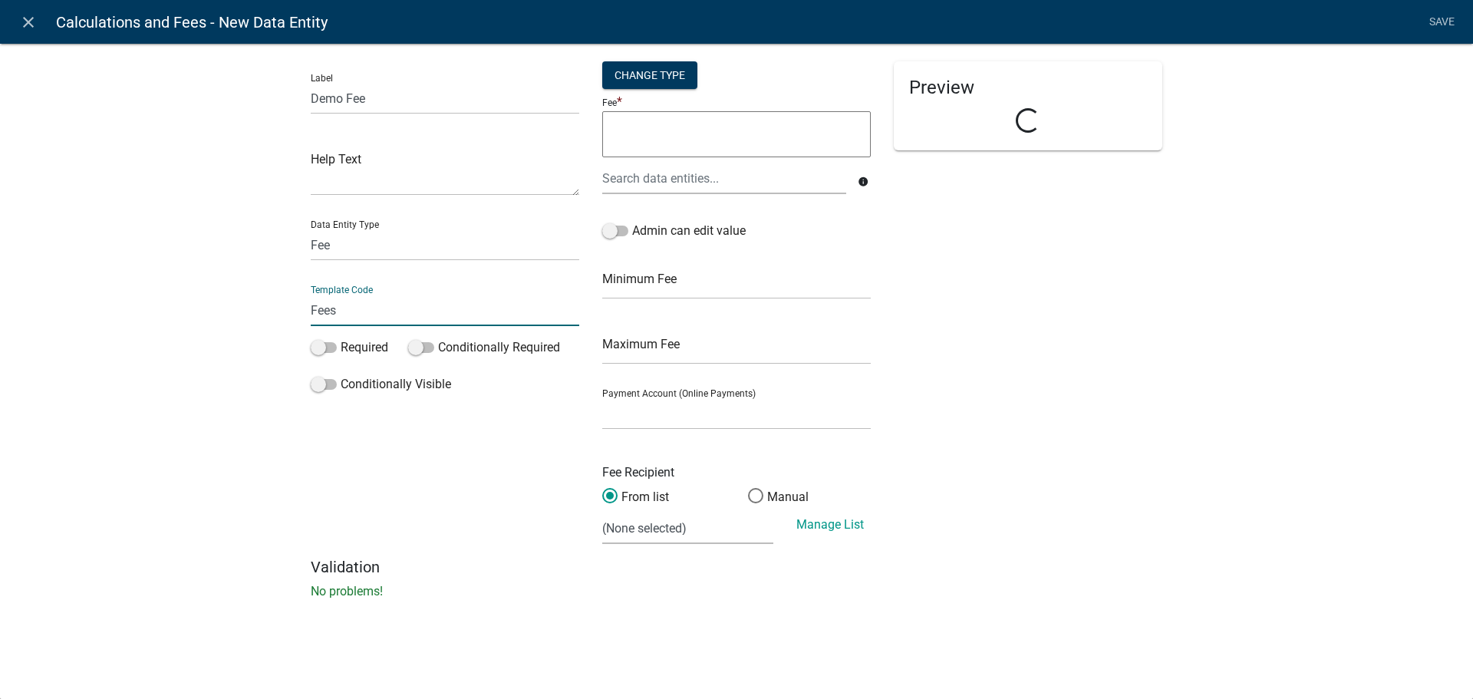
drag, startPoint x: 351, startPoint y: 313, endPoint x: 250, endPoint y: 318, distance: 101.4
click at [250, 318] on div "Label Demo Fee Help Text Data Entity Type Free Form Text Document Display Entit…" at bounding box center [736, 325] width 1473 height 614
type input "DemoFee"
click at [631, 75] on div "Change Type" at bounding box center [649, 75] width 95 height 28
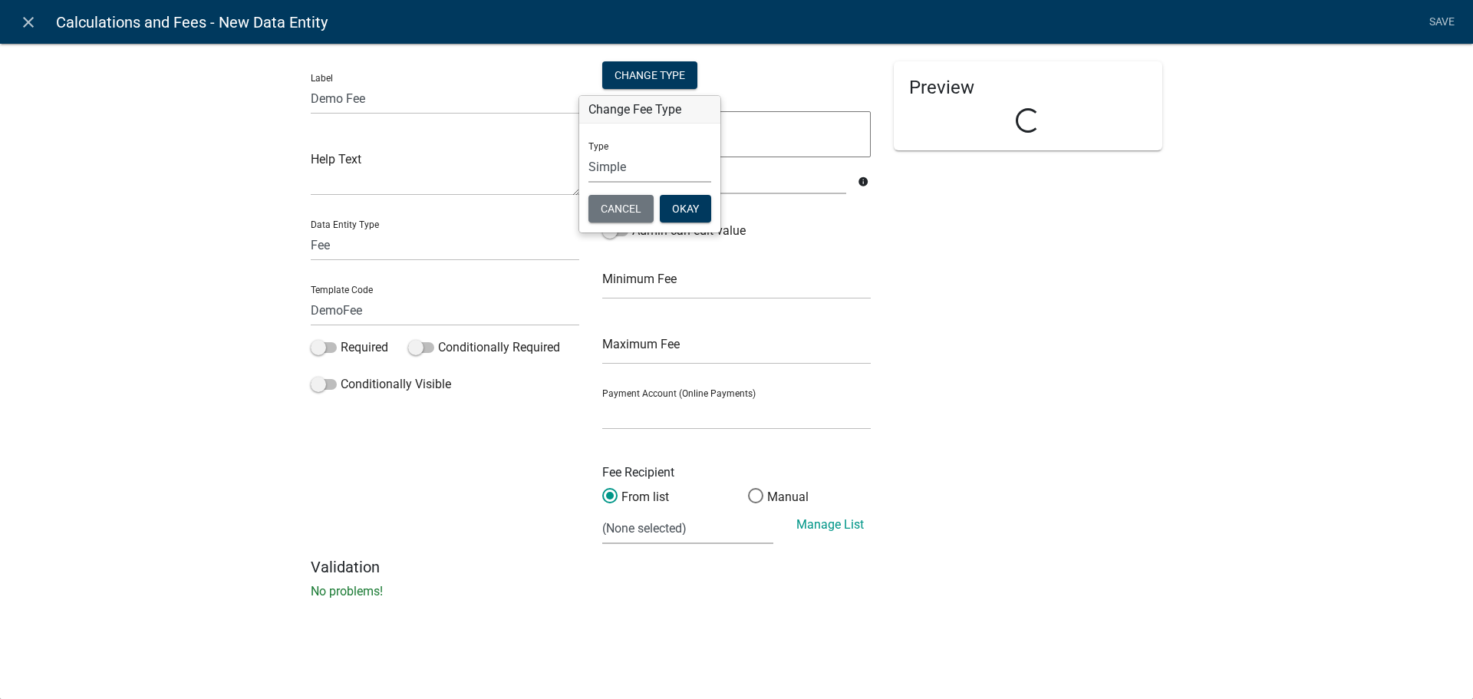
click at [600, 160] on select "Simple List Advanced" at bounding box center [649, 166] width 123 height 31
select select "1"
click at [588, 183] on select "Simple List Advanced" at bounding box center [649, 166] width 123 height 31
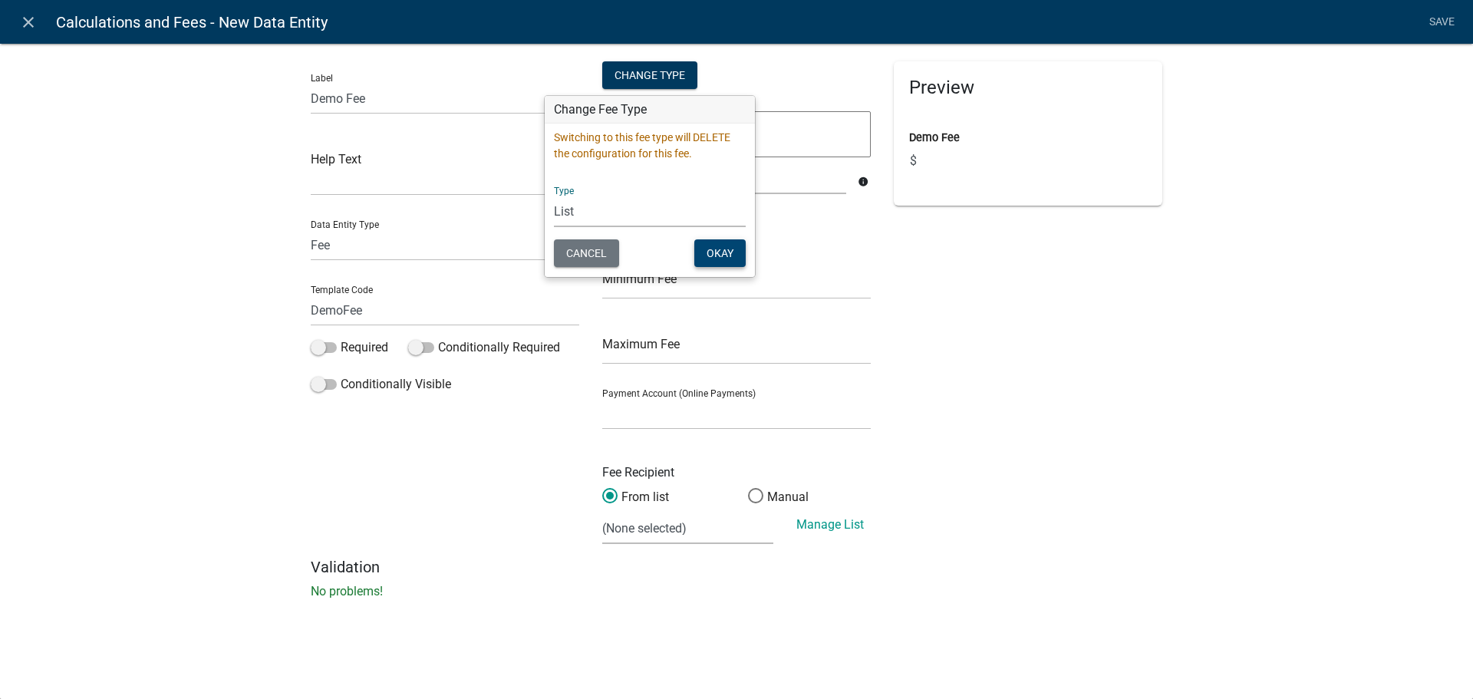
click at [728, 251] on button "Okay" at bounding box center [719, 253] width 51 height 28
select select
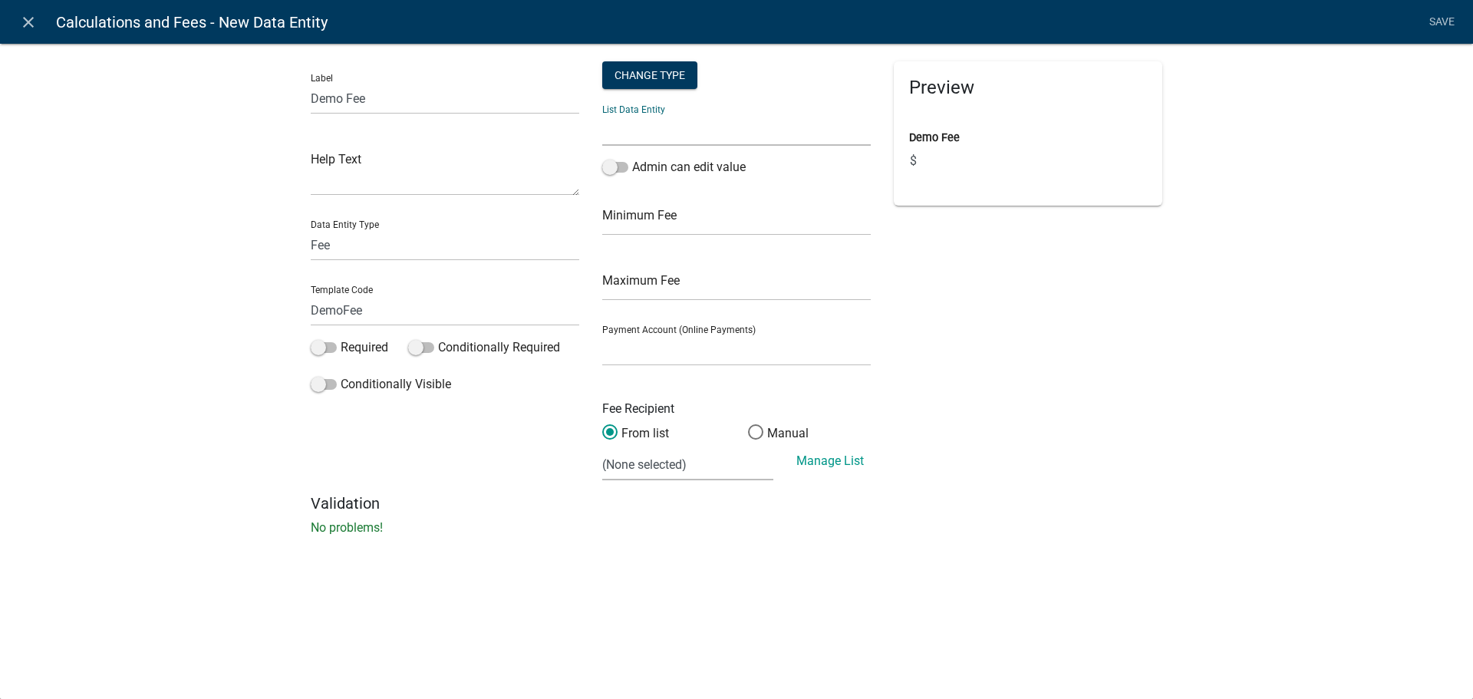
click at [731, 130] on select "APPLICATION_STATUS CURRENT_ACTIVITY PARENT_APPLICATION_STATUS WORKFLOW_NAME" at bounding box center [736, 129] width 268 height 31
click at [10, 29] on nav "close Calculations and Fees - New Data Entity Save" at bounding box center [736, 22] width 1473 height 44
click at [18, 25] on link "close" at bounding box center [27, 21] width 31 height 31
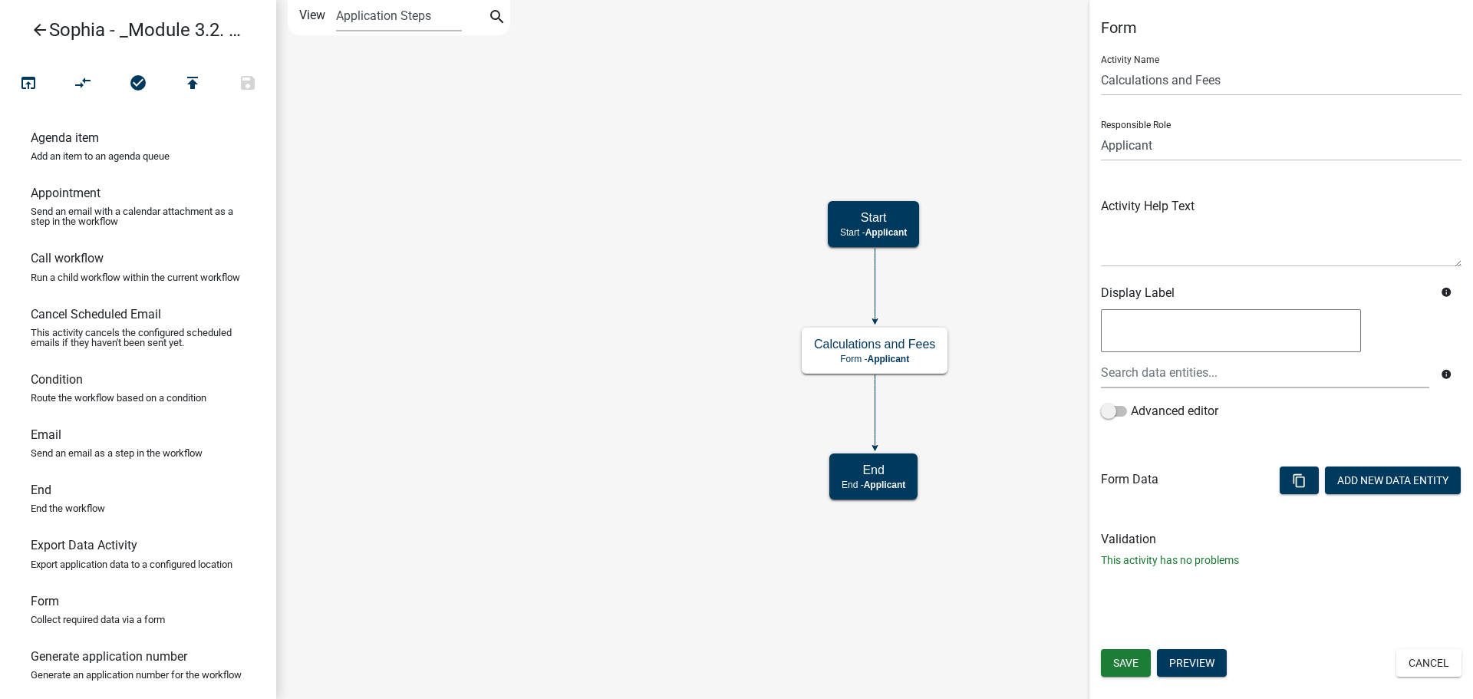
click at [32, 35] on icon "arrow_back" at bounding box center [40, 31] width 18 height 21
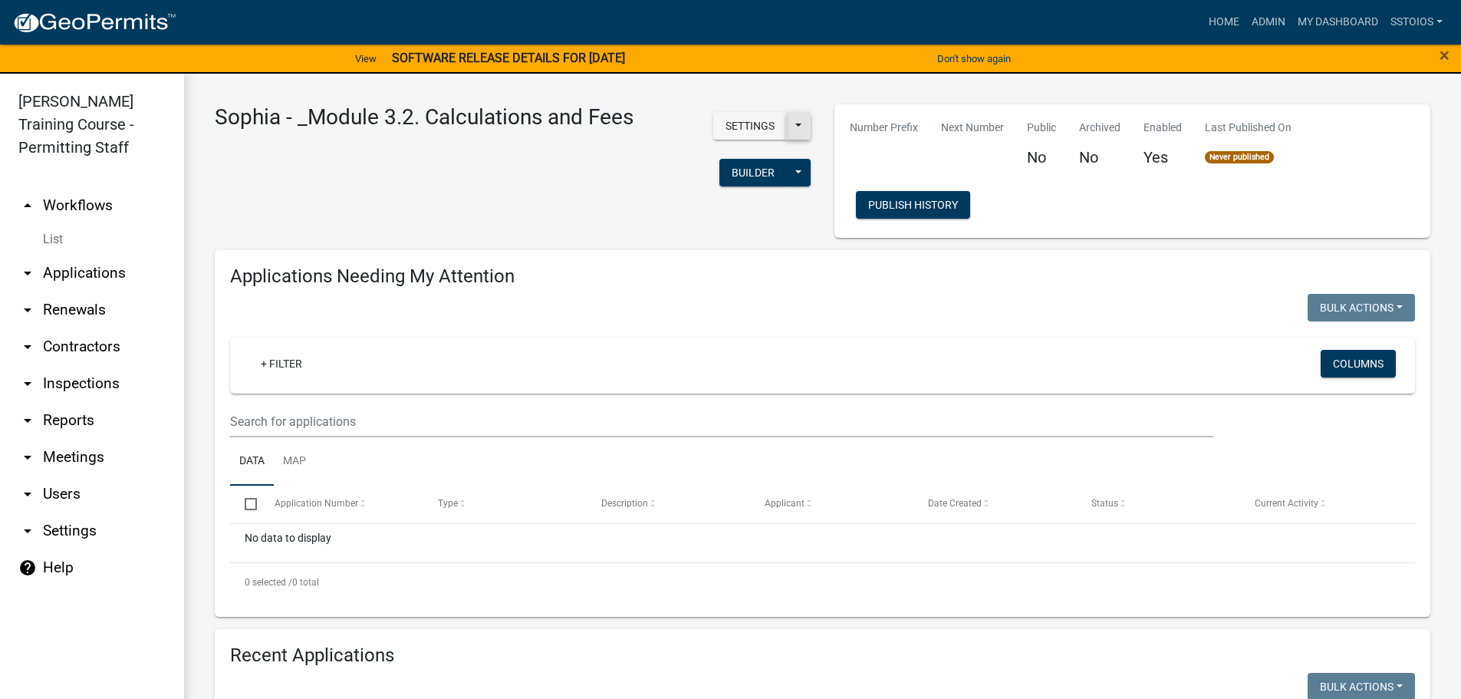
click at [798, 131] on button at bounding box center [798, 126] width 25 height 28
click at [802, 175] on div "Settings Start Application URL Start Application URL With Parcel ID Builder Pub…" at bounding box center [734, 151] width 178 height 94
click at [801, 174] on button at bounding box center [798, 173] width 25 height 28
click at [738, 168] on button "Builder" at bounding box center [754, 173] width 68 height 28
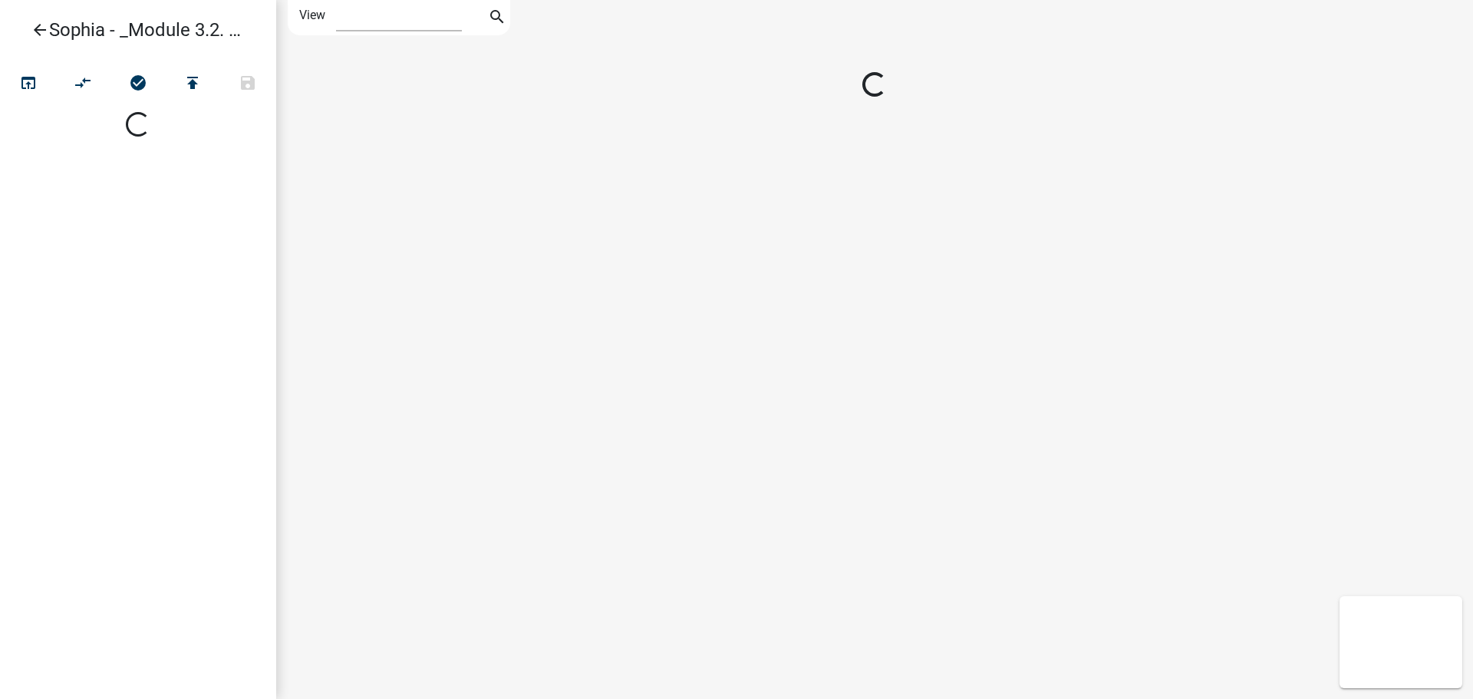
select select "1"
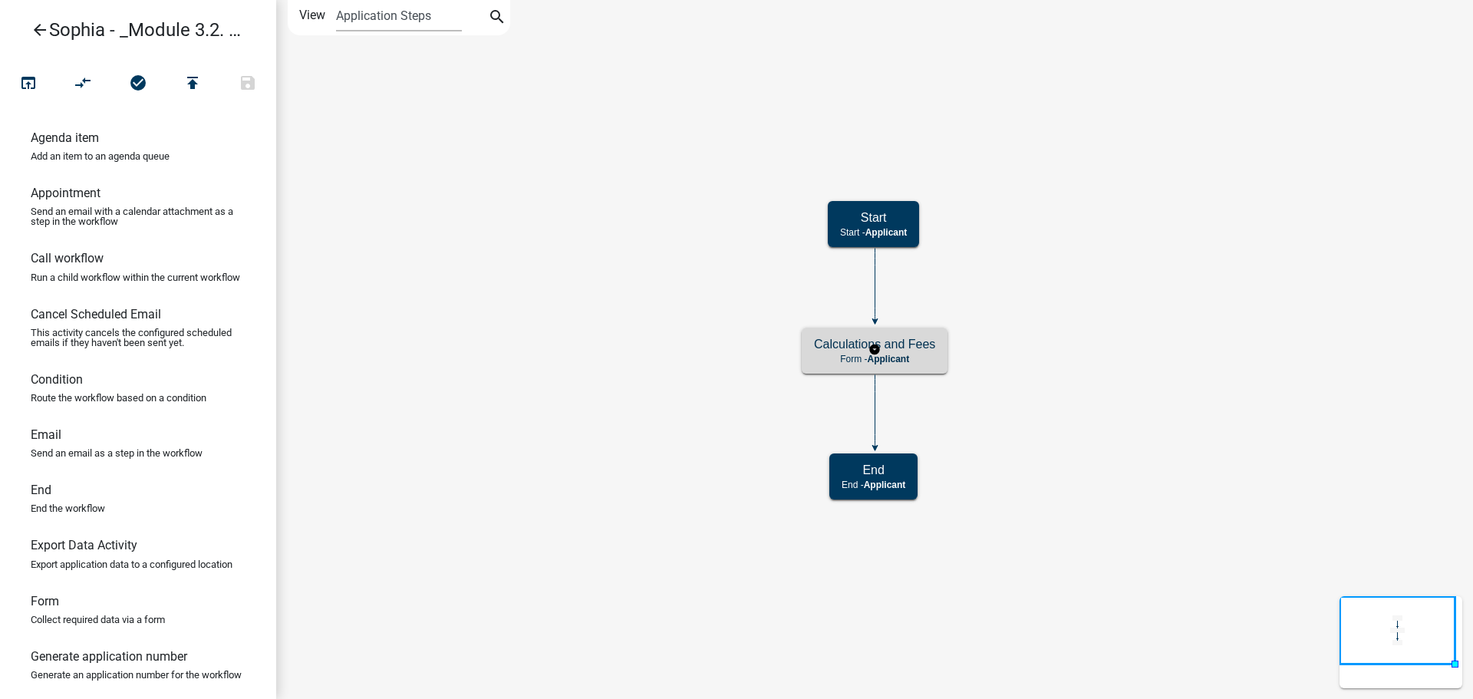
click at [855, 354] on p "Form - Applicant" at bounding box center [874, 359] width 121 height 11
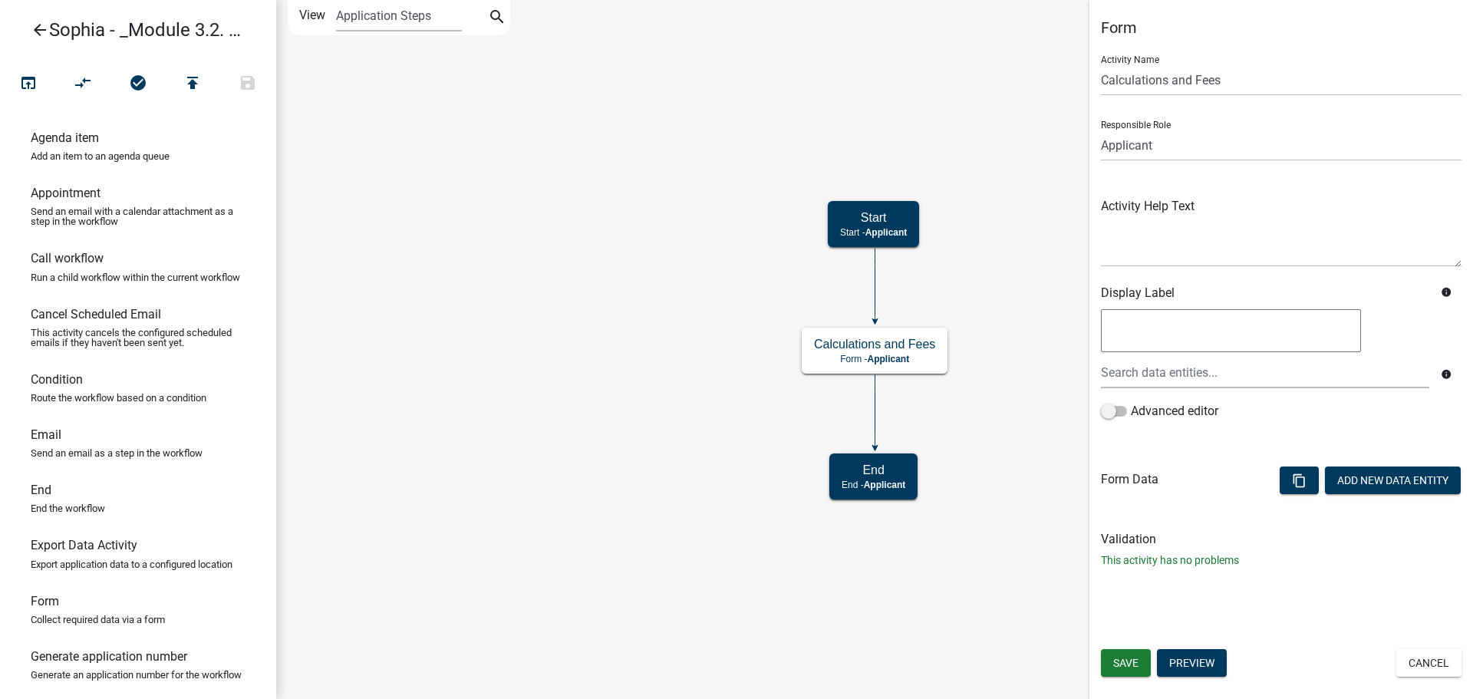
click at [44, 29] on icon "arrow_back" at bounding box center [40, 31] width 18 height 21
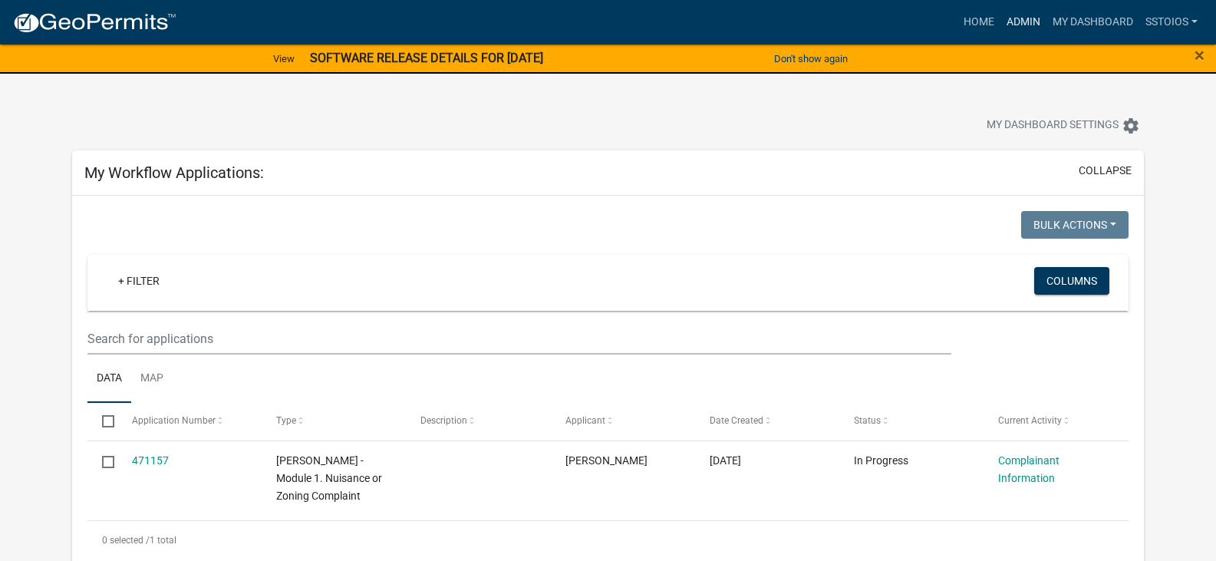
click at [1025, 25] on link "Admin" at bounding box center [1023, 22] width 46 height 29
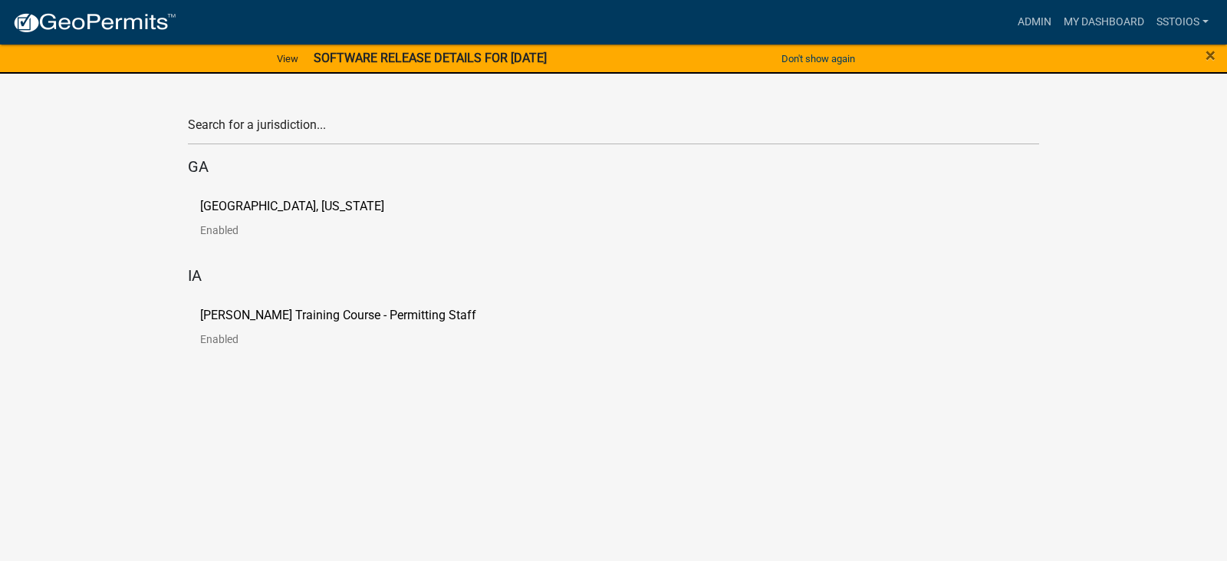
click at [364, 283] on h5 "IA" at bounding box center [613, 275] width 851 height 18
click at [364, 298] on div "[PERSON_NAME] Training Course - Permitting Staff Enabled" at bounding box center [613, 333] width 851 height 72
click at [361, 305] on div "[PERSON_NAME] Training Course - Permitting Staff Enabled" at bounding box center [613, 333] width 851 height 72
click at [357, 324] on link "[PERSON_NAME] Training Course - Permitting Staff Enabled" at bounding box center [350, 333] width 301 height 48
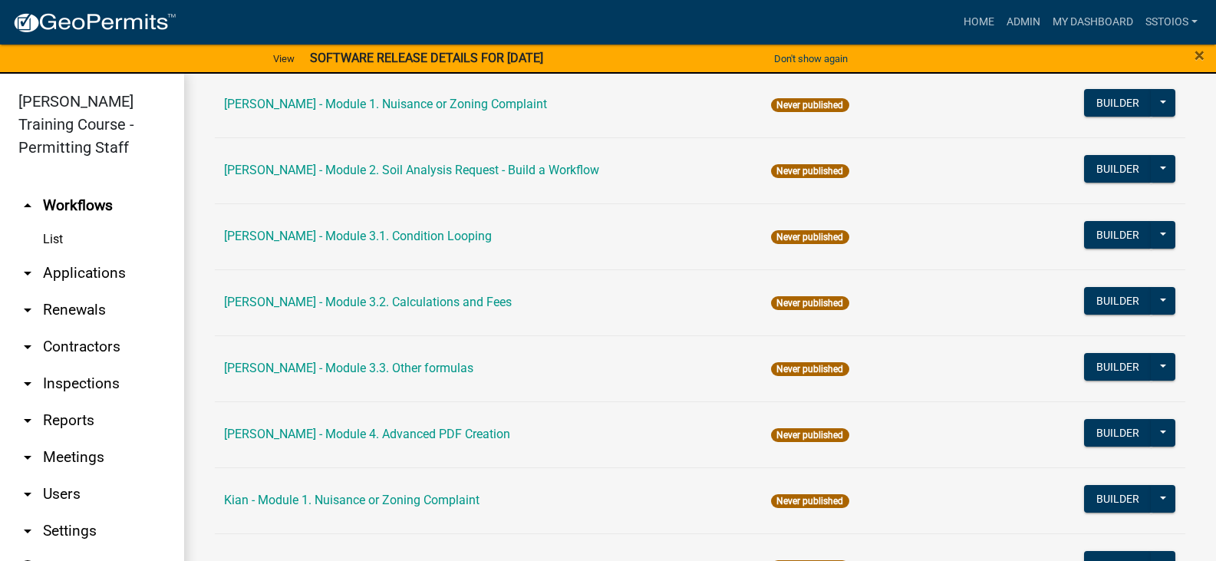
scroll to position [1151, 0]
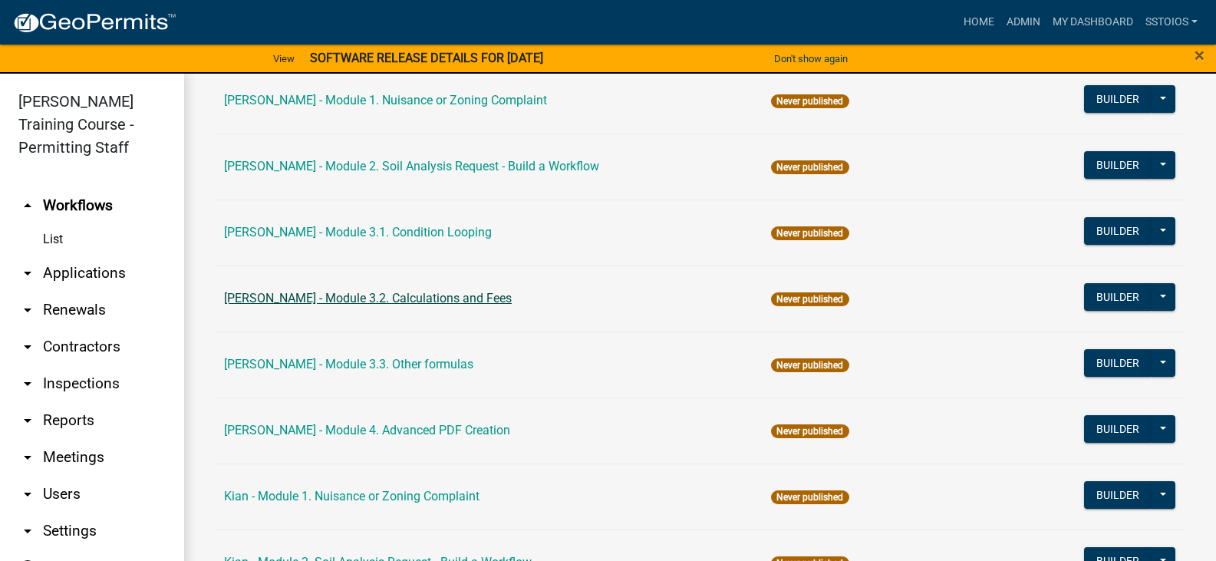
click at [346, 298] on link "[PERSON_NAME] - Module 3.2. Calculations and Fees" at bounding box center [368, 298] width 288 height 15
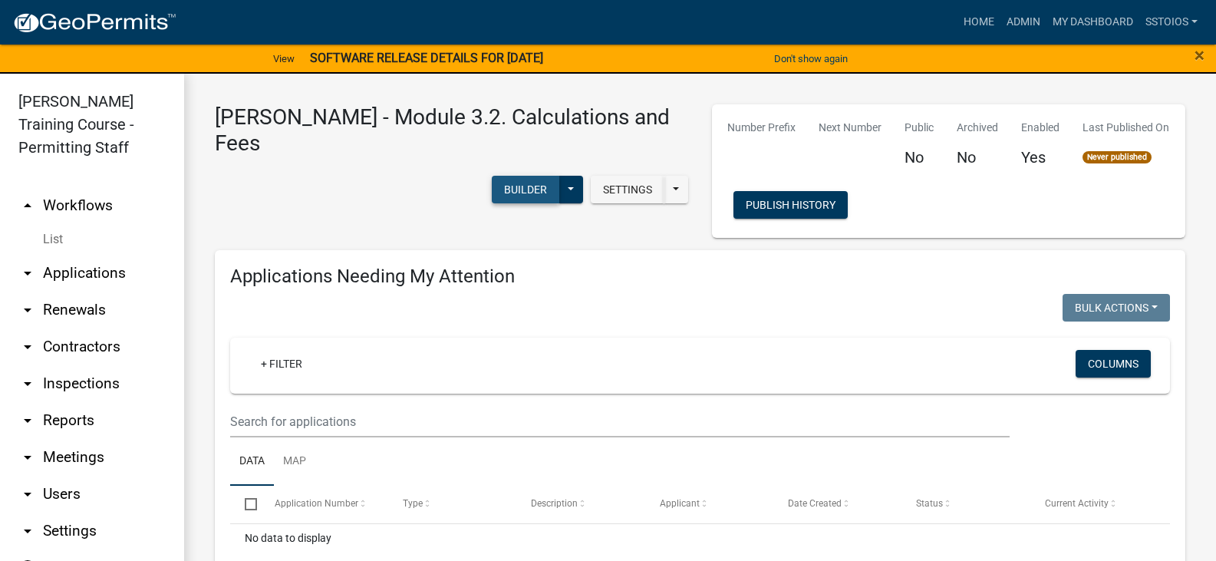
click at [518, 176] on button "Builder" at bounding box center [526, 190] width 68 height 28
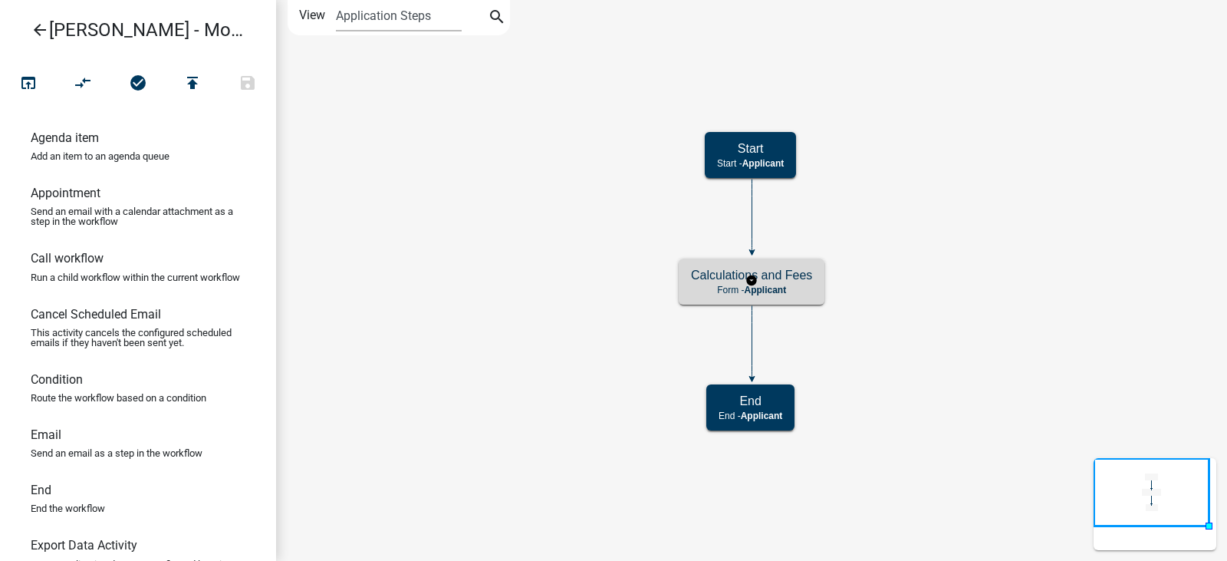
click at [712, 276] on h5 "Calculations and Fees" at bounding box center [751, 275] width 121 height 15
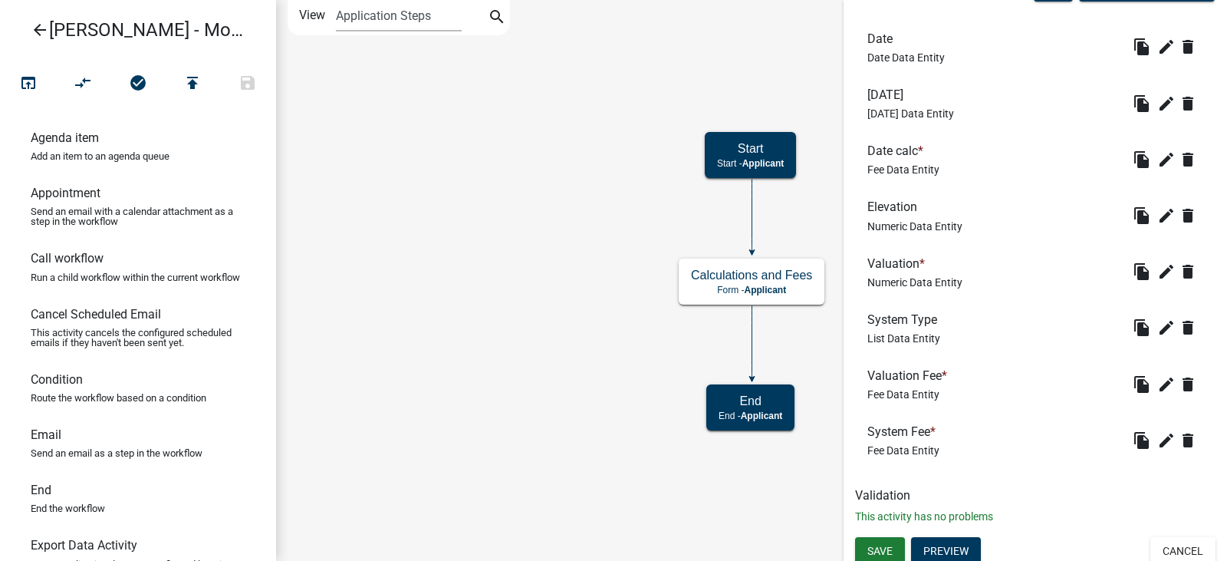
scroll to position [500, 0]
